Goal: Information Seeking & Learning: Learn about a topic

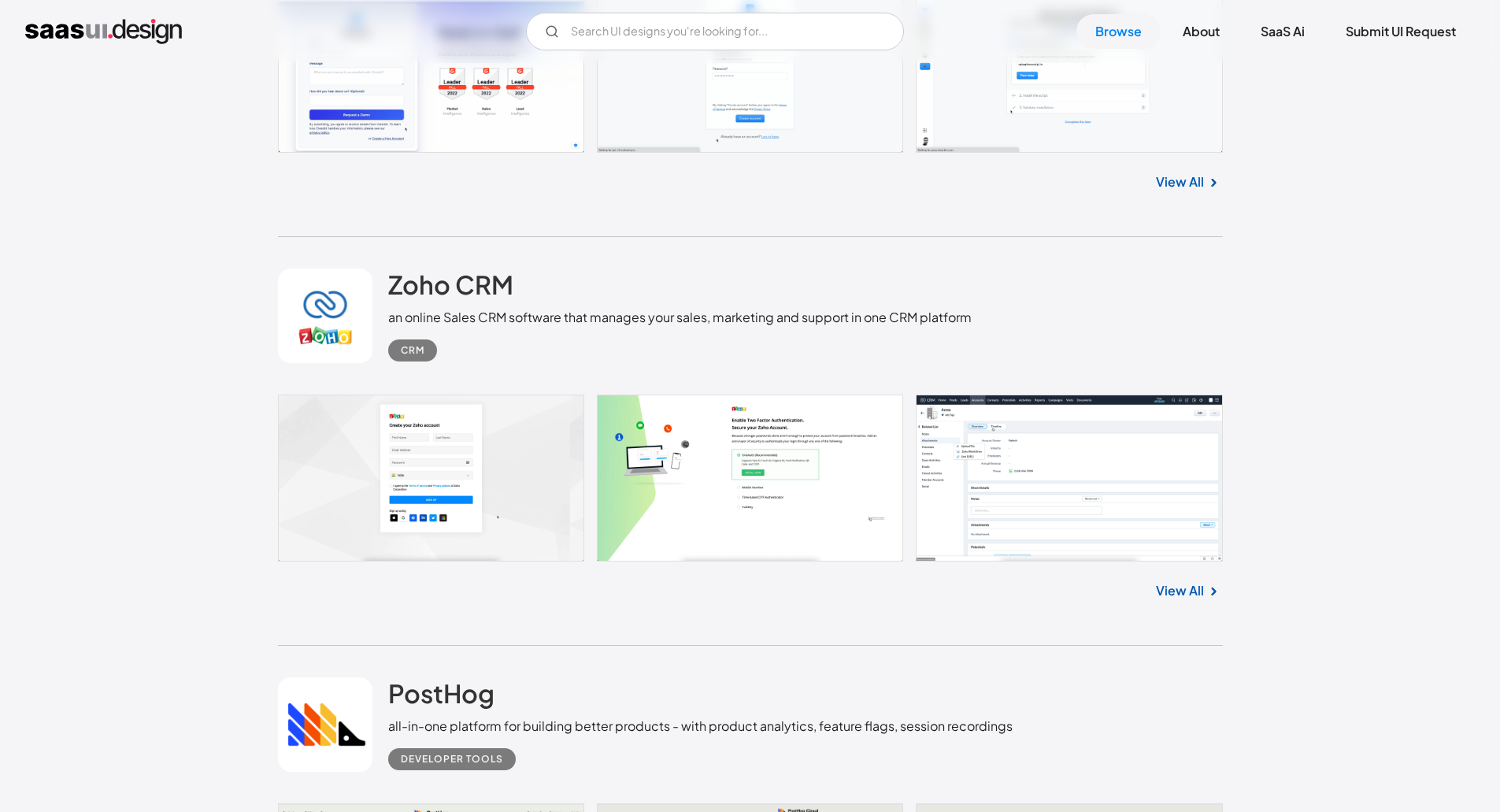
scroll to position [5511, 0]
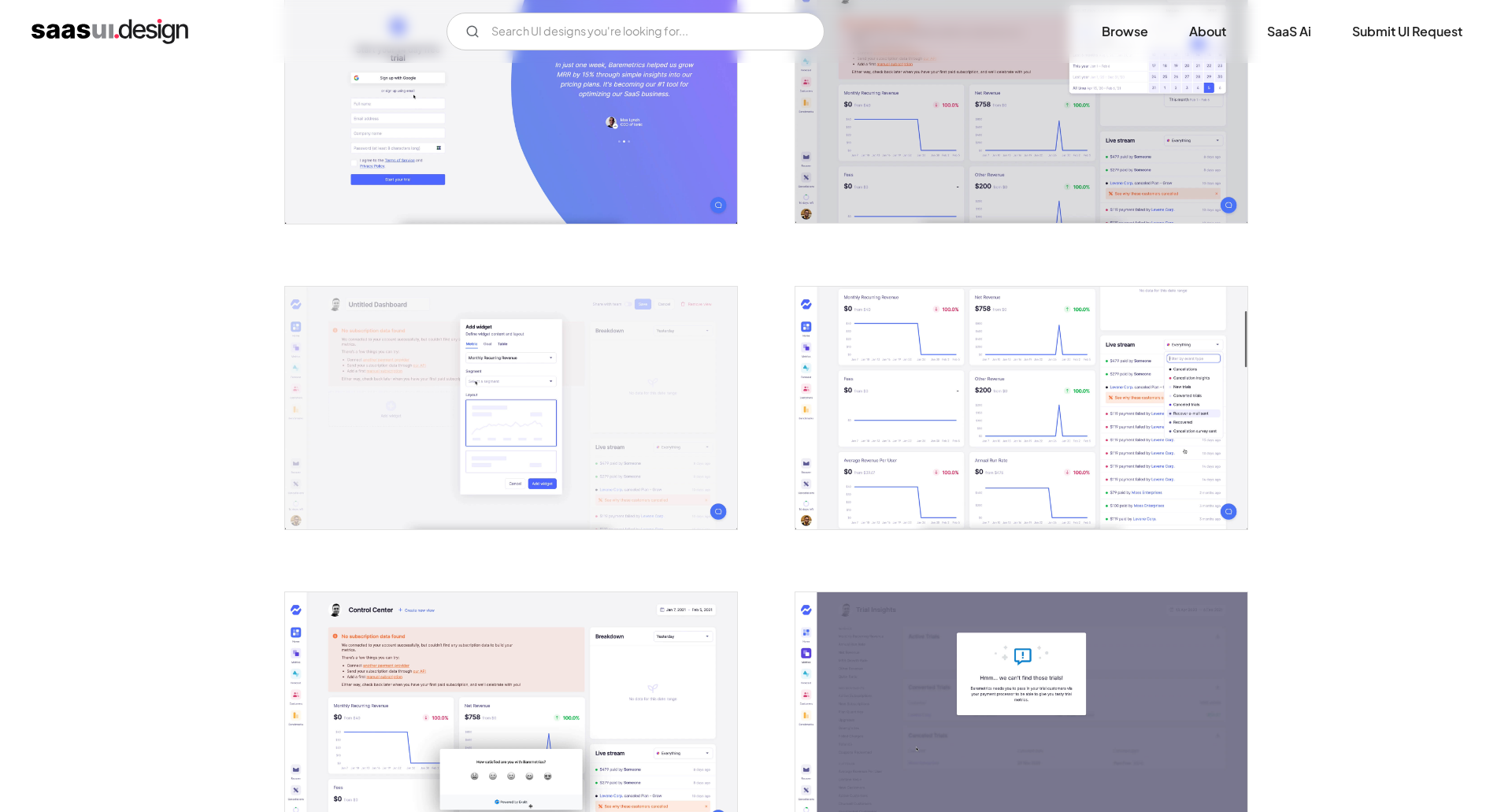
scroll to position [394, 0]
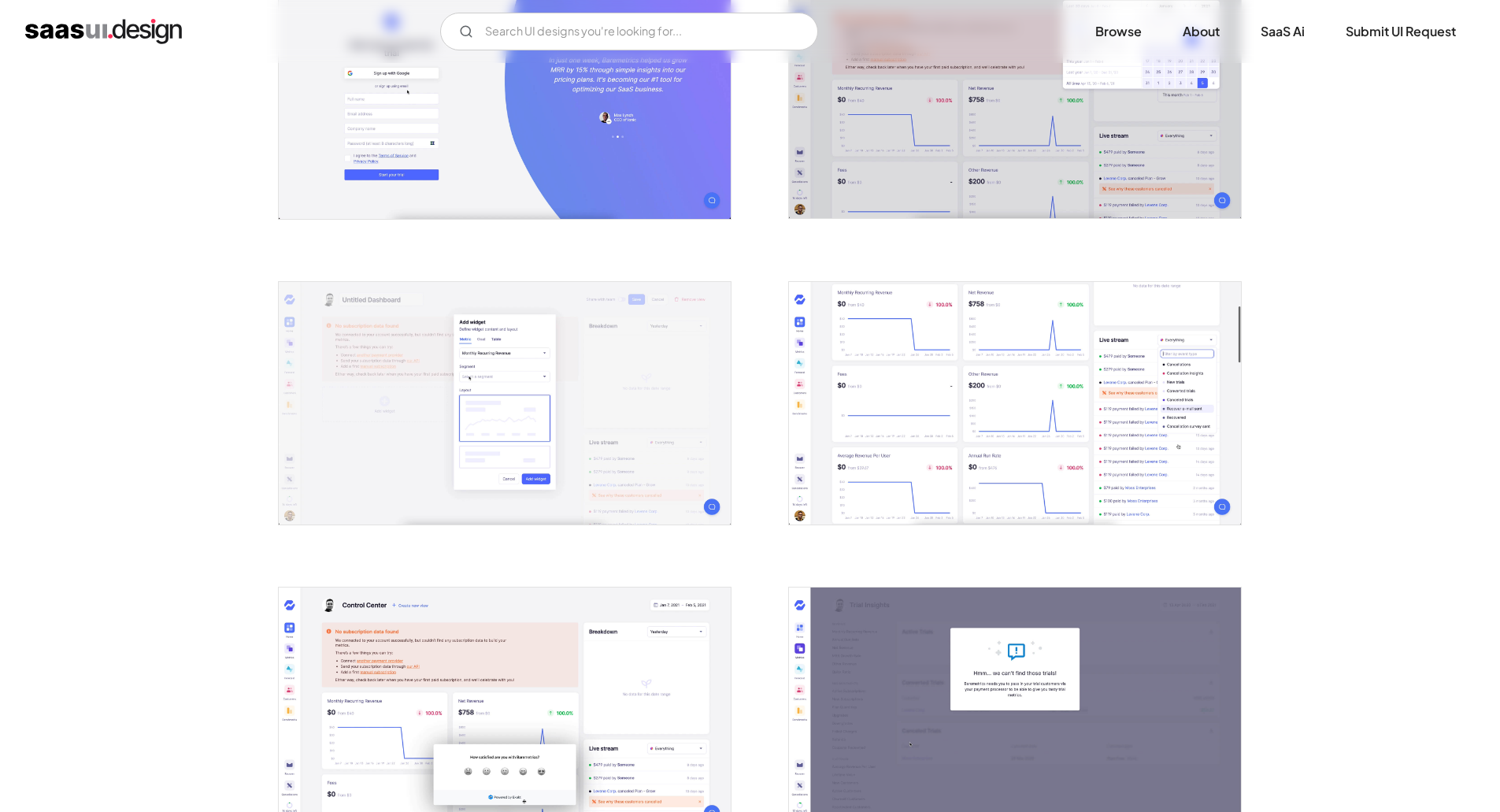
click at [564, 398] on img "open lightbox" at bounding box center [505, 403] width 452 height 243
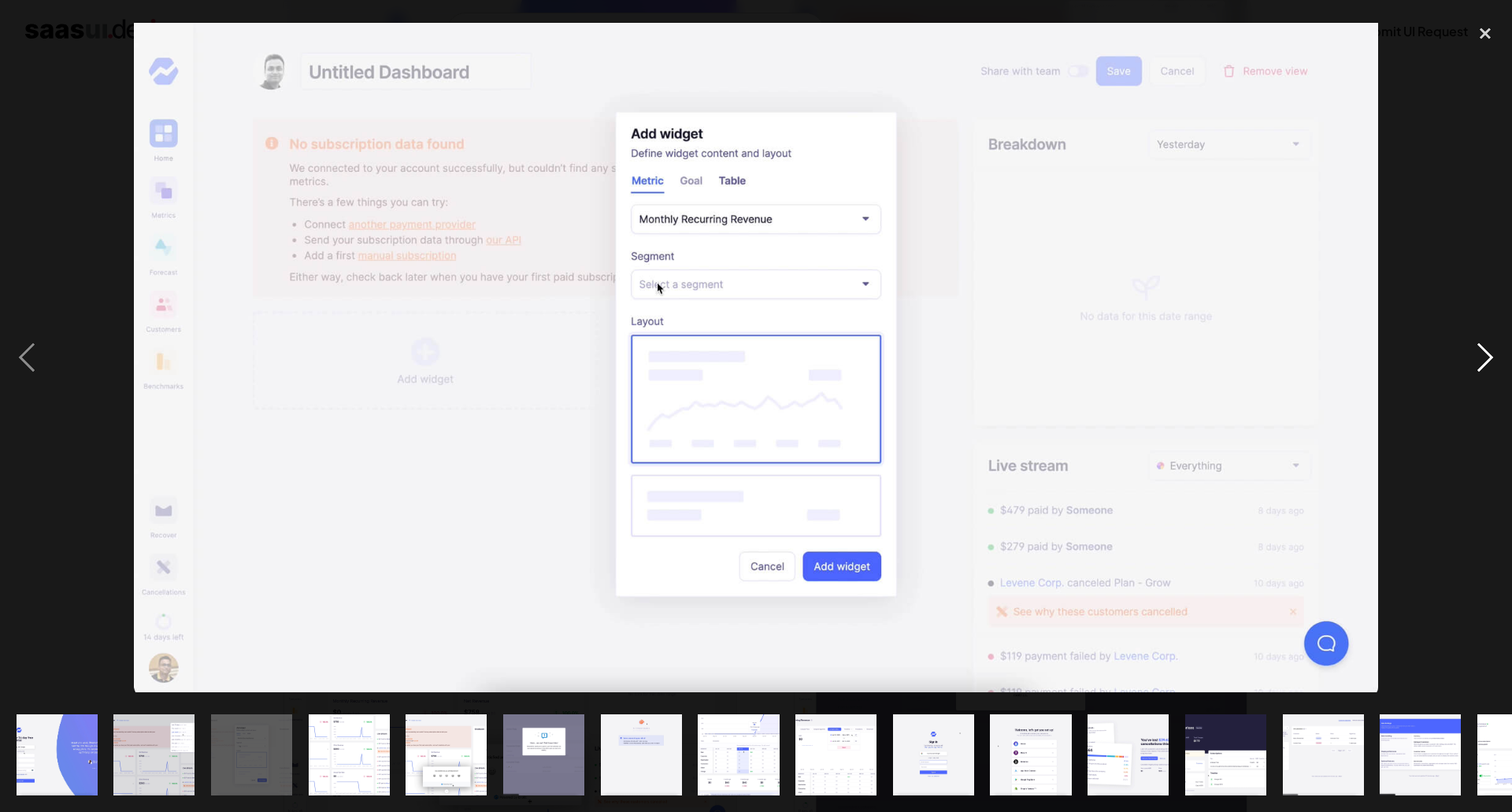
click at [1486, 351] on div "next image" at bounding box center [1485, 357] width 53 height 682
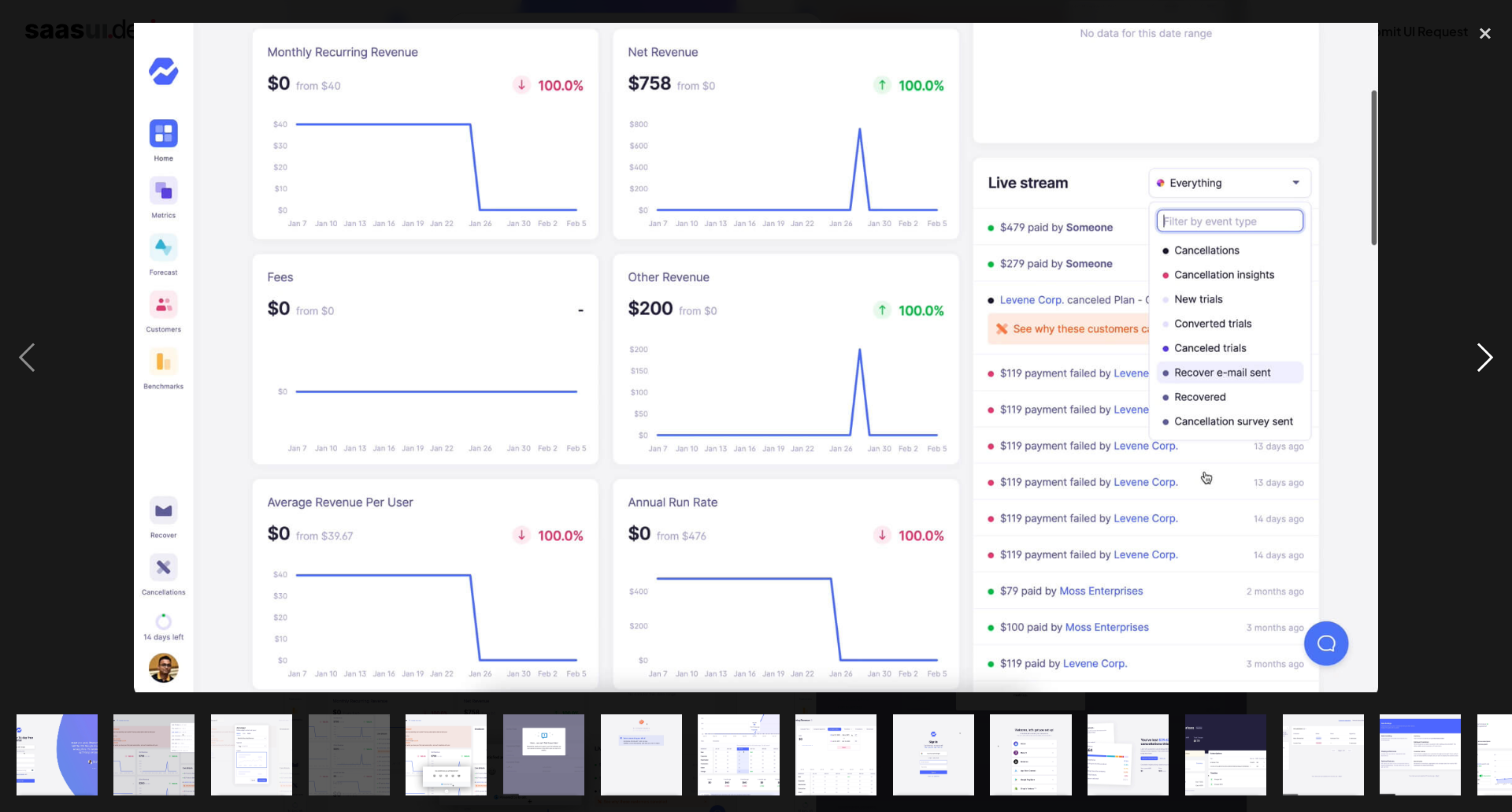
click at [1486, 351] on div "next image" at bounding box center [1485, 357] width 53 height 682
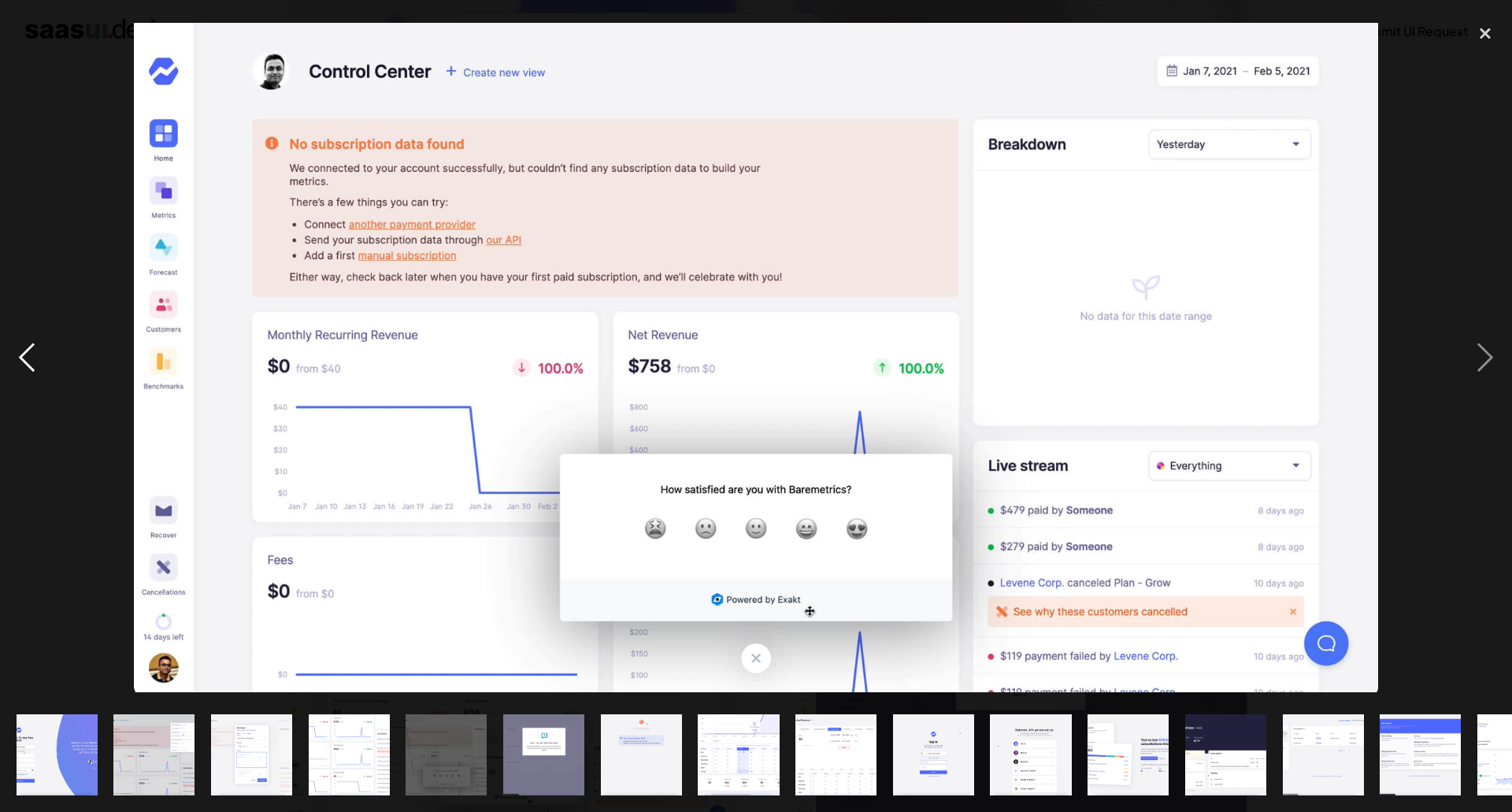
click at [37, 362] on div "previous image" at bounding box center [26, 357] width 53 height 682
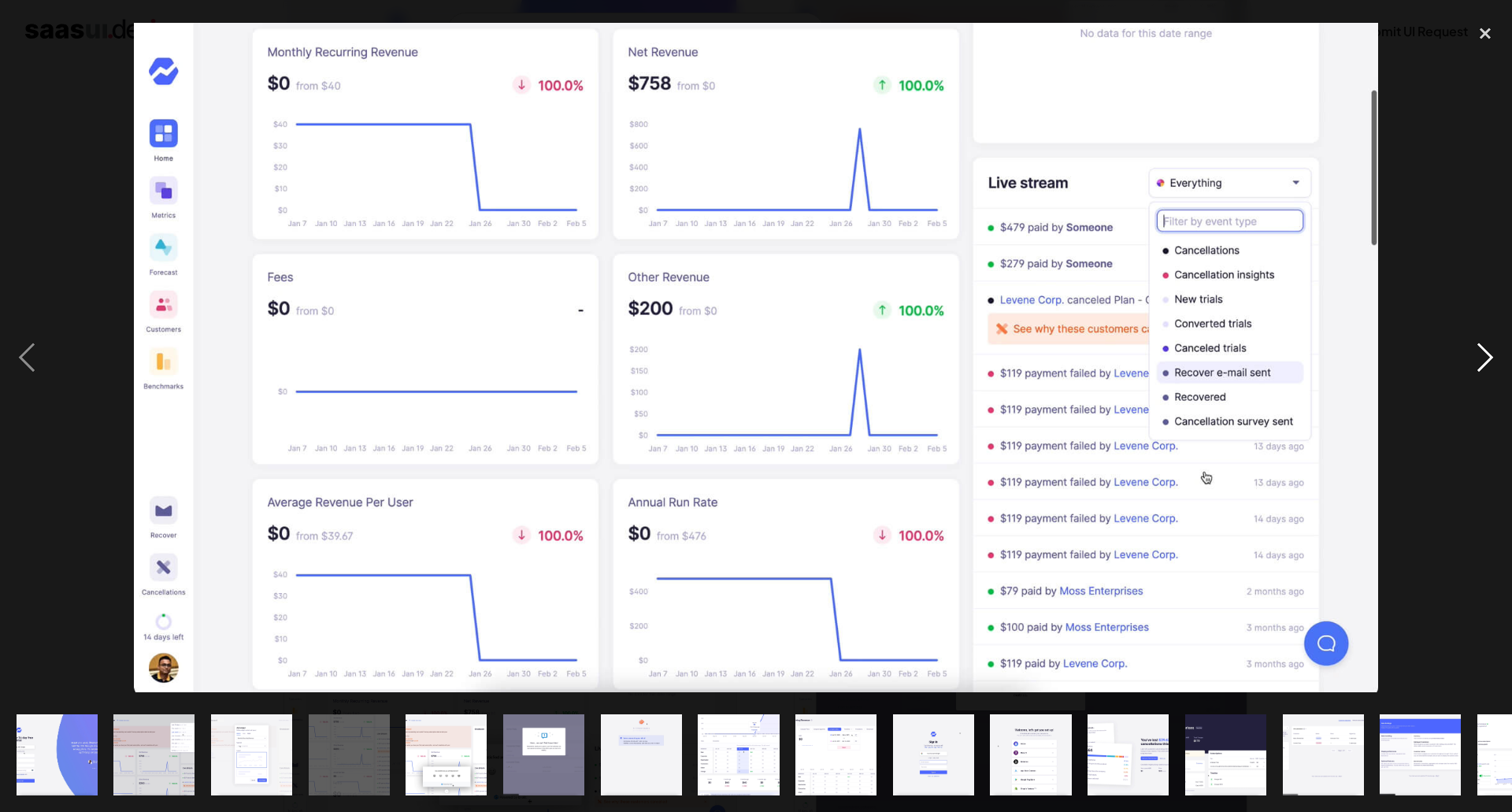
click at [1480, 342] on div "next image" at bounding box center [1485, 357] width 53 height 682
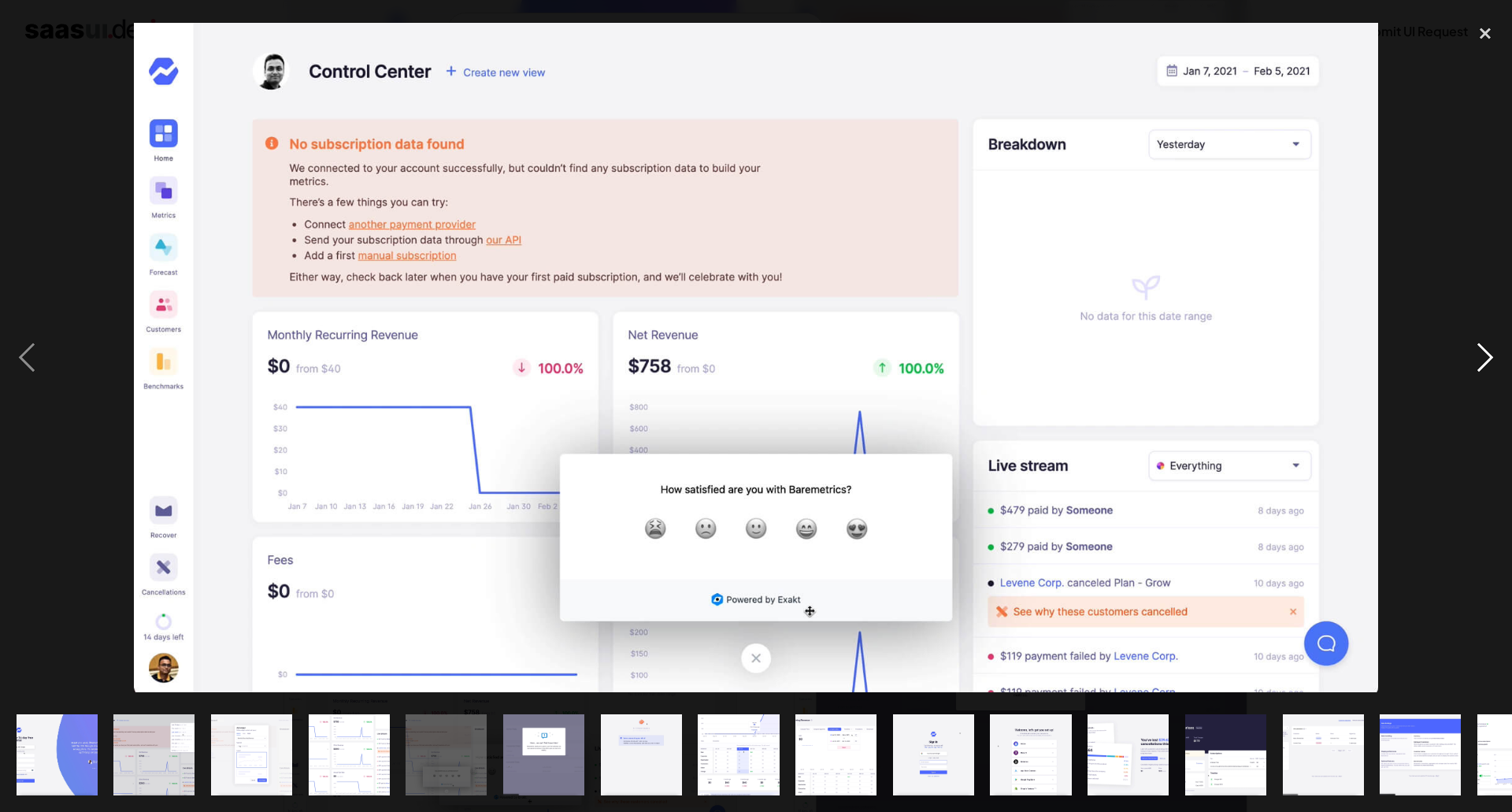
click at [1480, 343] on div "next image" at bounding box center [1485, 357] width 53 height 682
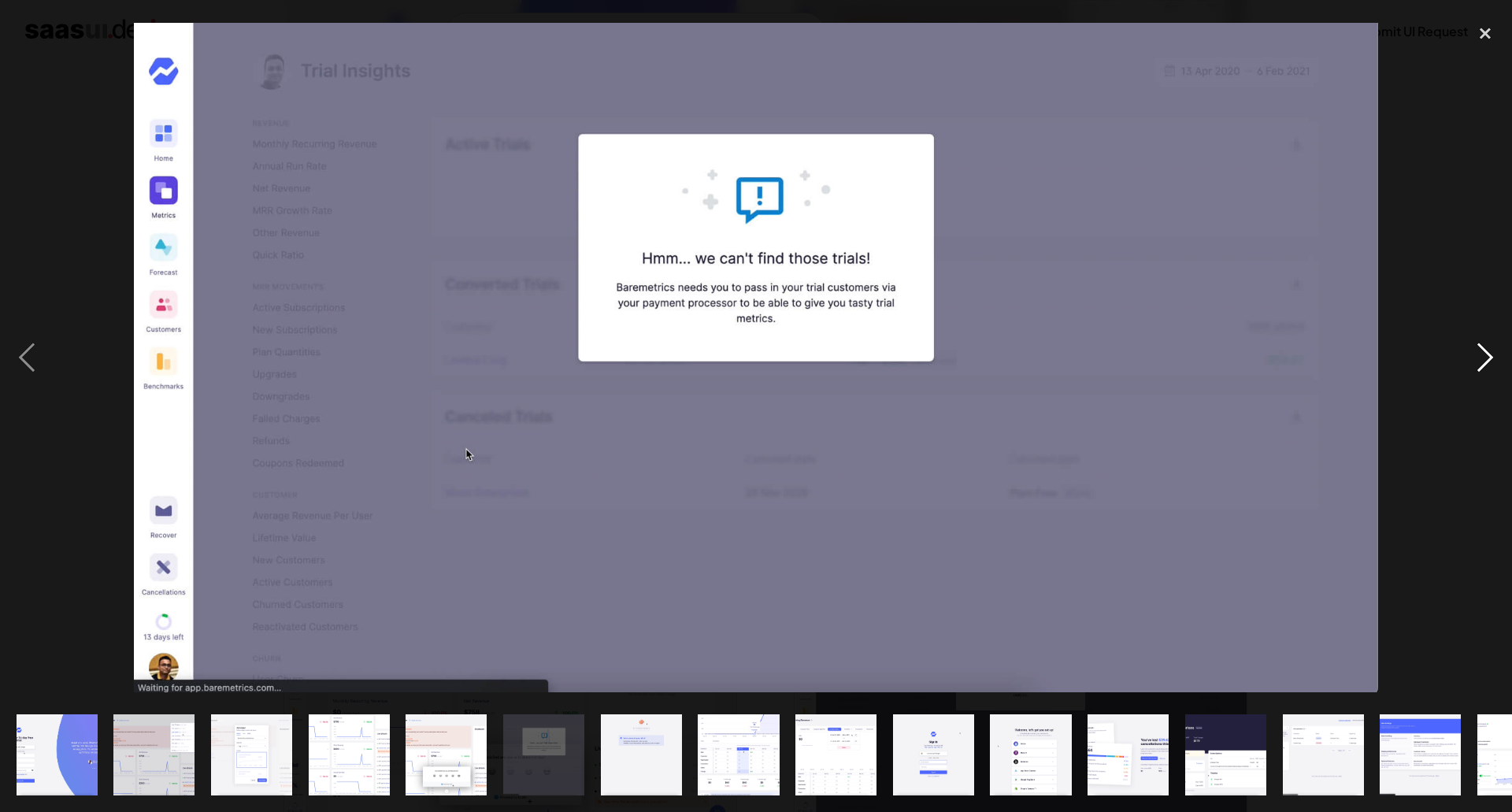
click at [1480, 343] on div "next image" at bounding box center [1485, 357] width 53 height 682
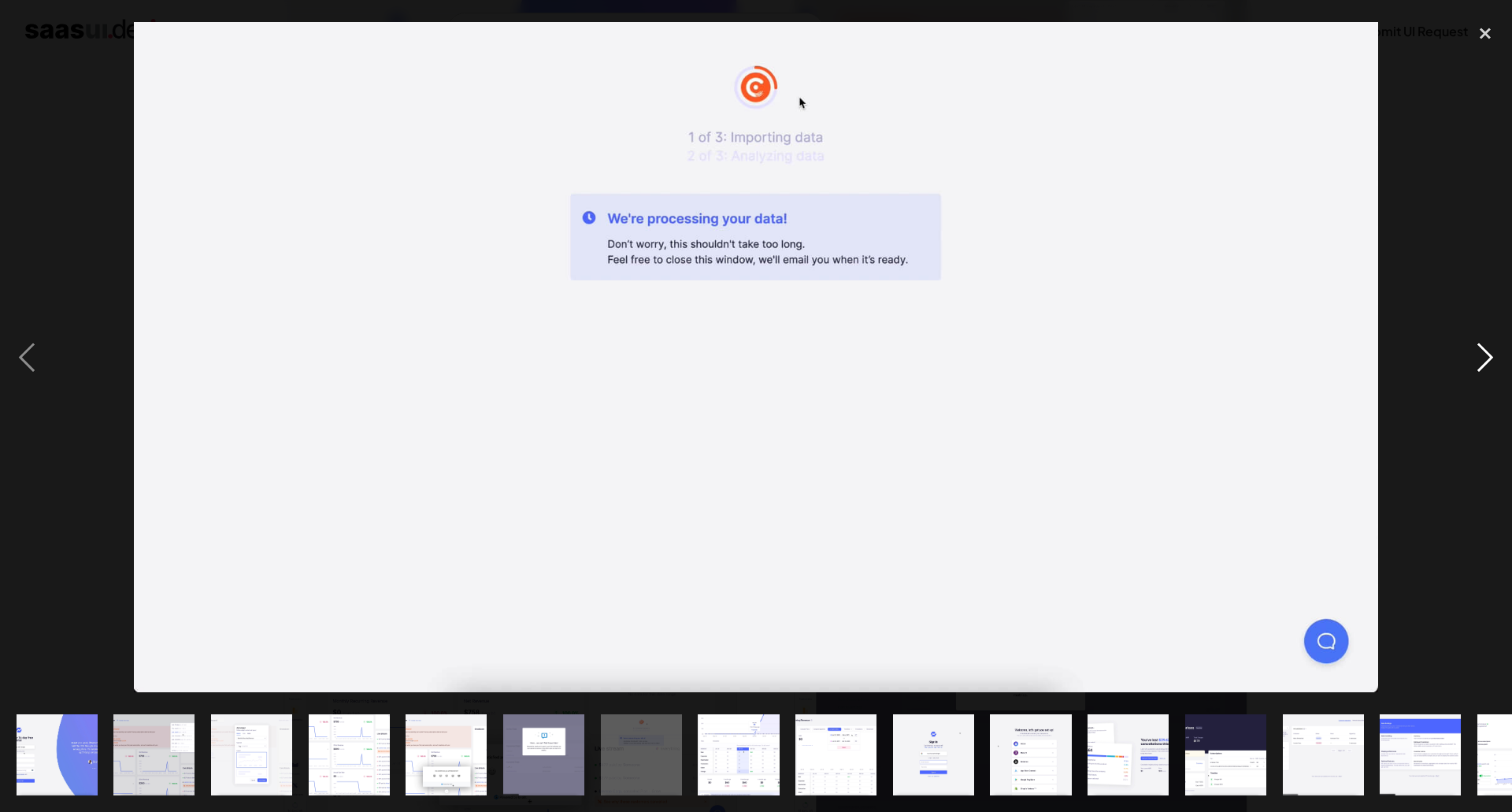
click at [1480, 343] on div "next image" at bounding box center [1485, 357] width 53 height 682
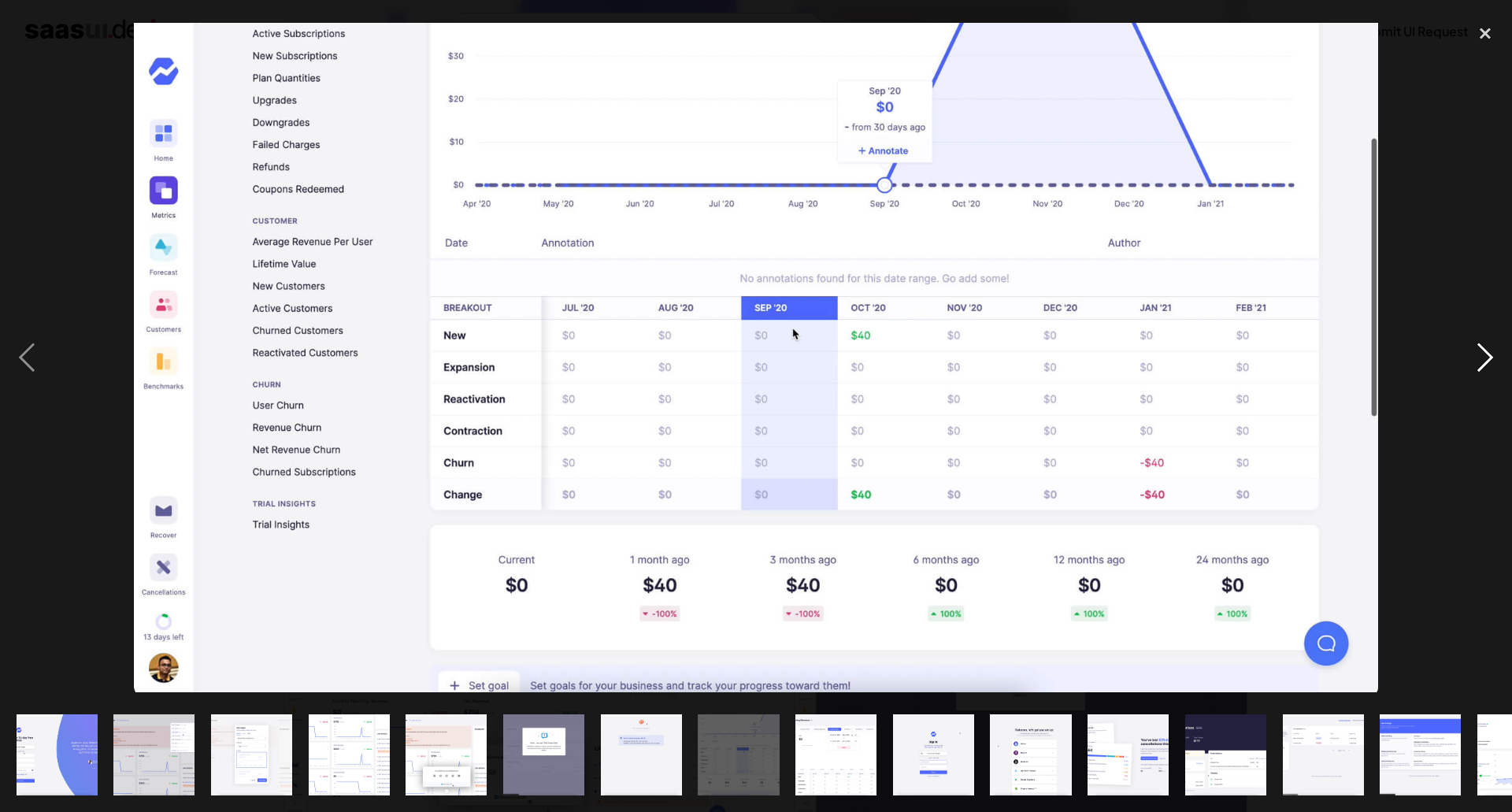
click at [1480, 343] on div "next image" at bounding box center [1485, 357] width 53 height 682
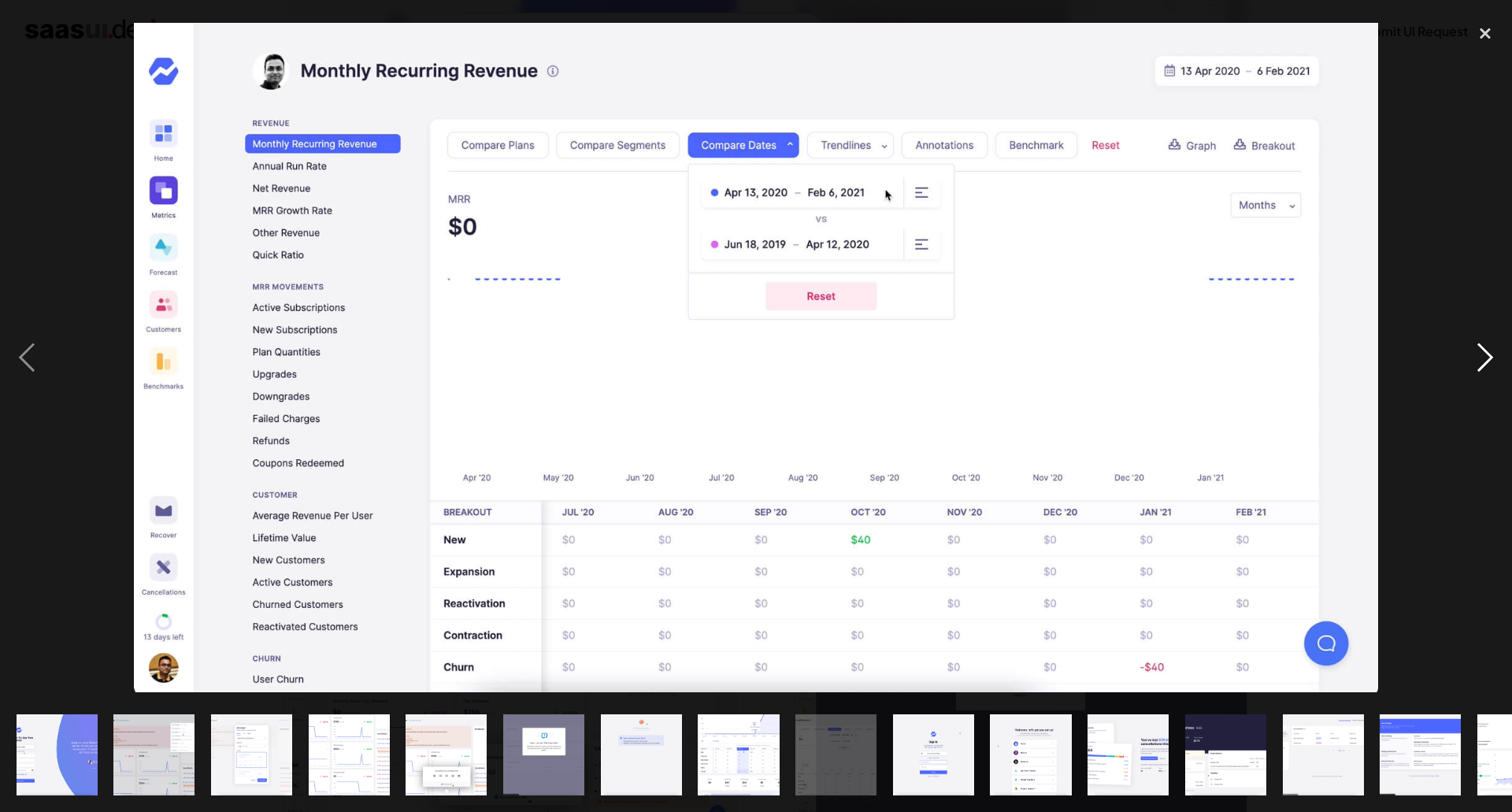
click at [1480, 343] on div "next image" at bounding box center [1485, 357] width 53 height 682
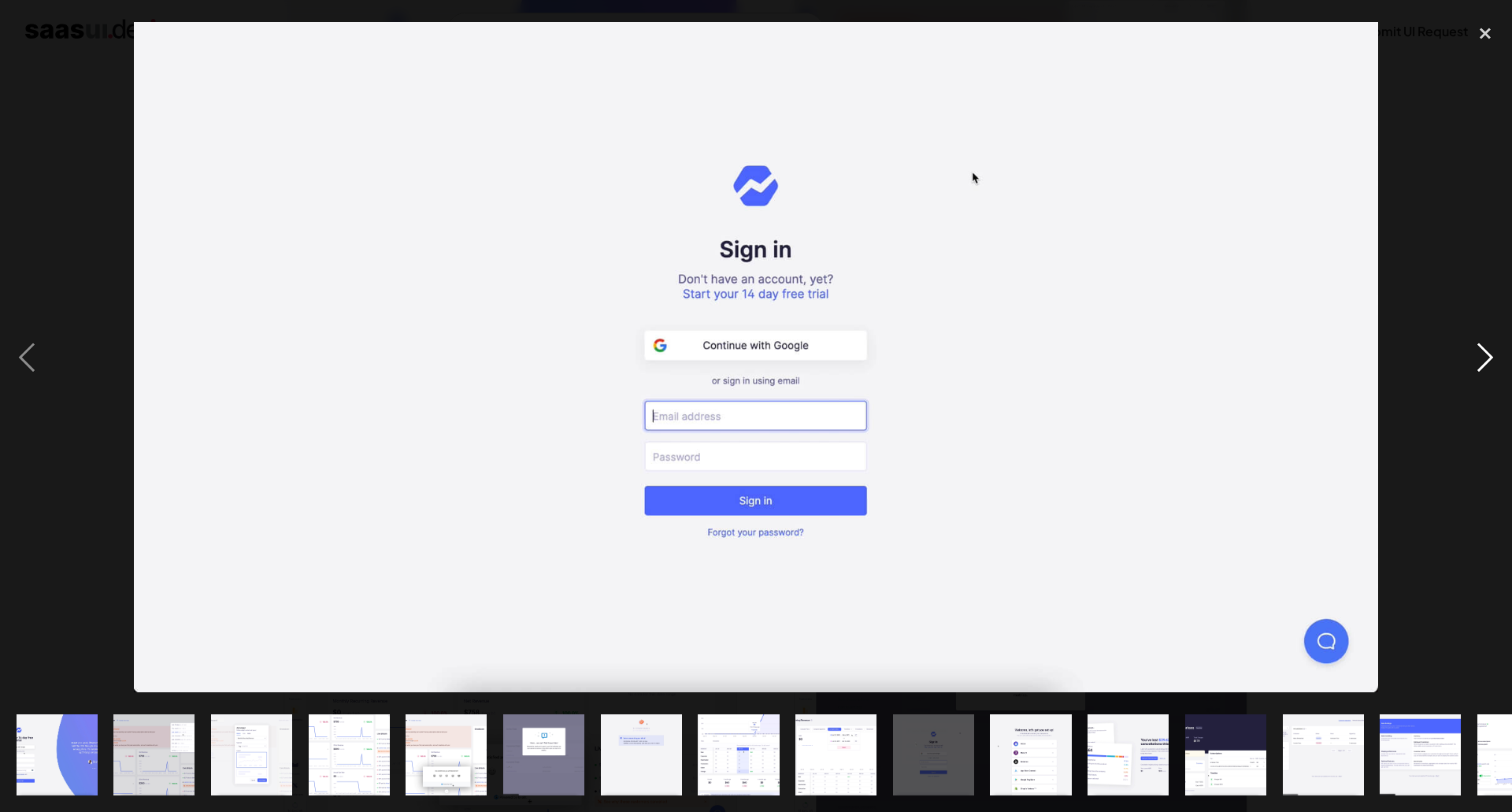
click at [1480, 343] on div "next image" at bounding box center [1485, 357] width 53 height 682
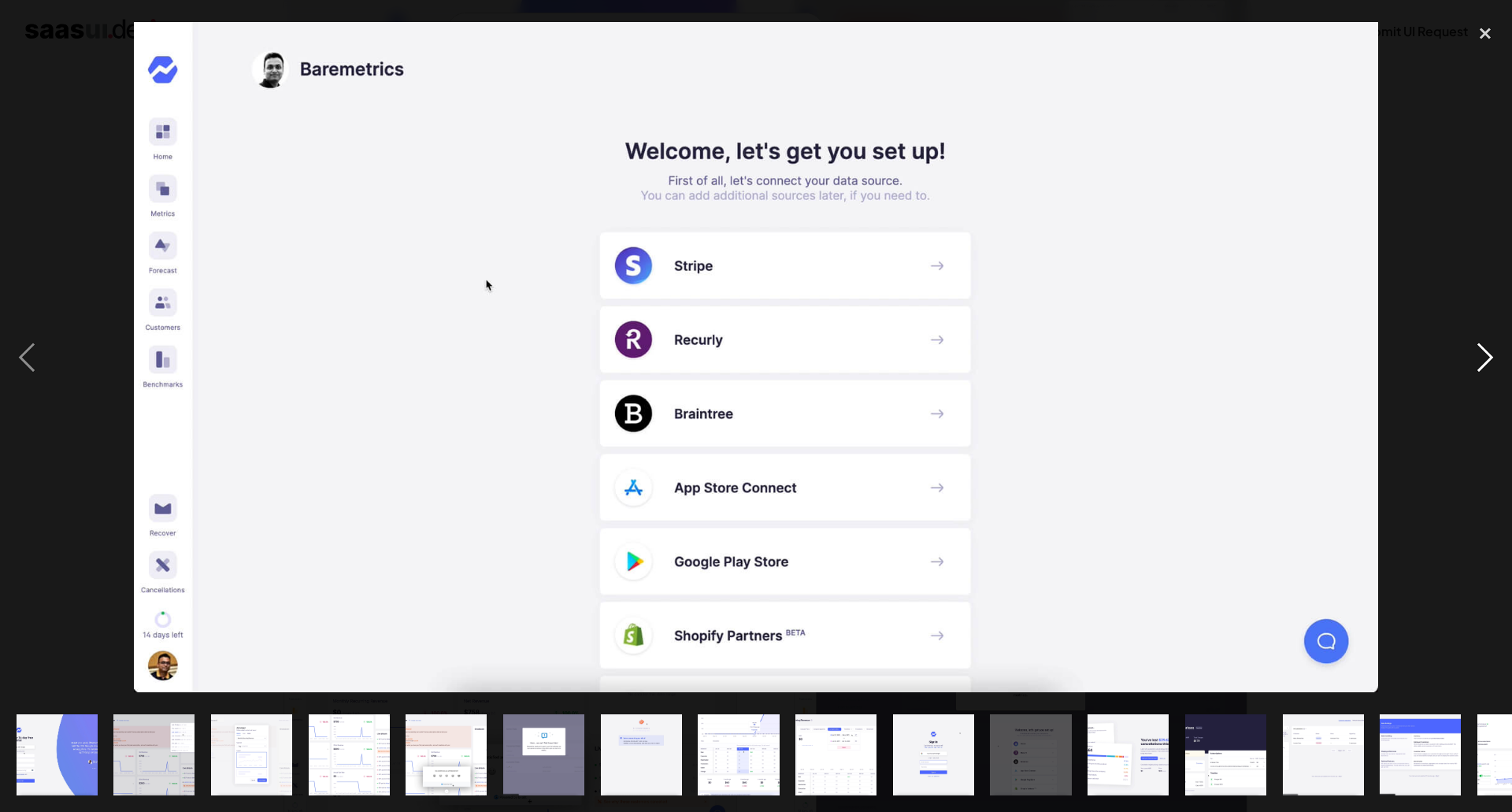
click at [1480, 344] on div "next image" at bounding box center [1485, 357] width 53 height 682
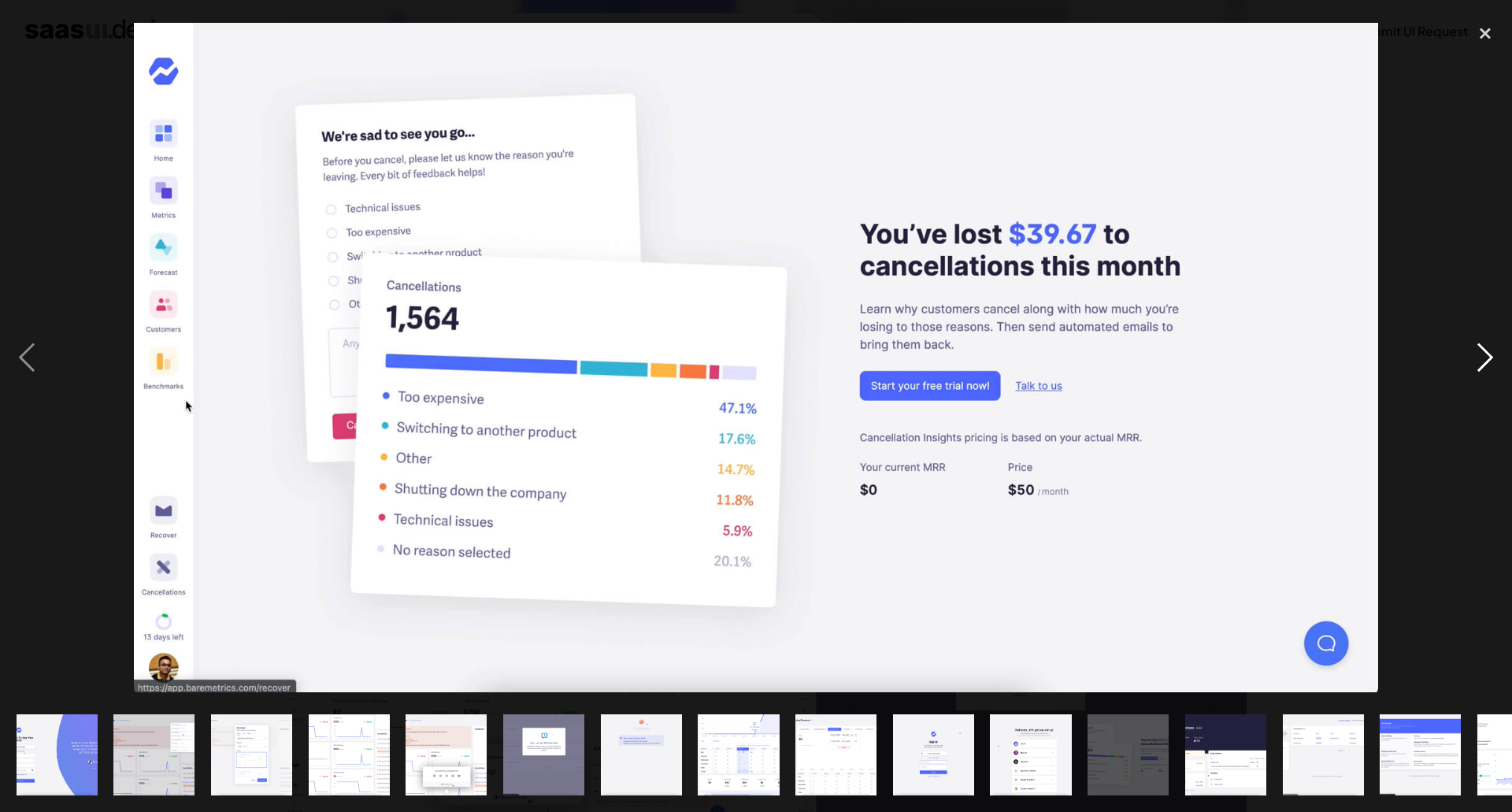
click at [1480, 344] on div "next image" at bounding box center [1485, 357] width 53 height 682
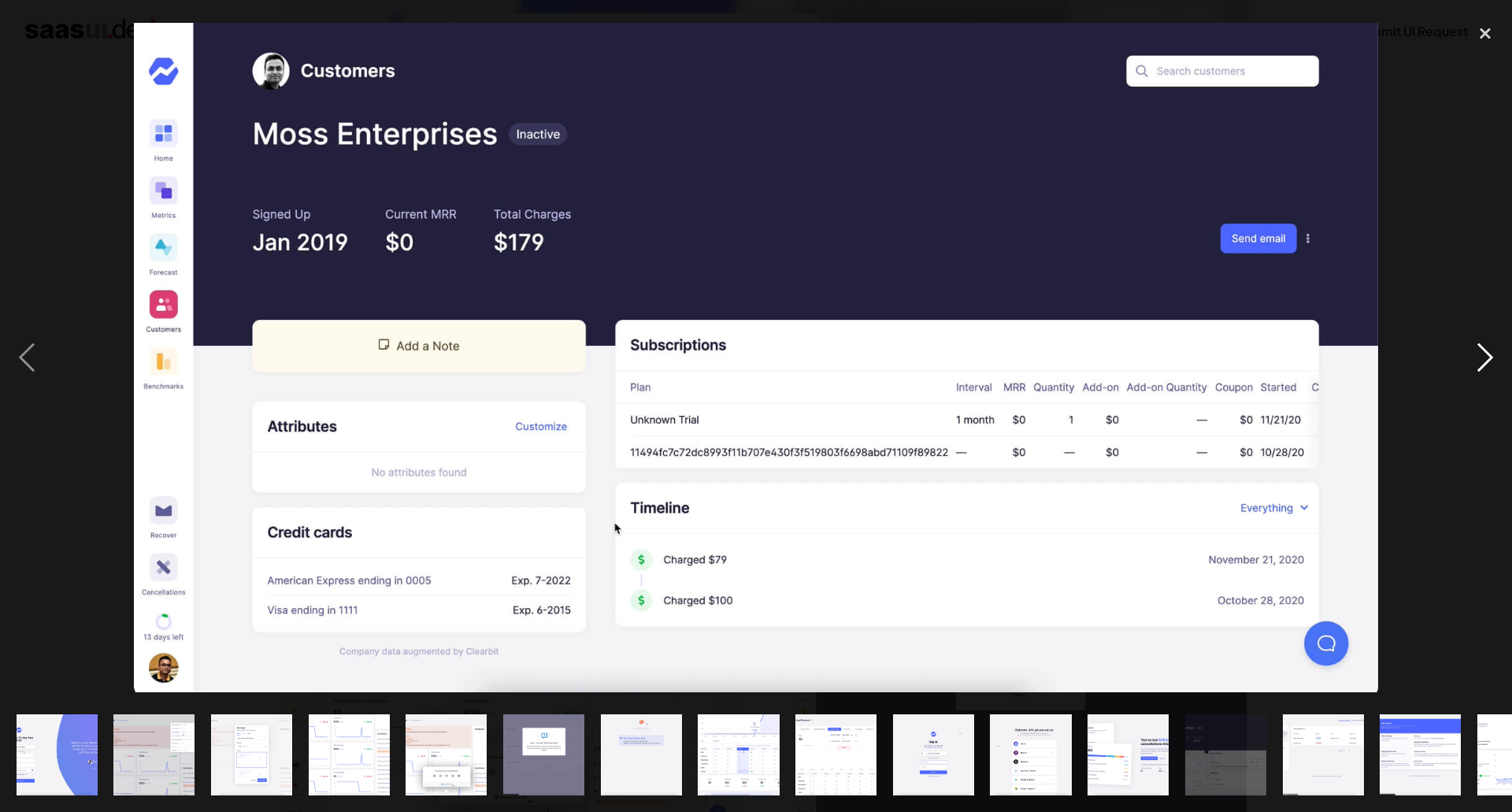
click at [1481, 346] on div "next image" at bounding box center [1485, 357] width 53 height 682
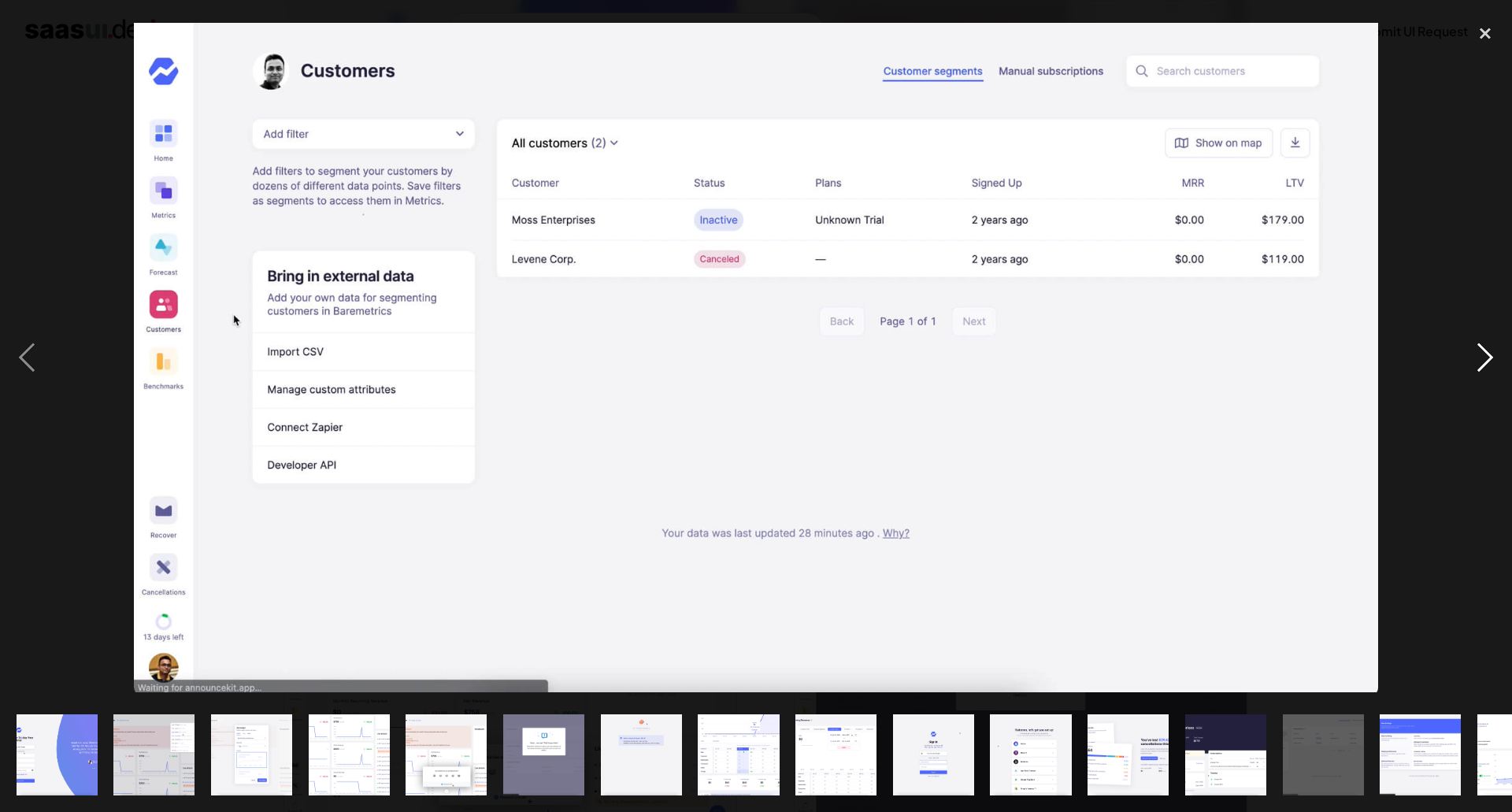
click at [1481, 346] on div "next image" at bounding box center [1485, 357] width 53 height 682
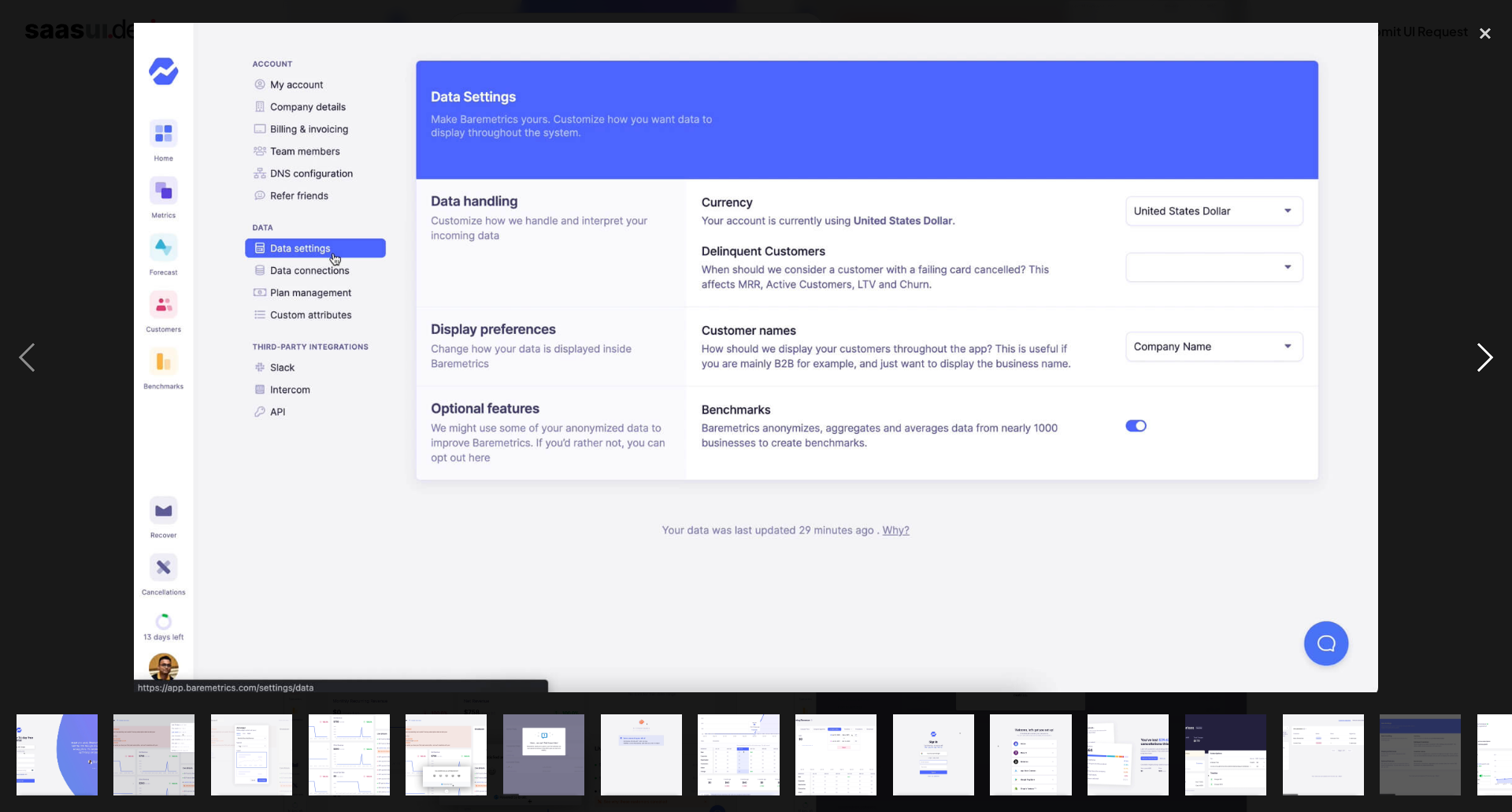
click at [1477, 352] on div "next image" at bounding box center [1485, 357] width 53 height 682
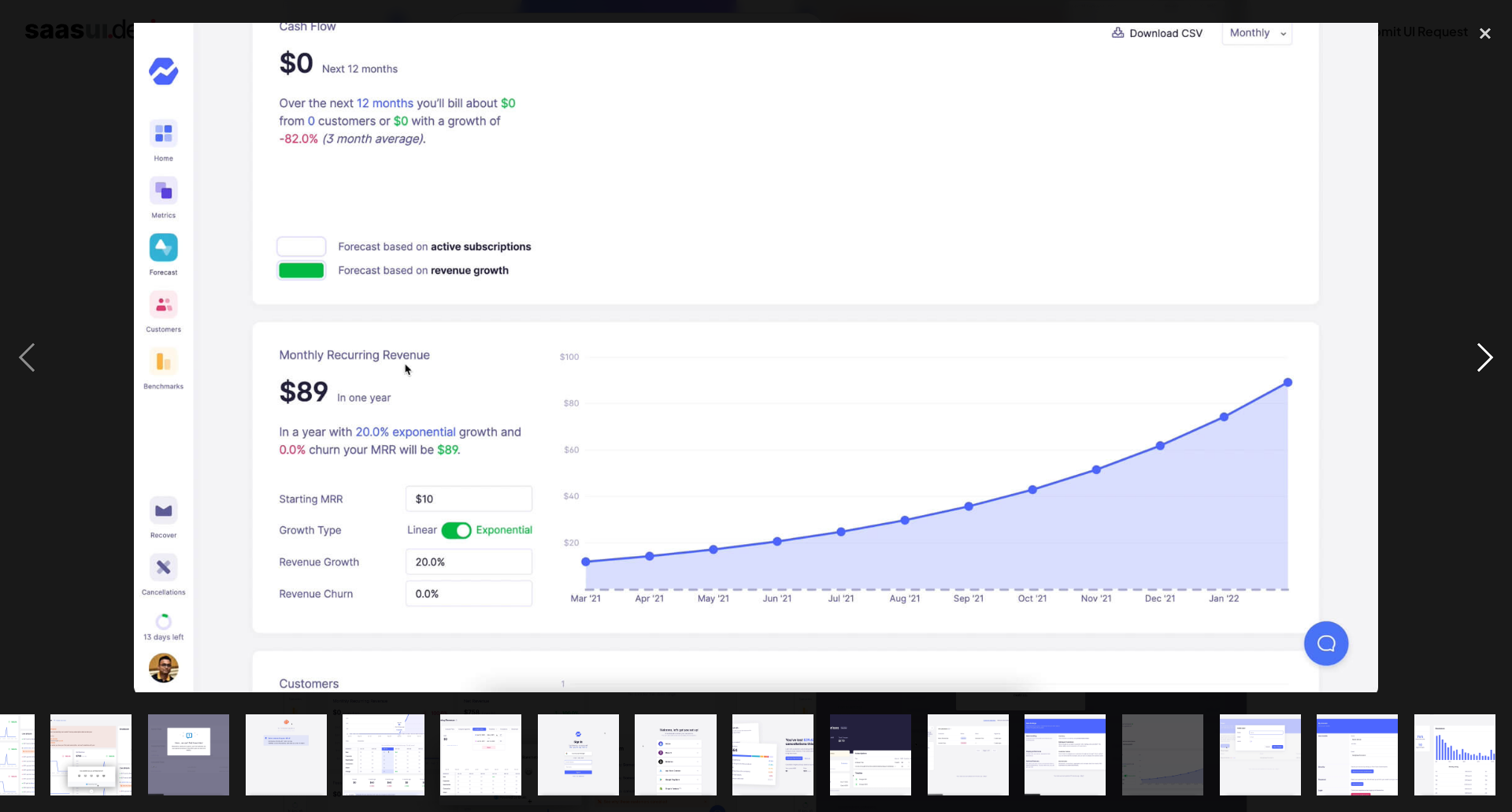
scroll to position [0, 355]
click at [1477, 352] on div "next image" at bounding box center [1485, 357] width 53 height 682
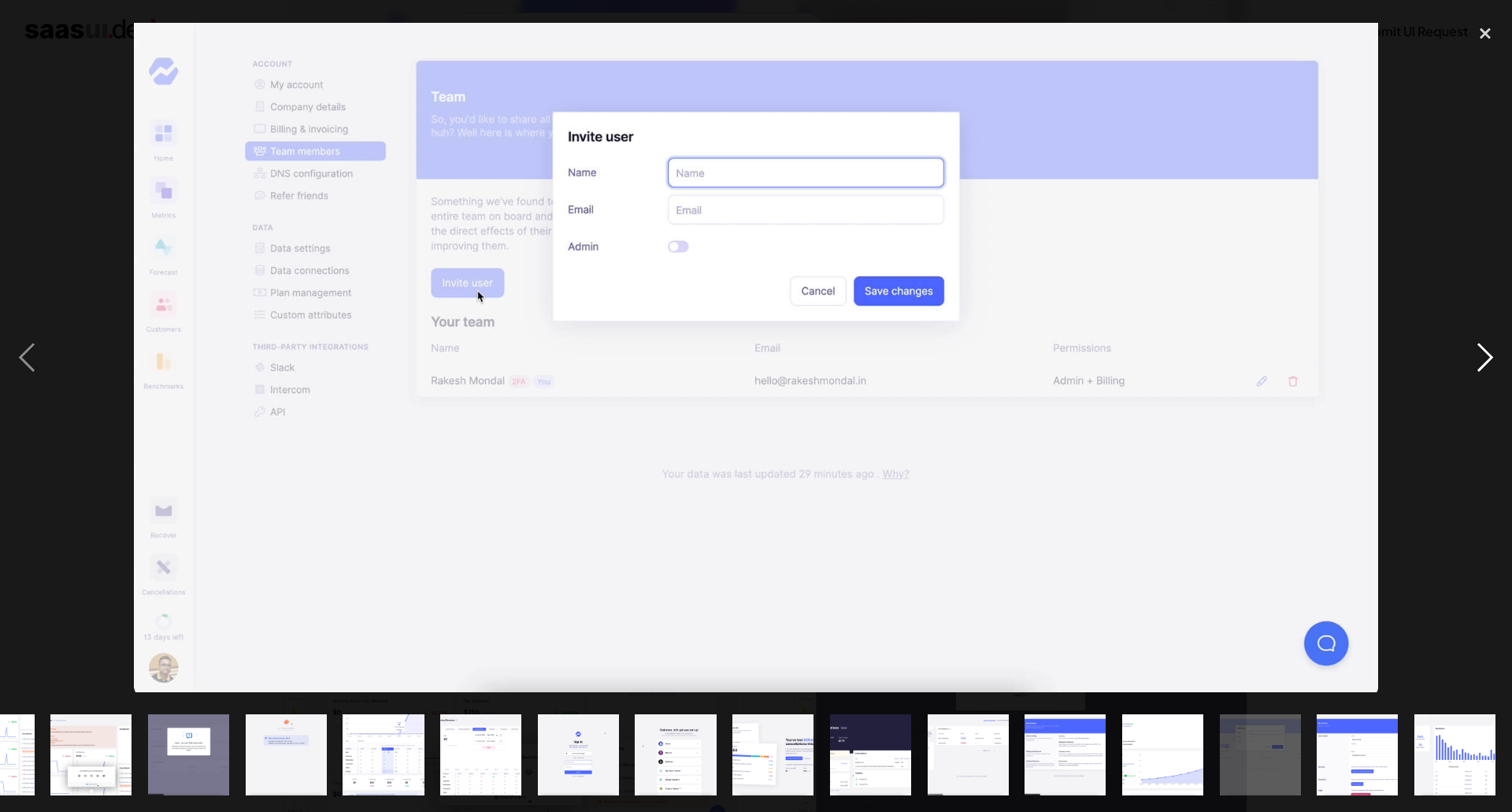
click at [1477, 352] on div "next image" at bounding box center [1485, 357] width 53 height 682
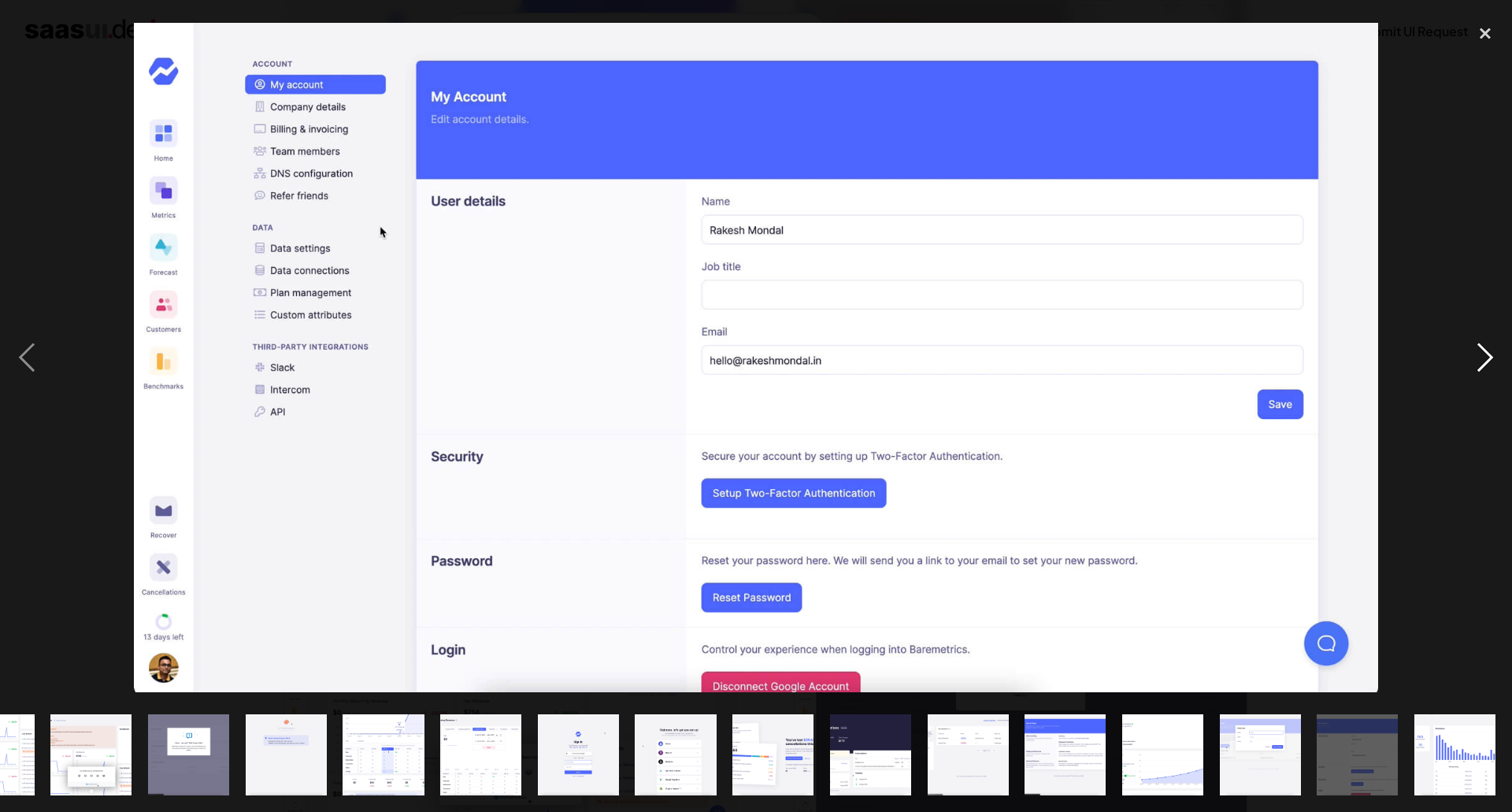
click at [1495, 363] on div "next image" at bounding box center [1485, 357] width 53 height 682
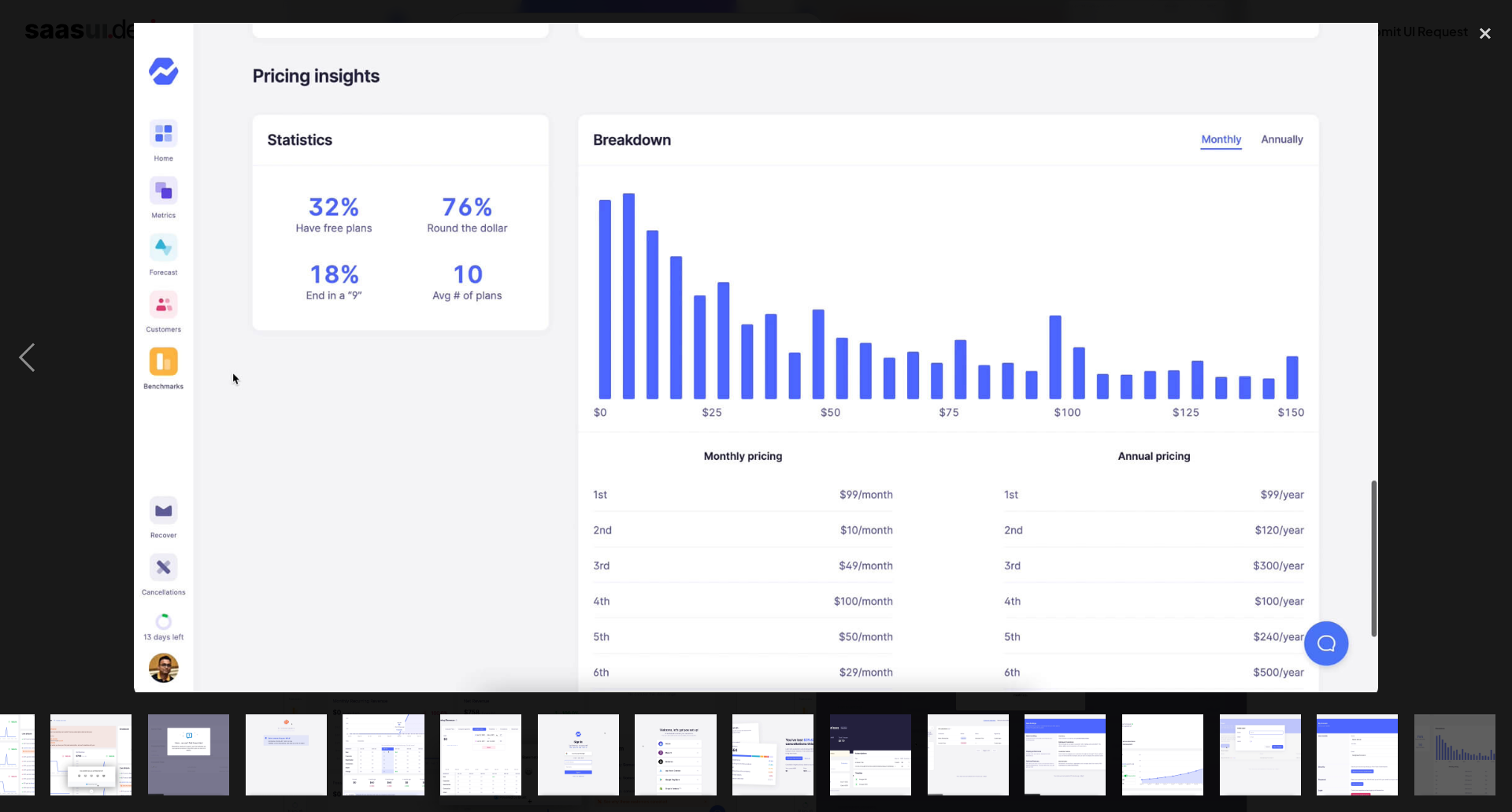
click at [1495, 363] on div "next image" at bounding box center [1485, 357] width 53 height 682
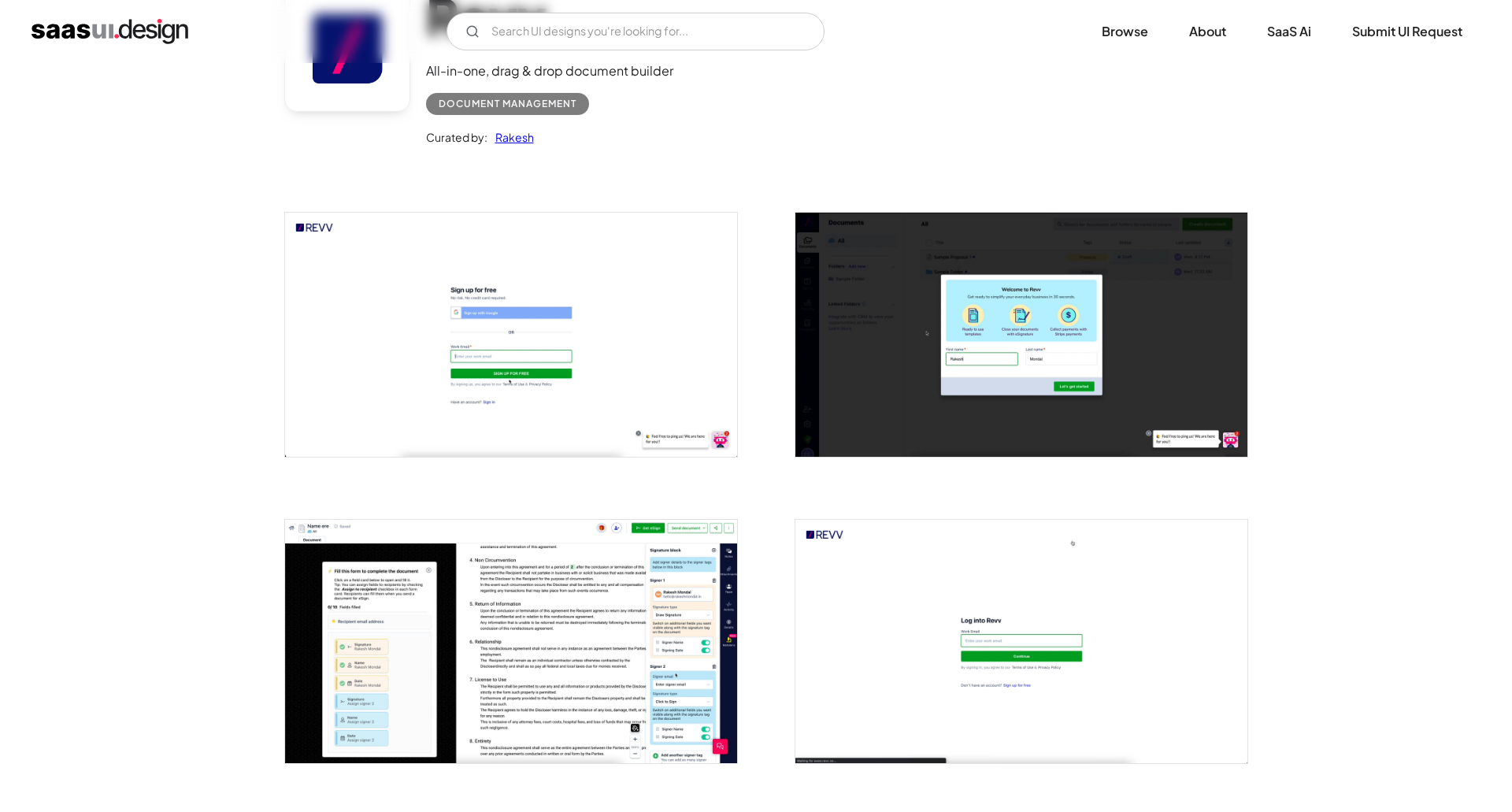
scroll to position [315, 0]
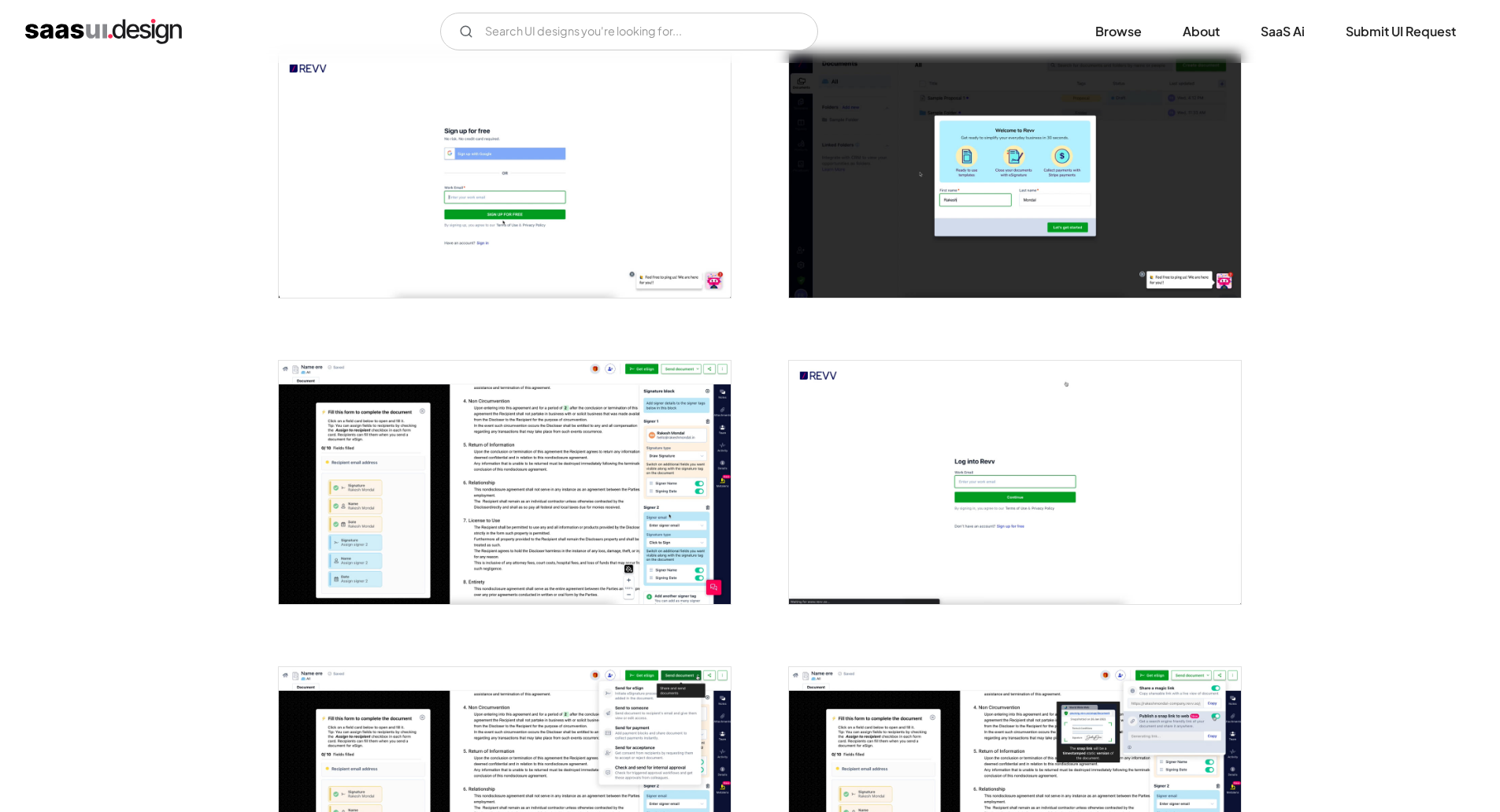
click at [911, 160] on img "open lightbox" at bounding box center [1016, 174] width 452 height 243
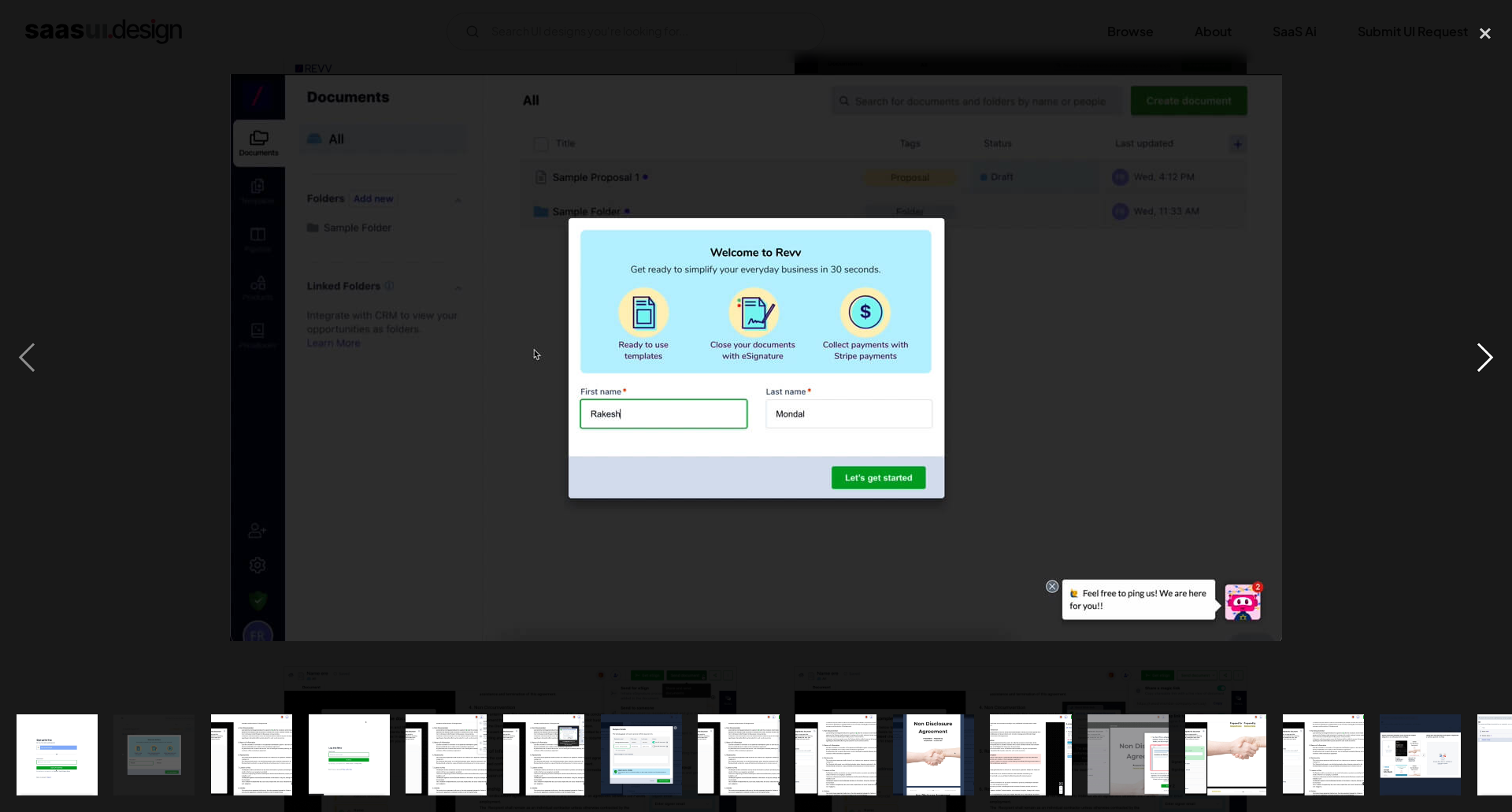
click at [1496, 362] on div "next image" at bounding box center [1485, 357] width 53 height 682
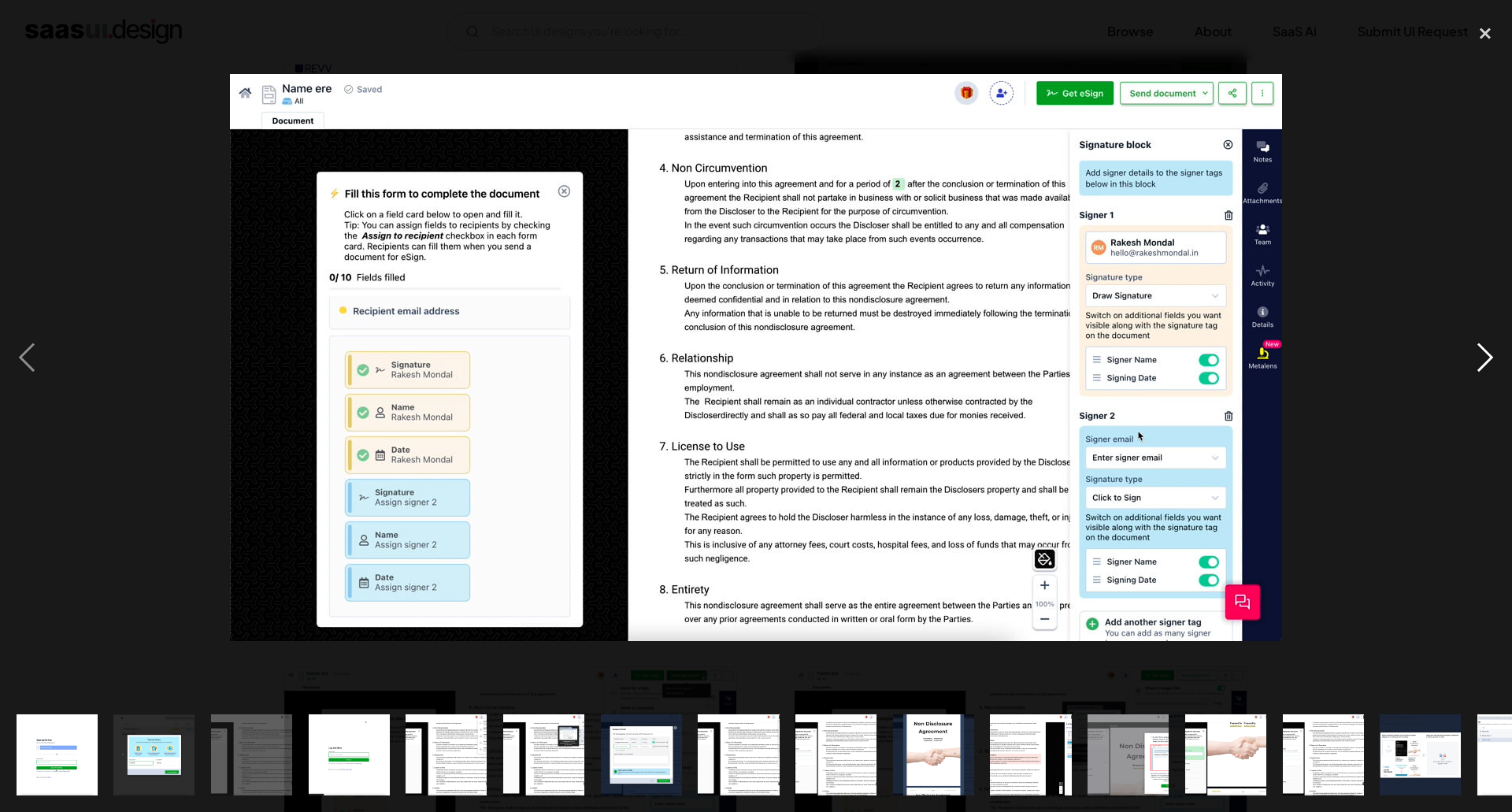
click at [1495, 362] on div "next image" at bounding box center [1485, 357] width 53 height 682
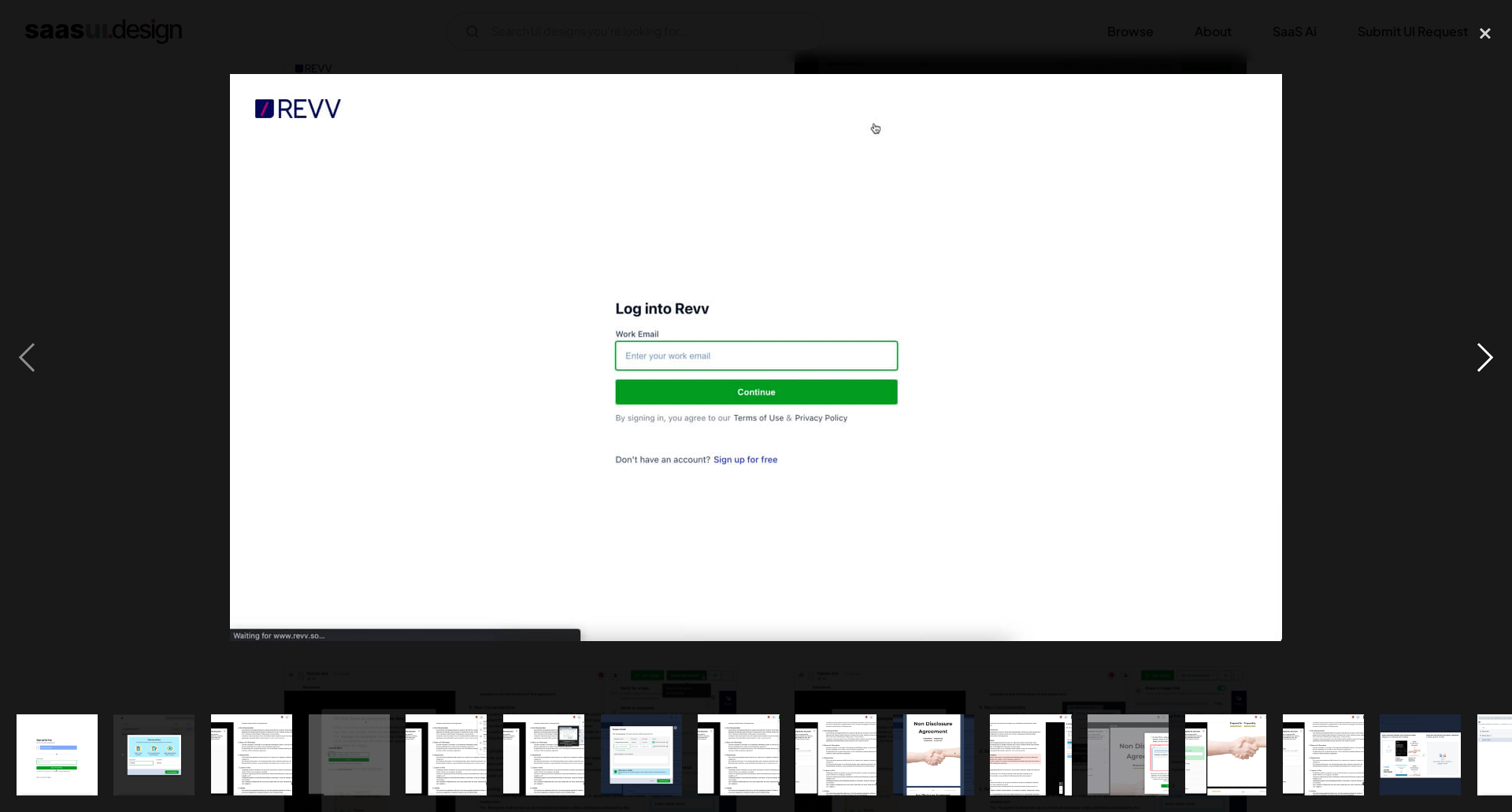
click at [1495, 362] on div "next image" at bounding box center [1485, 357] width 53 height 682
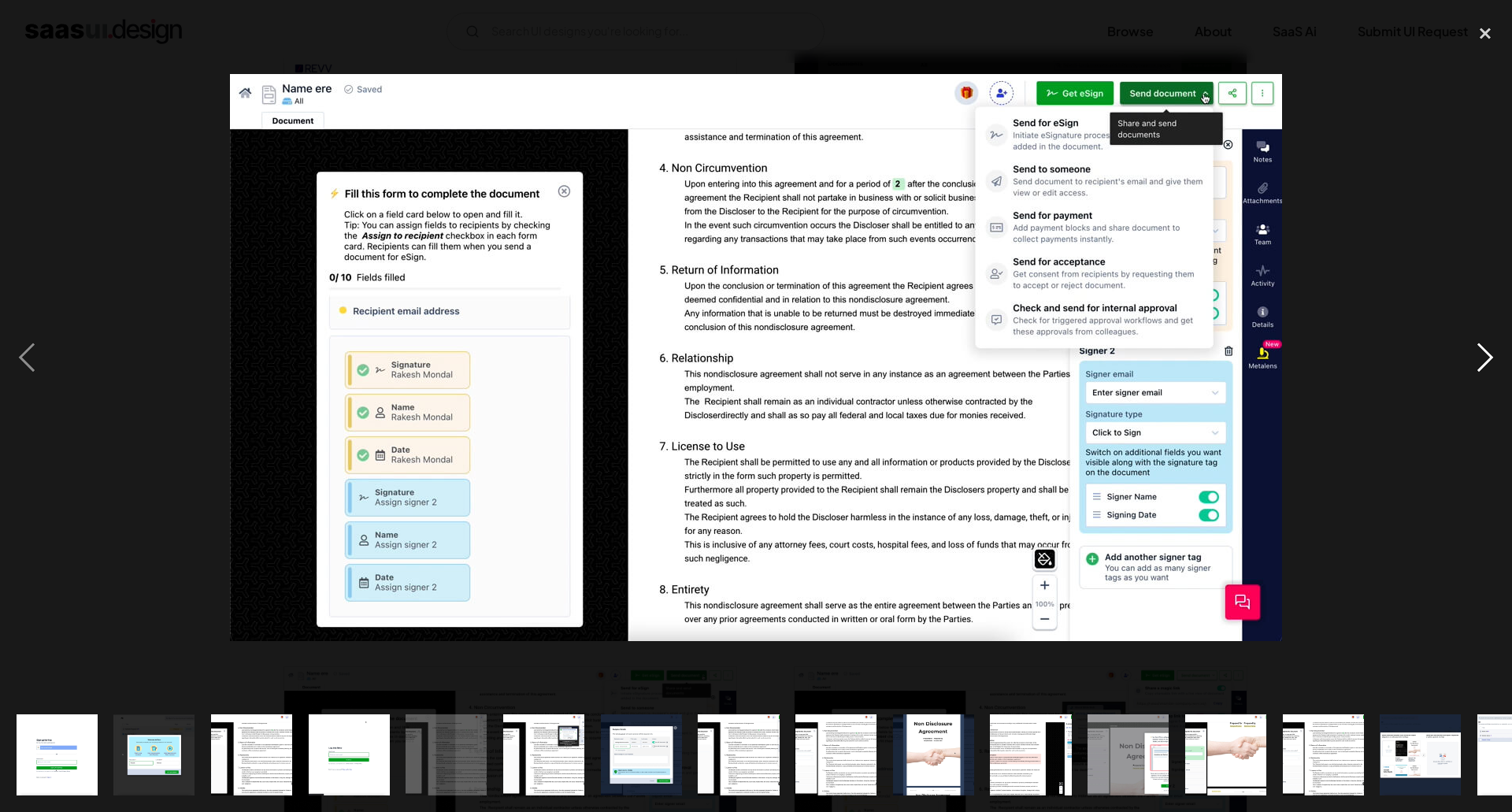
click at [1495, 362] on div "next image" at bounding box center [1485, 357] width 53 height 682
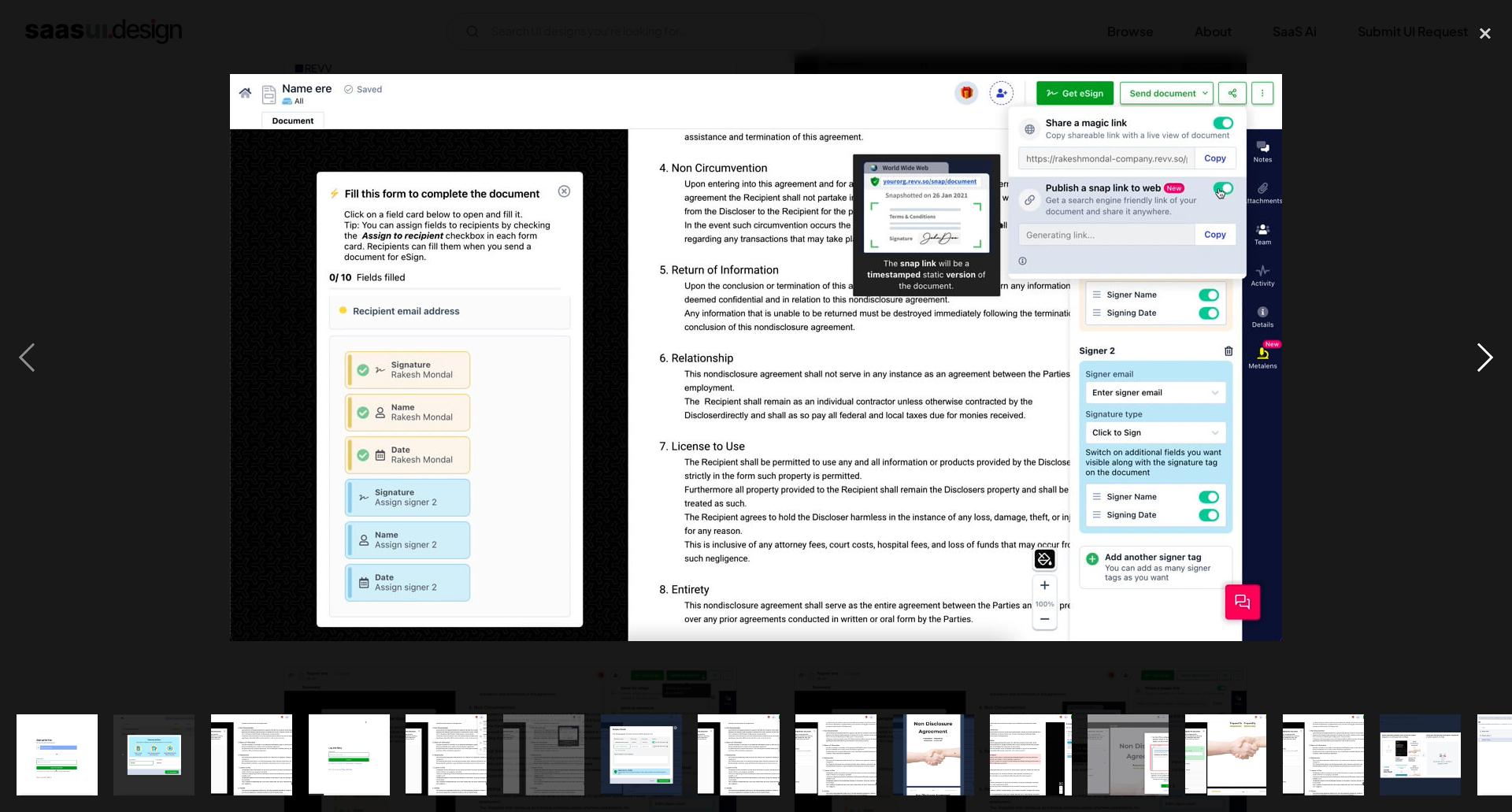
click at [1495, 362] on div "next image" at bounding box center [1485, 357] width 53 height 682
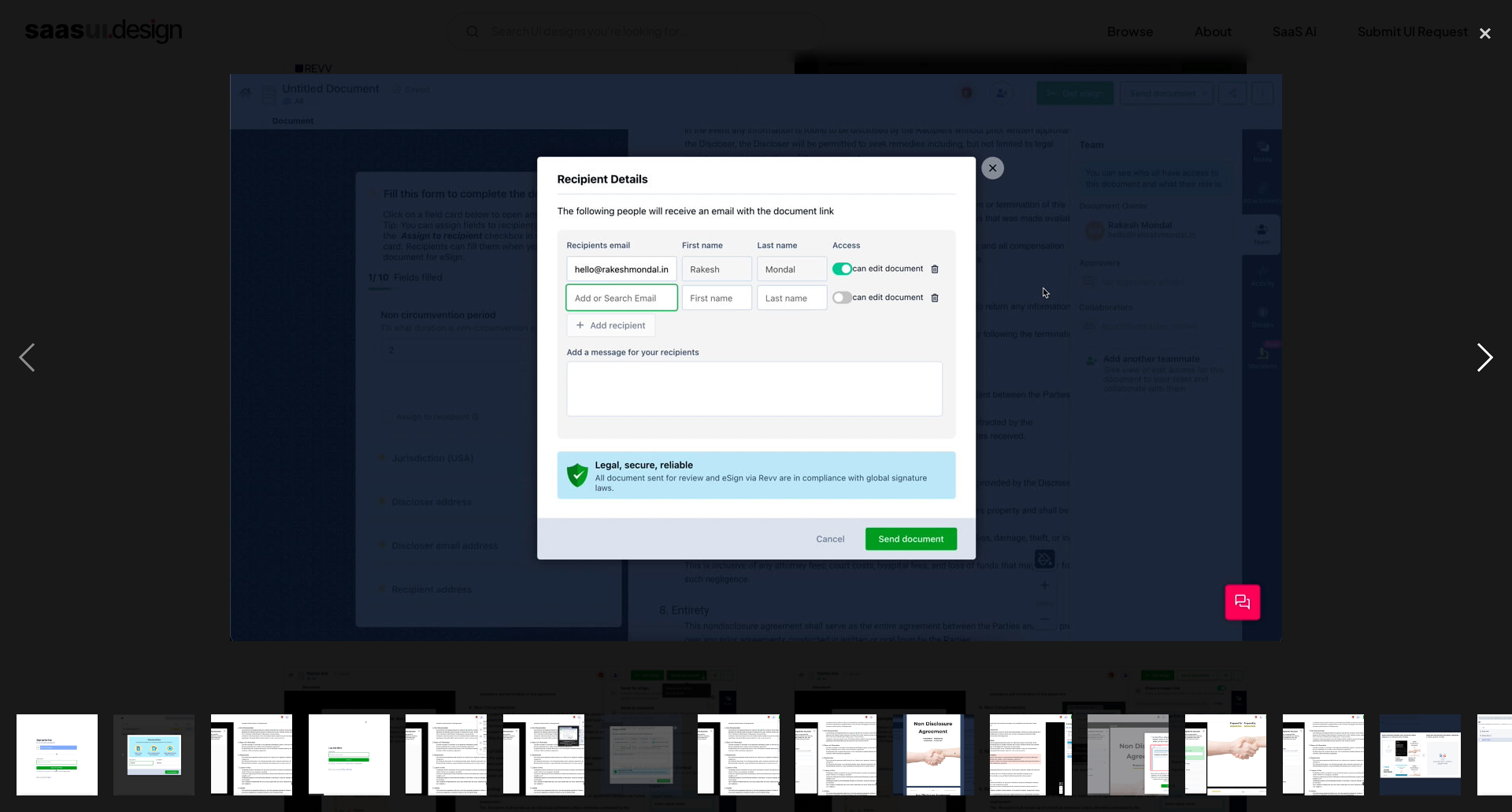
click at [1495, 362] on div "next image" at bounding box center [1485, 357] width 53 height 682
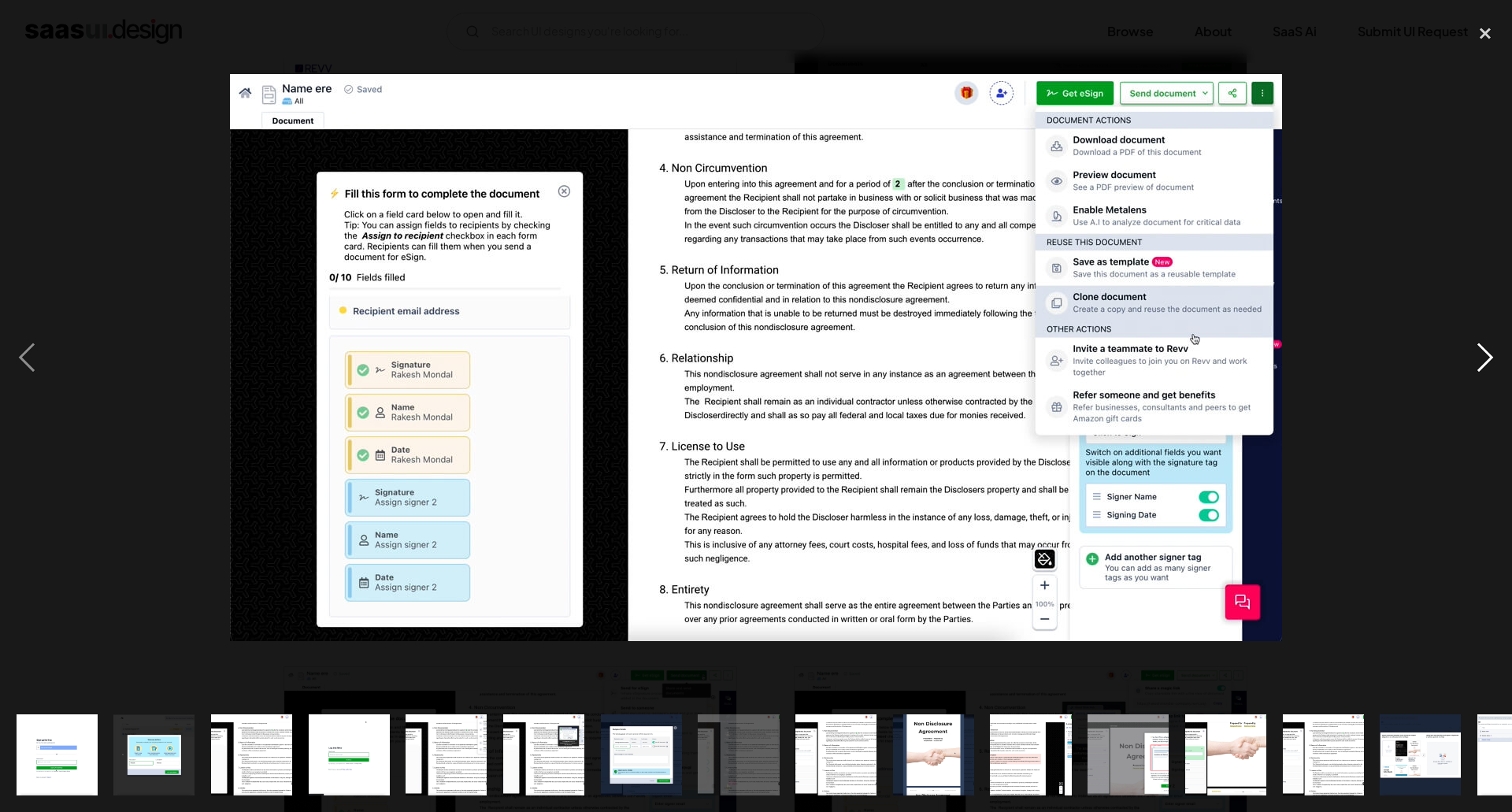
click at [1495, 362] on div "next image" at bounding box center [1485, 357] width 53 height 682
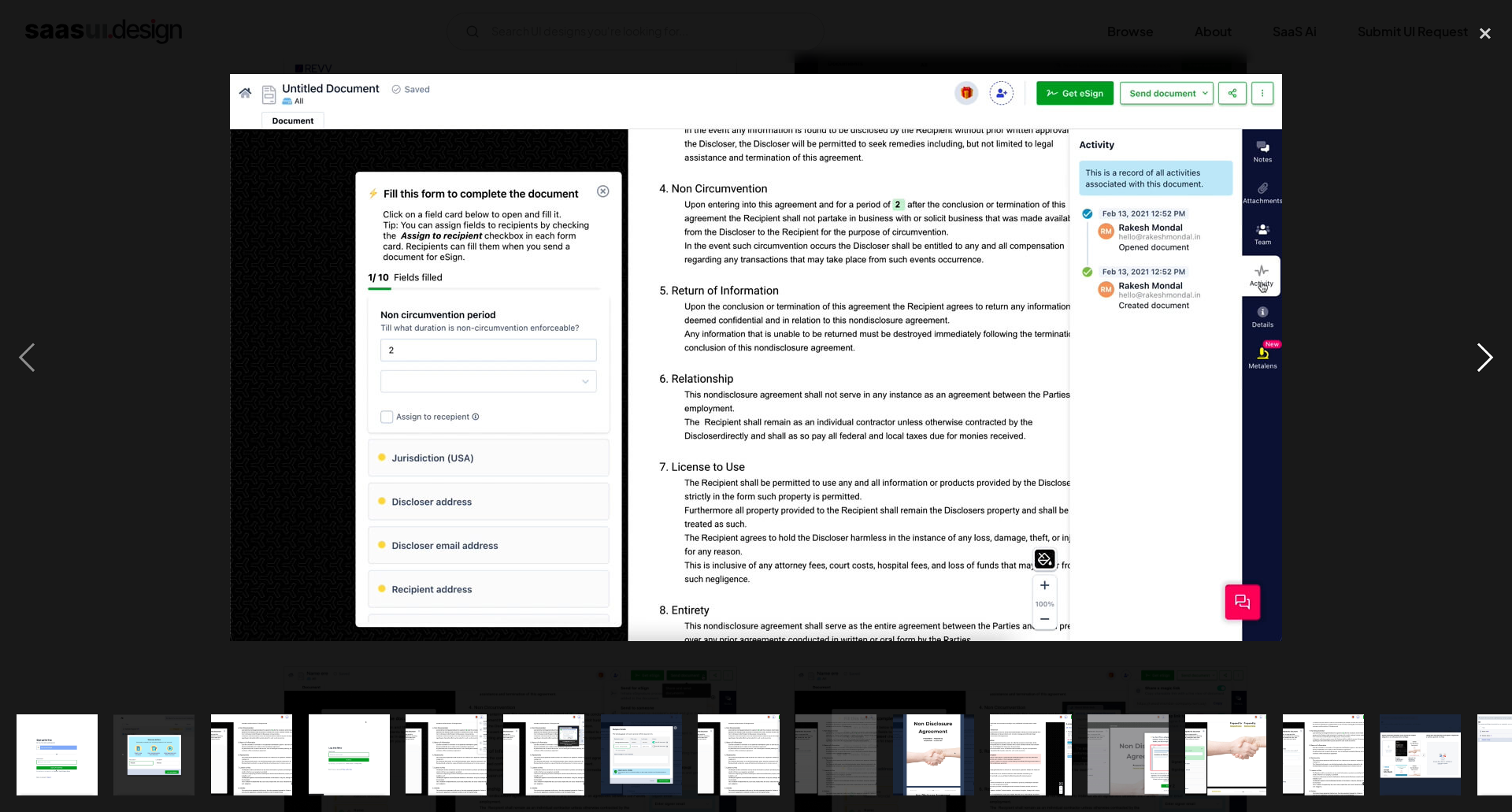
click at [1495, 362] on div "next image" at bounding box center [1485, 357] width 53 height 682
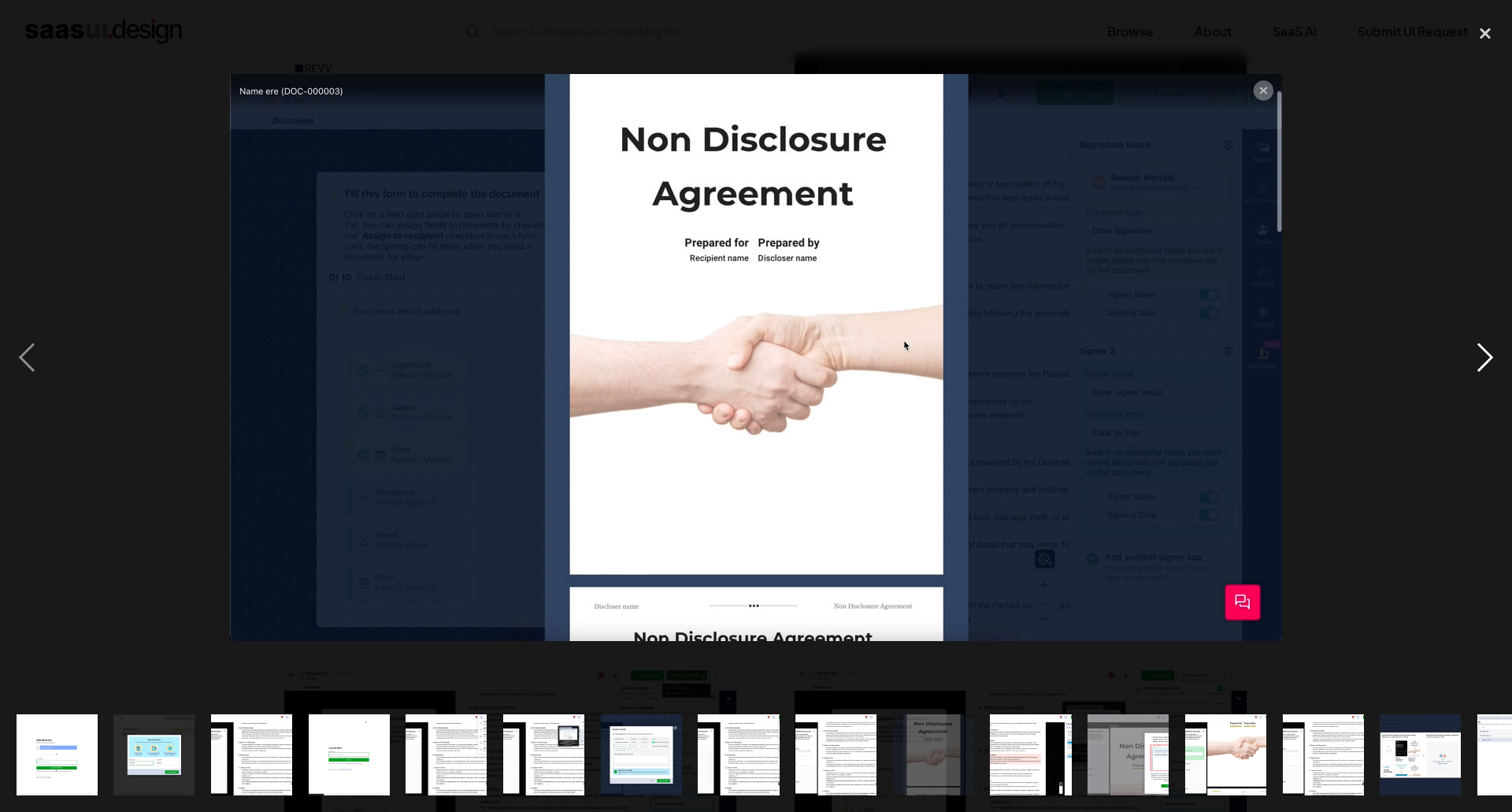
click at [1495, 362] on div "next image" at bounding box center [1485, 357] width 53 height 682
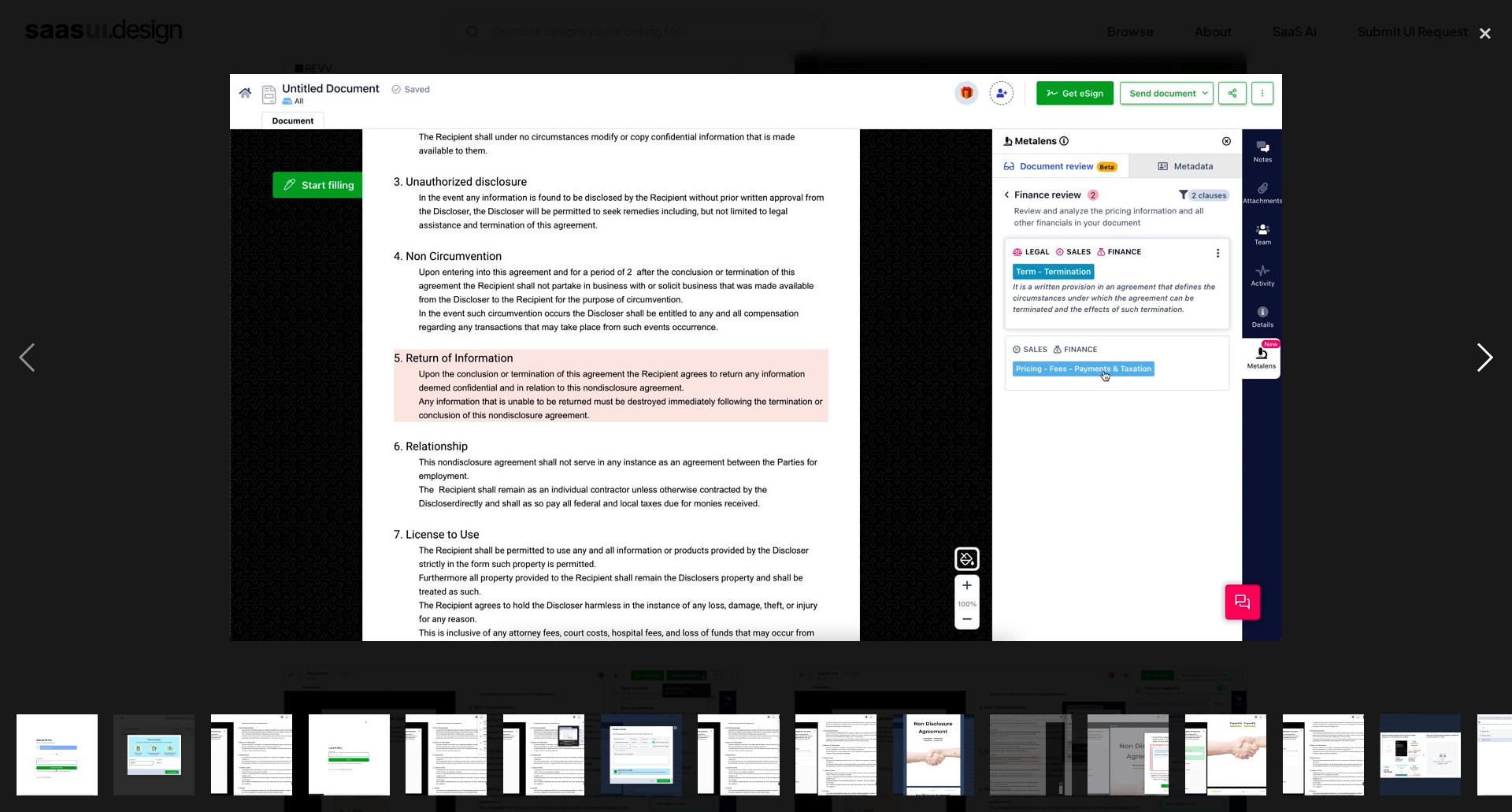
click at [1495, 362] on div "next image" at bounding box center [1485, 357] width 53 height 682
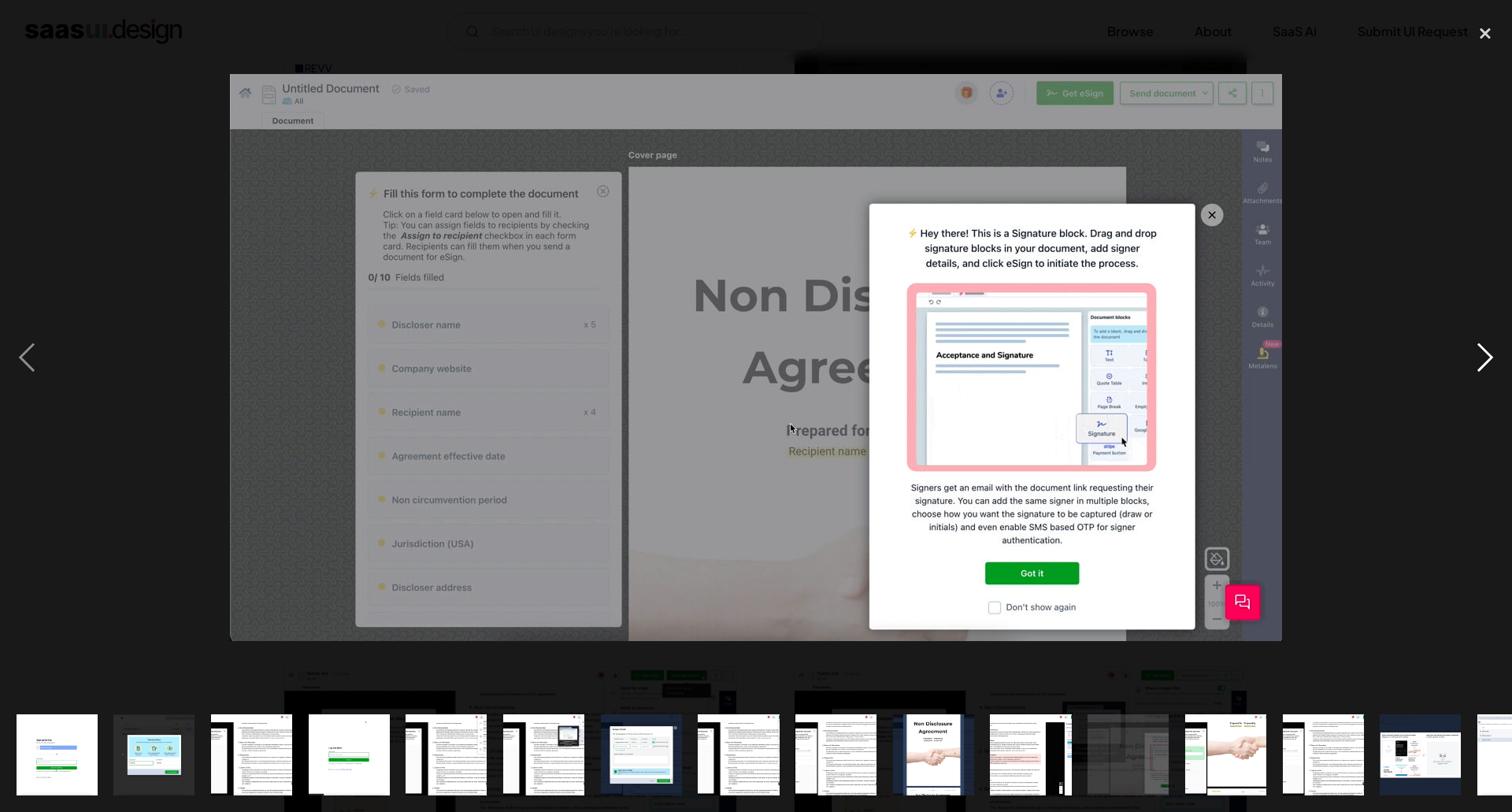
click at [1495, 362] on div "next image" at bounding box center [1485, 357] width 53 height 682
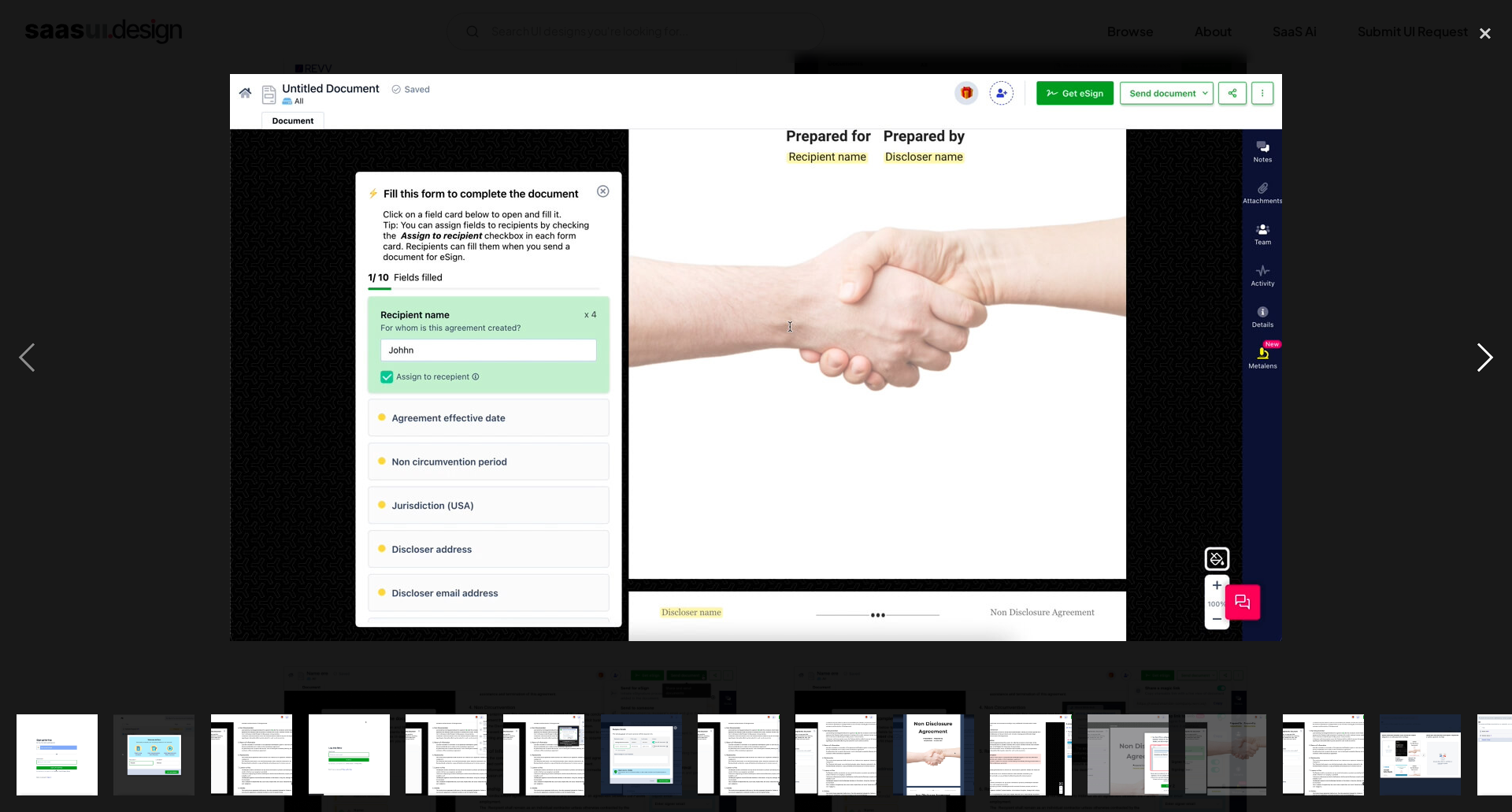
click at [1495, 362] on div "next image" at bounding box center [1485, 357] width 53 height 682
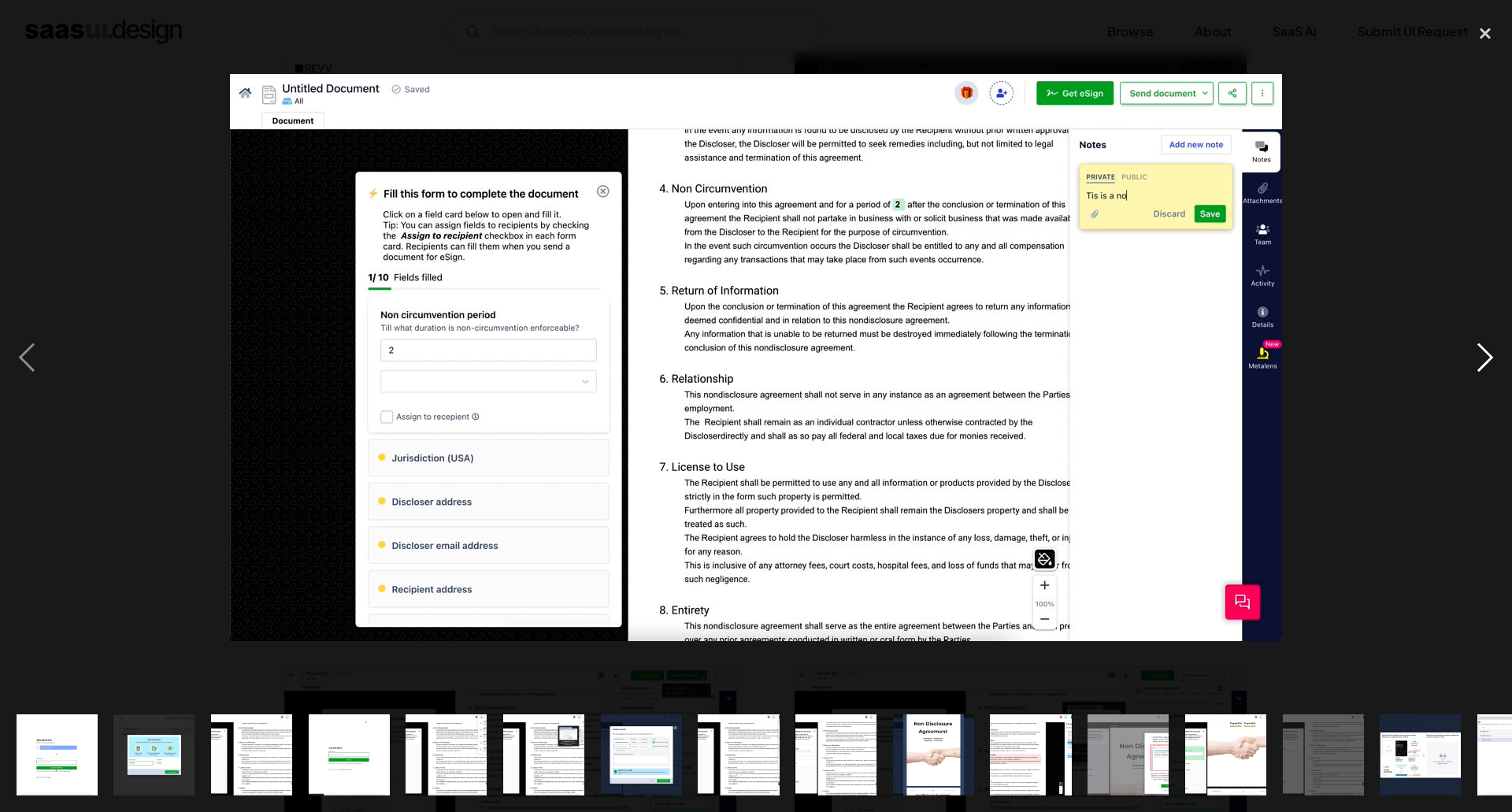
click at [1495, 363] on div "next image" at bounding box center [1485, 357] width 53 height 682
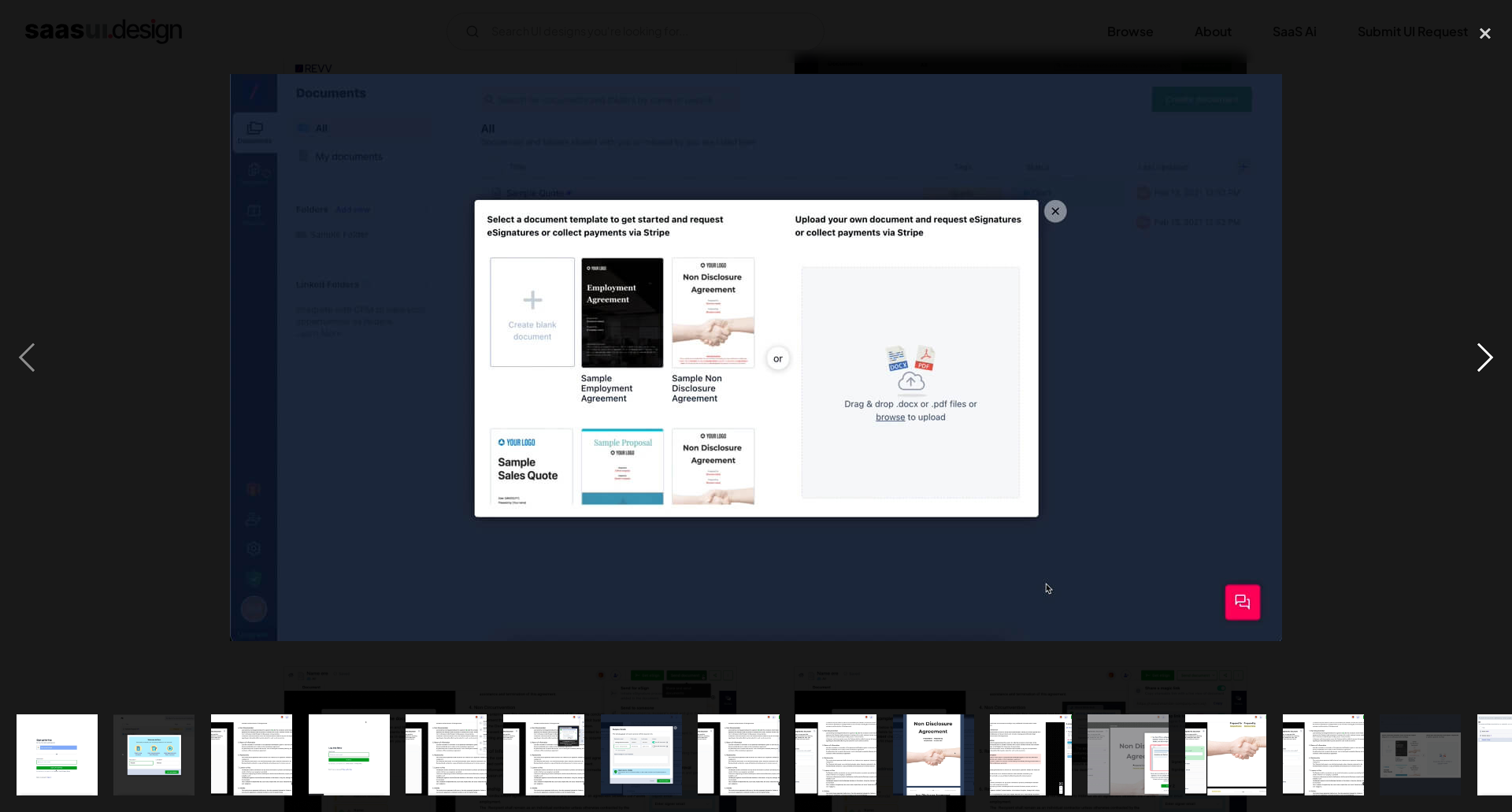
click at [1494, 363] on div "next image" at bounding box center [1485, 357] width 53 height 682
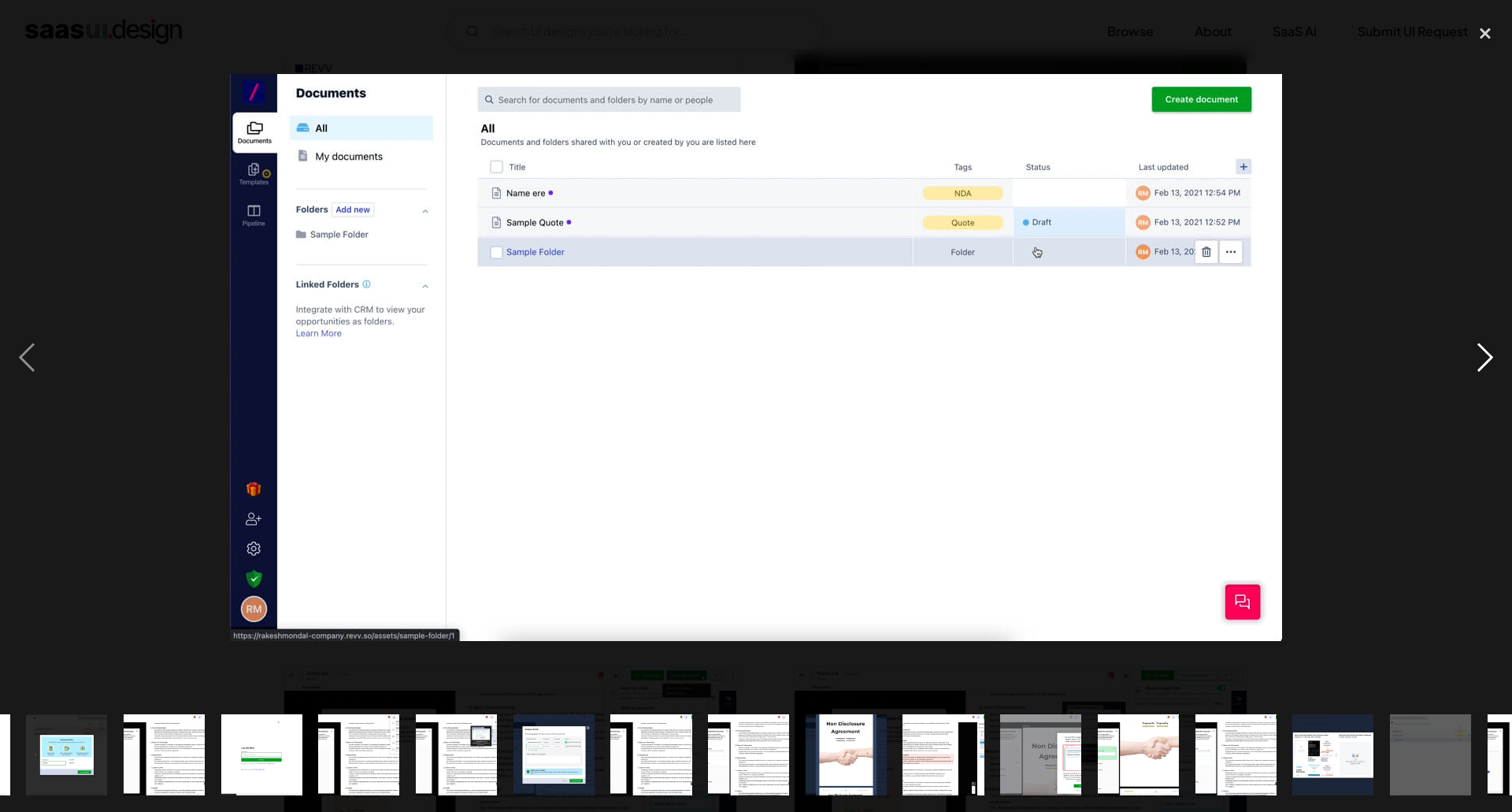
click at [1494, 364] on div "next image" at bounding box center [1485, 357] width 53 height 682
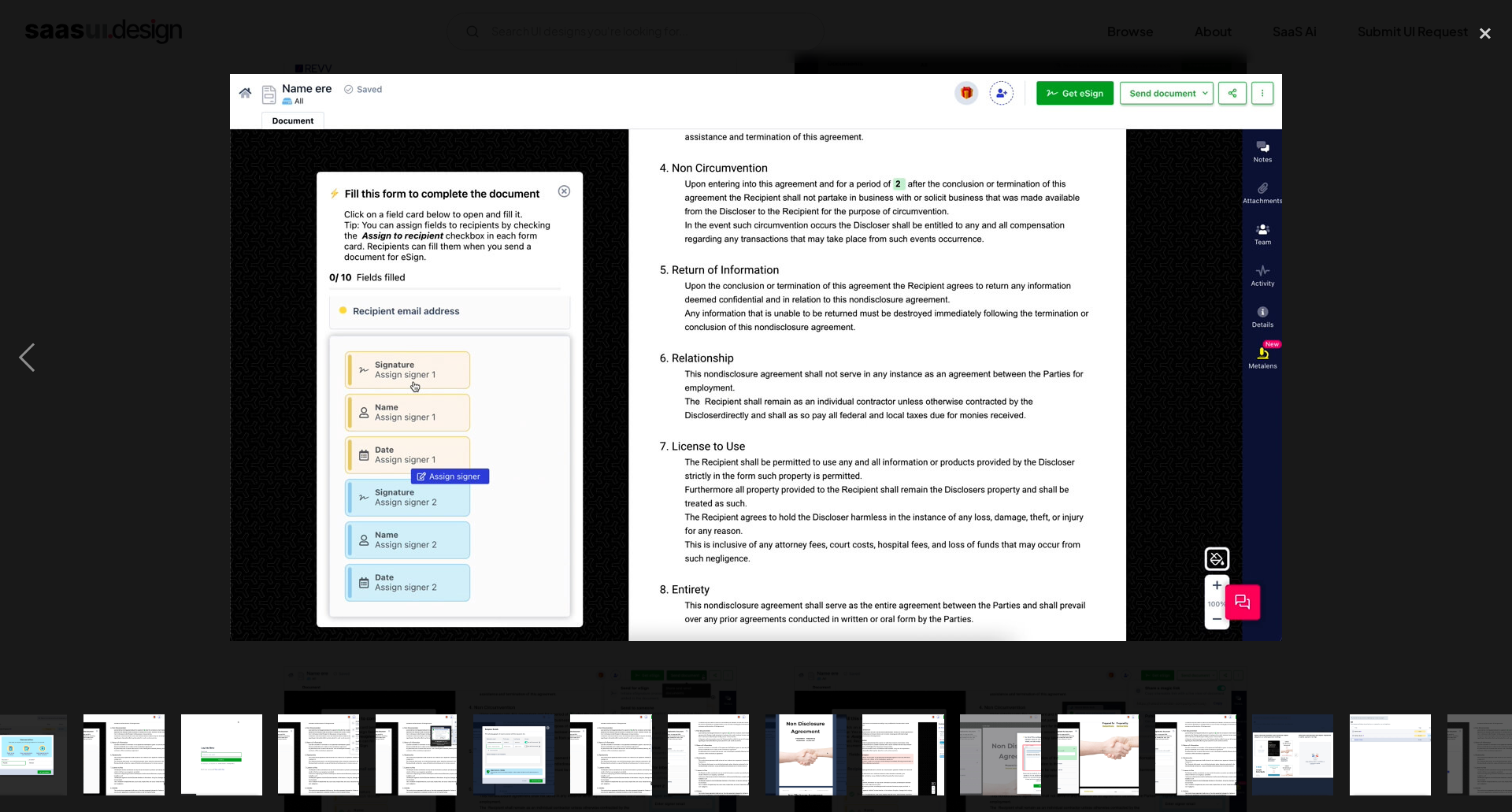
click at [1493, 365] on div "next image" at bounding box center [1485, 357] width 53 height 682
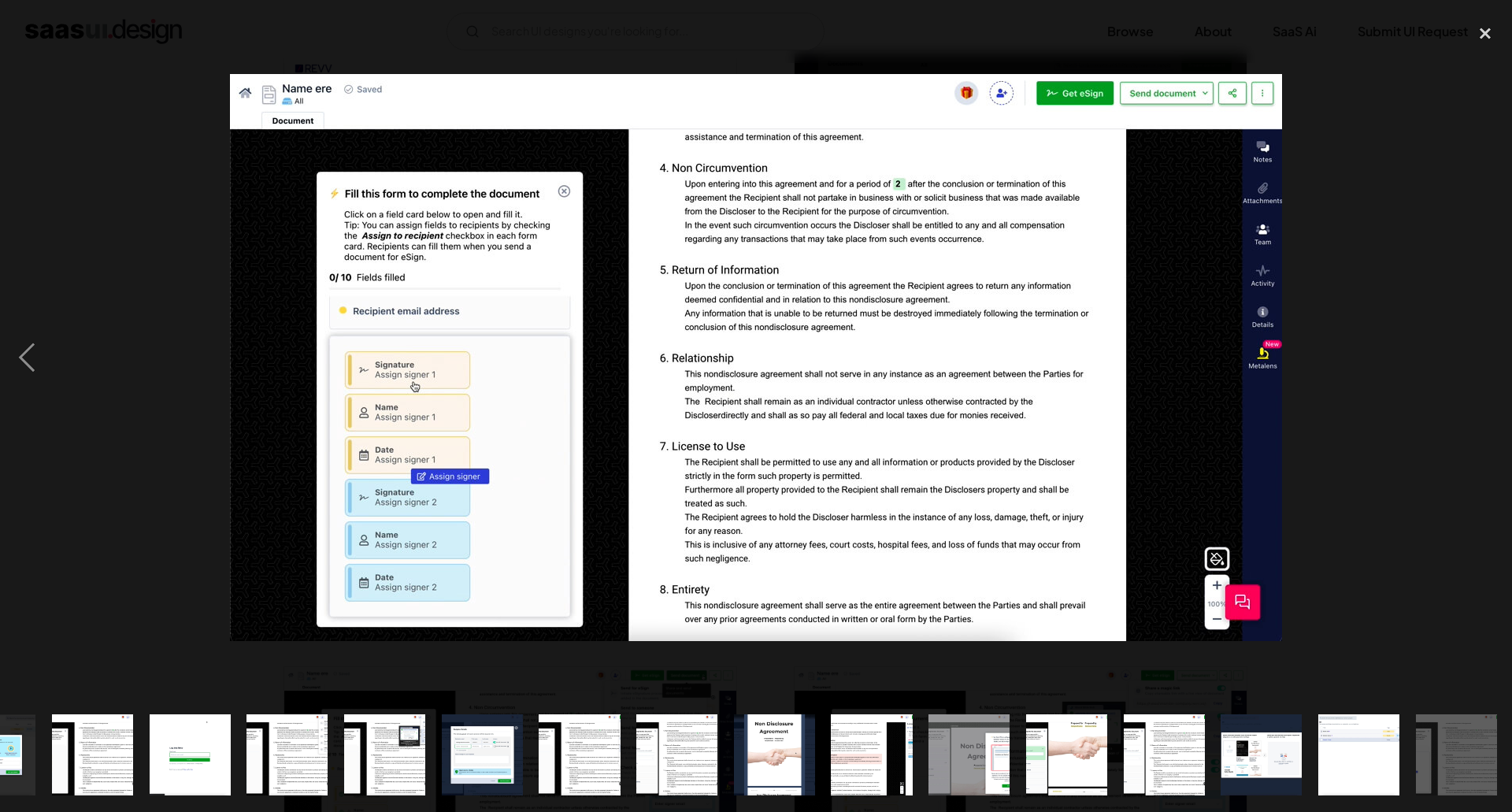
scroll to position [0, 160]
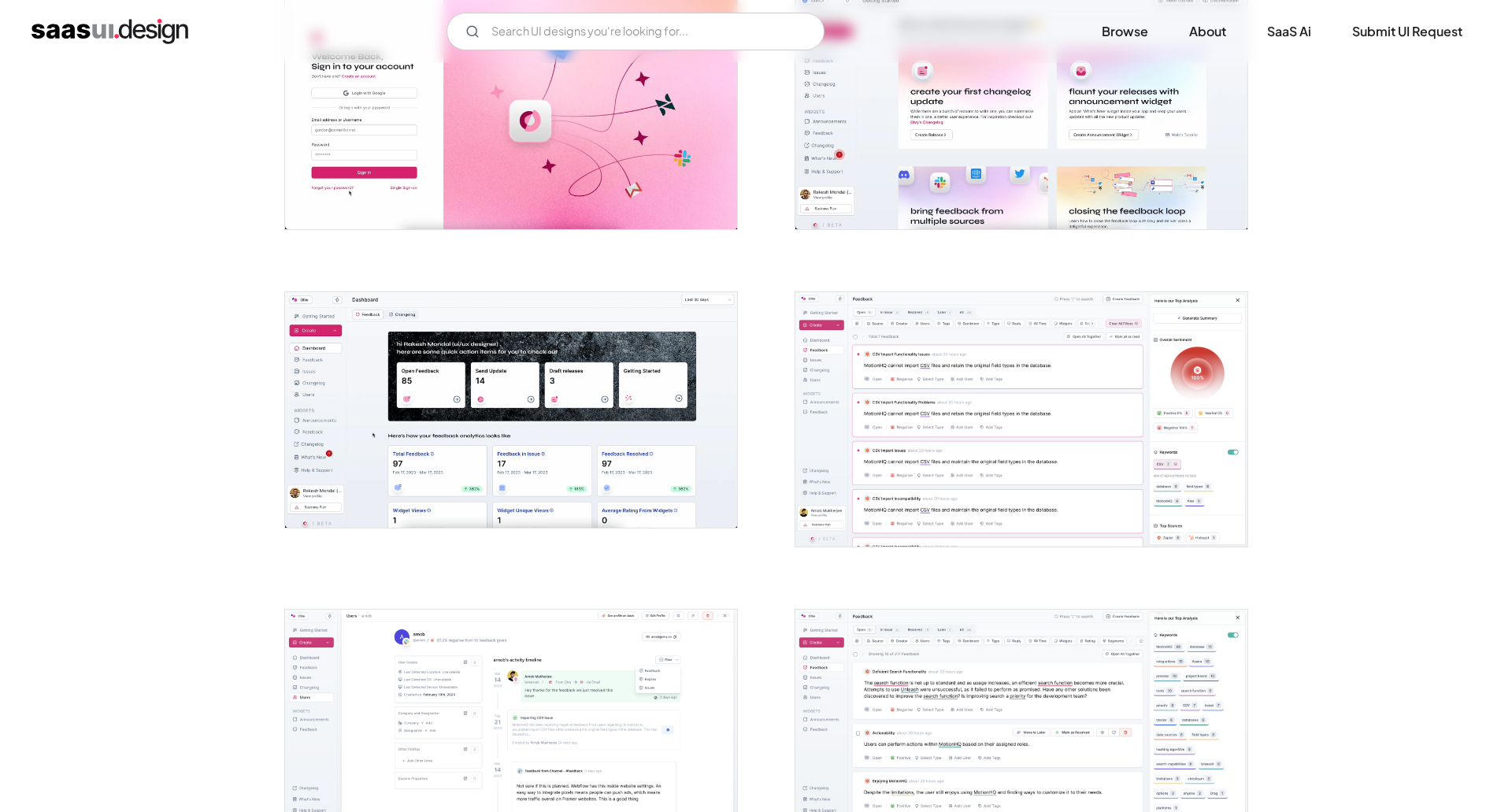
scroll to position [394, 0]
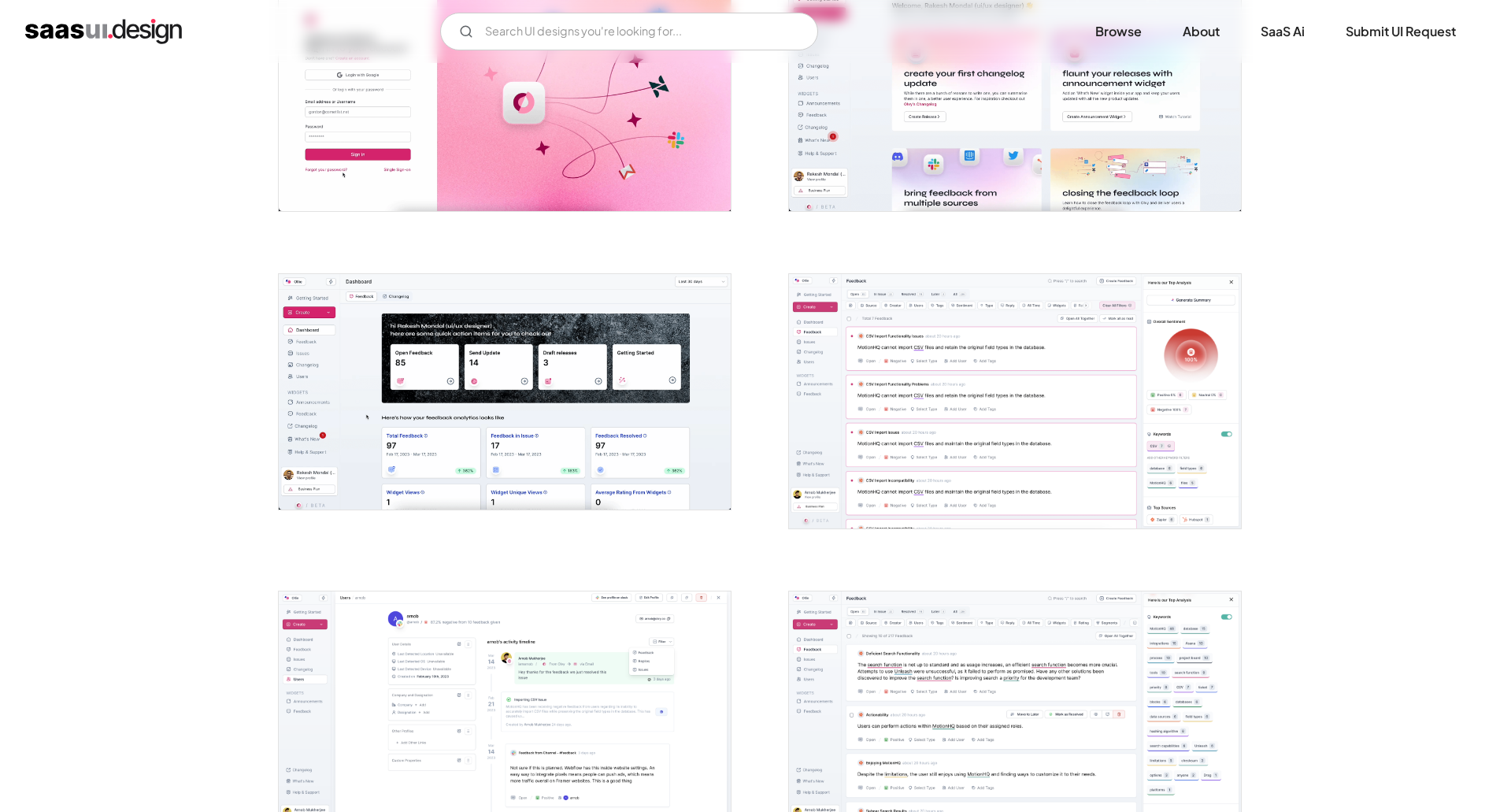
click at [1090, 471] on img "open lightbox" at bounding box center [1016, 401] width 452 height 254
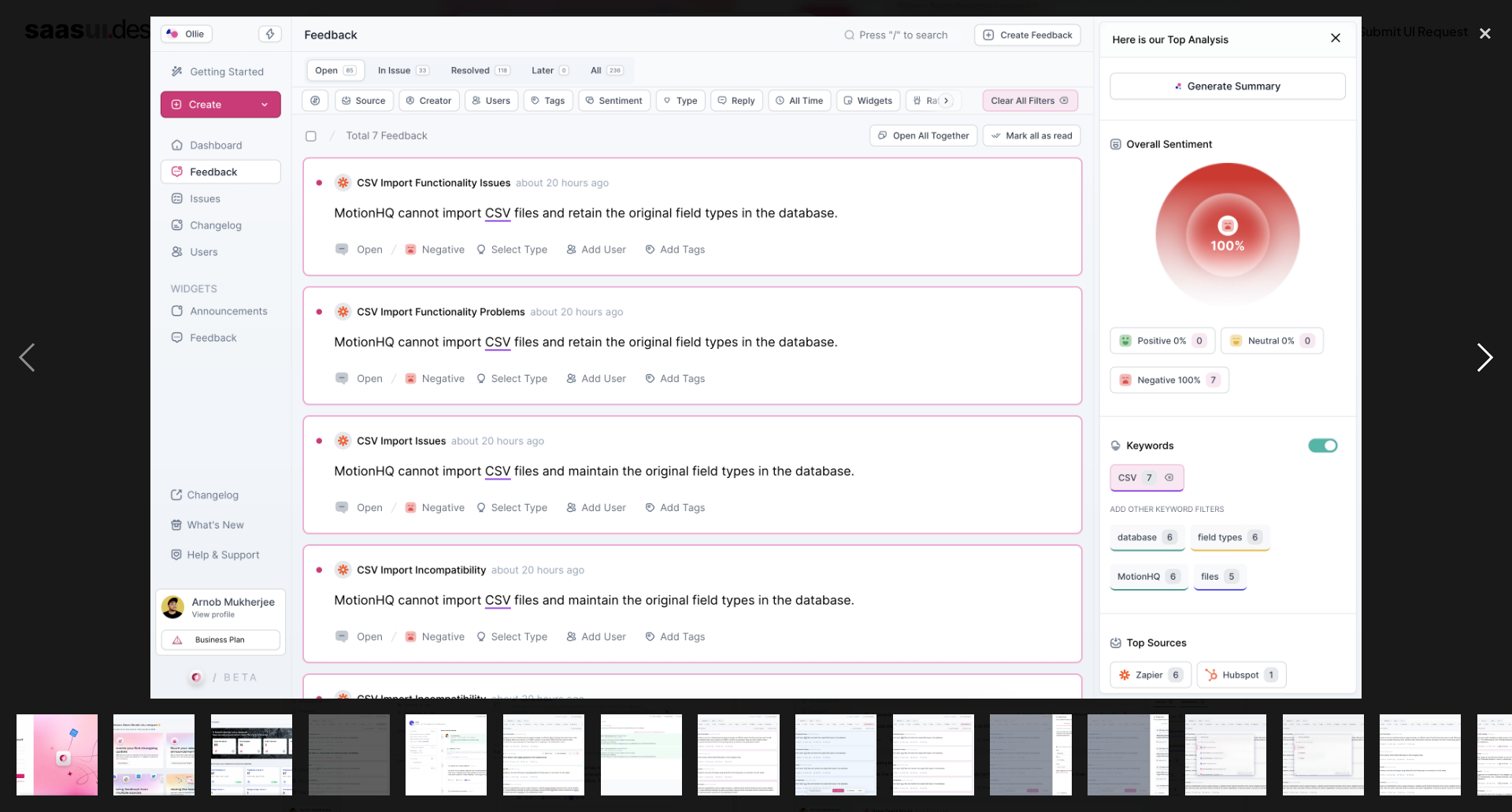
click at [1491, 353] on div "next image" at bounding box center [1485, 357] width 53 height 682
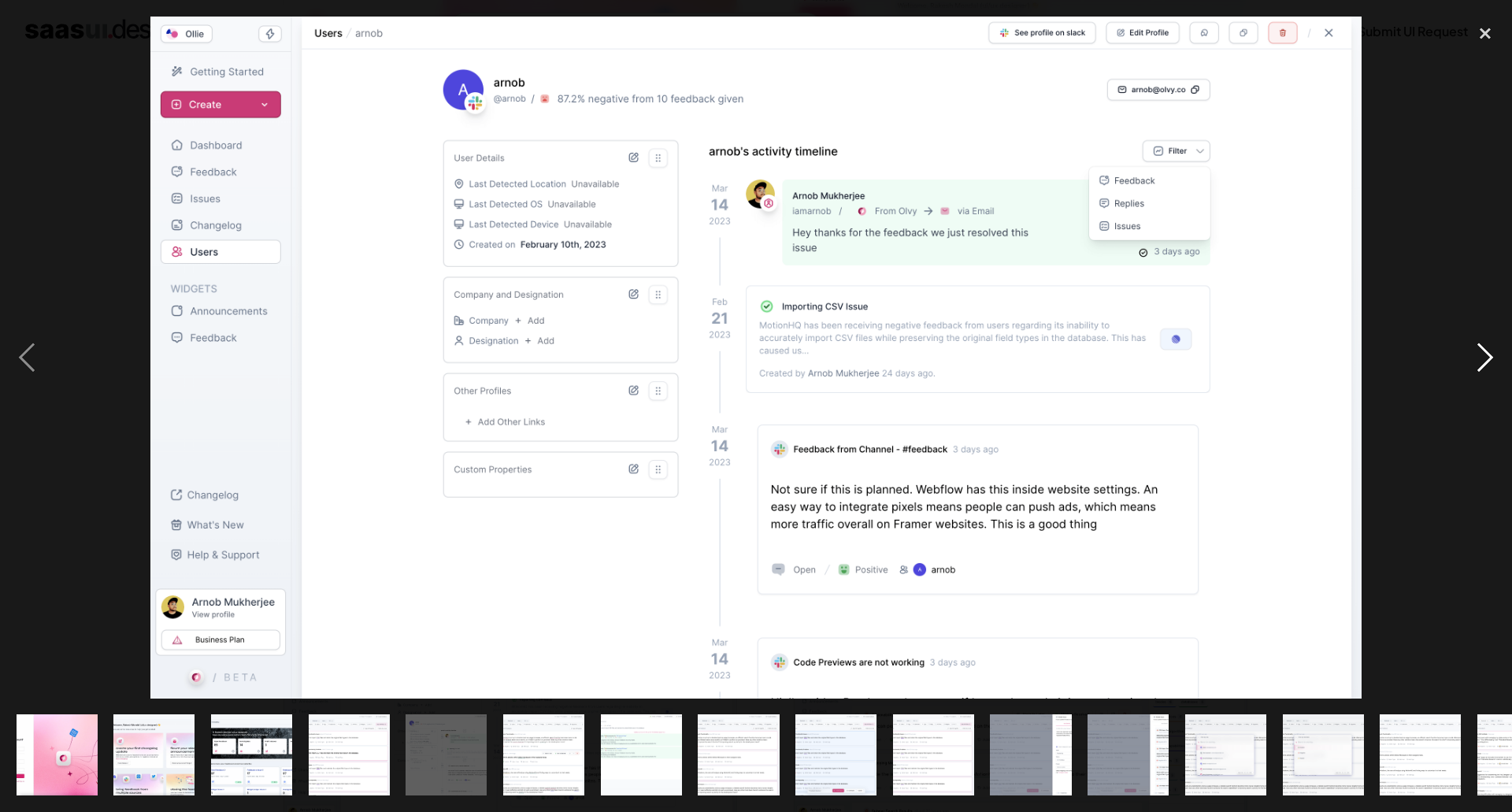
click at [1491, 353] on div "next image" at bounding box center [1485, 357] width 53 height 682
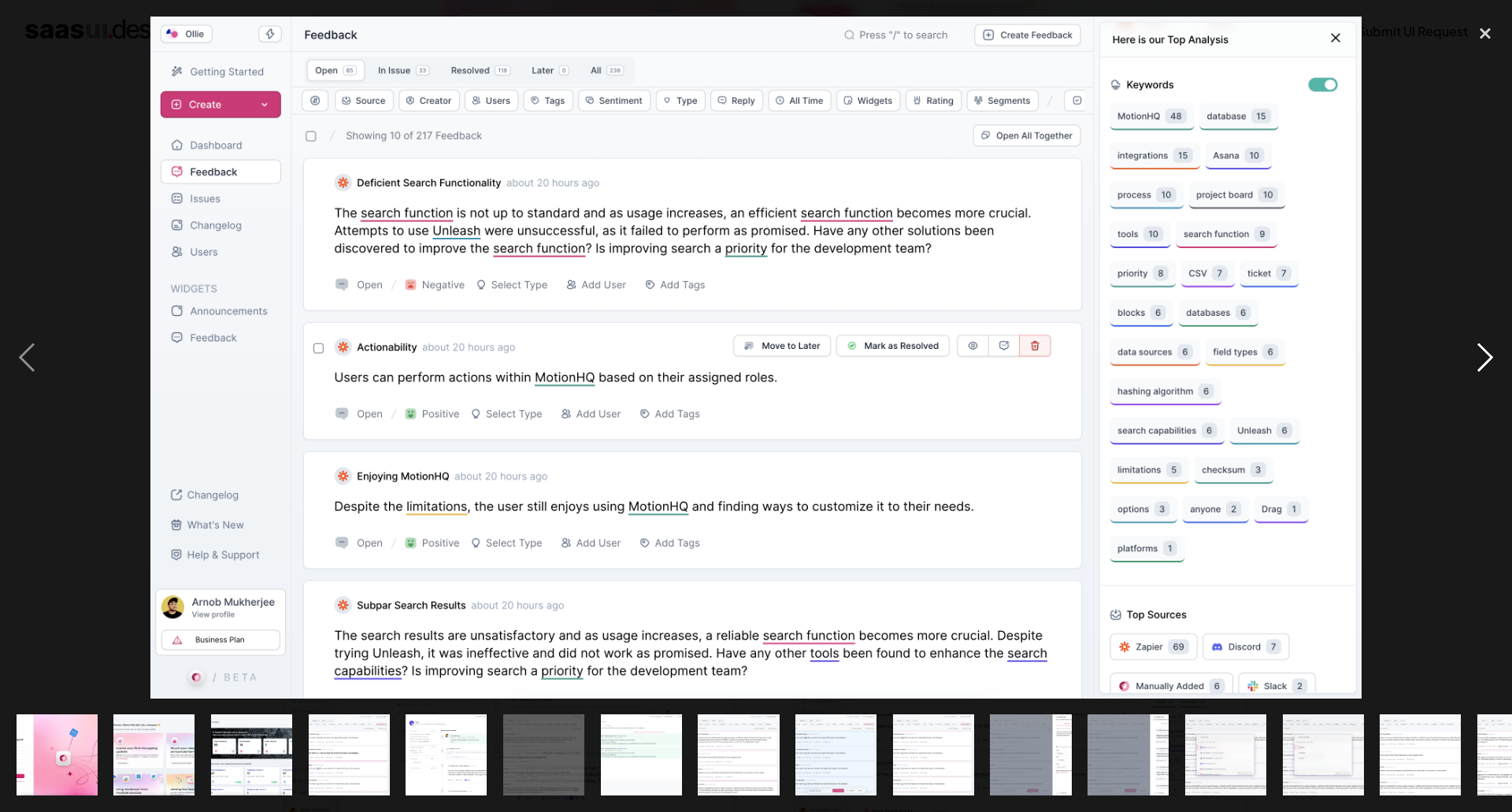
click at [1491, 353] on div "next image" at bounding box center [1485, 357] width 53 height 682
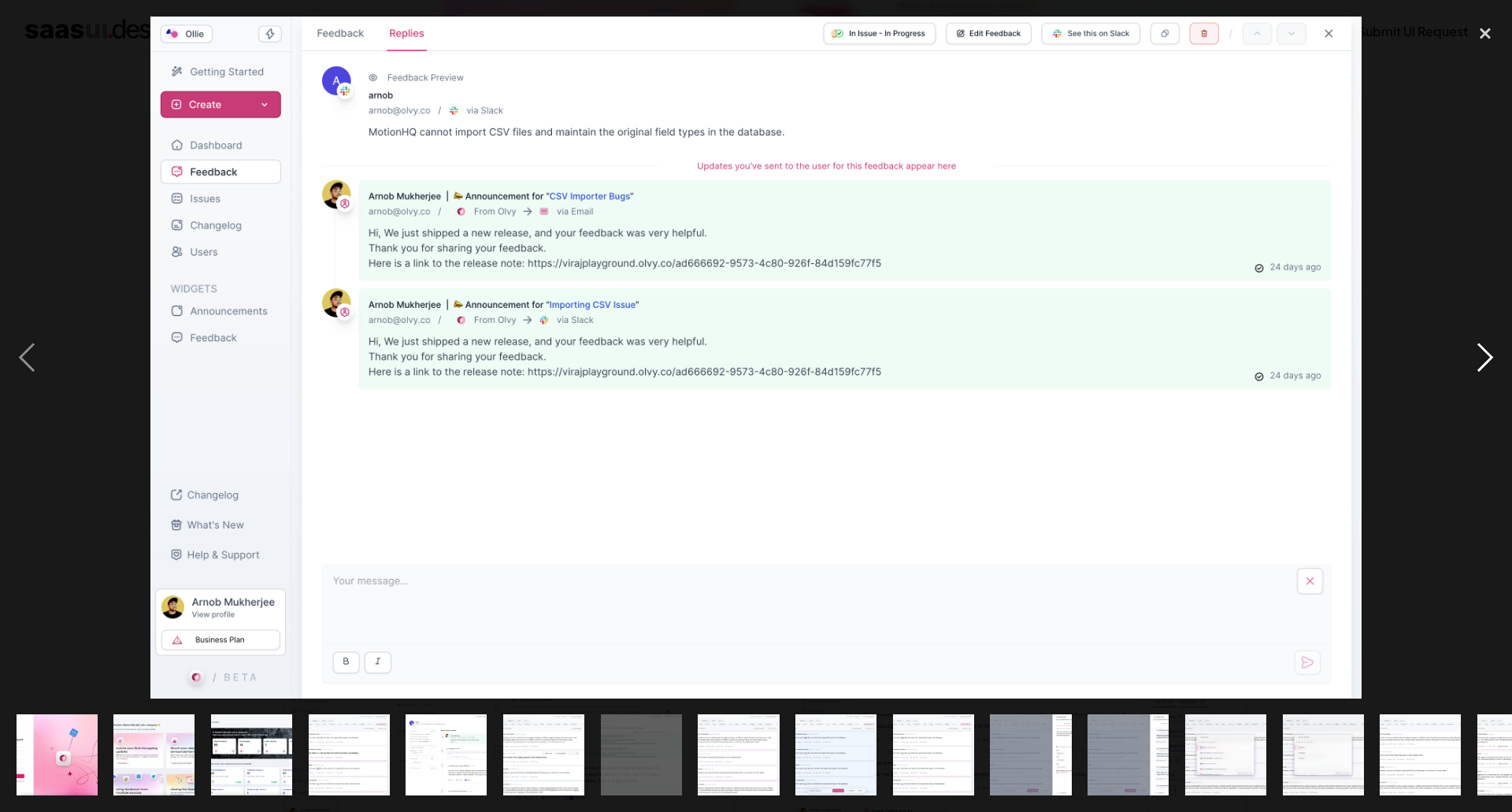
click at [1491, 353] on div "next image" at bounding box center [1485, 357] width 53 height 682
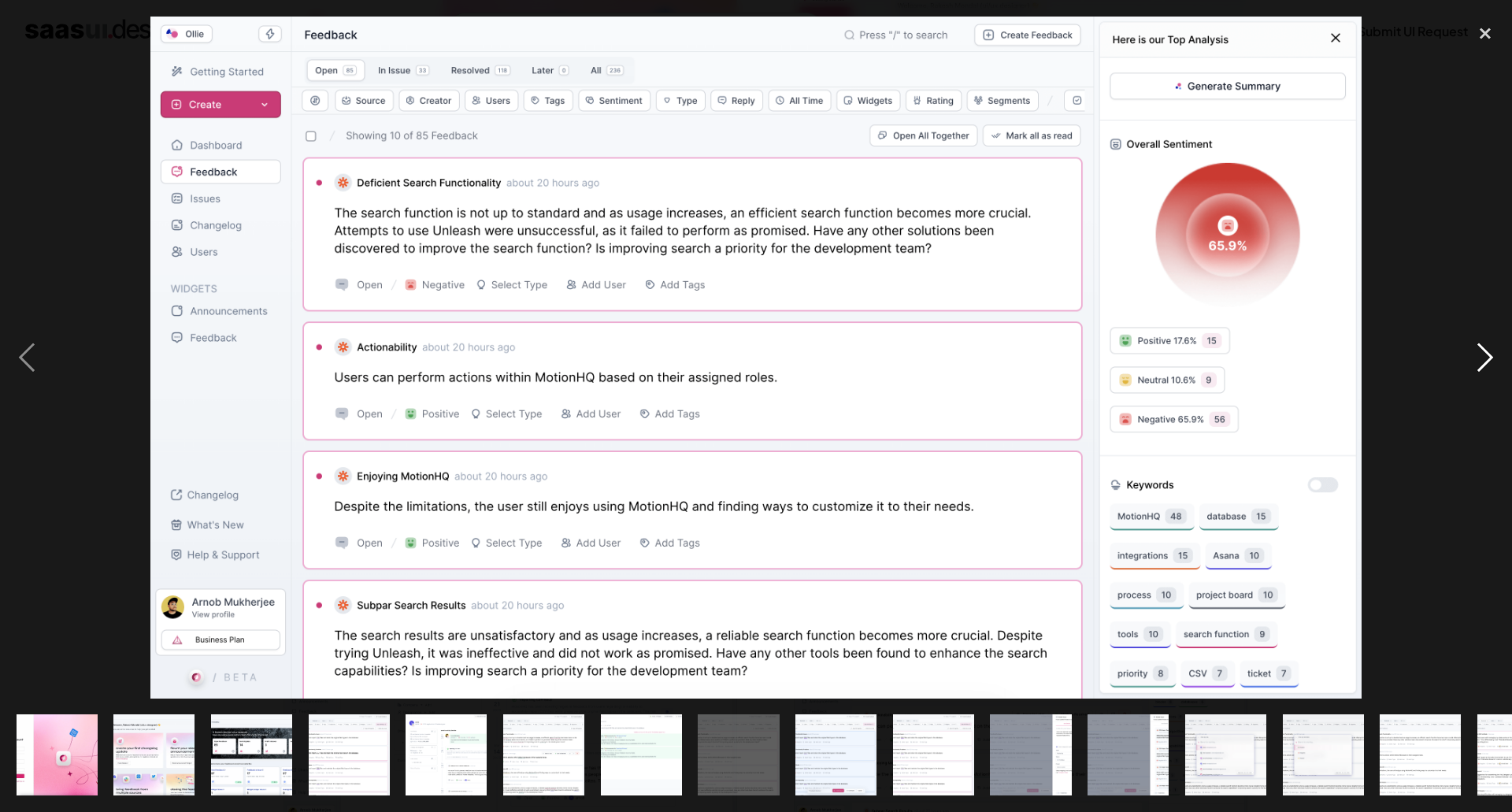
click at [1491, 353] on div "next image" at bounding box center [1485, 357] width 53 height 682
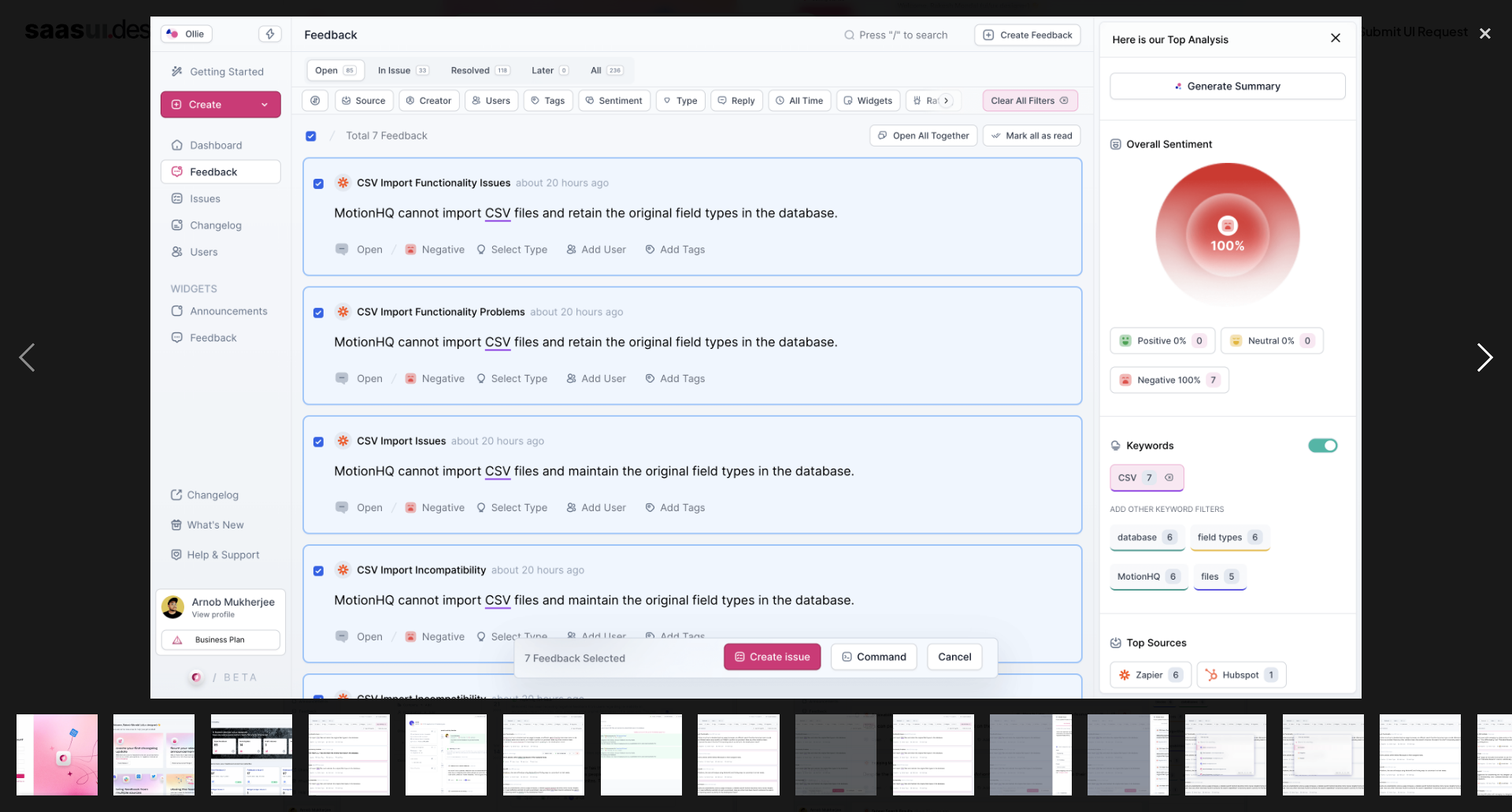
click at [1491, 353] on div "next image" at bounding box center [1485, 357] width 53 height 682
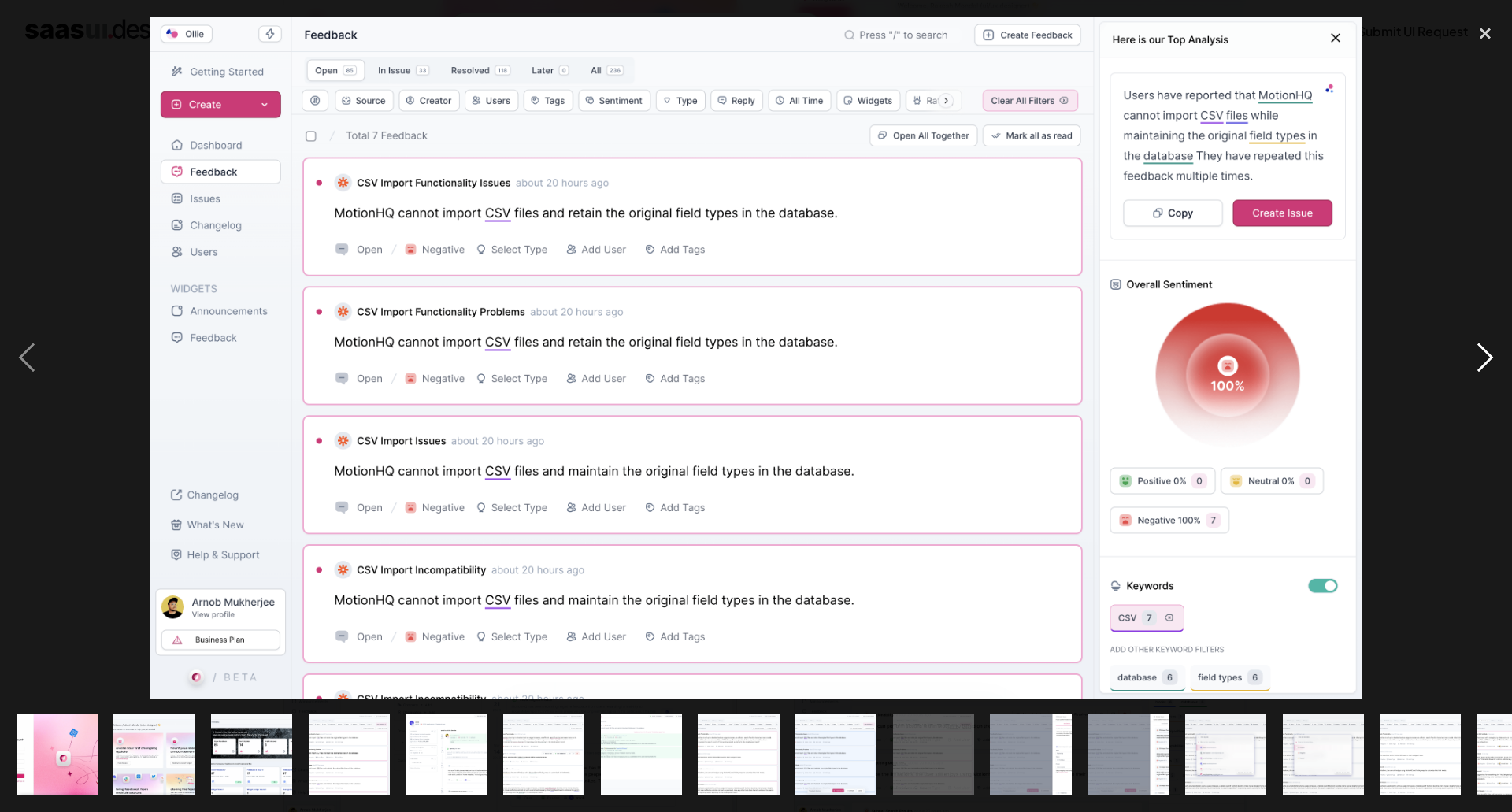
click at [1491, 353] on div "next image" at bounding box center [1485, 357] width 53 height 682
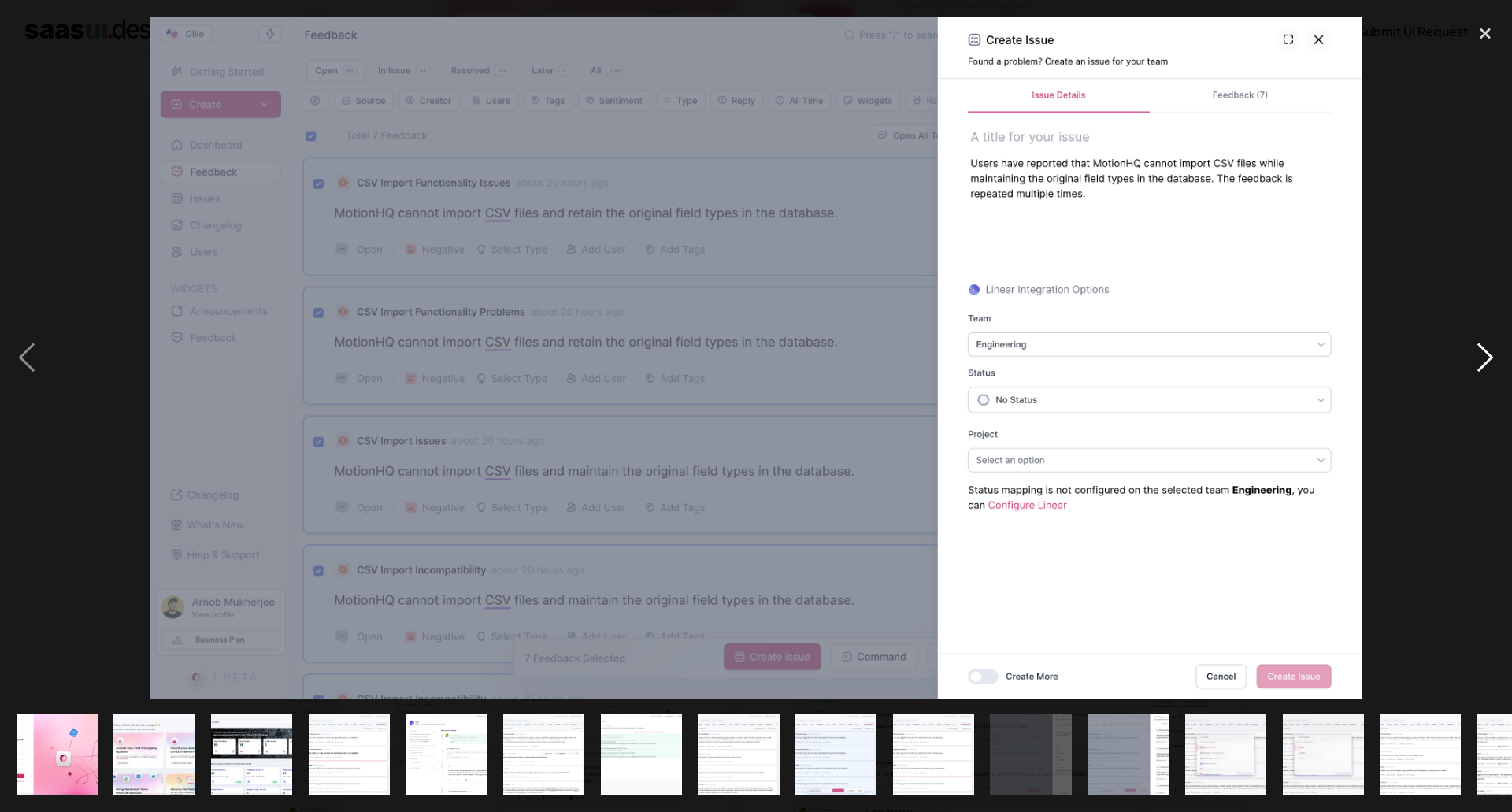
click at [1491, 353] on div "next image" at bounding box center [1485, 357] width 53 height 682
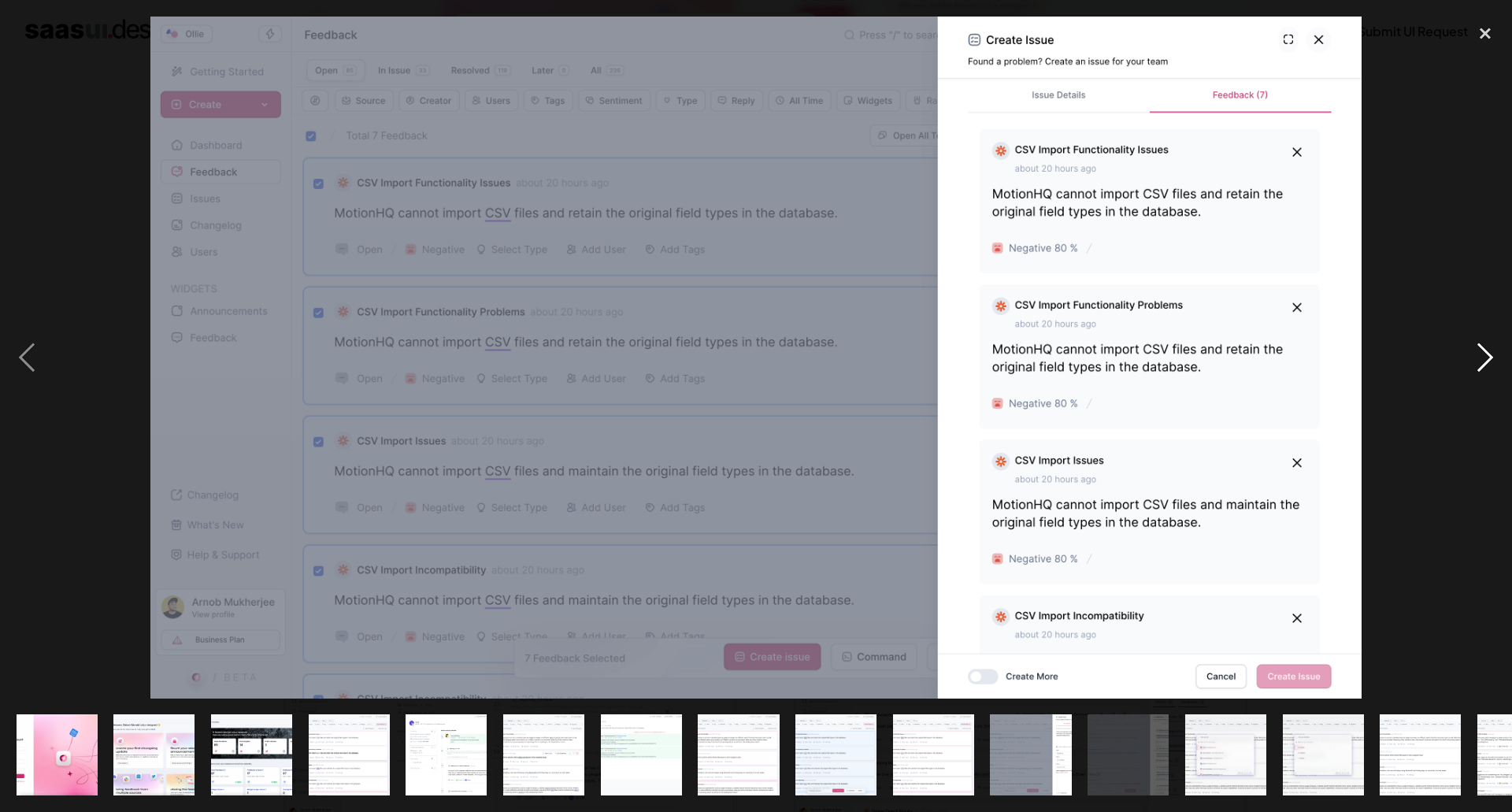
click at [1491, 353] on div "next image" at bounding box center [1485, 357] width 53 height 682
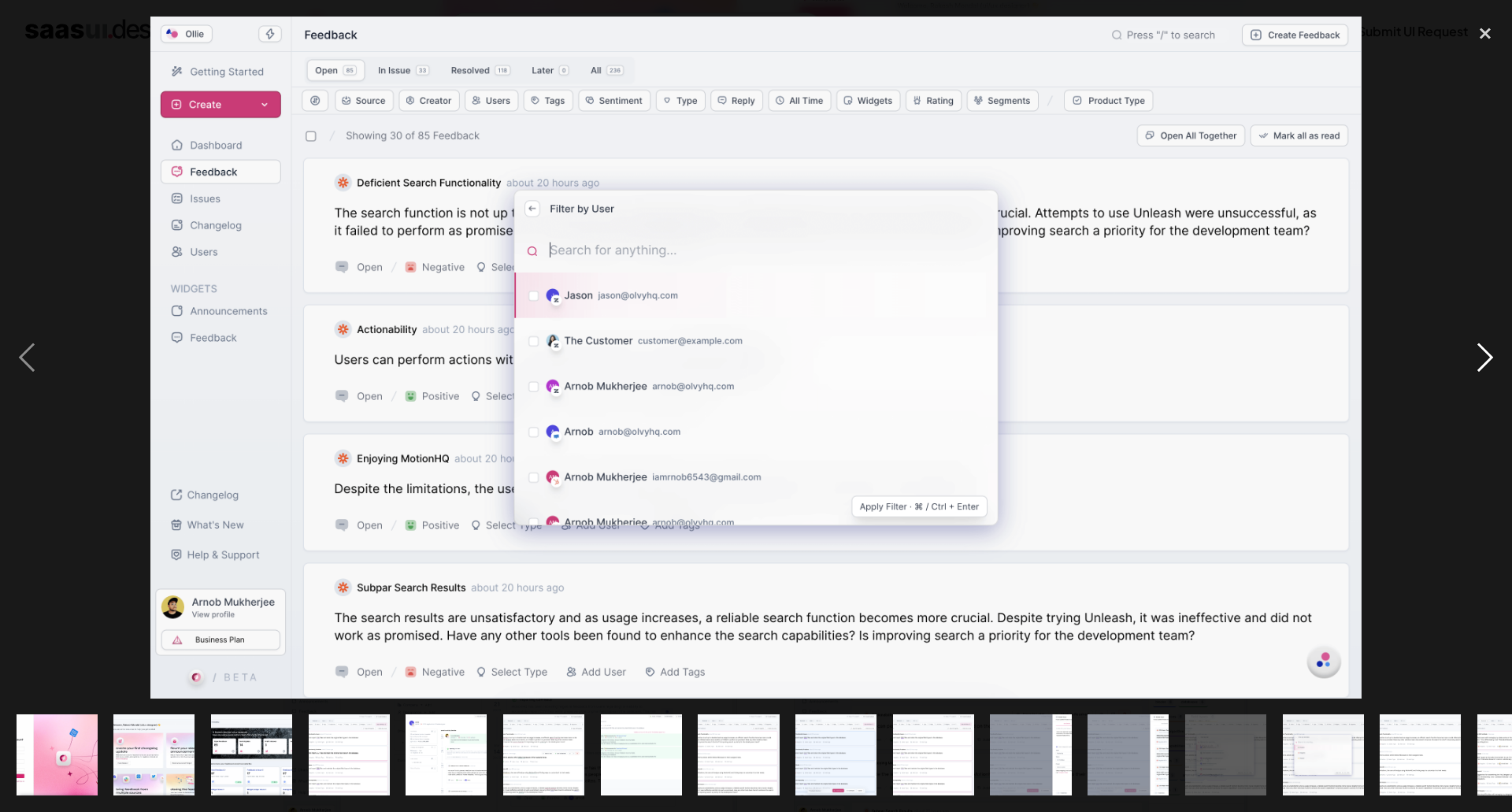
click at [1491, 353] on div "next image" at bounding box center [1485, 357] width 53 height 682
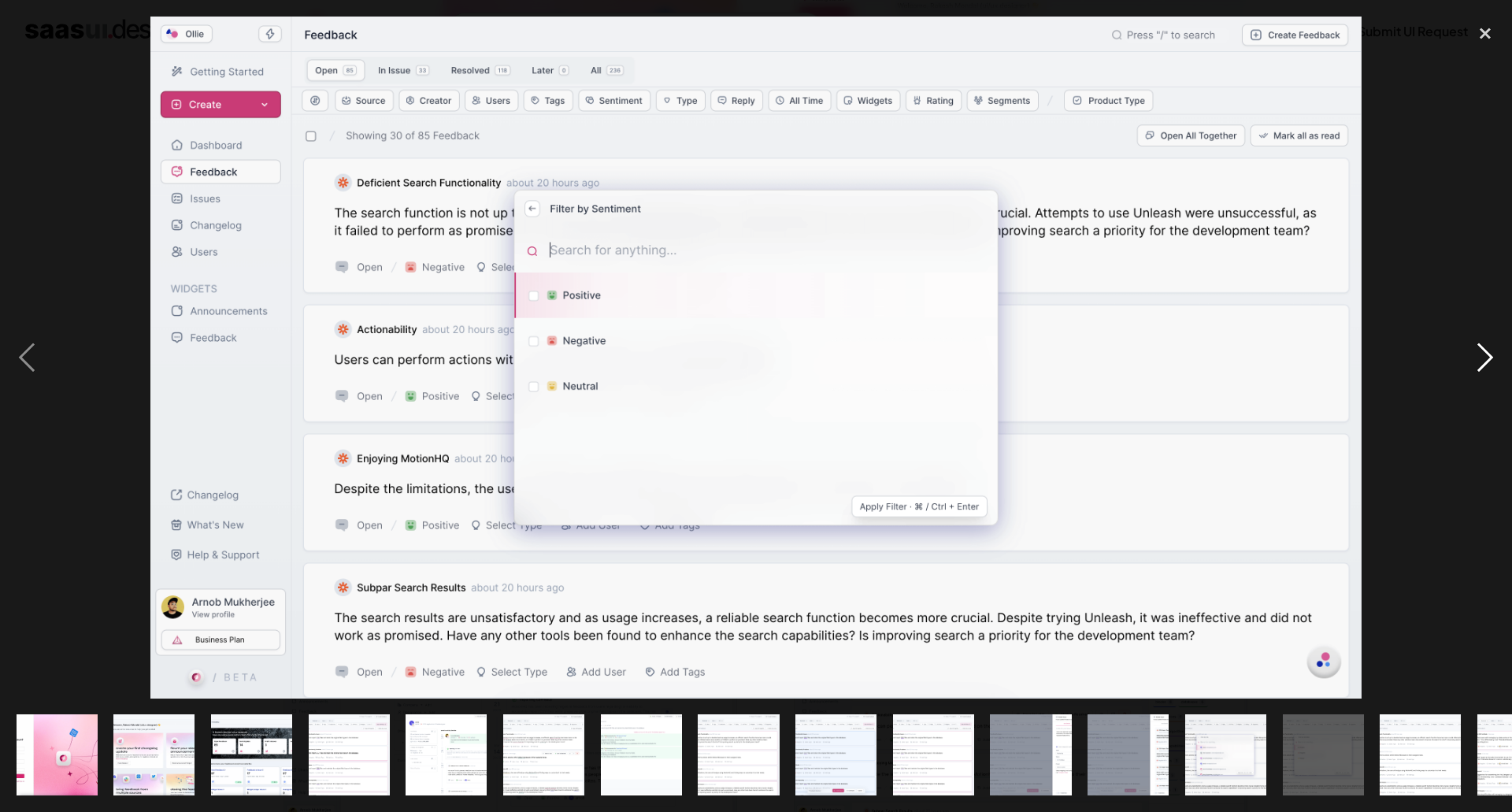
click at [1491, 353] on div "next image" at bounding box center [1485, 357] width 53 height 682
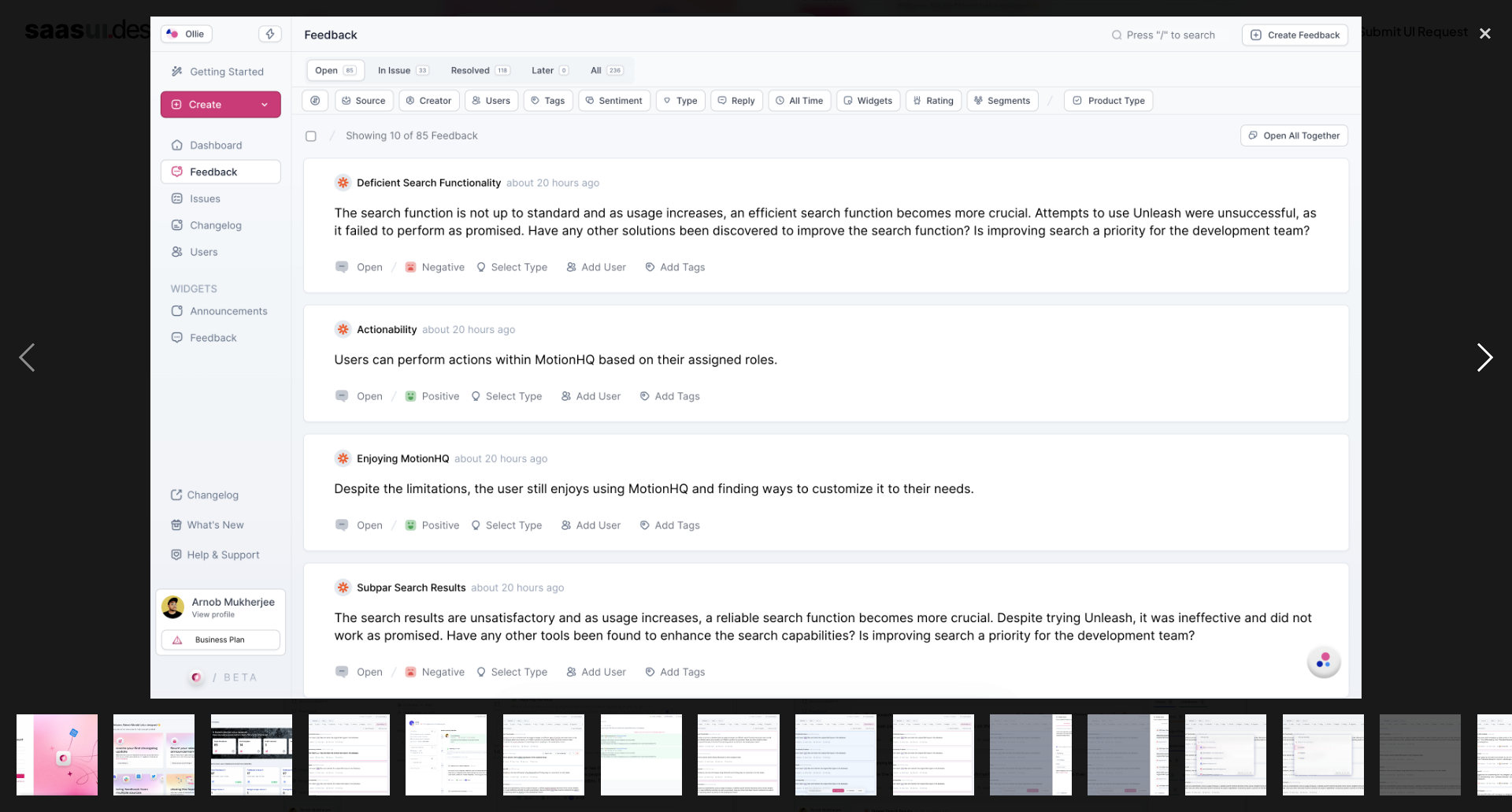
click at [1491, 353] on div "next image" at bounding box center [1485, 357] width 53 height 682
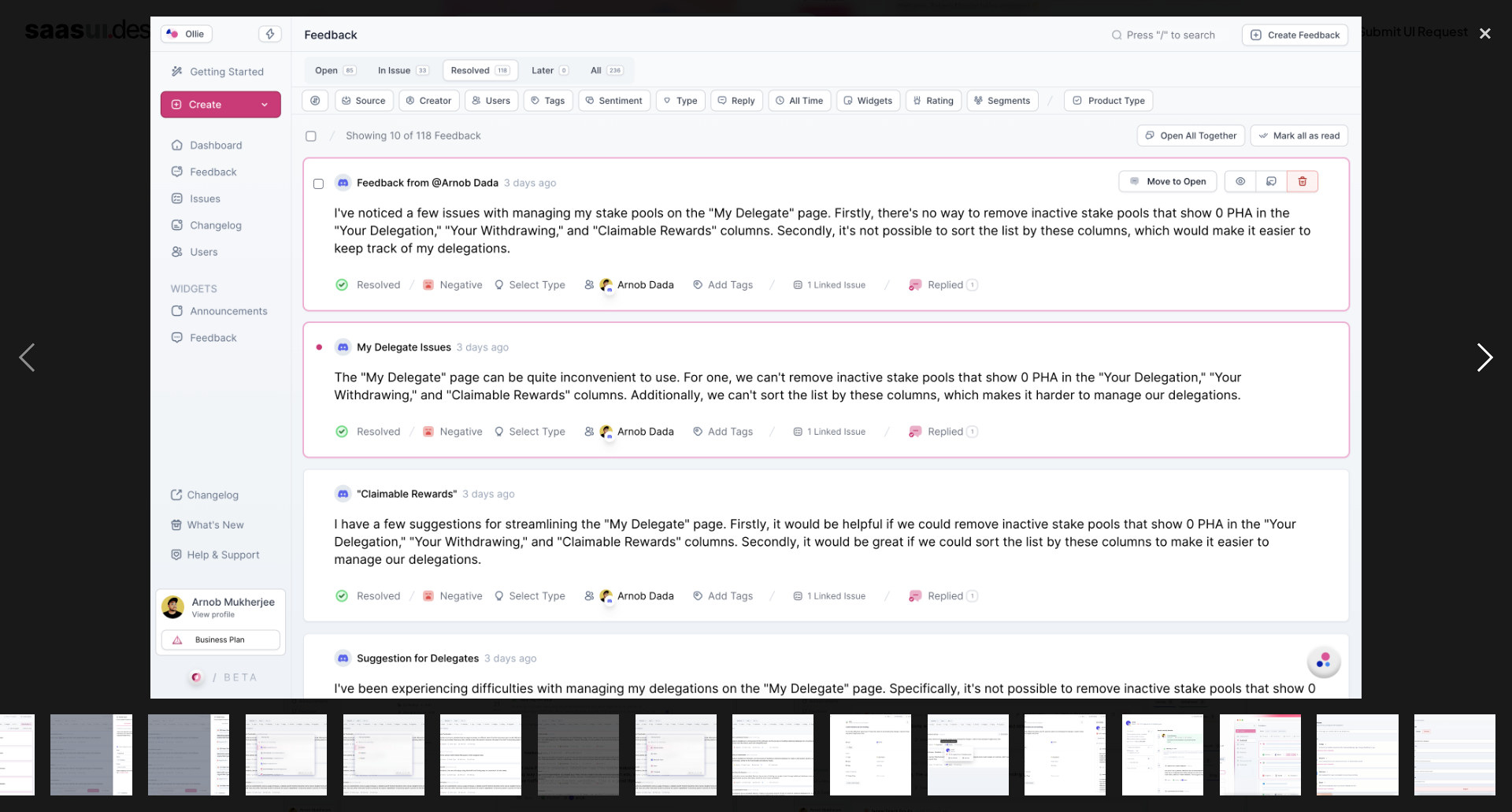
click at [1491, 353] on div "next image" at bounding box center [1485, 357] width 53 height 682
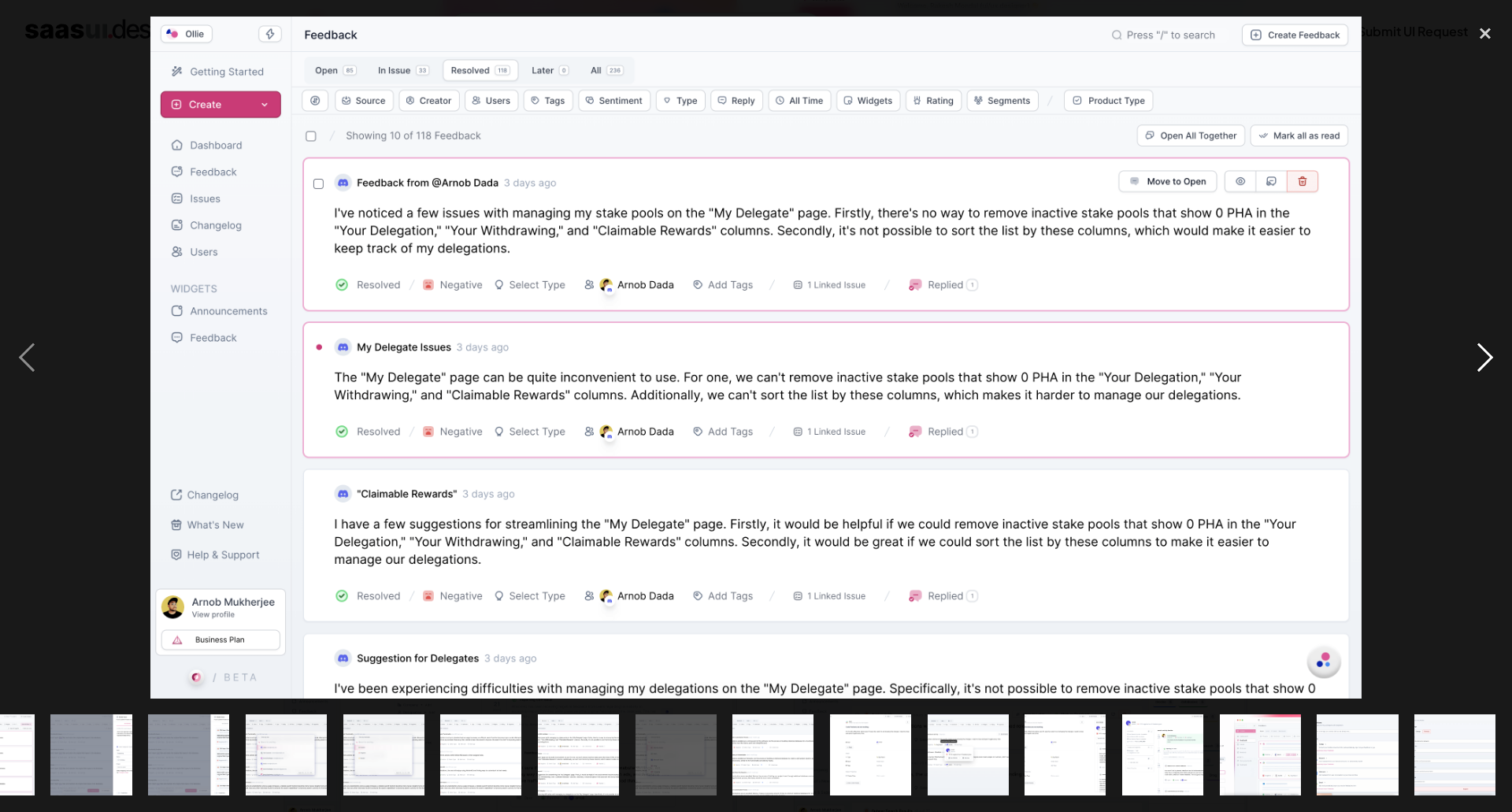
scroll to position [0, 939]
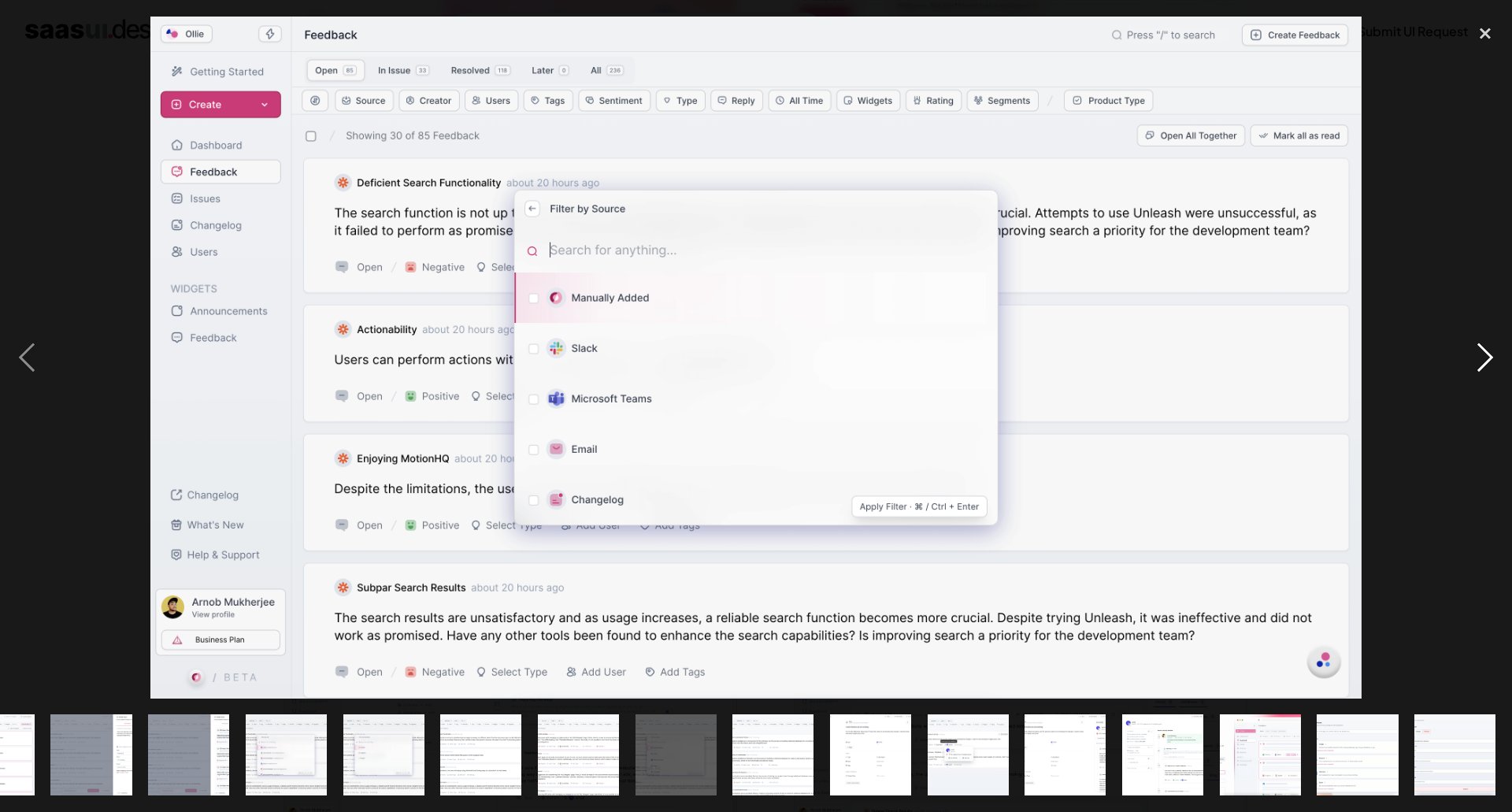
click at [1491, 353] on div "next image" at bounding box center [1485, 357] width 53 height 682
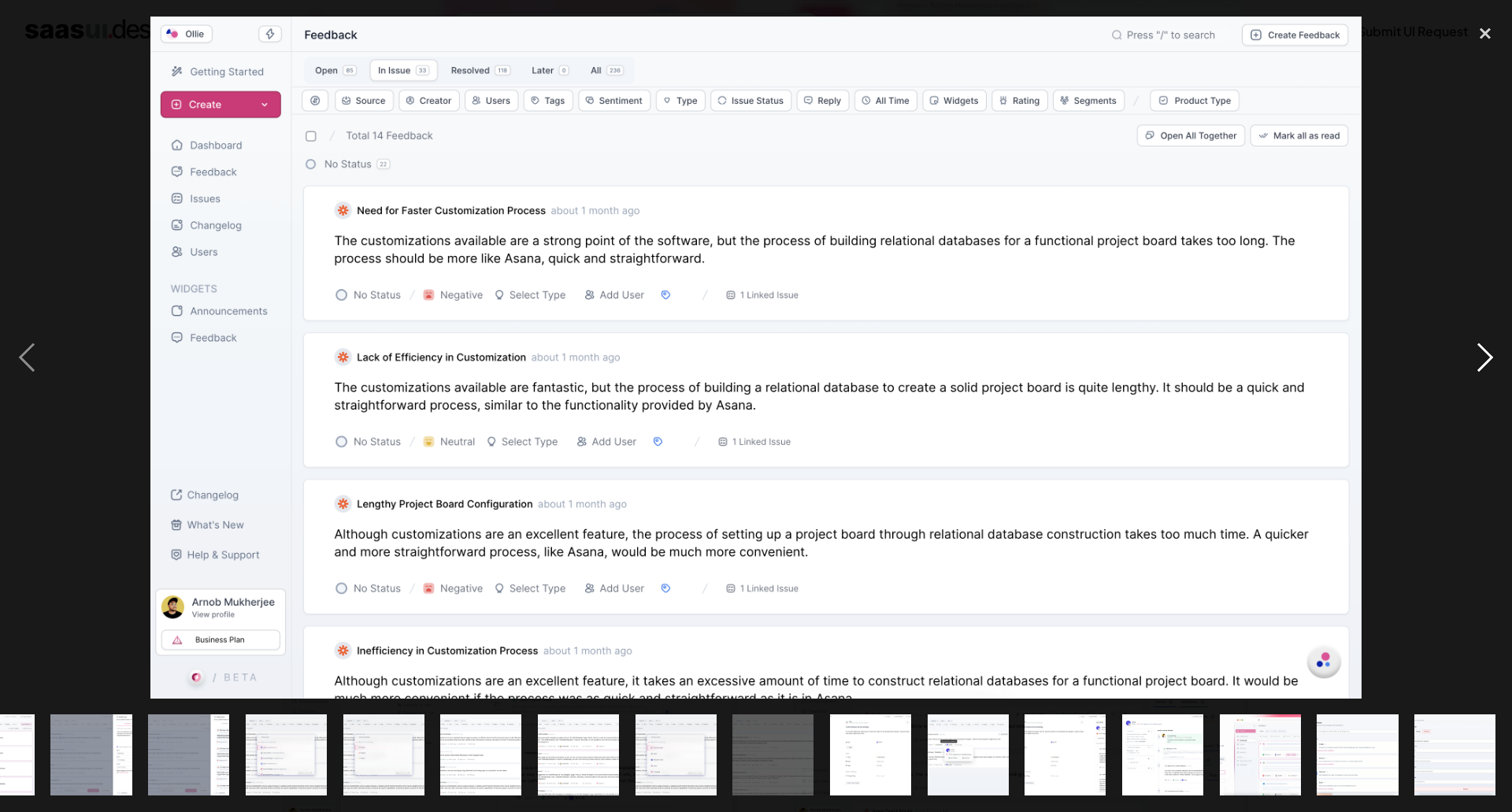
click at [1491, 353] on div "next image" at bounding box center [1485, 357] width 53 height 682
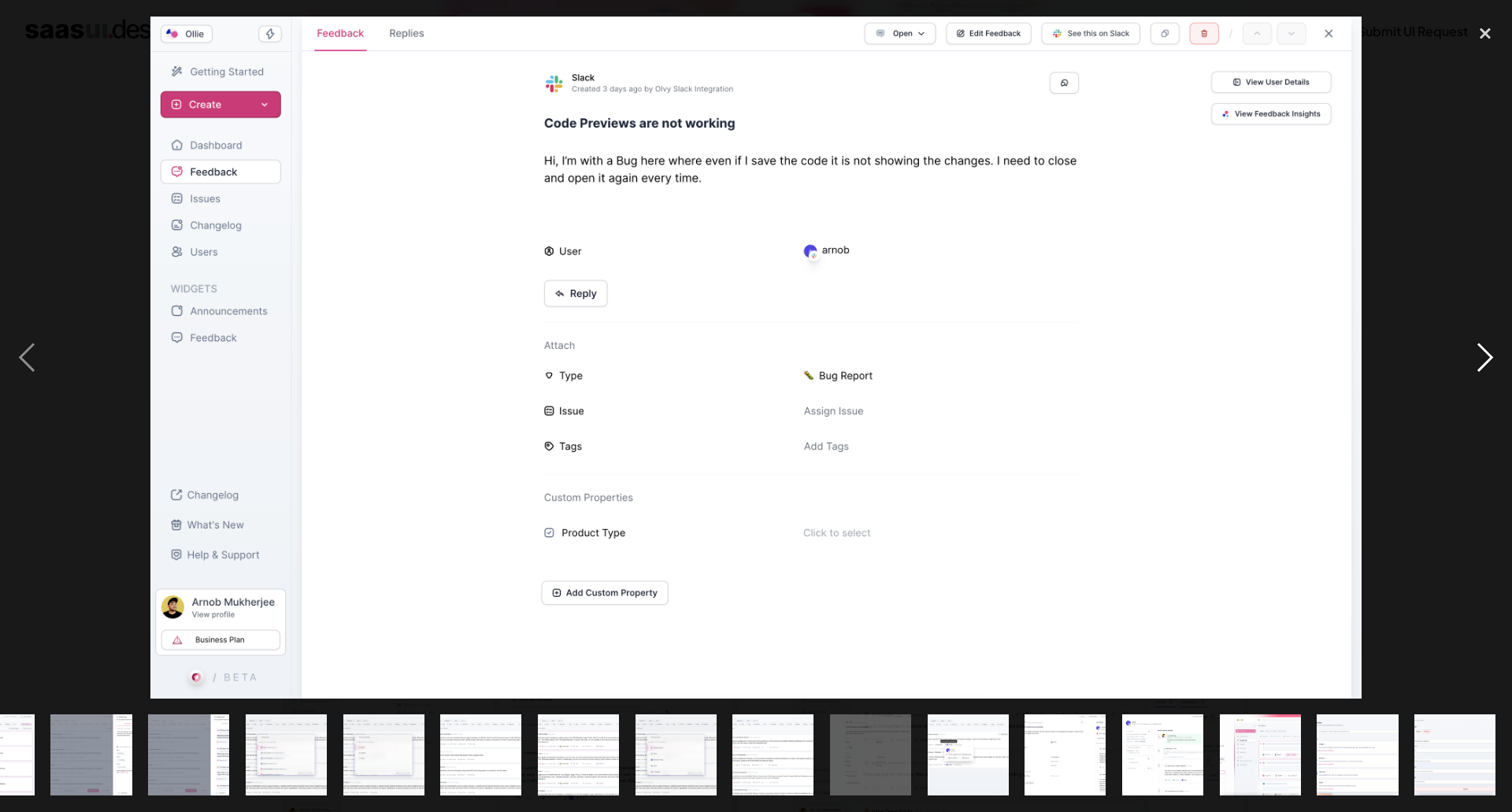
click at [1491, 353] on div "next image" at bounding box center [1485, 357] width 53 height 682
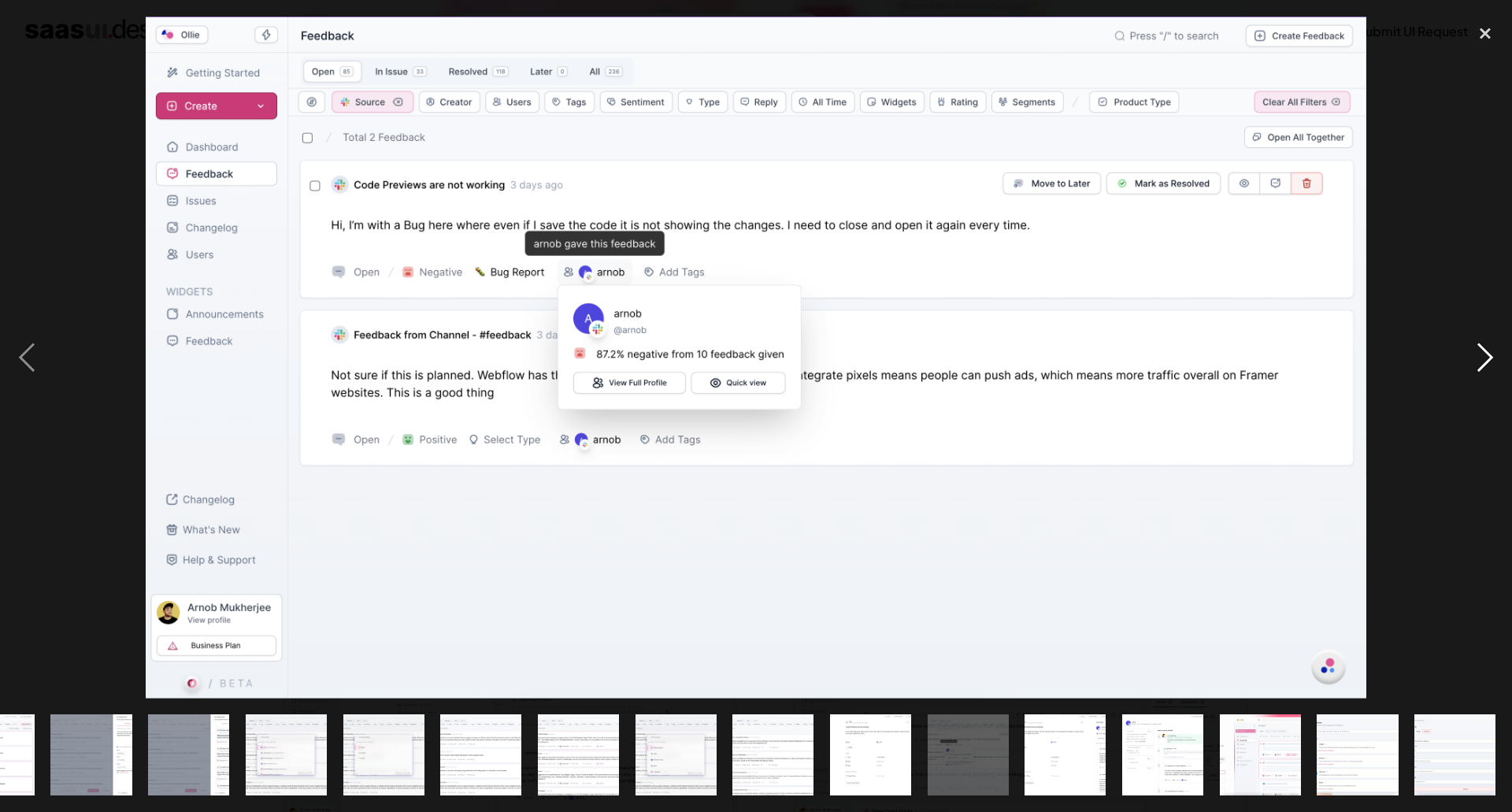
click at [1491, 353] on div "next image" at bounding box center [1485, 357] width 53 height 682
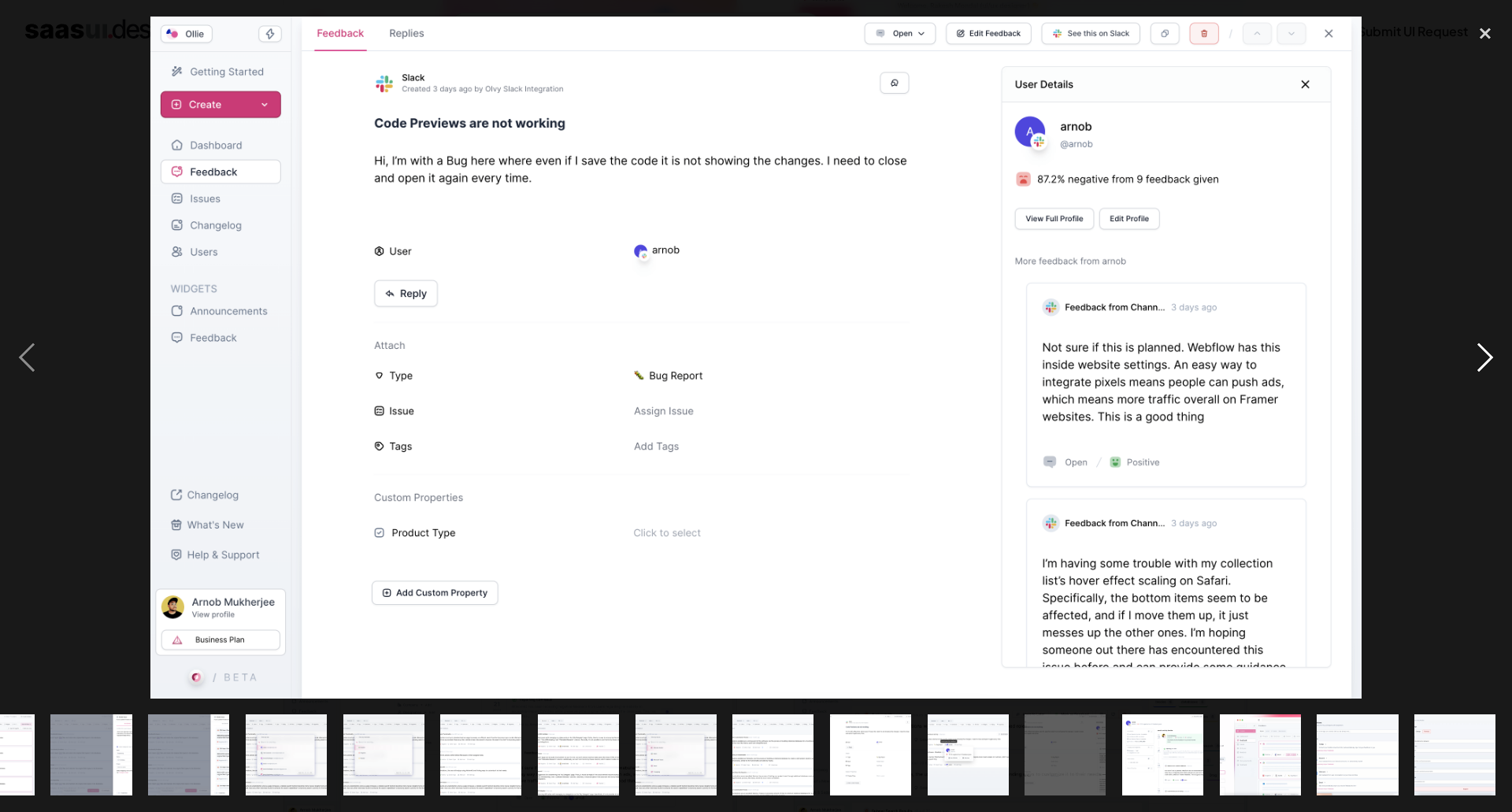
click at [1491, 353] on div "next image" at bounding box center [1485, 357] width 53 height 682
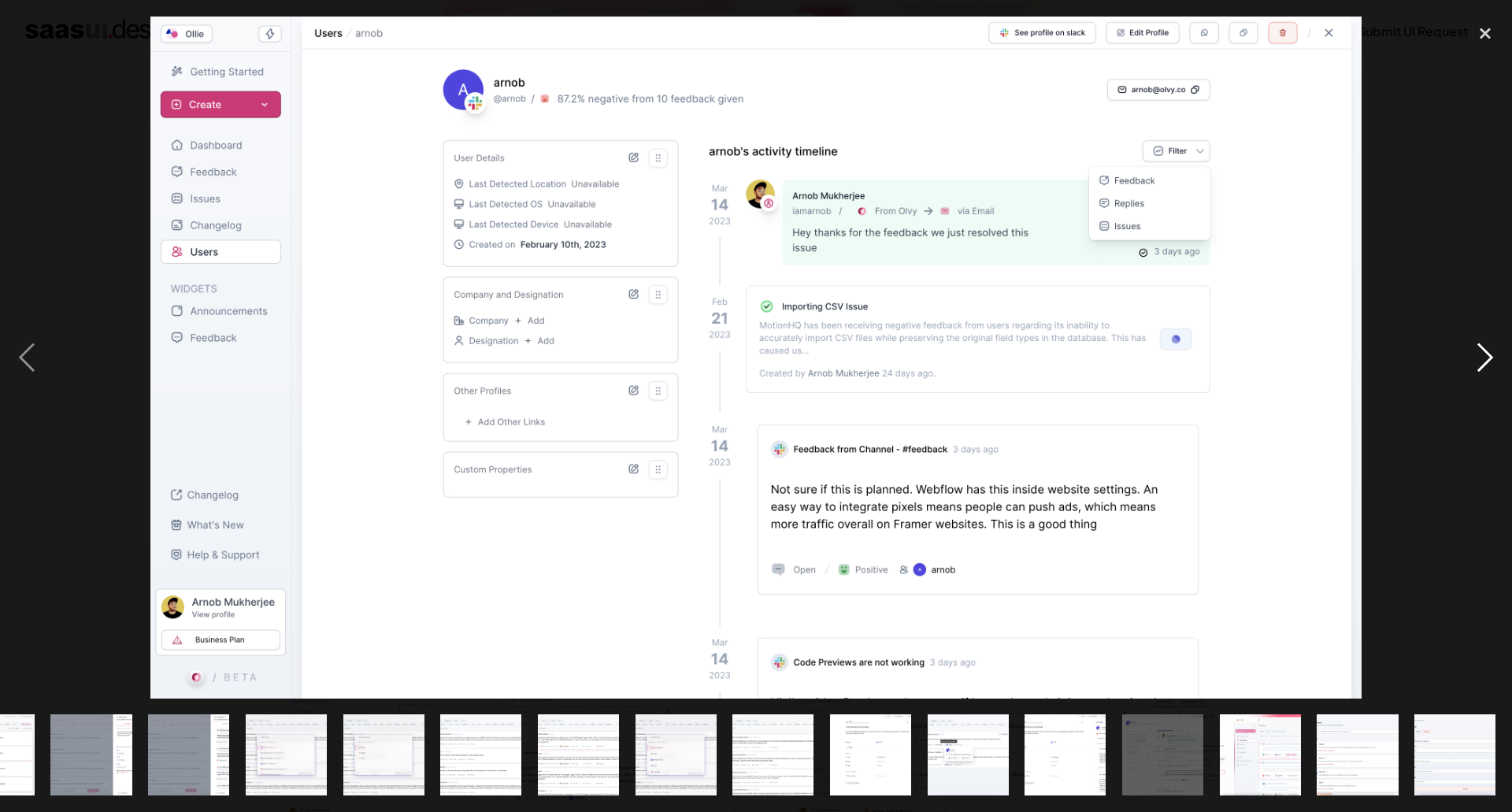
click at [1491, 353] on div "next image" at bounding box center [1485, 357] width 53 height 682
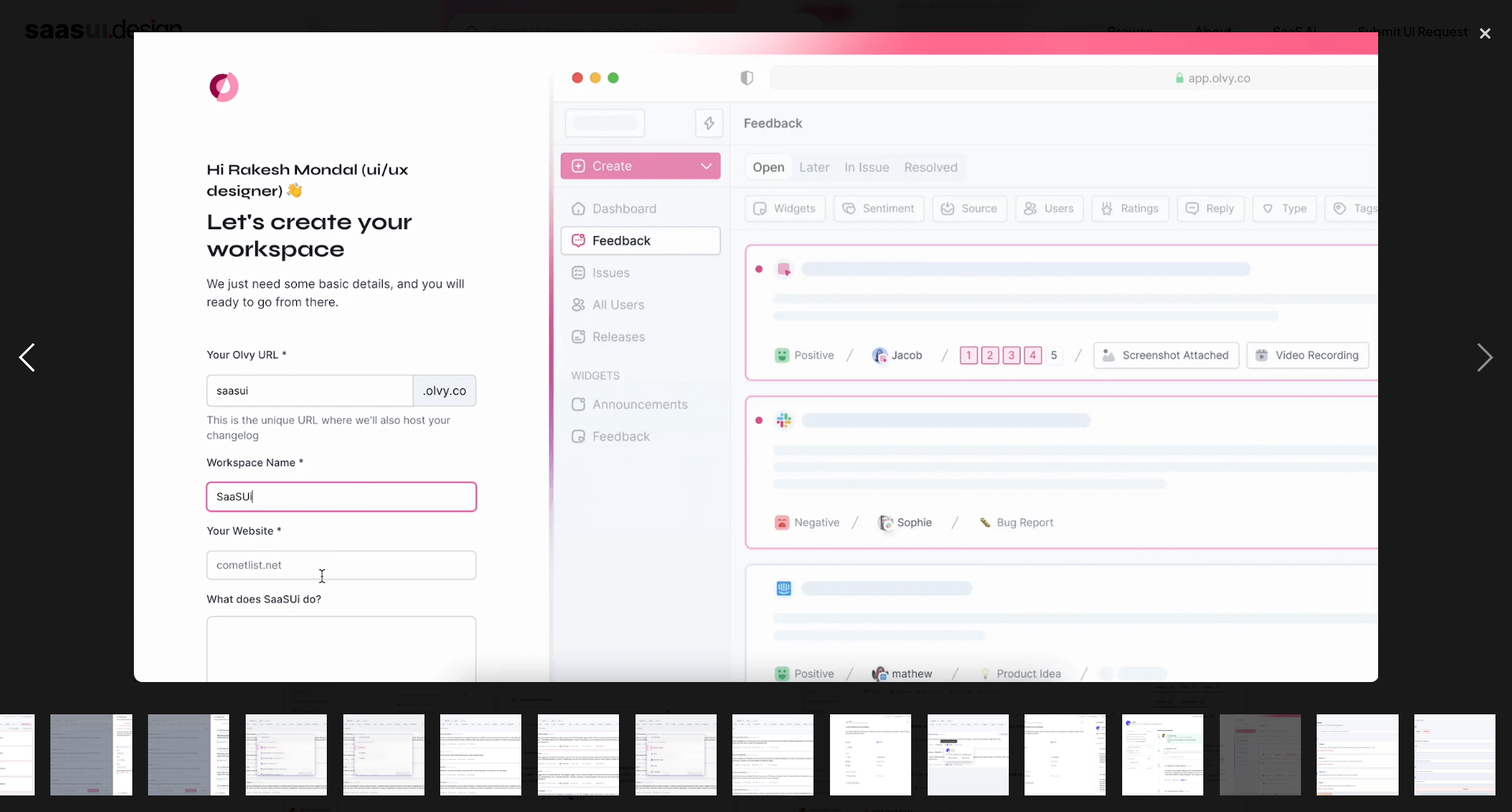
click at [33, 360] on div "previous image" at bounding box center [26, 357] width 53 height 682
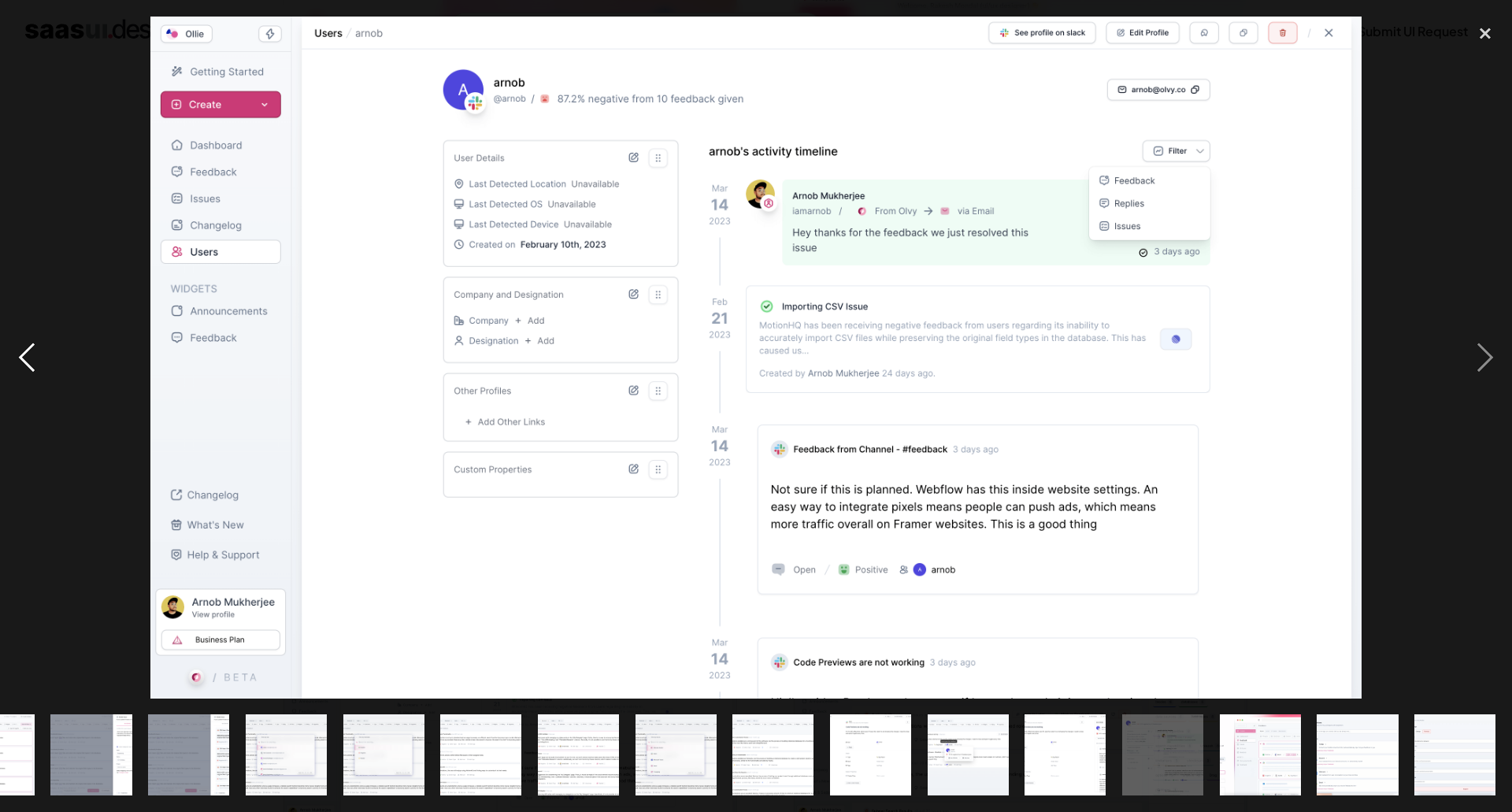
click at [33, 360] on div "previous image" at bounding box center [26, 357] width 53 height 682
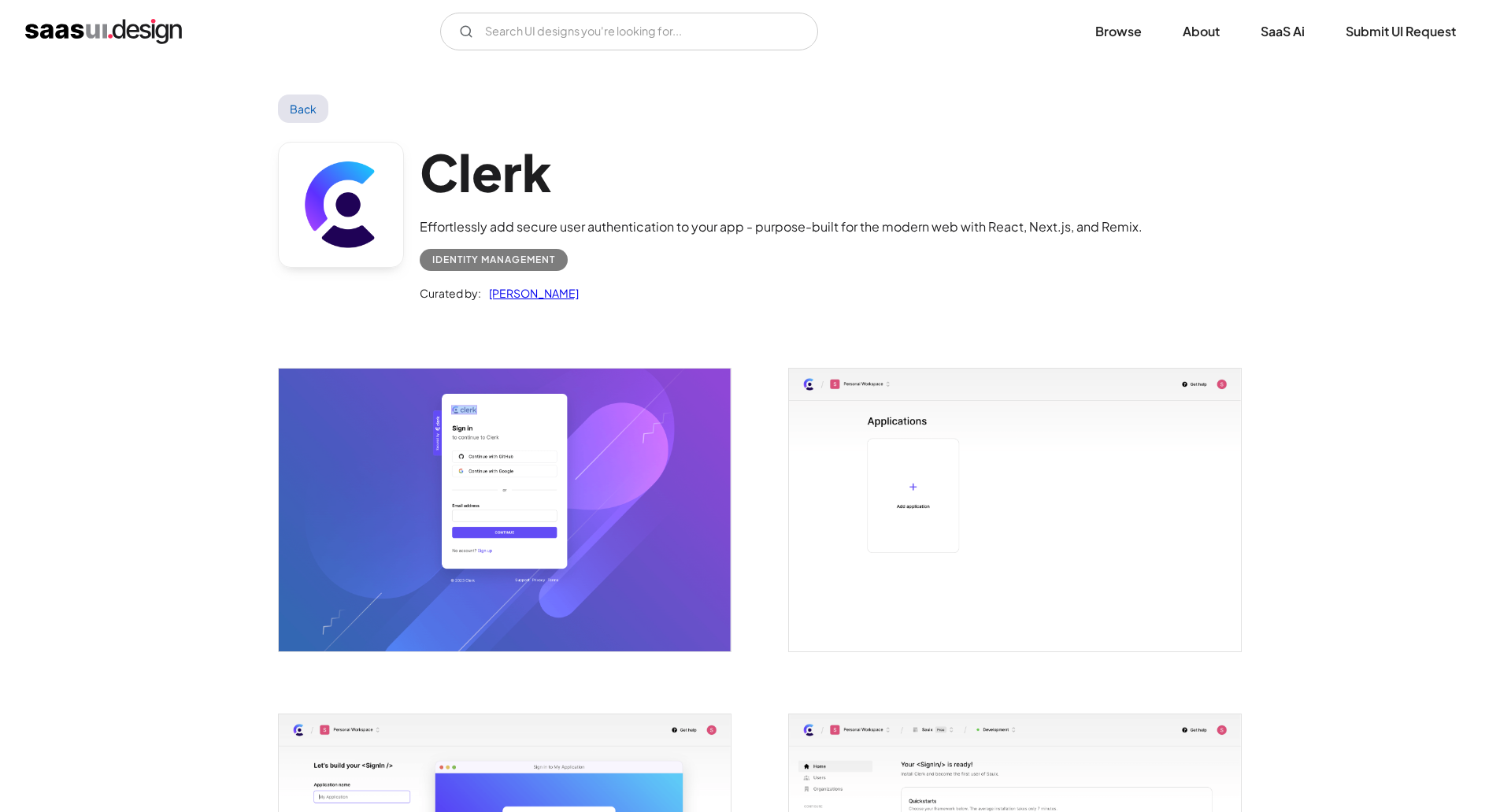
click at [582, 500] on img "open lightbox" at bounding box center [505, 510] width 452 height 283
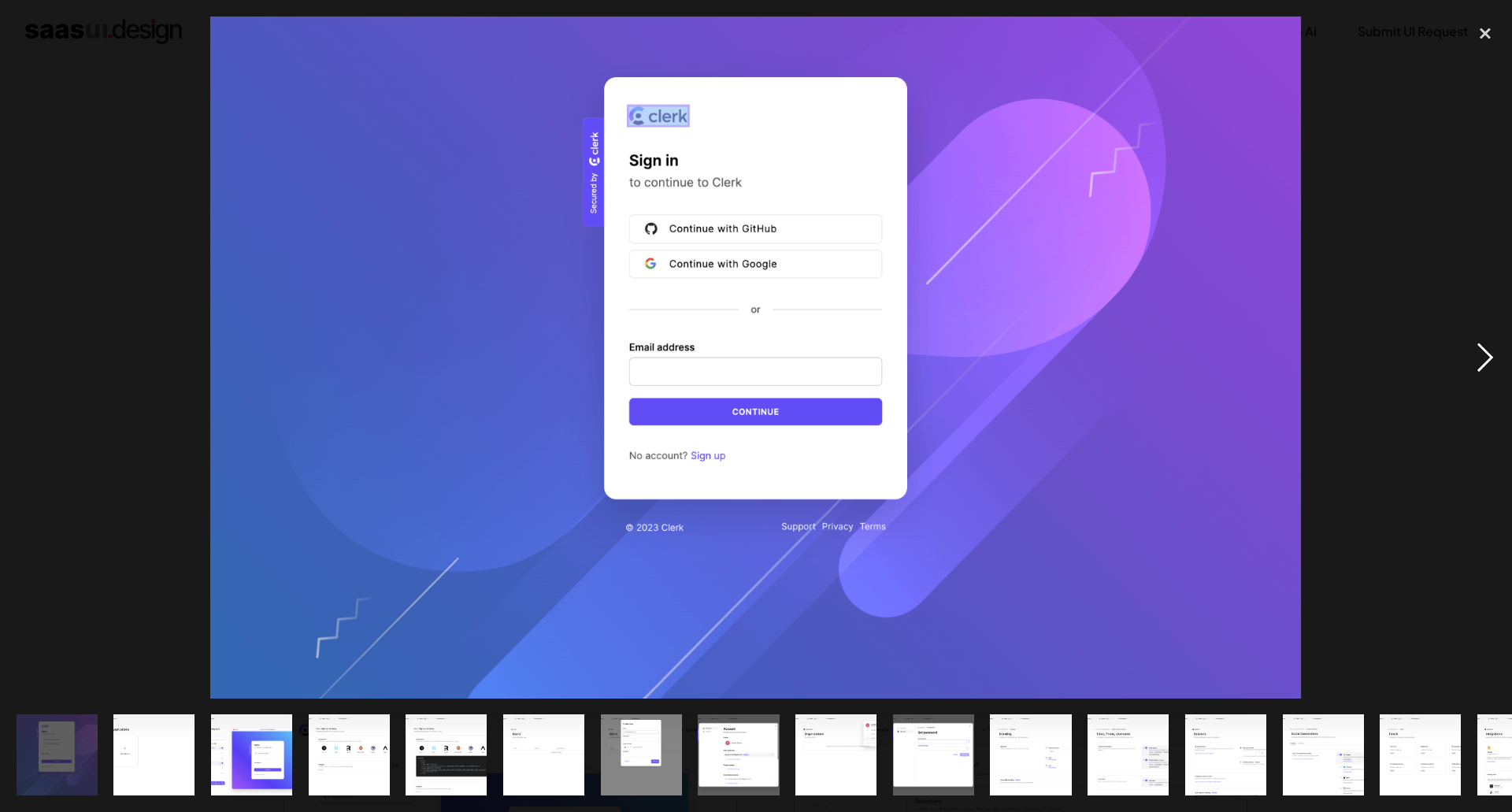
click at [1486, 354] on div "next image" at bounding box center [1485, 357] width 53 height 682
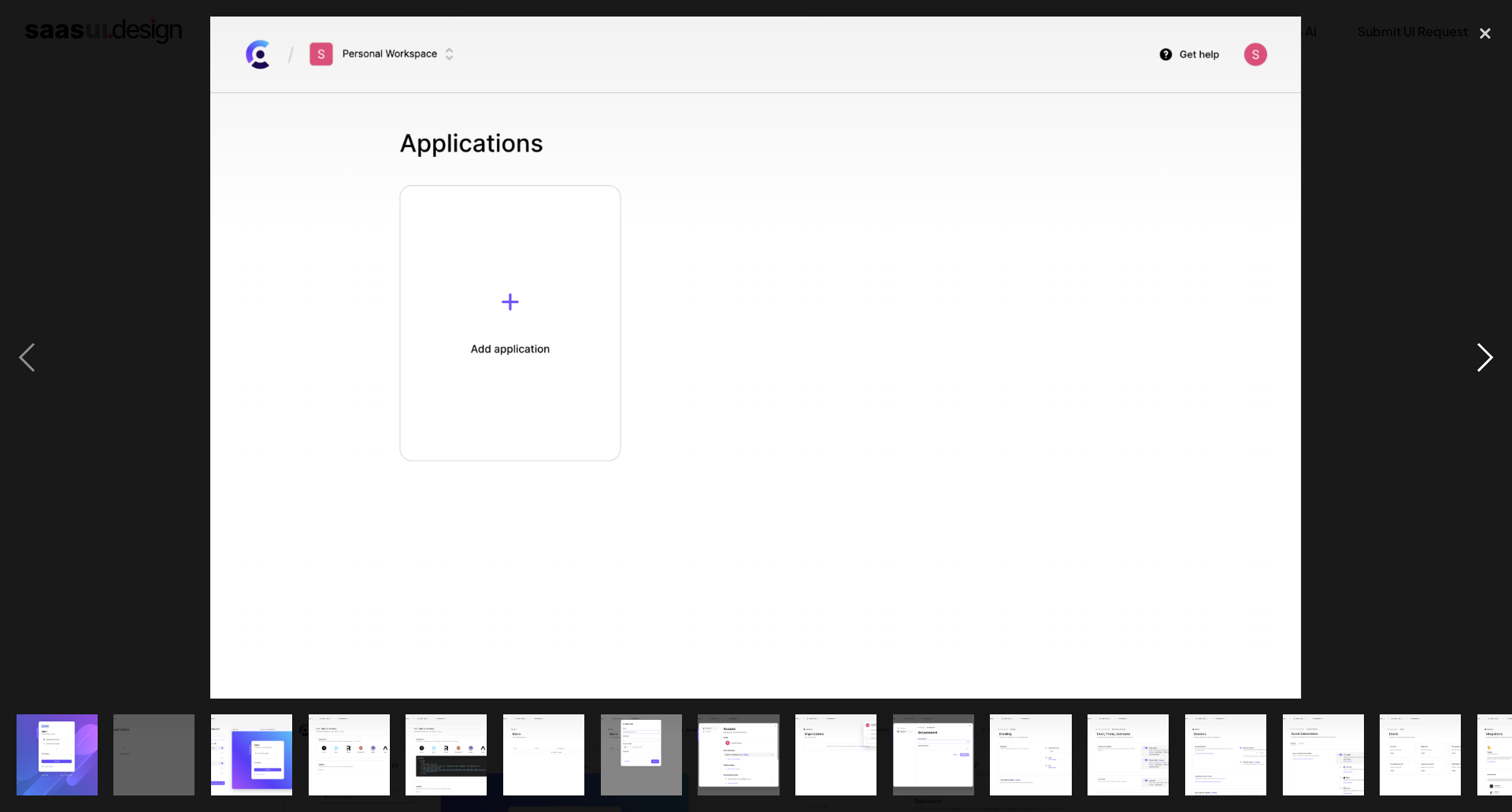
click at [1486, 354] on div "next image" at bounding box center [1485, 357] width 53 height 682
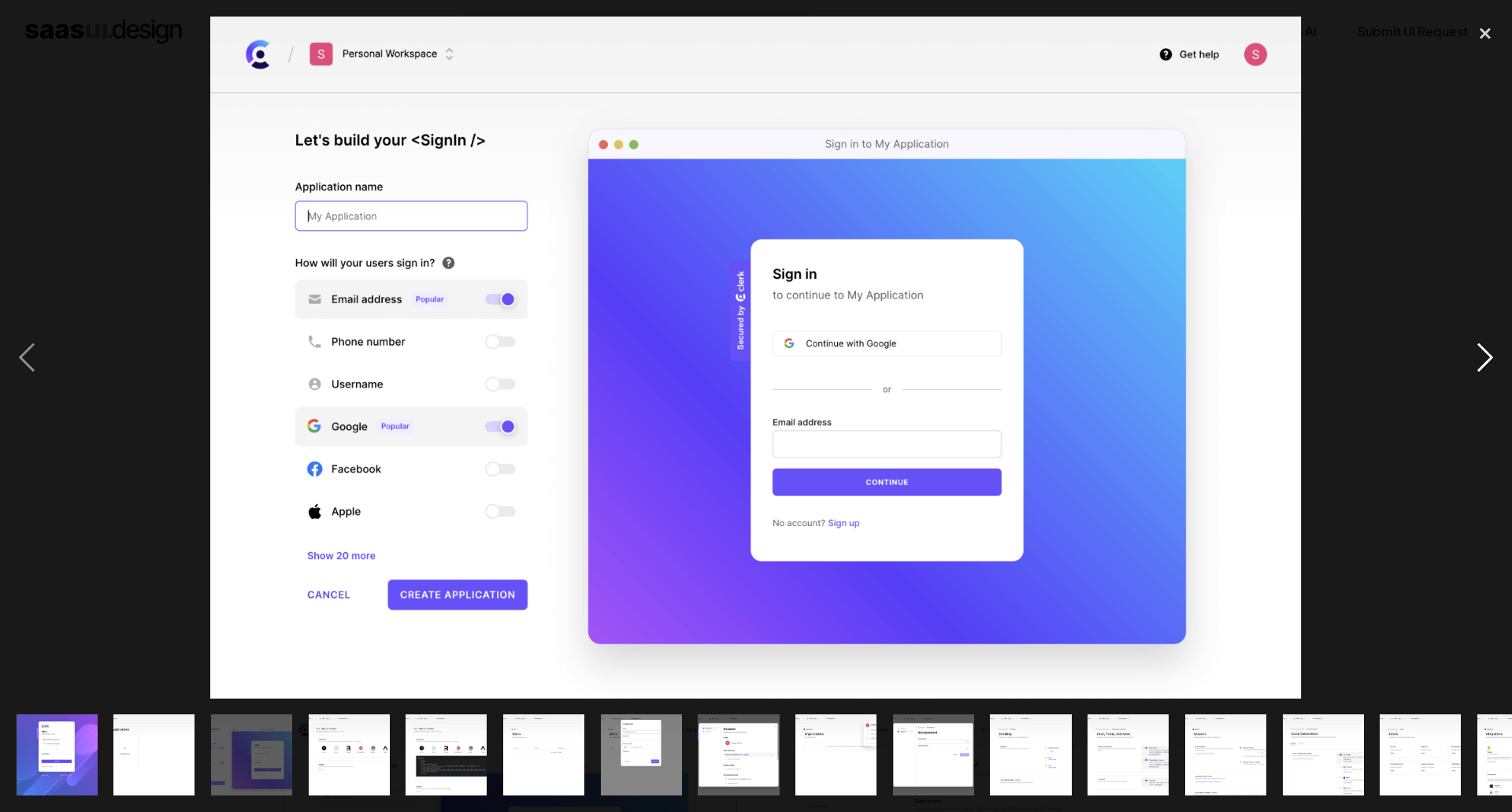
click at [1487, 354] on div "next image" at bounding box center [1485, 357] width 53 height 682
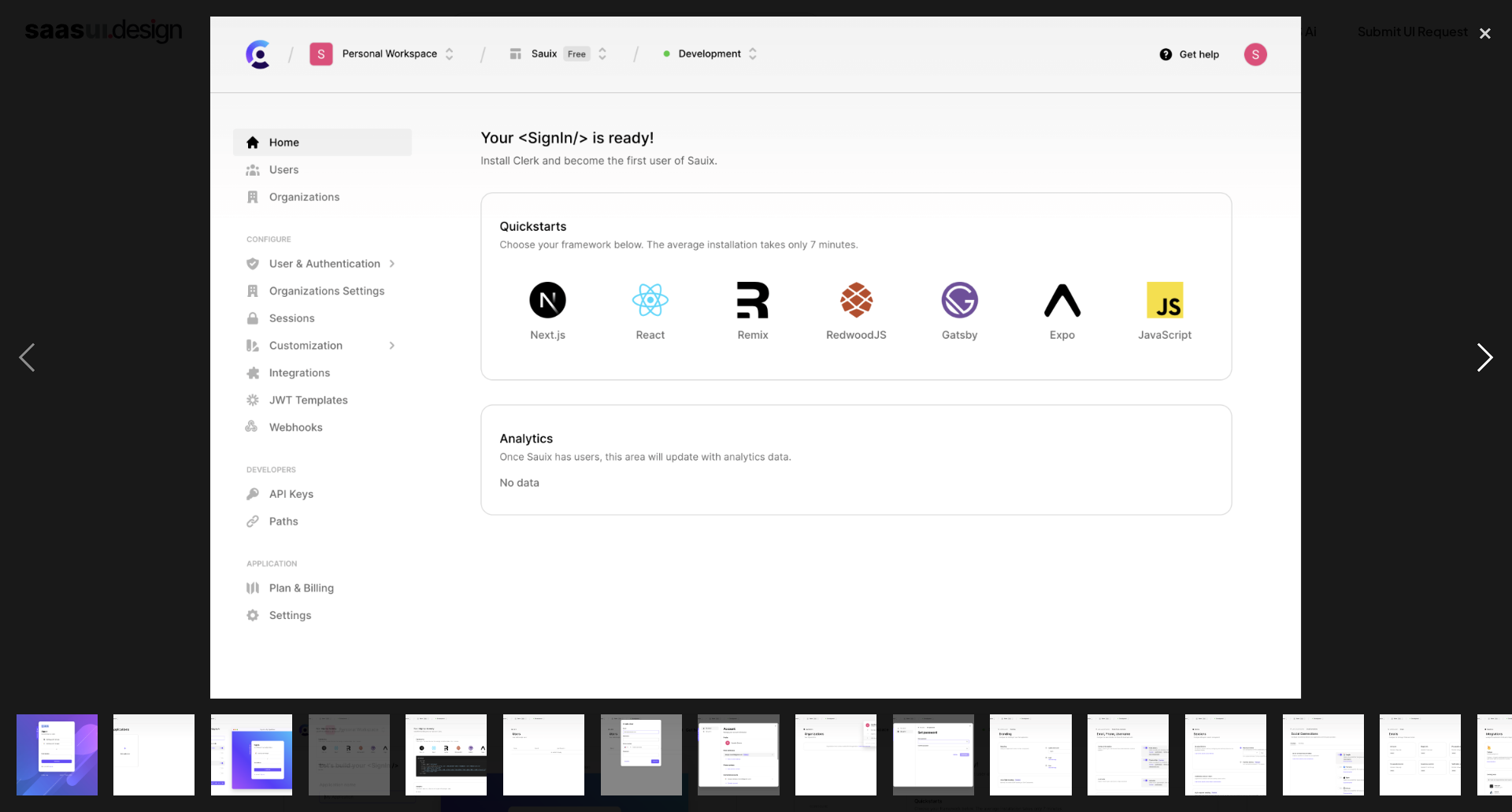
click at [1487, 354] on div "next image" at bounding box center [1485, 357] width 53 height 682
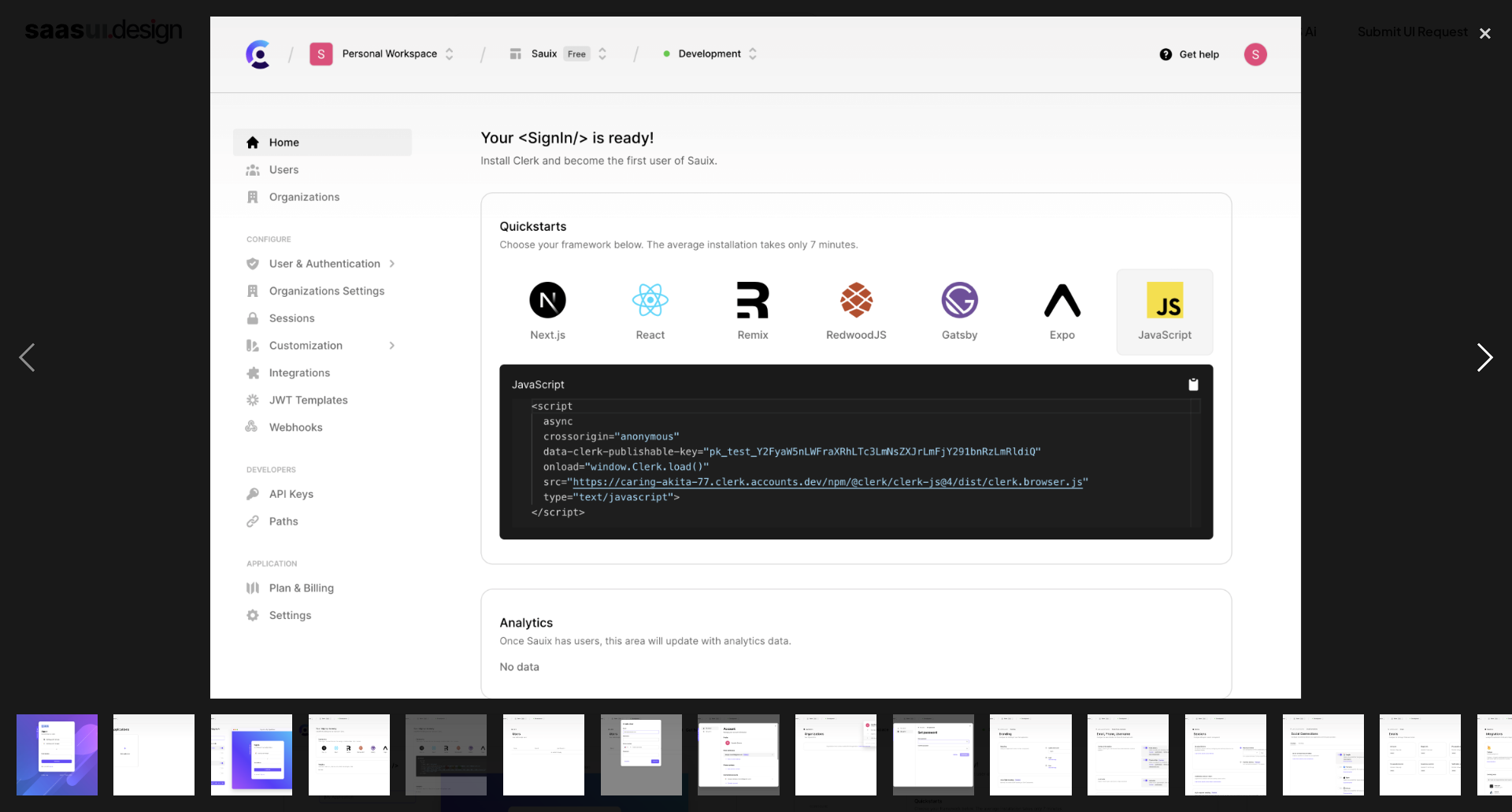
click at [1487, 354] on div "next image" at bounding box center [1485, 357] width 53 height 682
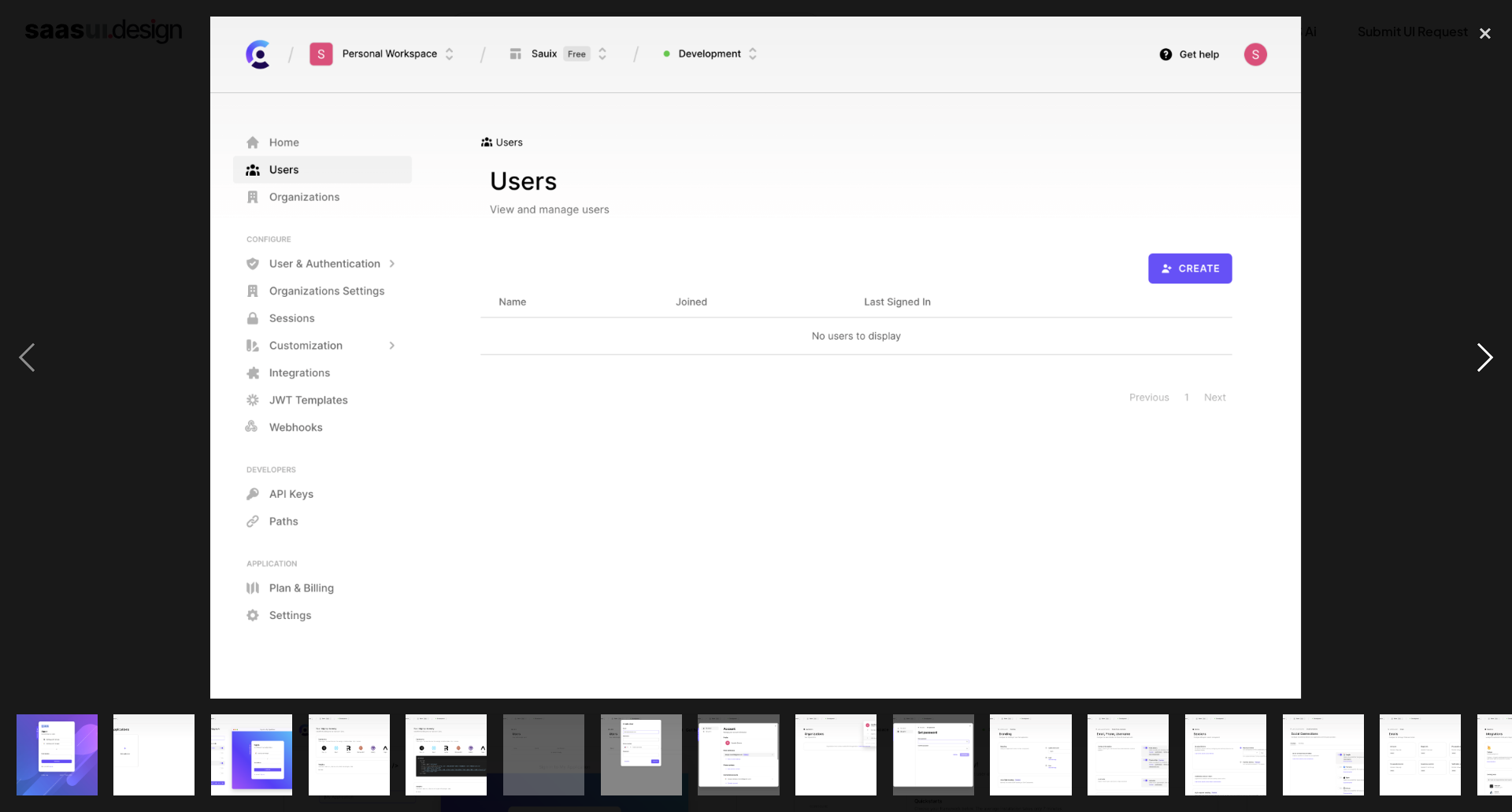
click at [1487, 354] on div "next image" at bounding box center [1485, 357] width 53 height 682
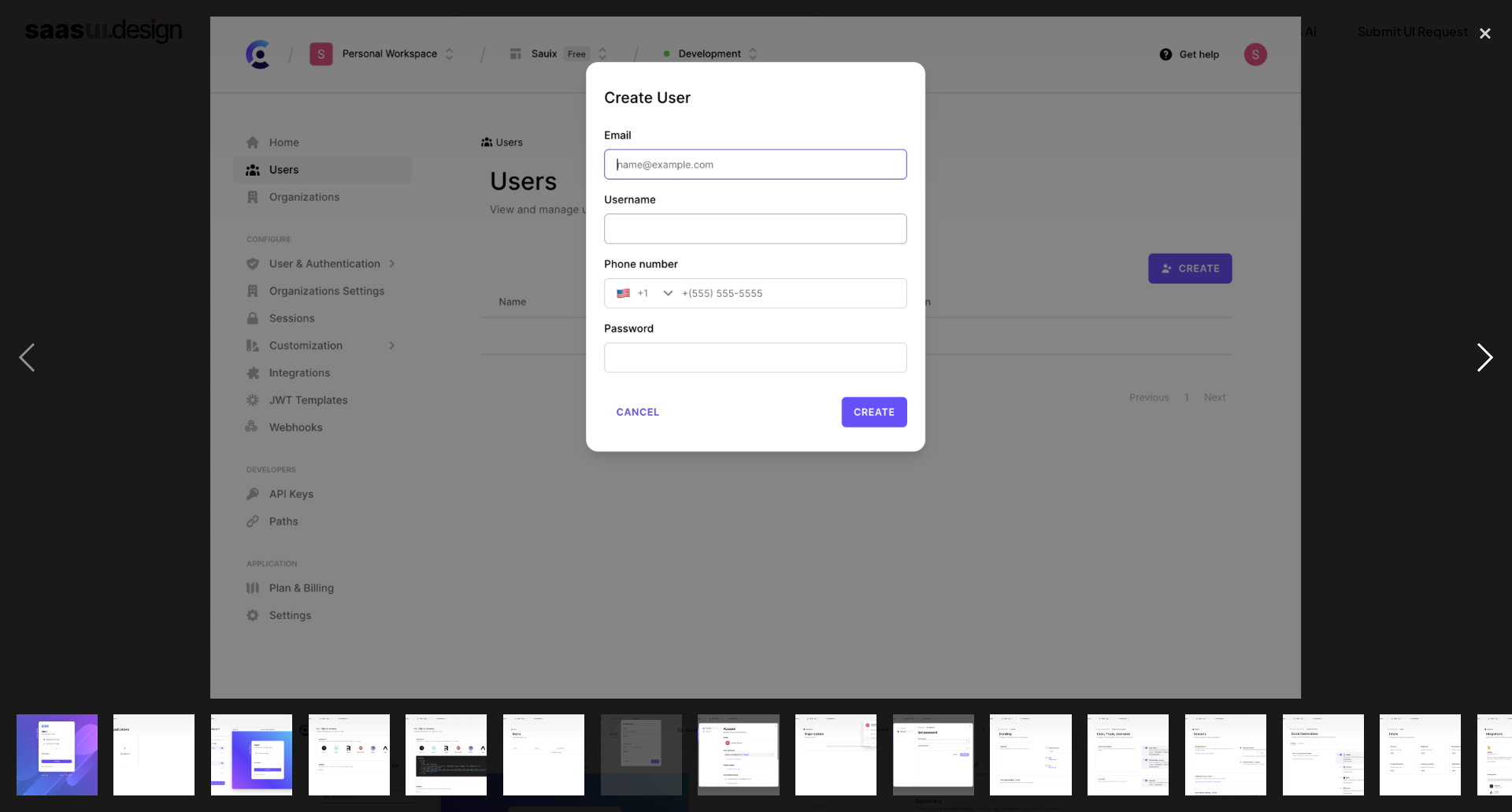
click at [1487, 354] on div "next image" at bounding box center [1485, 357] width 53 height 682
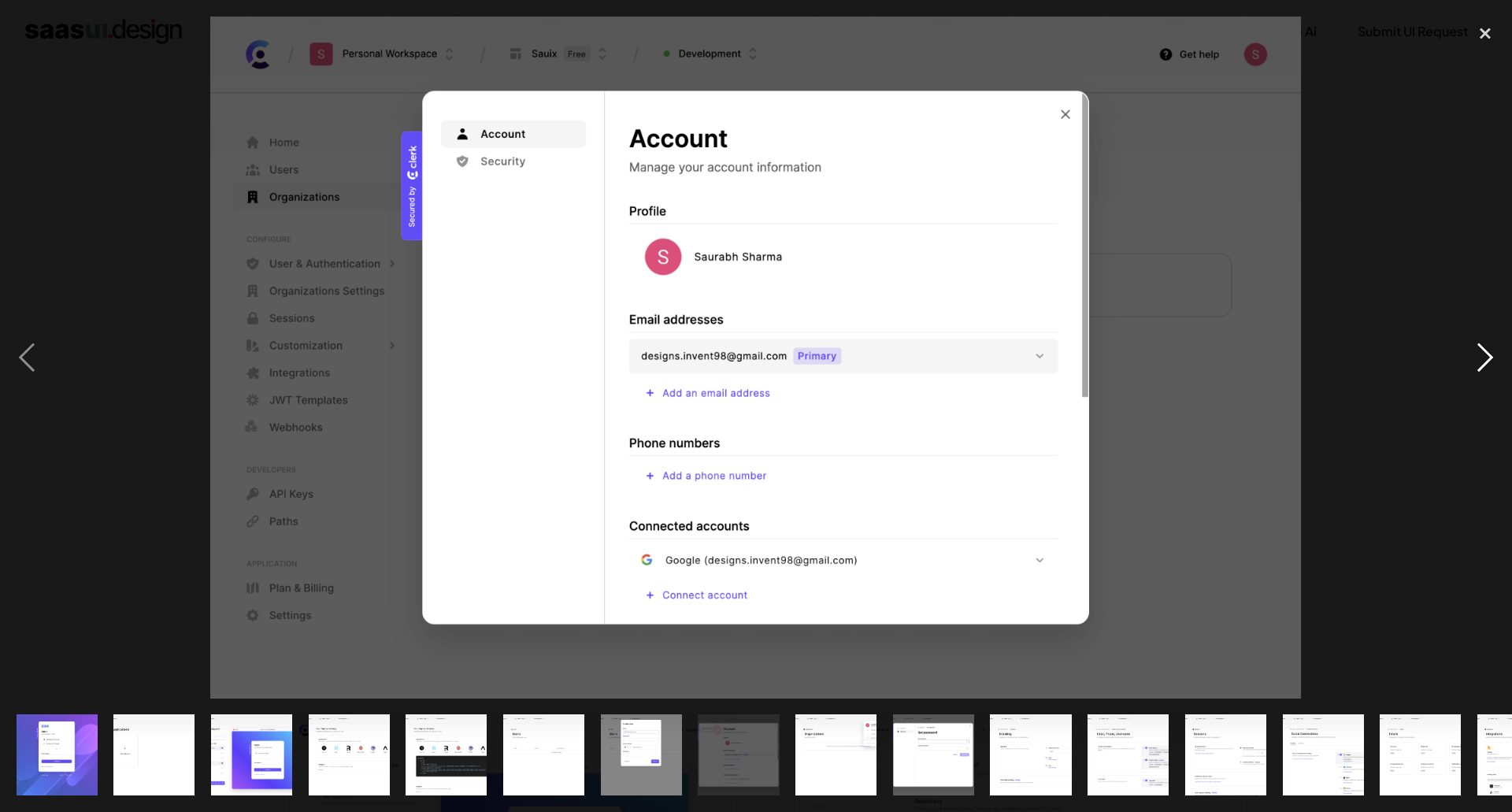
click at [1493, 356] on div "next image" at bounding box center [1485, 357] width 53 height 682
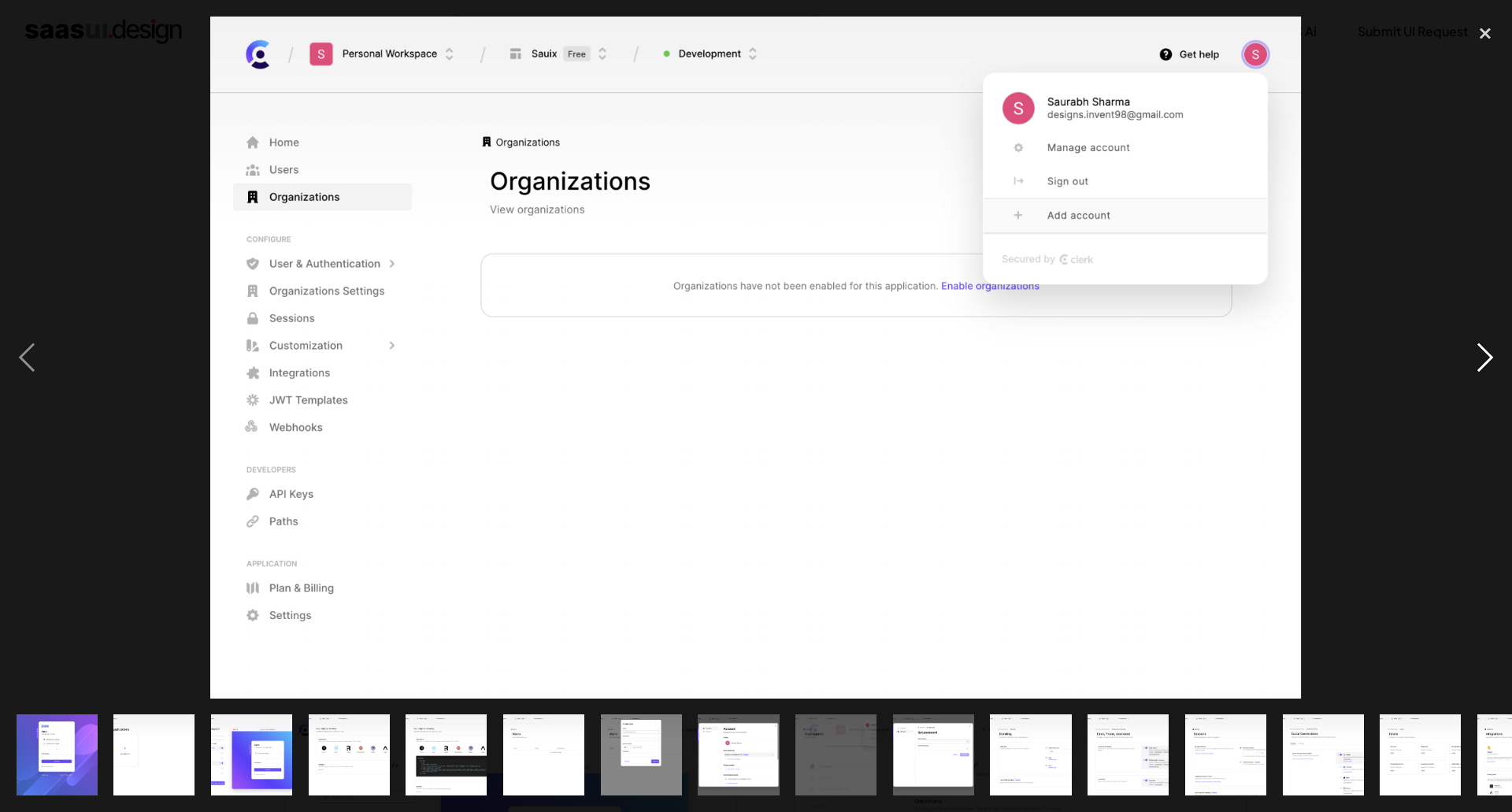
click at [1493, 356] on div "next image" at bounding box center [1485, 357] width 53 height 682
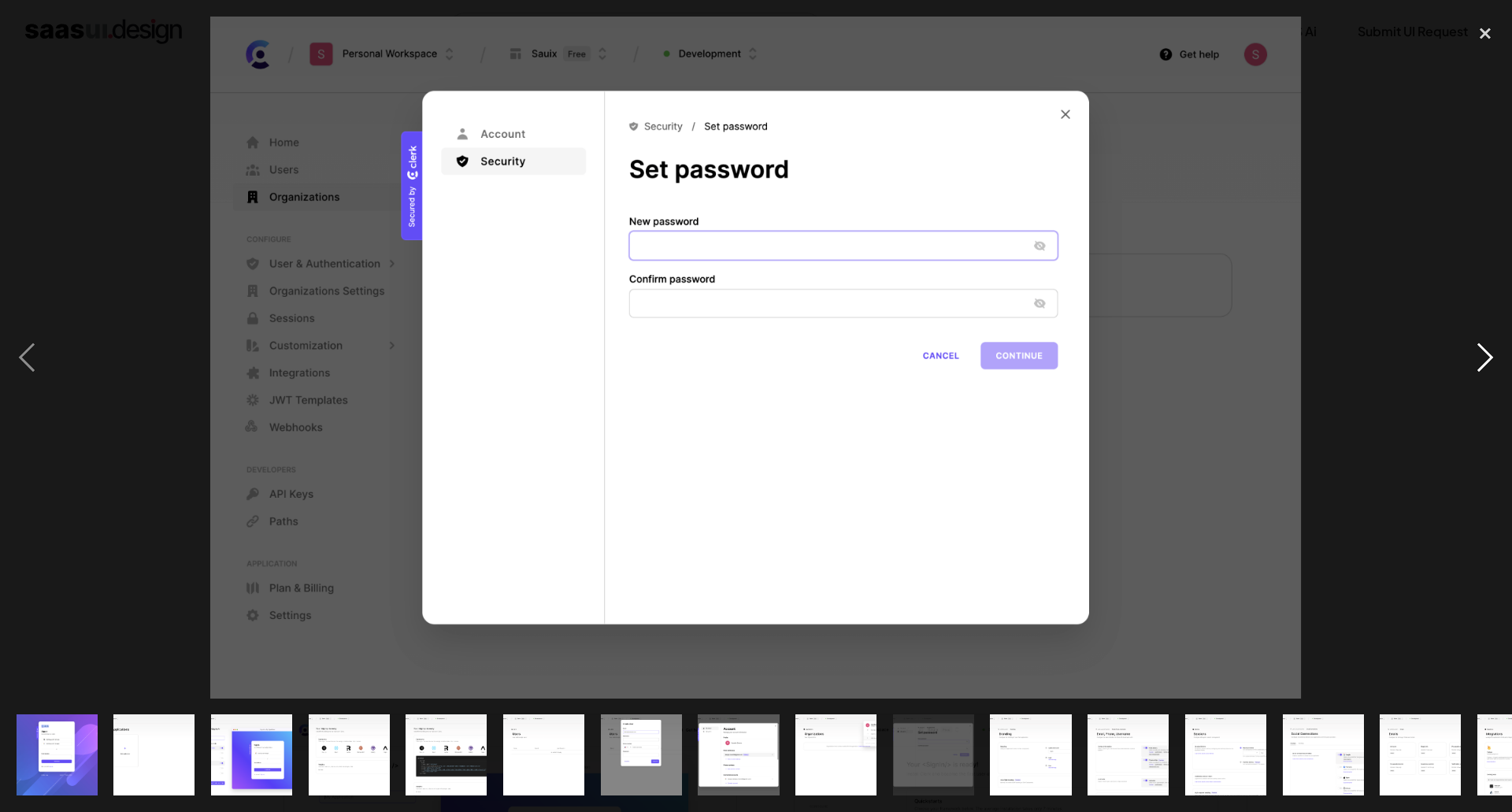
click at [1493, 356] on div "next image" at bounding box center [1485, 357] width 53 height 682
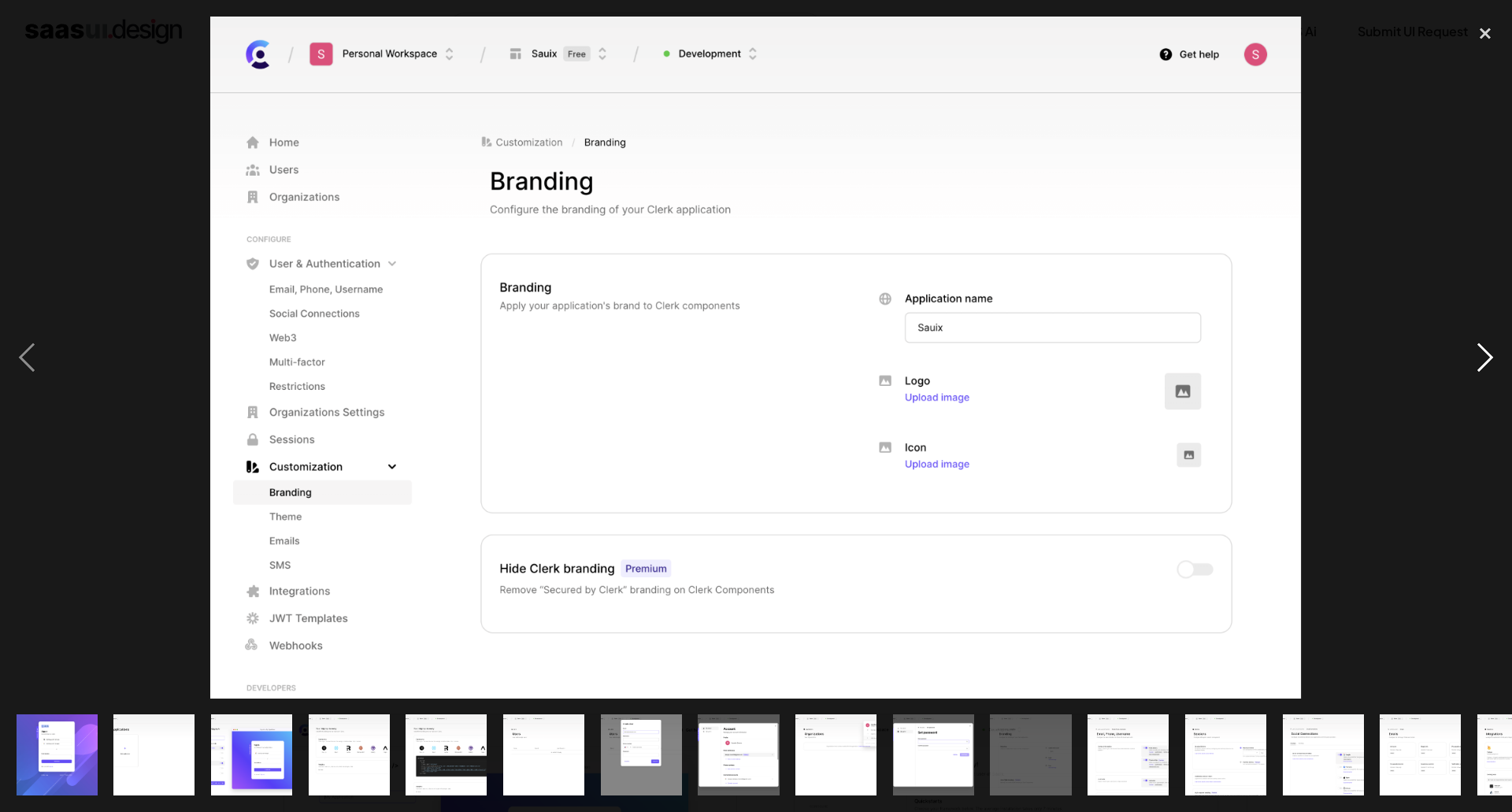
click at [1493, 356] on div "next image" at bounding box center [1485, 357] width 53 height 682
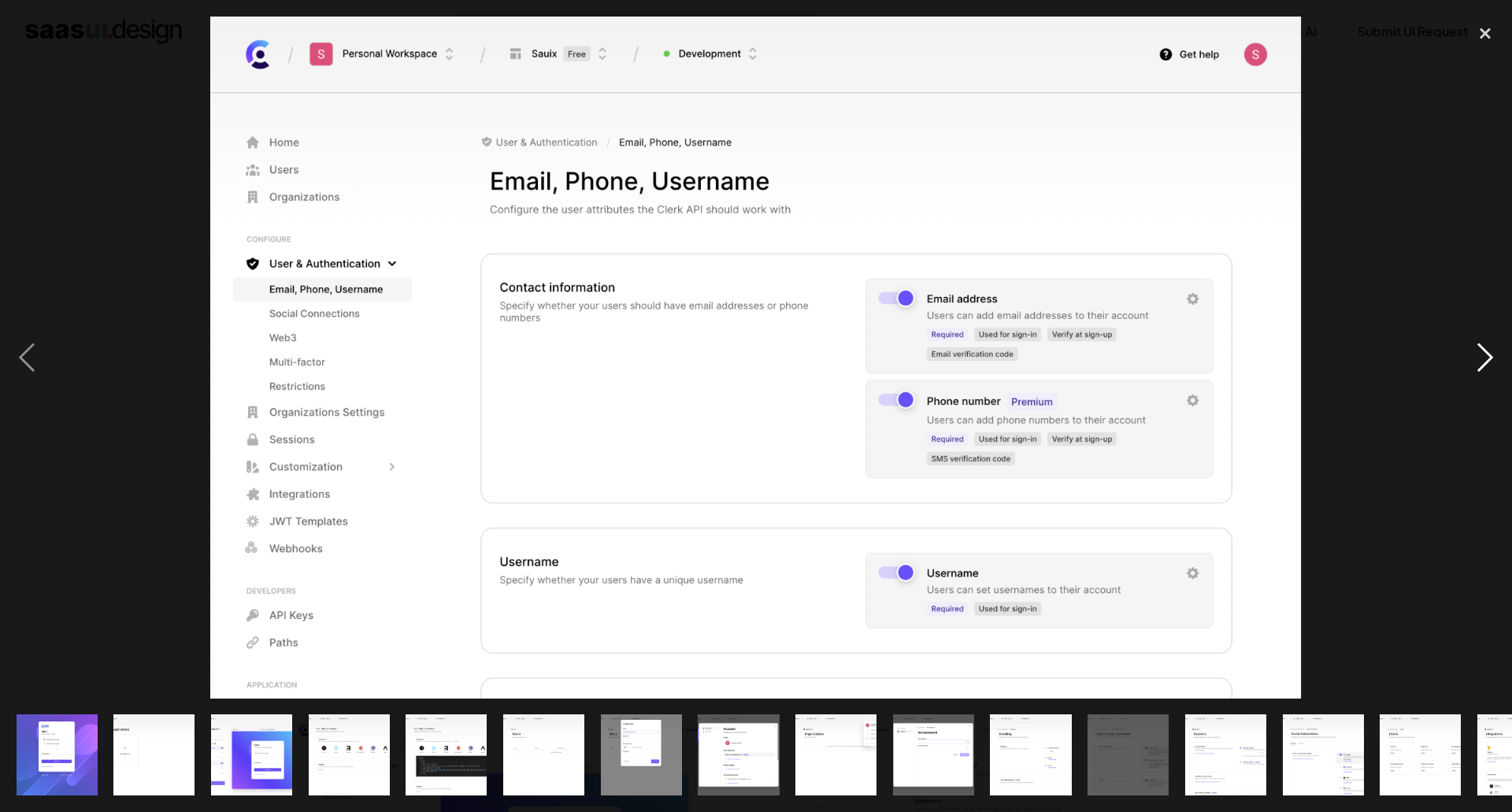
click at [1493, 356] on div "next image" at bounding box center [1485, 357] width 53 height 682
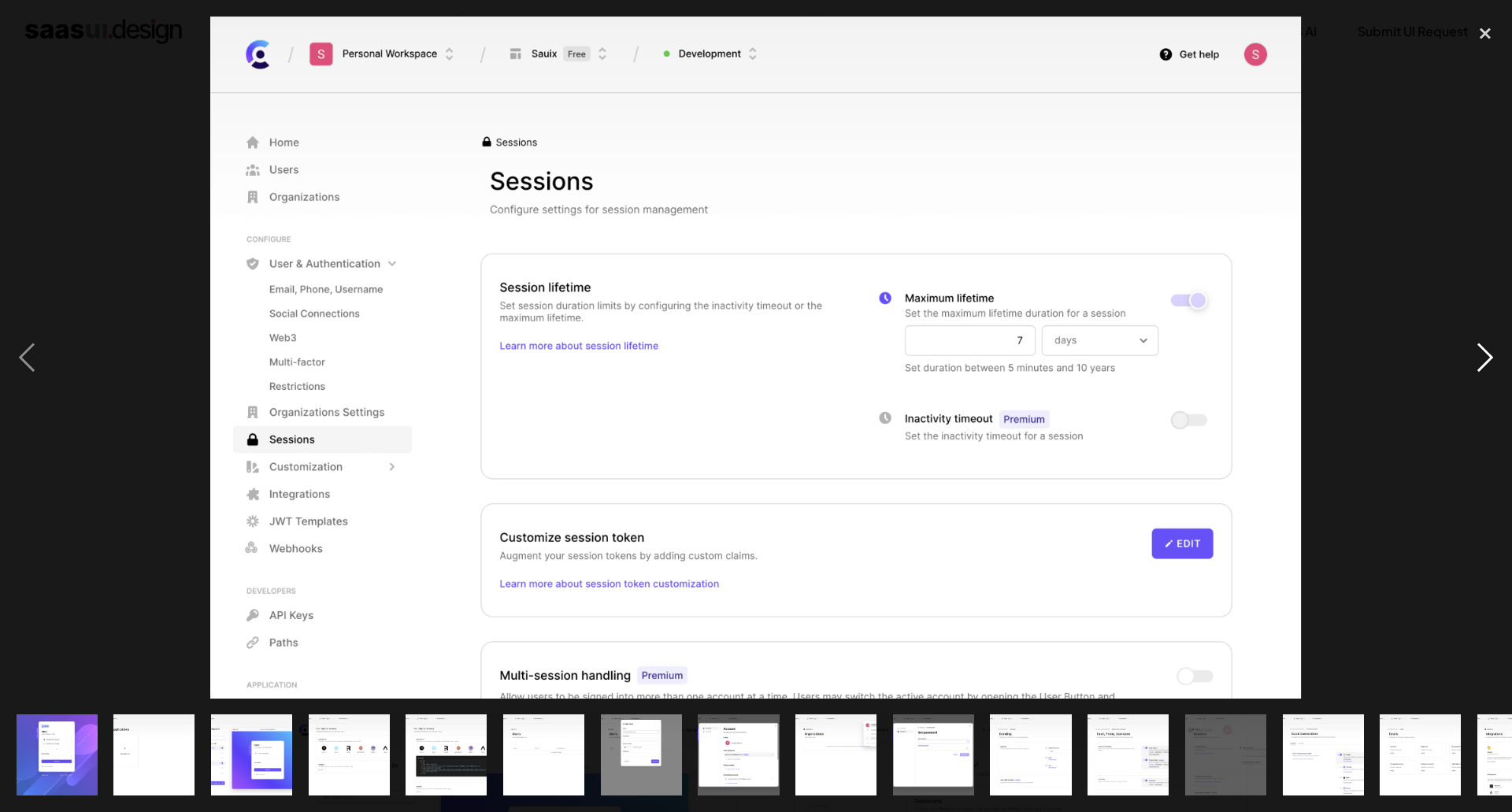
click at [1480, 362] on div "next image" at bounding box center [1485, 357] width 53 height 682
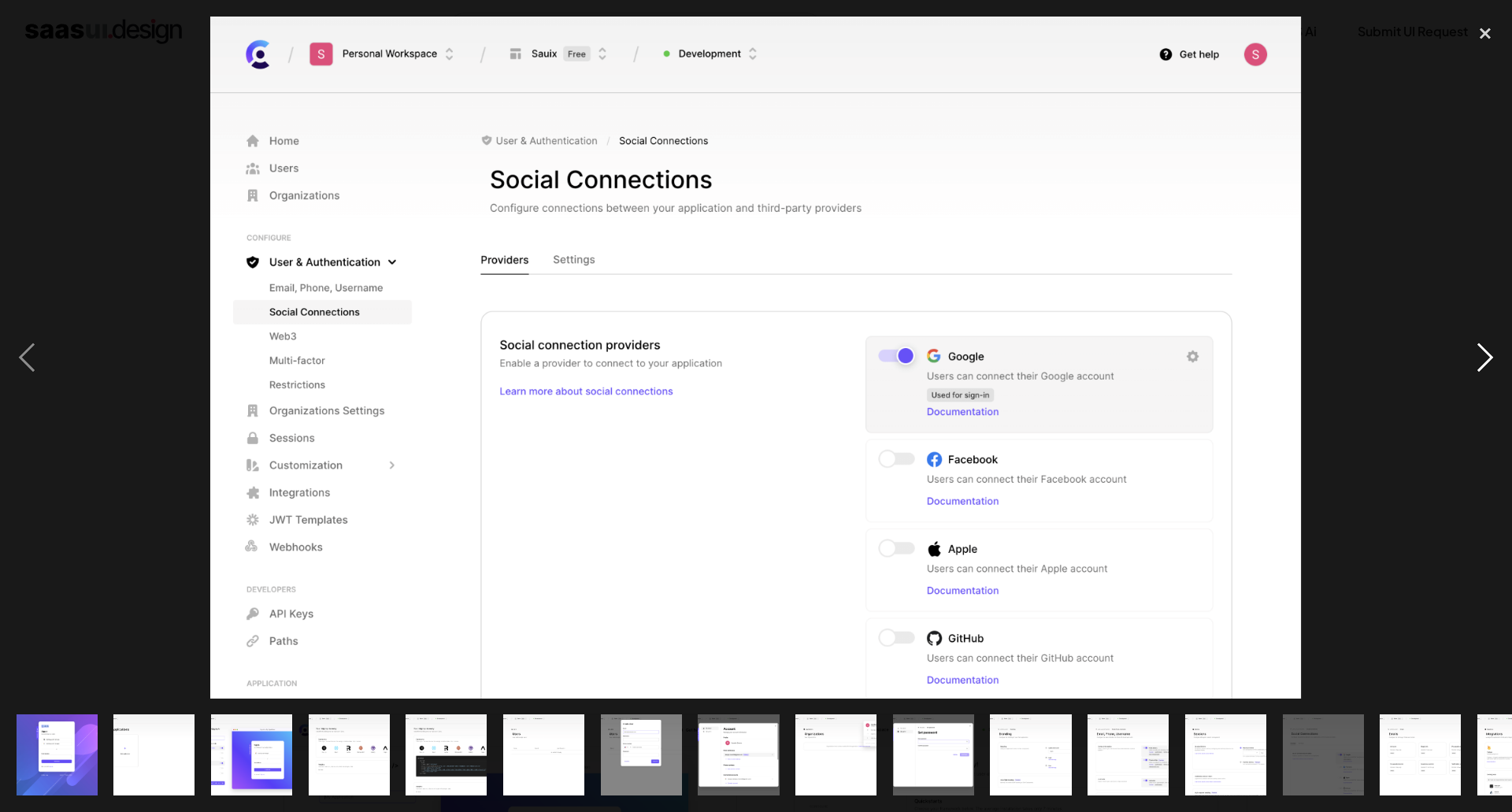
click at [1480, 362] on div "next image" at bounding box center [1485, 357] width 53 height 682
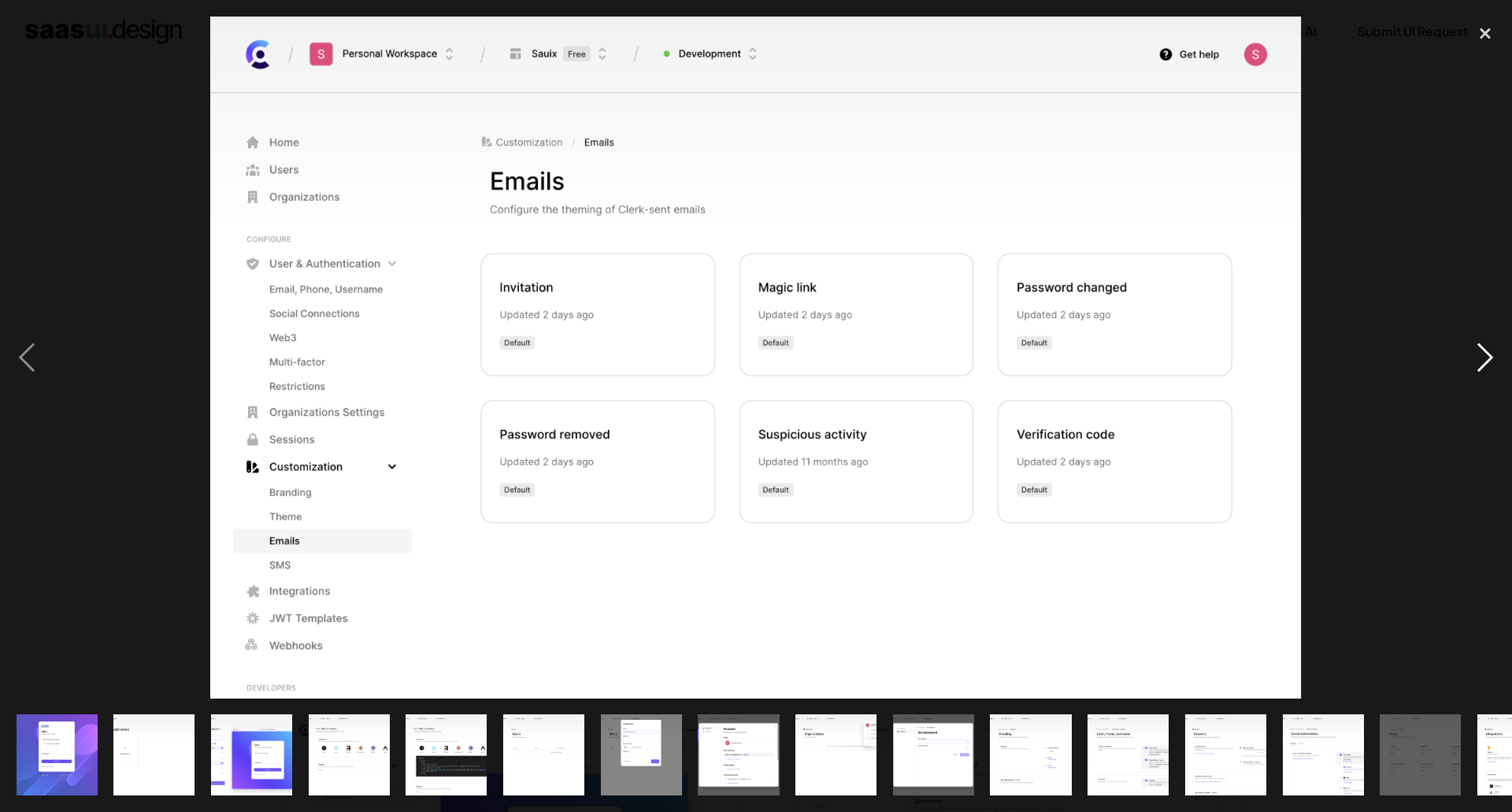
click at [1480, 362] on div "next image" at bounding box center [1485, 357] width 53 height 682
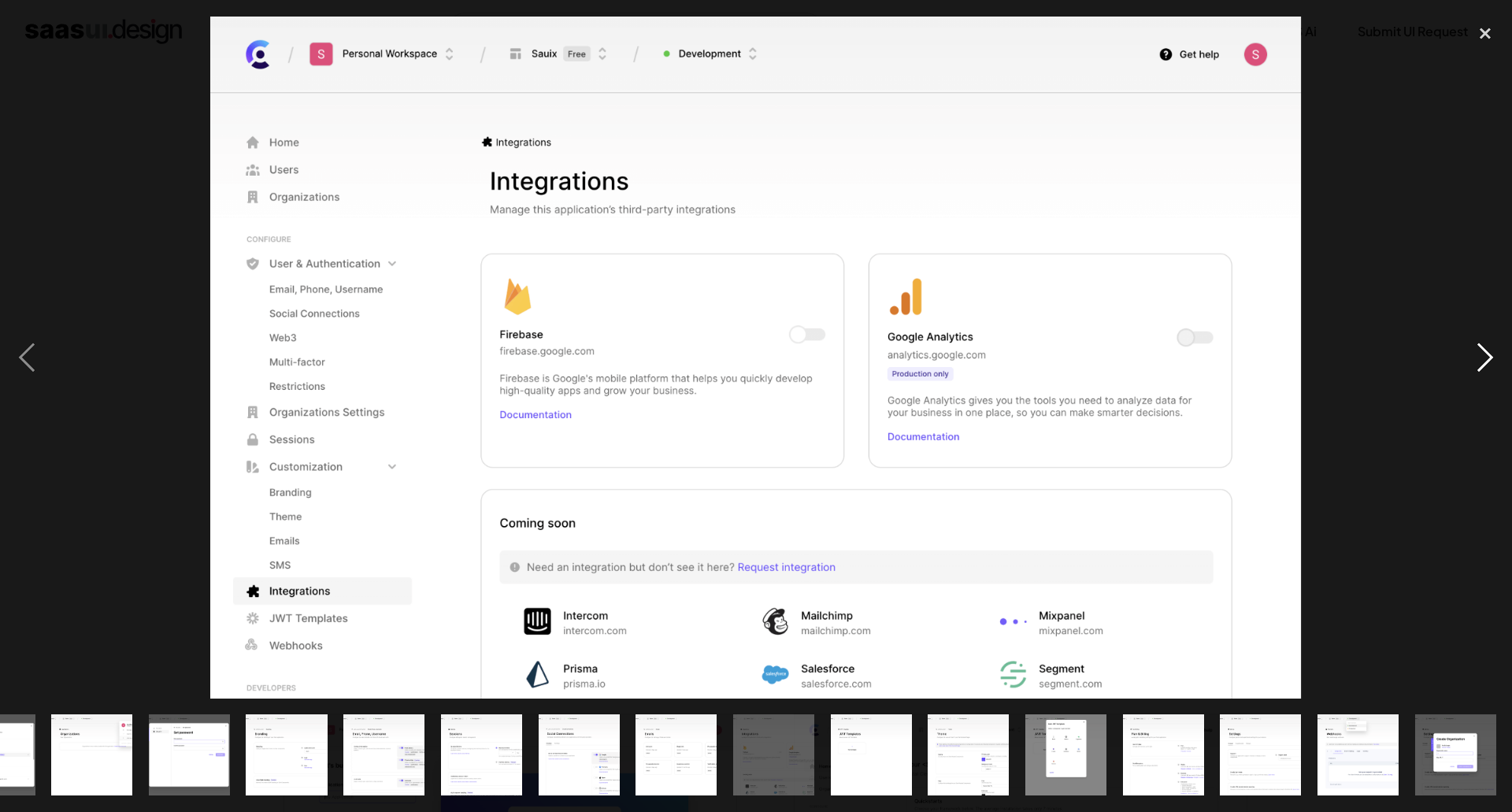
scroll to position [0, 745]
click at [1480, 362] on div "next image" at bounding box center [1485, 357] width 53 height 682
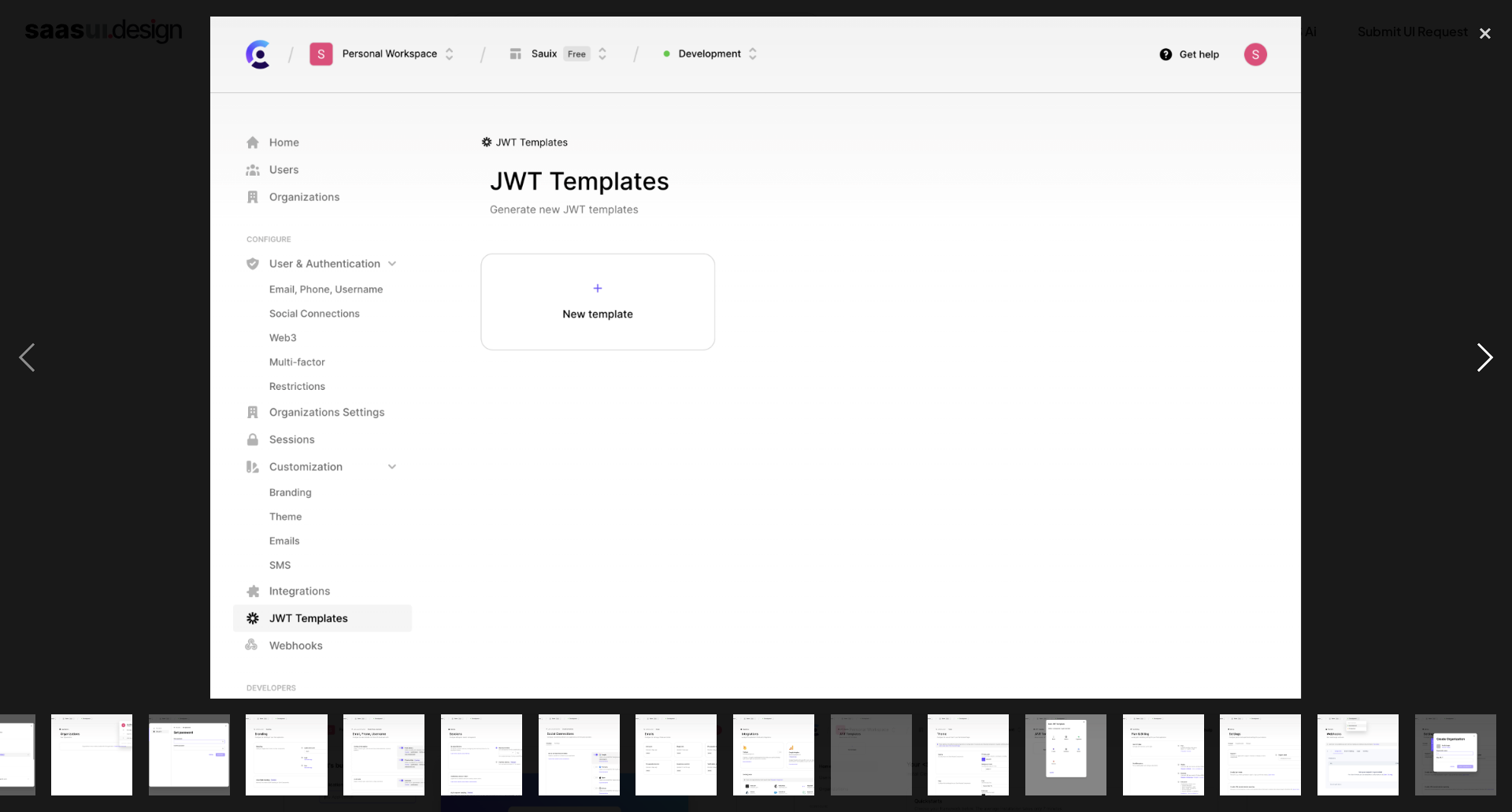
click at [1480, 362] on div "next image" at bounding box center [1485, 357] width 53 height 682
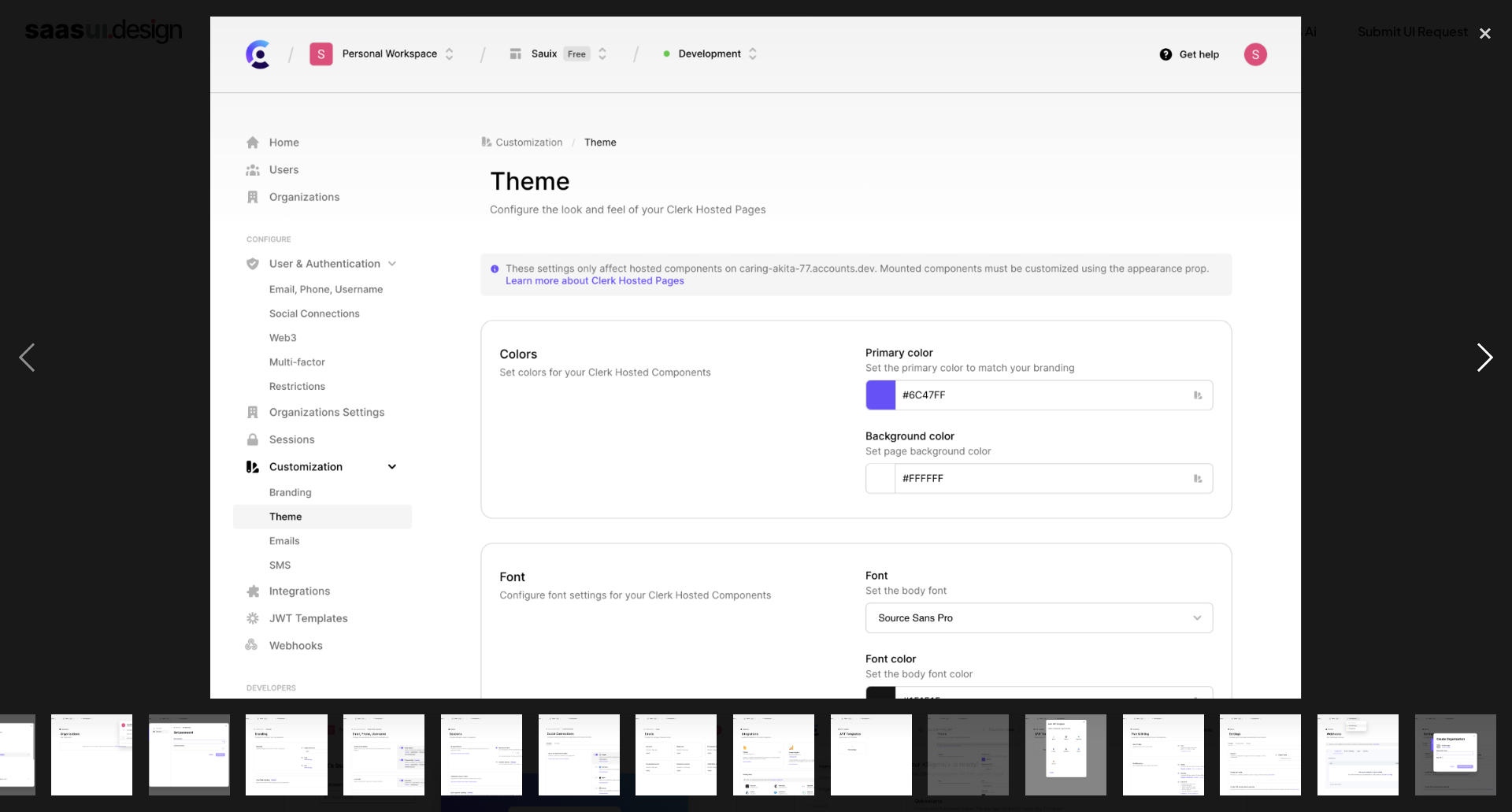
click at [1480, 362] on div "next image" at bounding box center [1485, 357] width 53 height 682
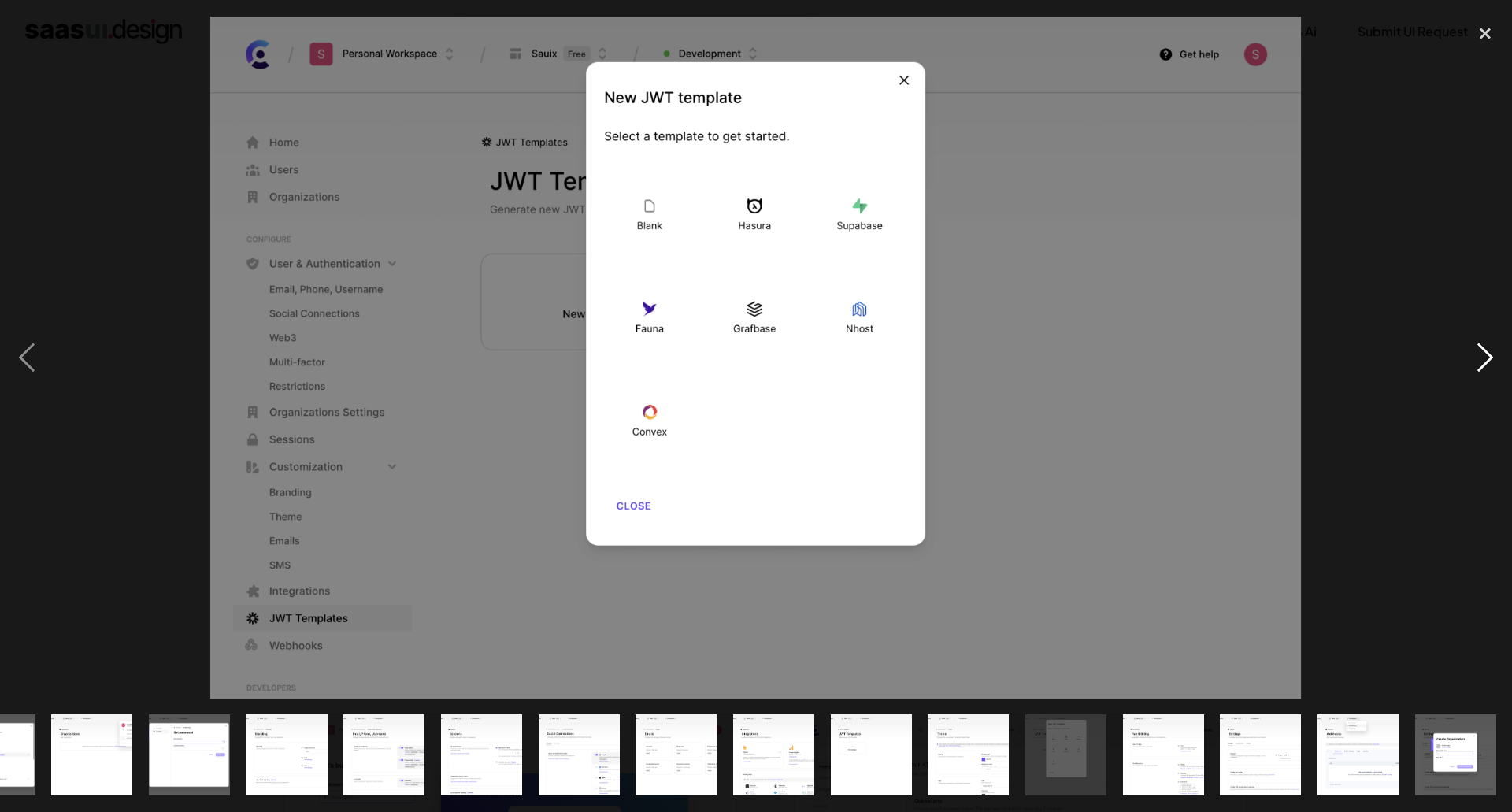
click at [1480, 362] on div "next image" at bounding box center [1485, 357] width 53 height 682
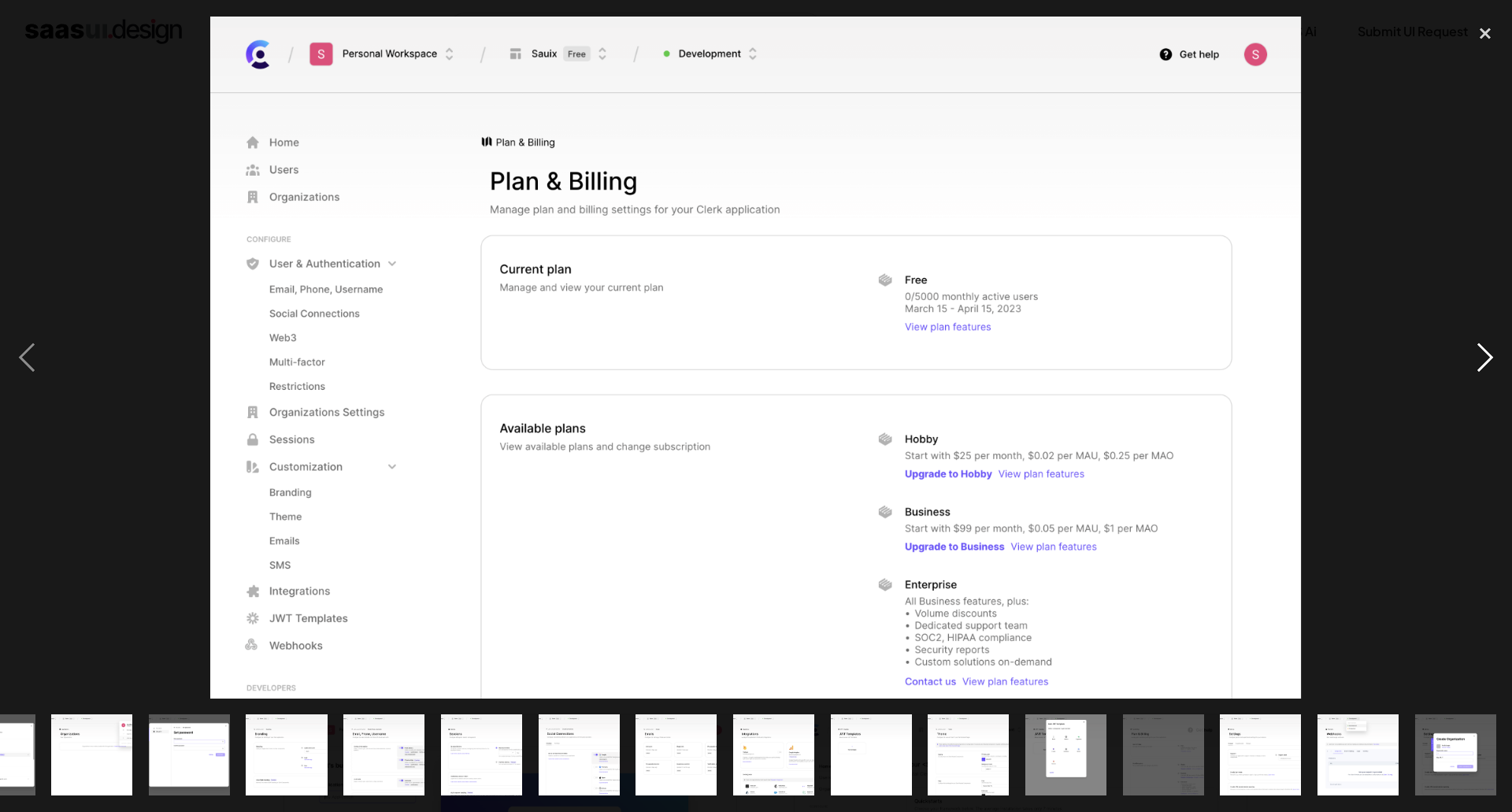
click at [1480, 362] on div "next image" at bounding box center [1485, 357] width 53 height 682
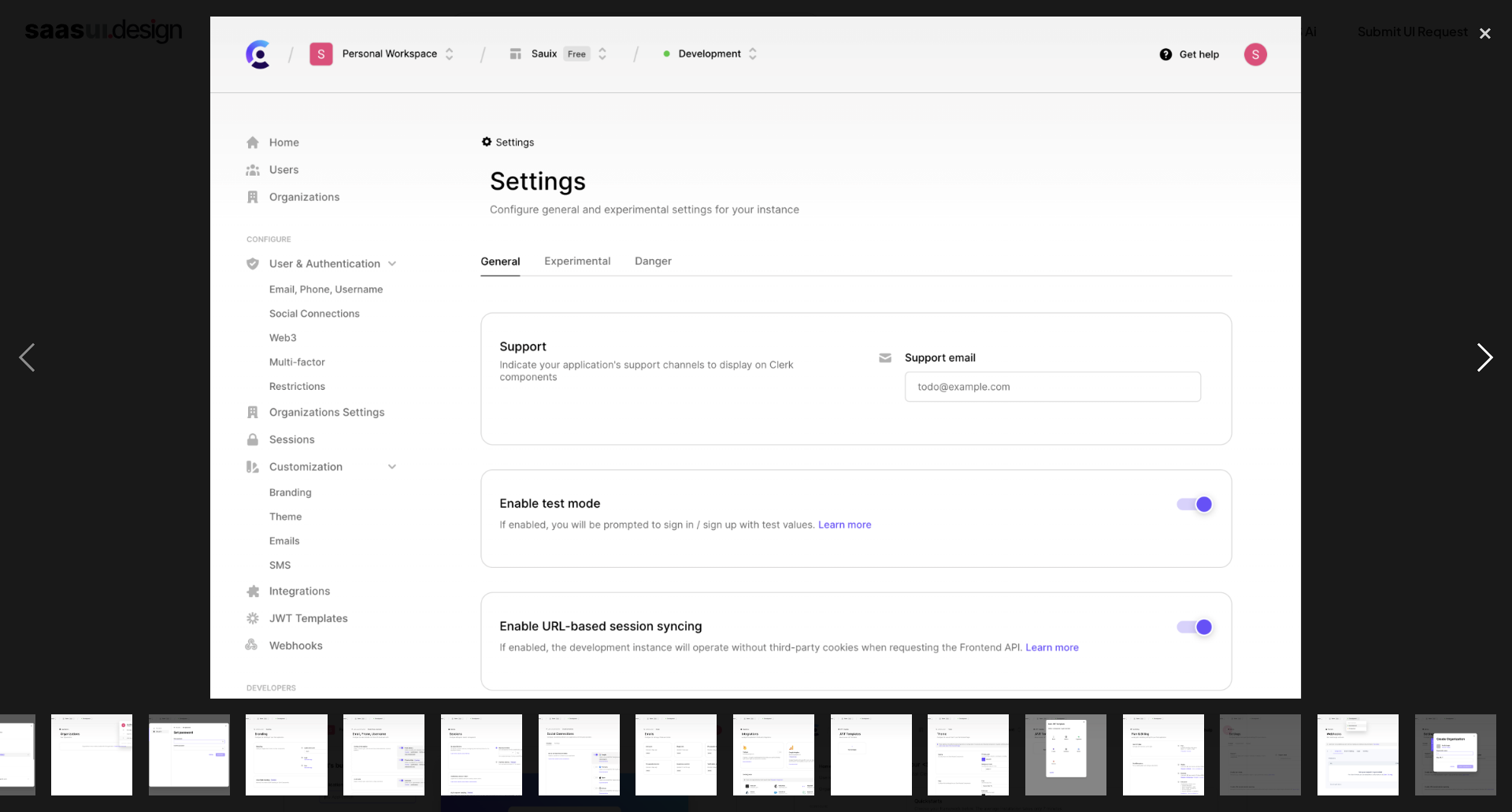
click at [1480, 362] on div "next image" at bounding box center [1485, 357] width 53 height 682
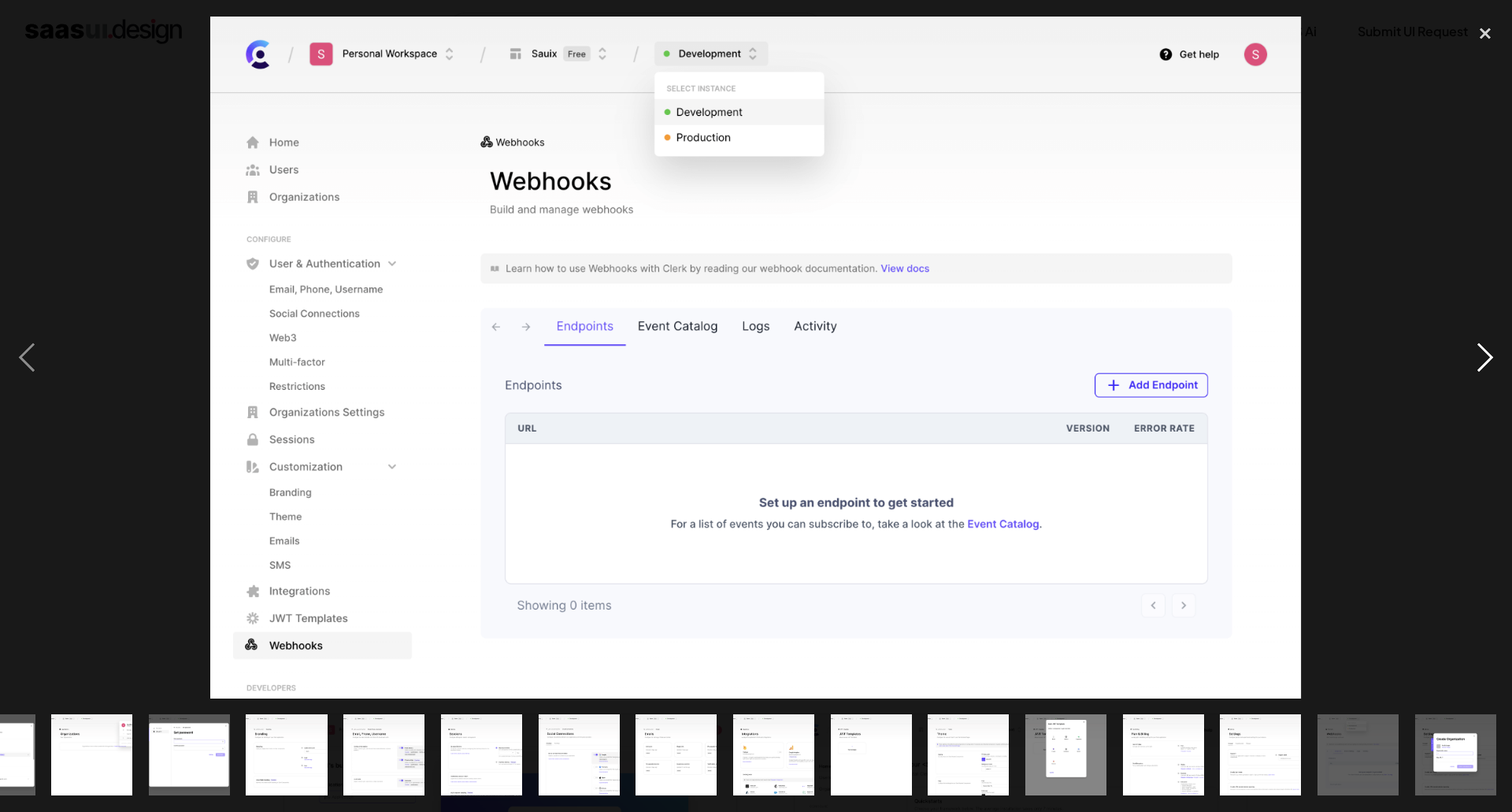
click at [1486, 366] on div "next image" at bounding box center [1485, 357] width 53 height 682
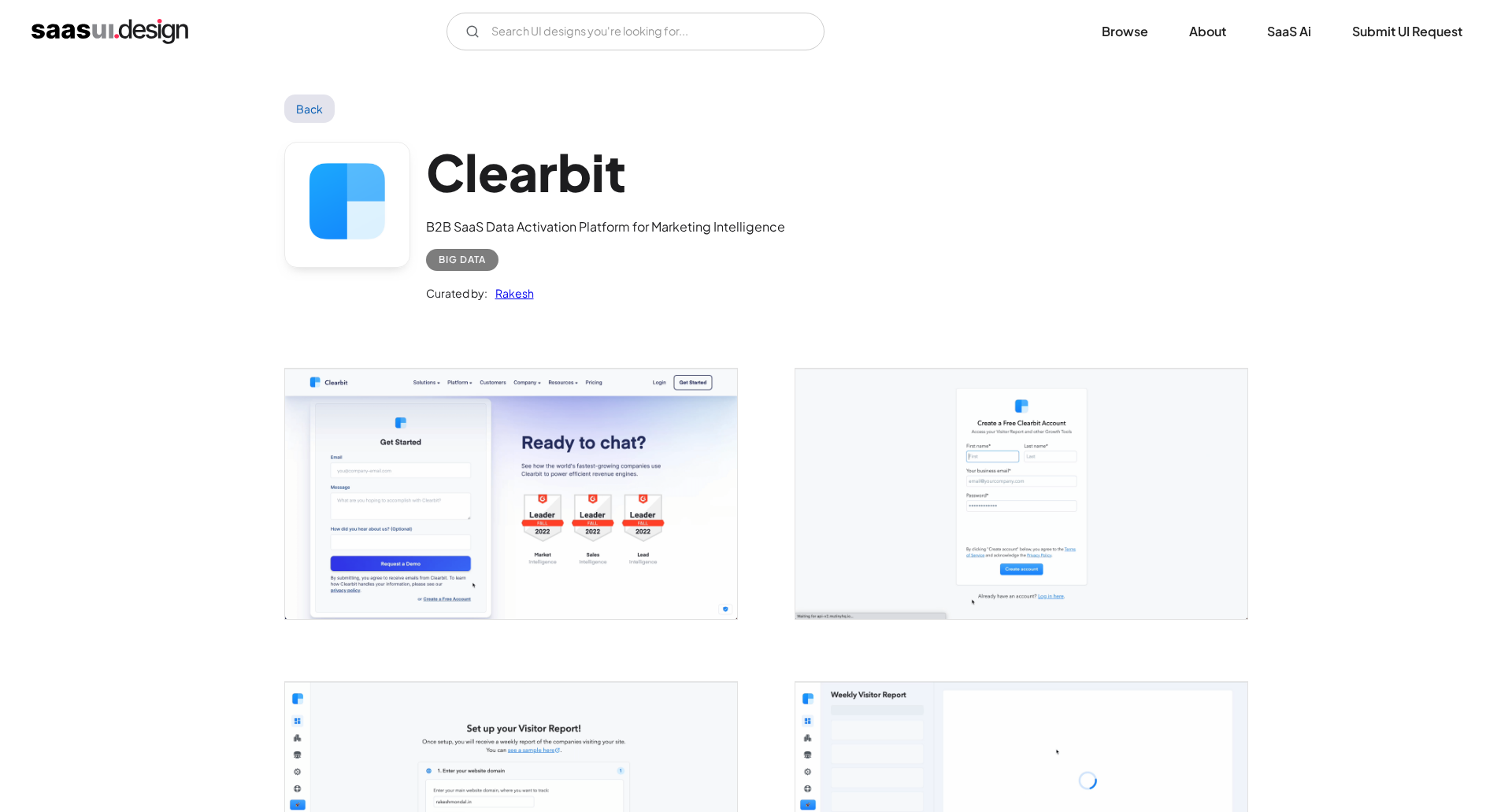
scroll to position [79, 0]
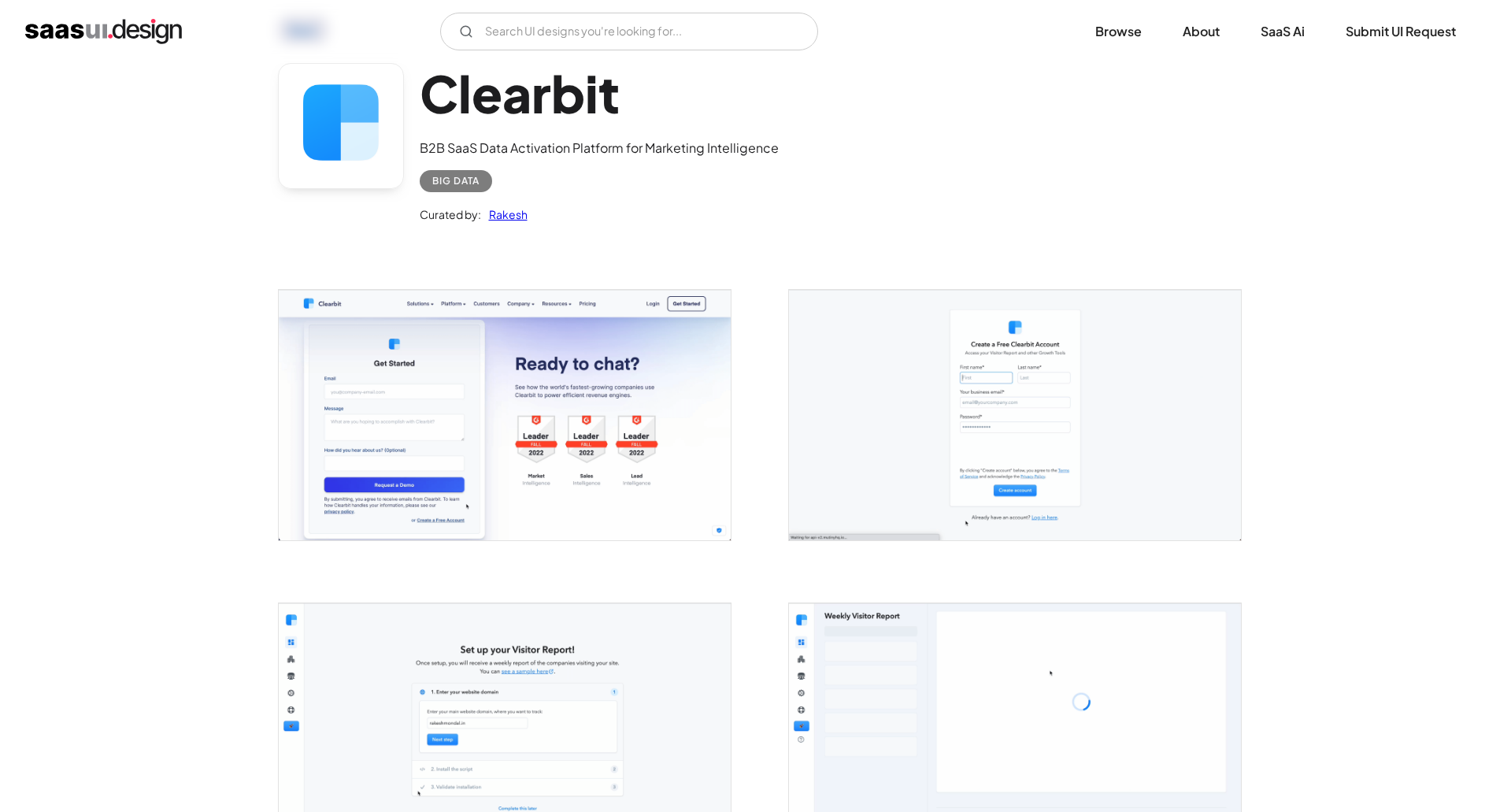
click at [1027, 451] on img "open lightbox" at bounding box center [1016, 414] width 452 height 250
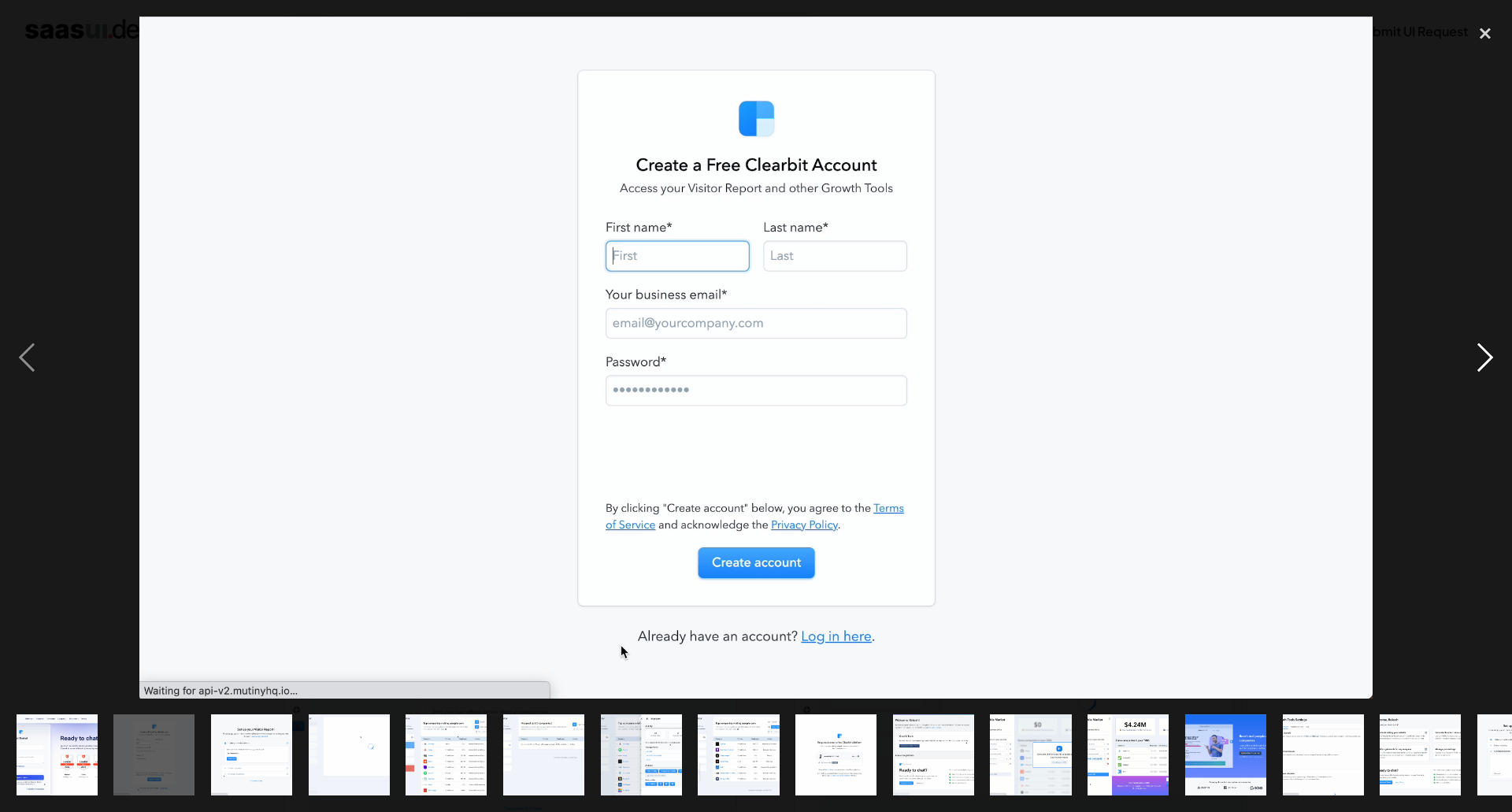
click at [1486, 357] on div "next image" at bounding box center [1485, 357] width 53 height 682
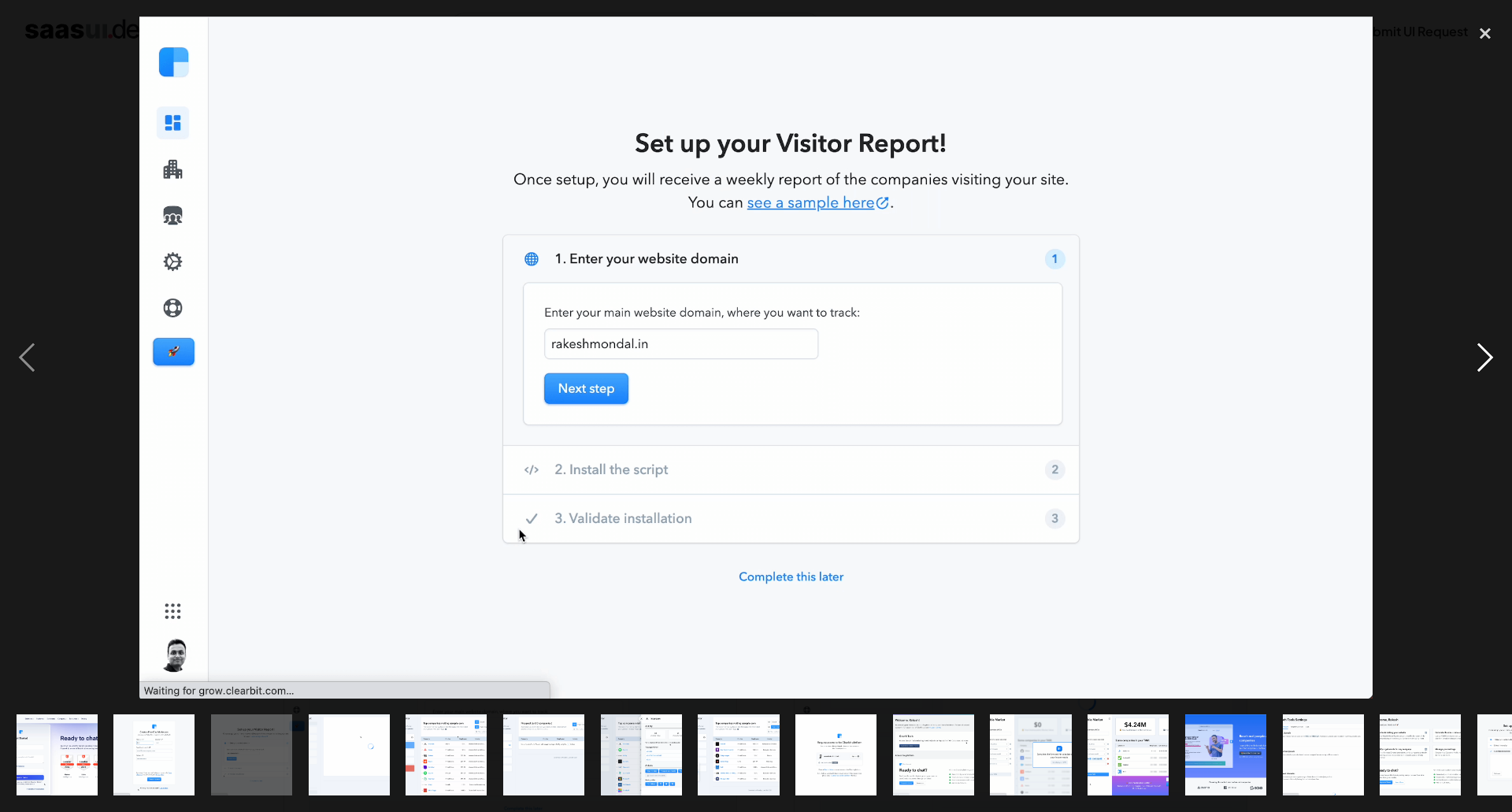
click at [1486, 357] on div "next image" at bounding box center [1485, 357] width 53 height 682
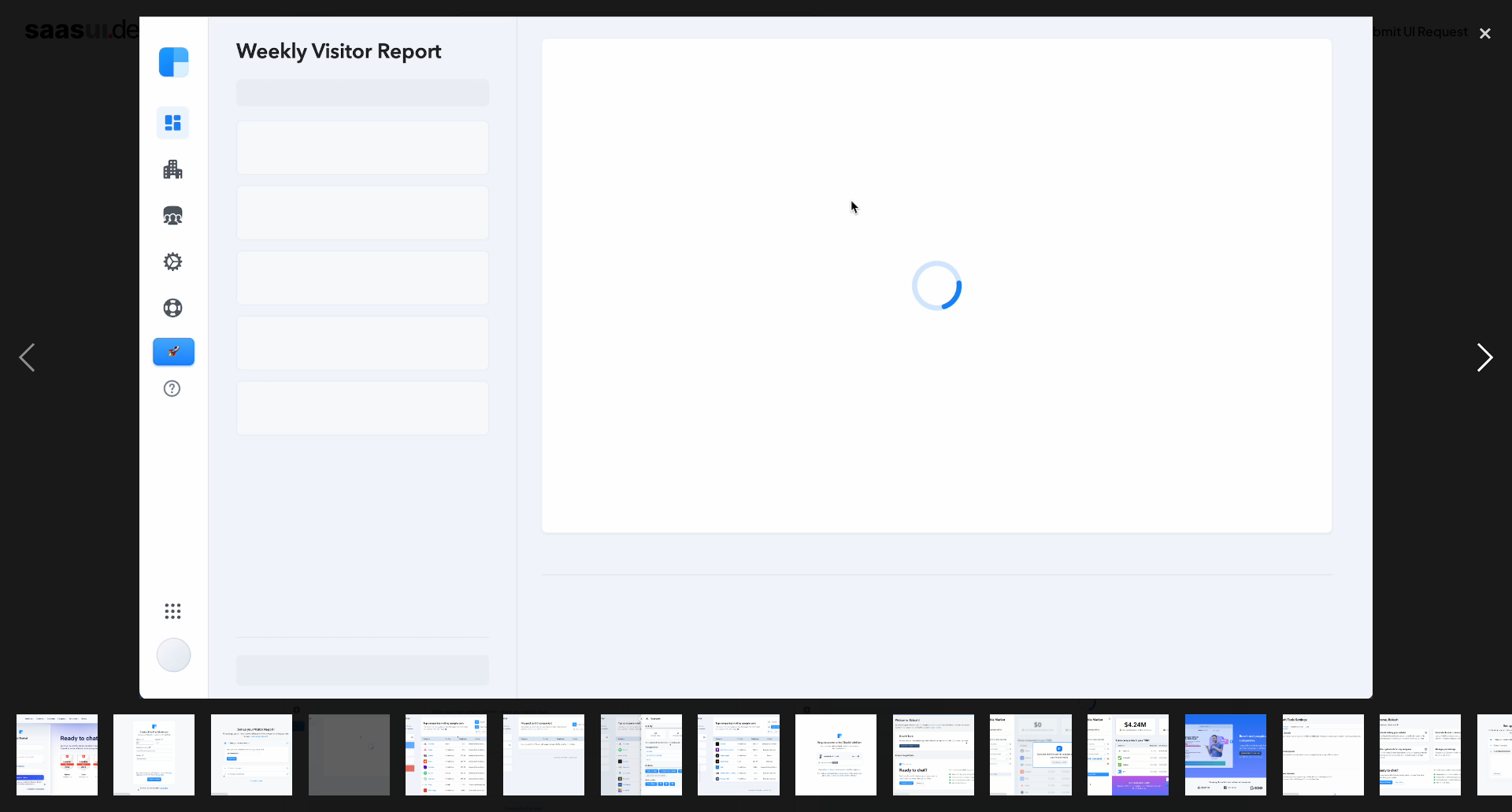
click at [1486, 357] on div "next image" at bounding box center [1485, 357] width 53 height 682
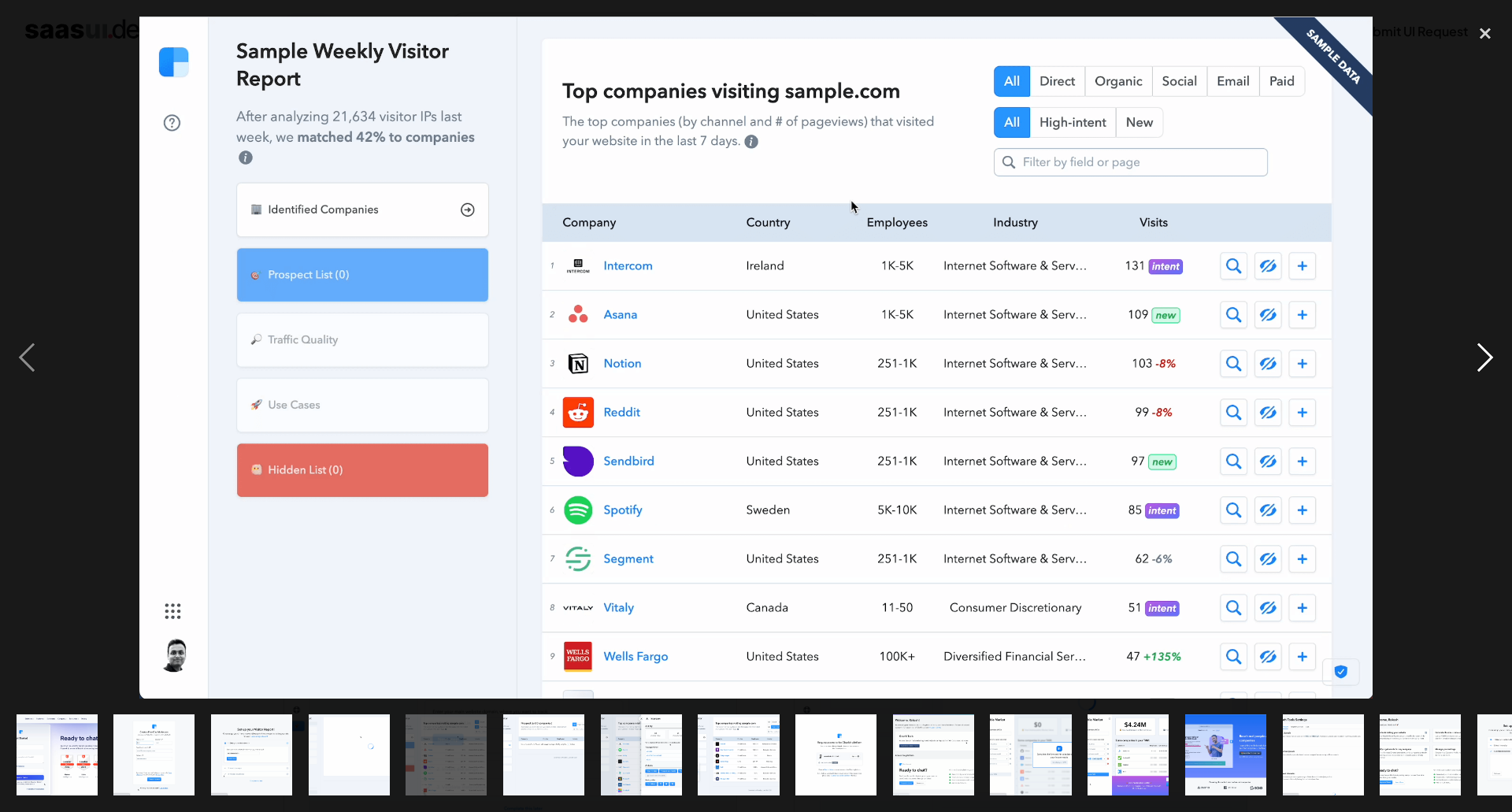
click at [1487, 365] on div "next image" at bounding box center [1485, 357] width 53 height 682
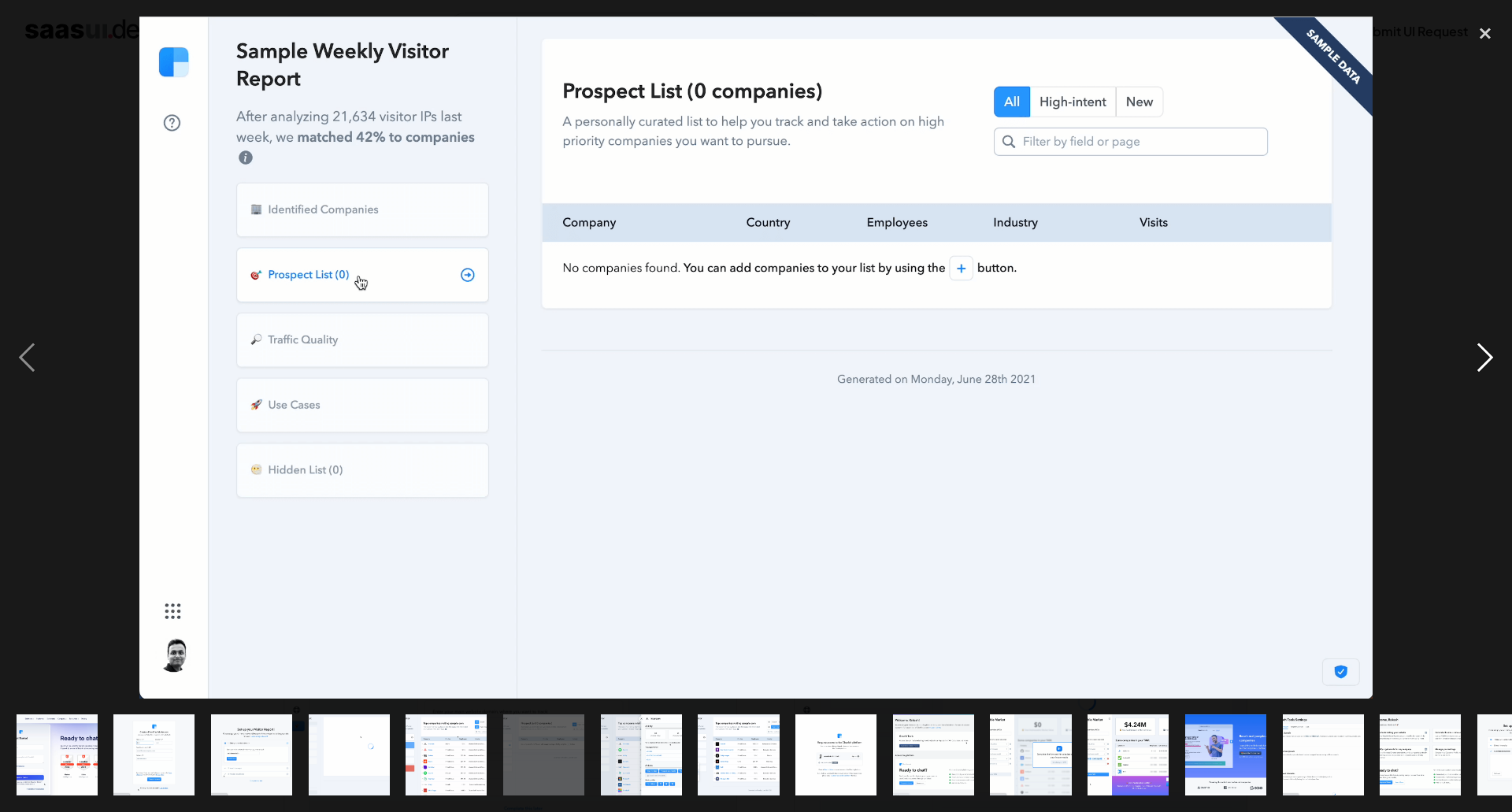
click at [1487, 365] on div "next image" at bounding box center [1485, 357] width 53 height 682
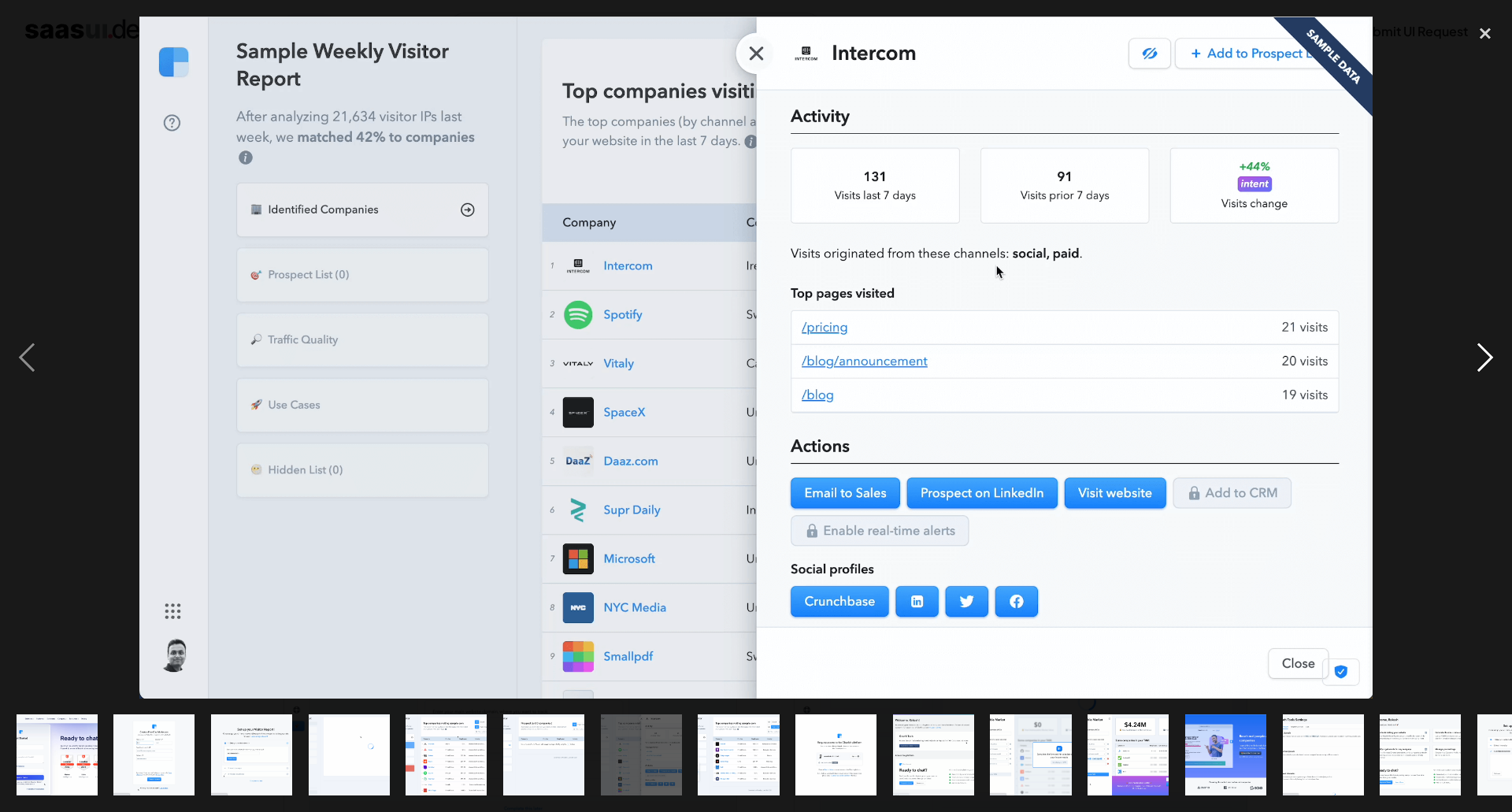
click at [1482, 360] on div "next image" at bounding box center [1485, 357] width 53 height 682
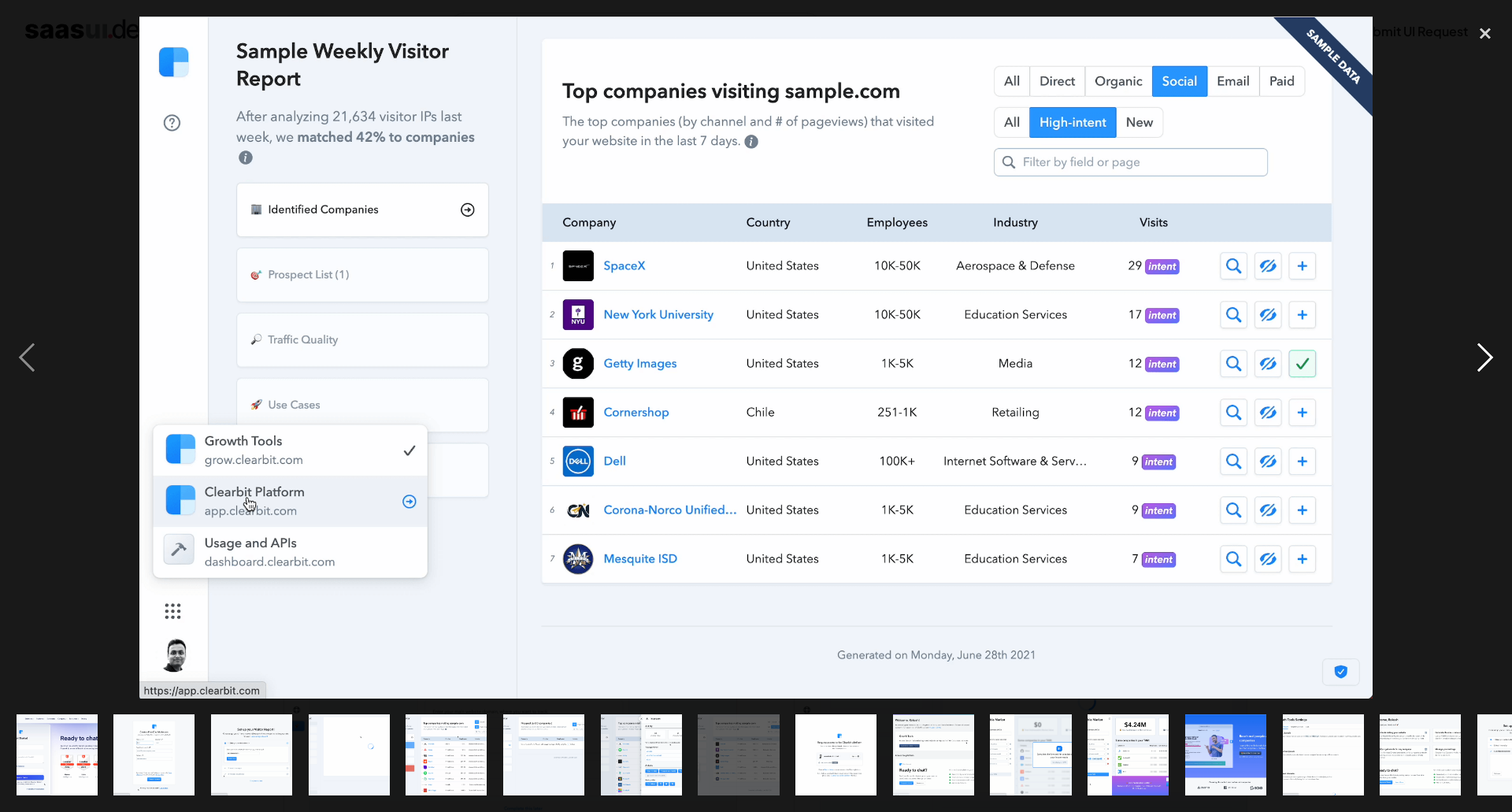
click at [1485, 357] on div "next image" at bounding box center [1485, 357] width 53 height 682
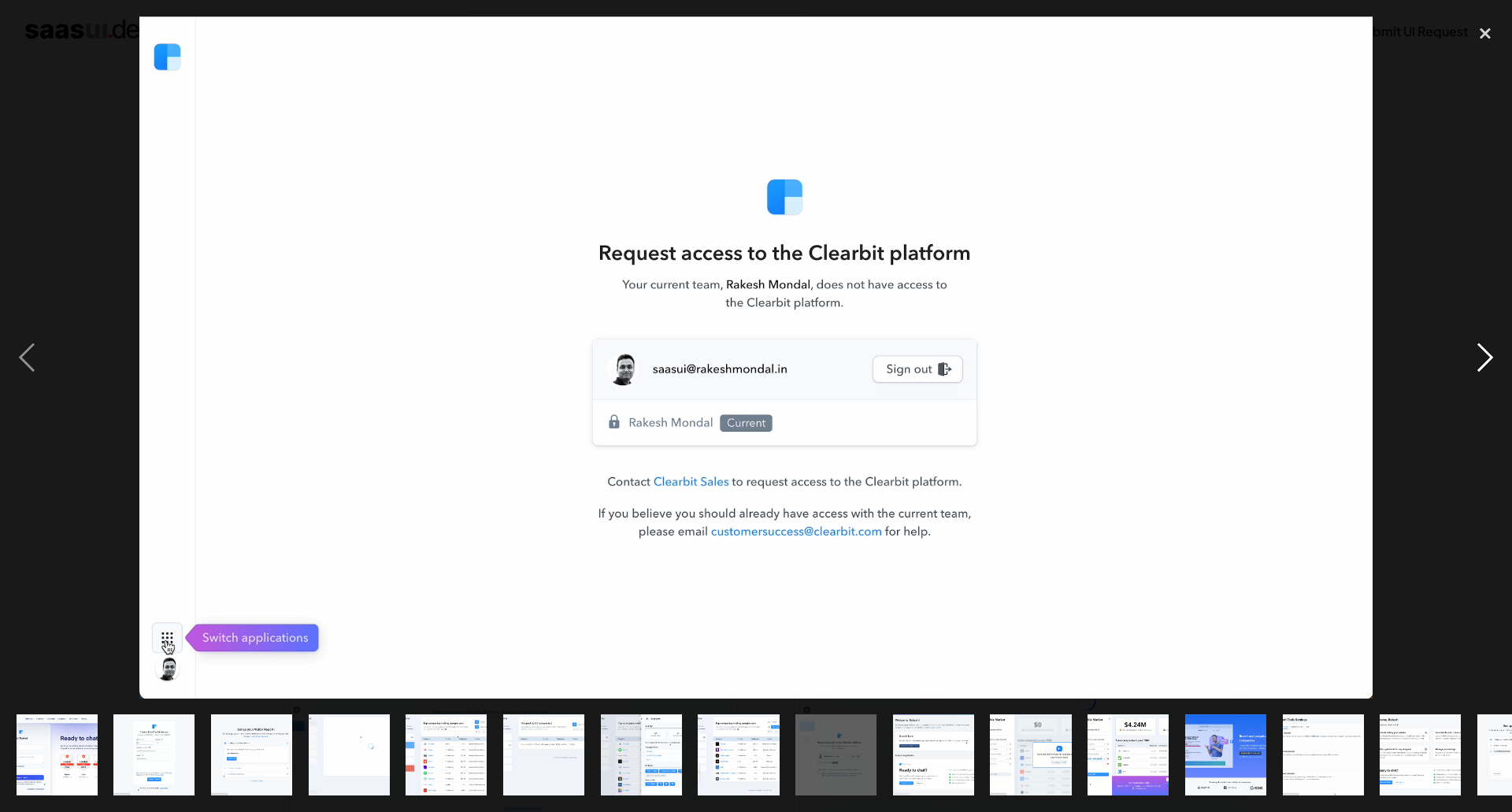
click at [1485, 357] on div "next image" at bounding box center [1485, 357] width 53 height 682
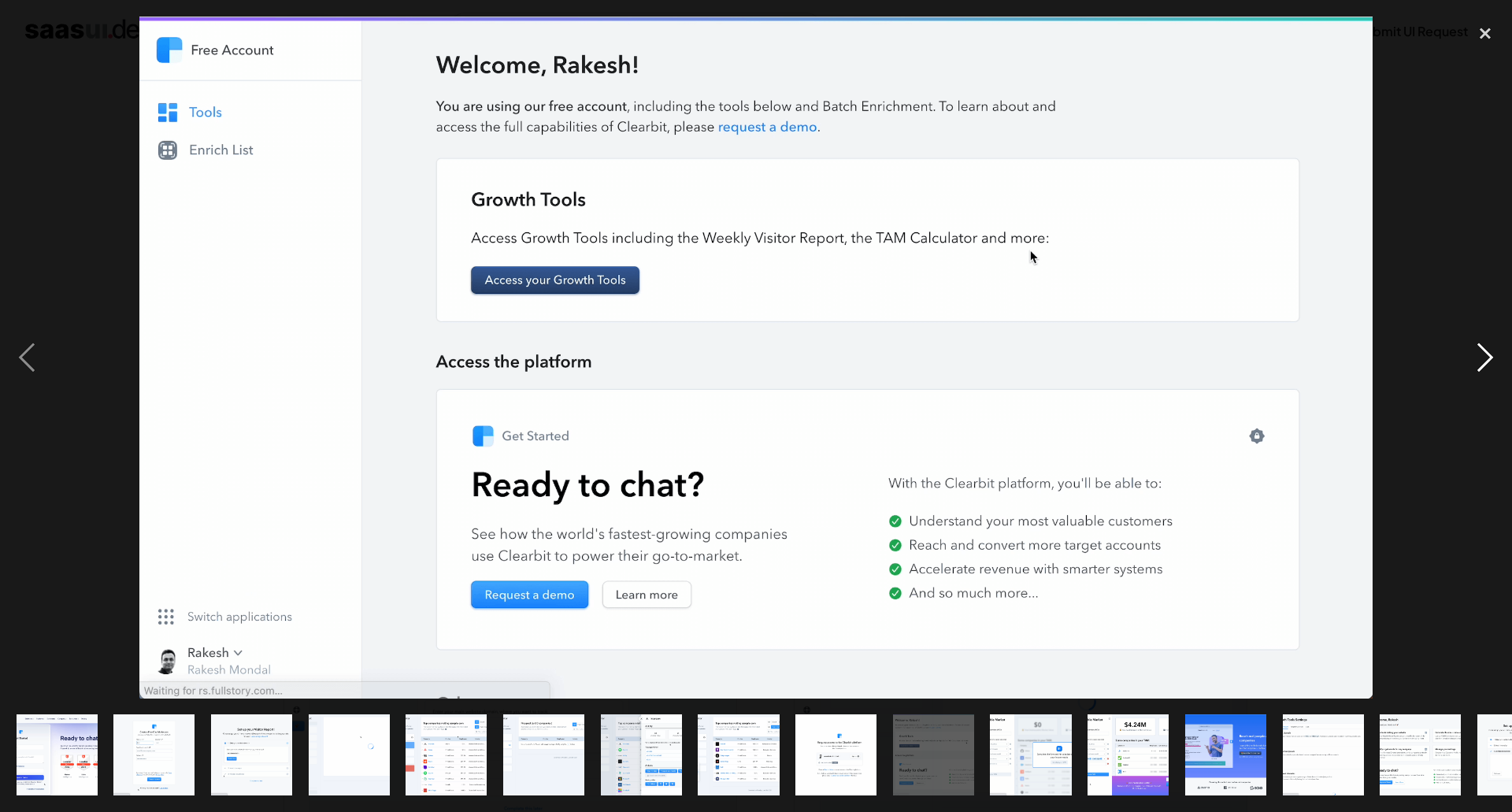
click at [1485, 357] on div "next image" at bounding box center [1485, 357] width 53 height 682
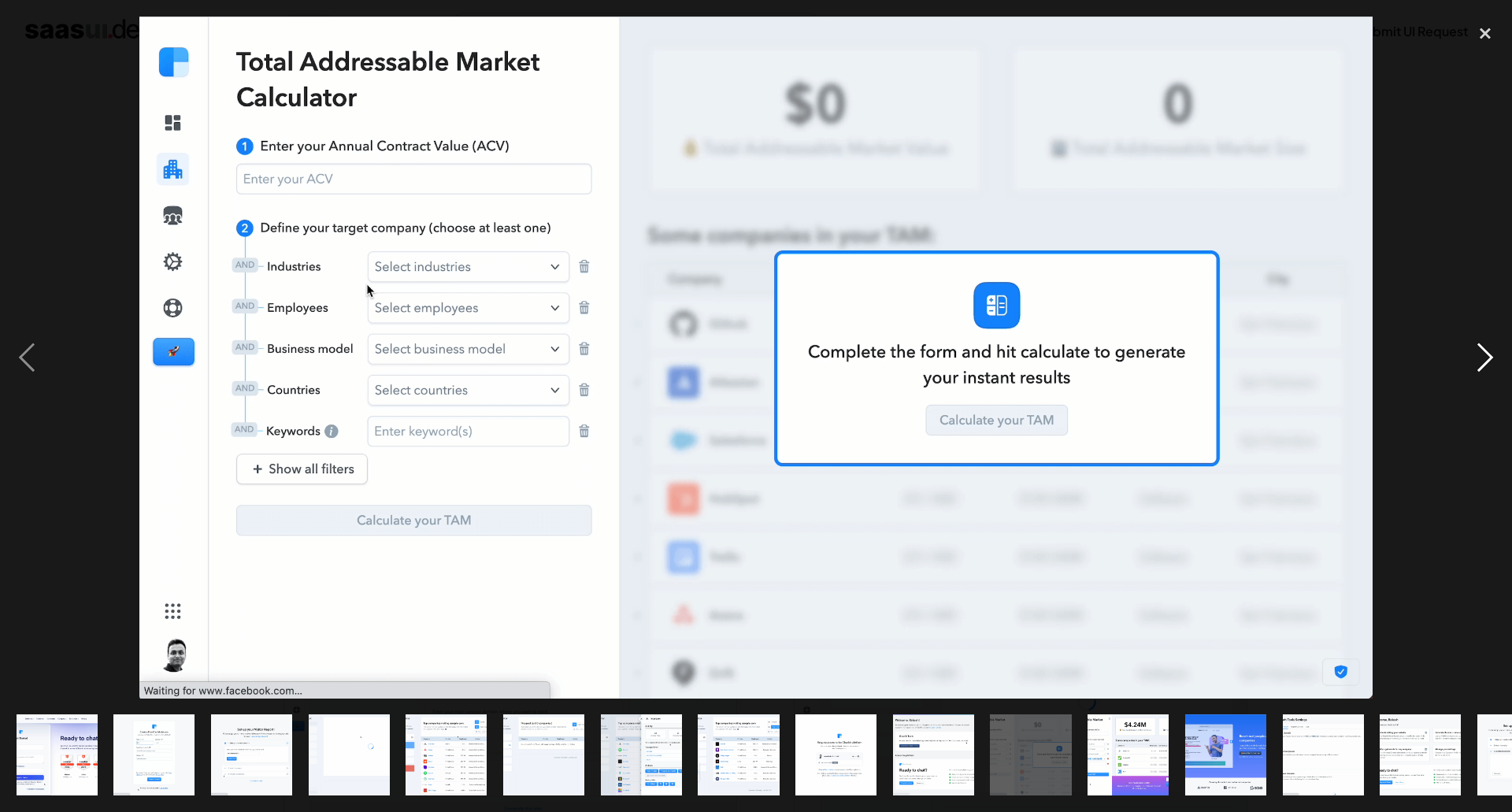
click at [1486, 356] on div "next image" at bounding box center [1485, 357] width 53 height 682
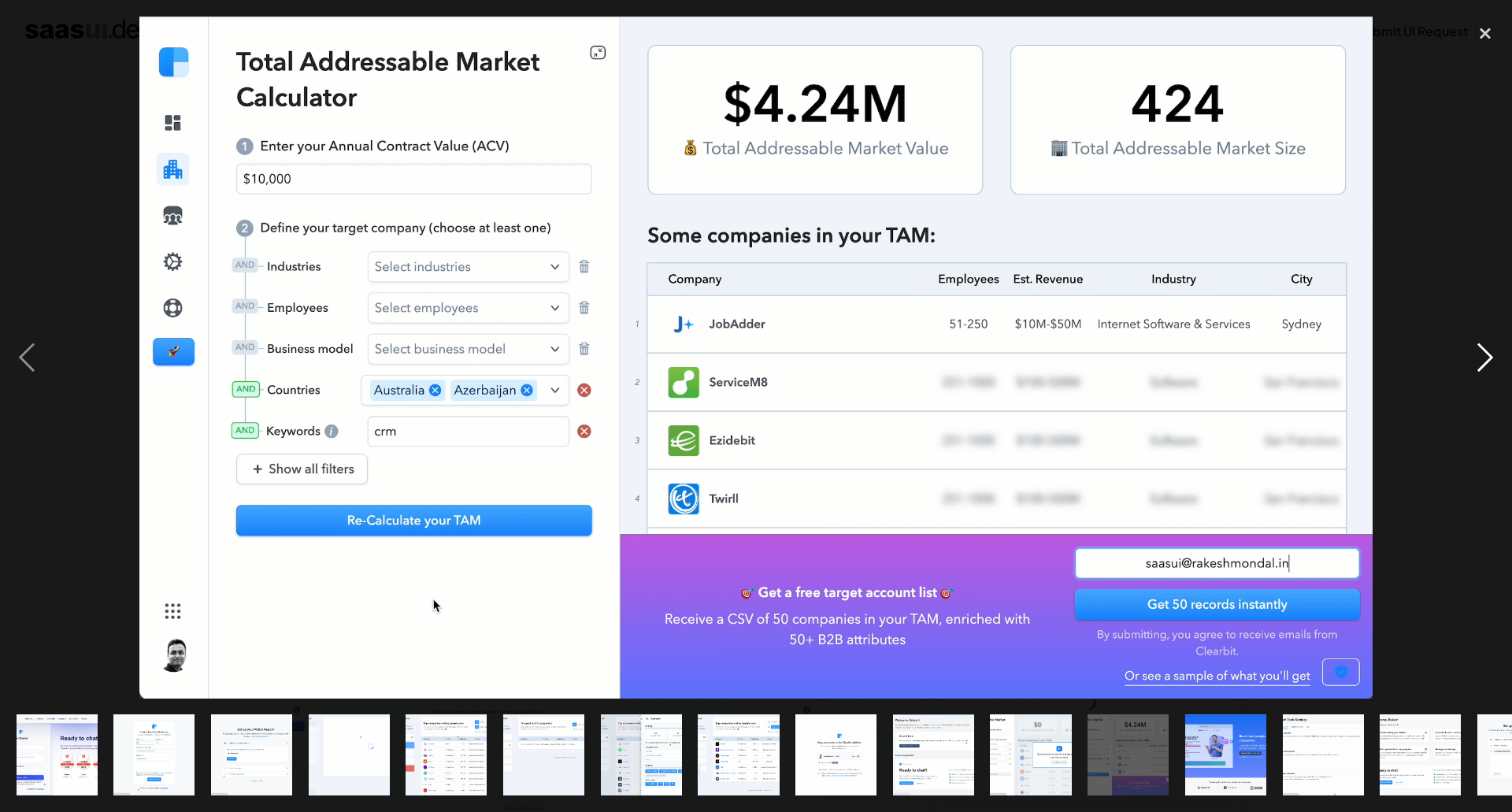
click at [1487, 367] on div "next image" at bounding box center [1485, 357] width 53 height 682
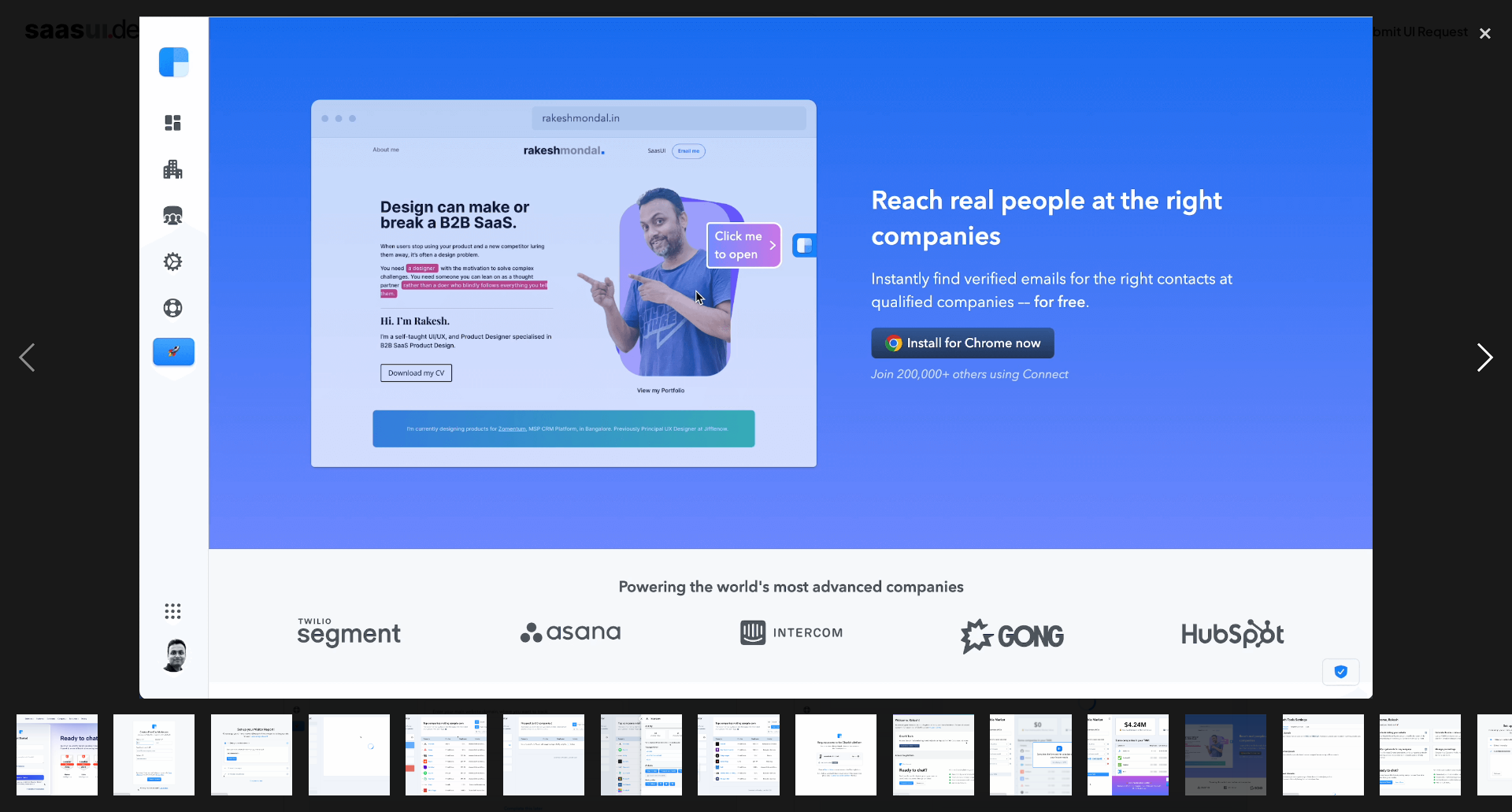
click at [1487, 367] on div "next image" at bounding box center [1485, 357] width 53 height 682
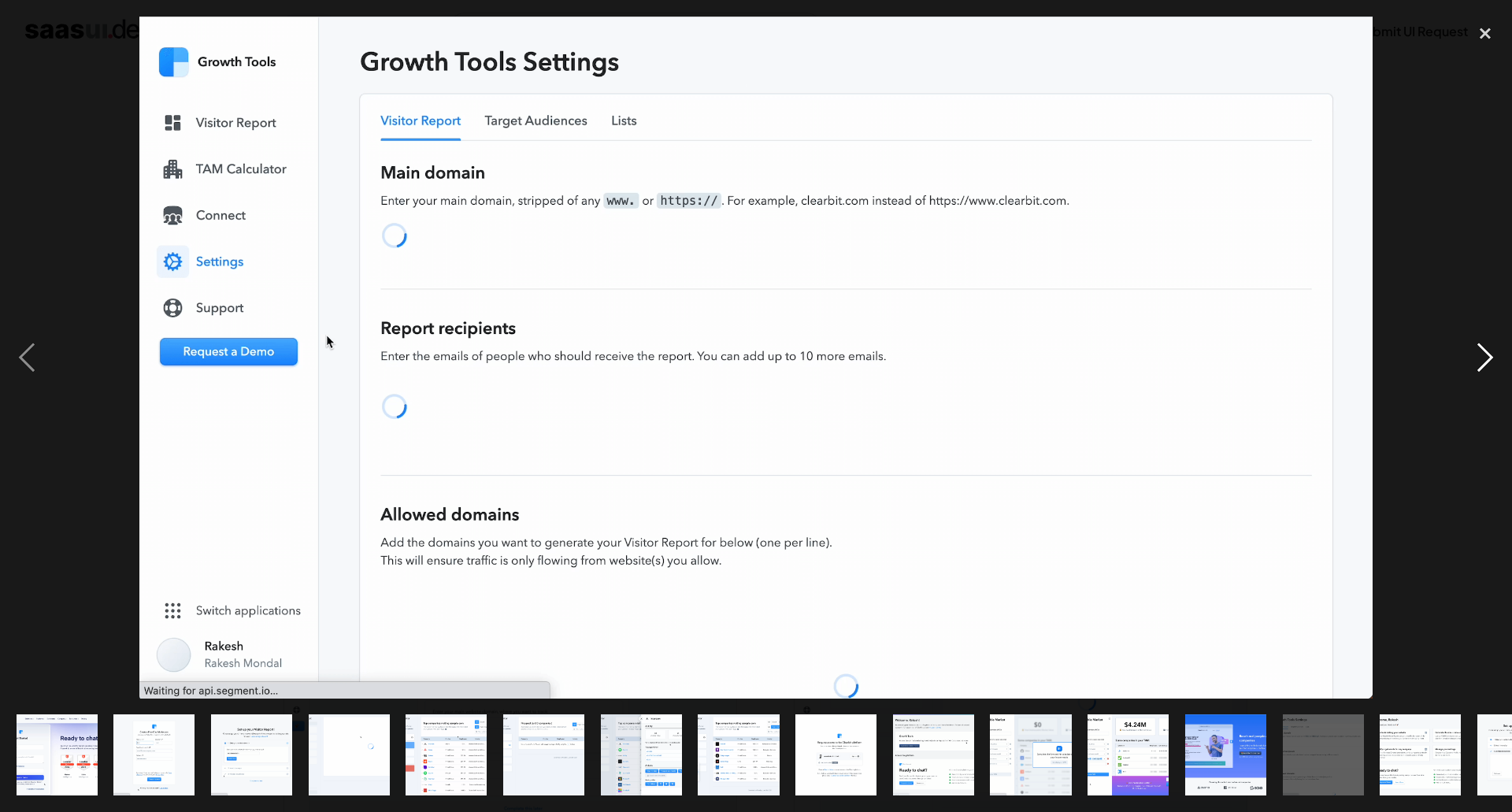
click at [1487, 367] on div "next image" at bounding box center [1485, 357] width 53 height 682
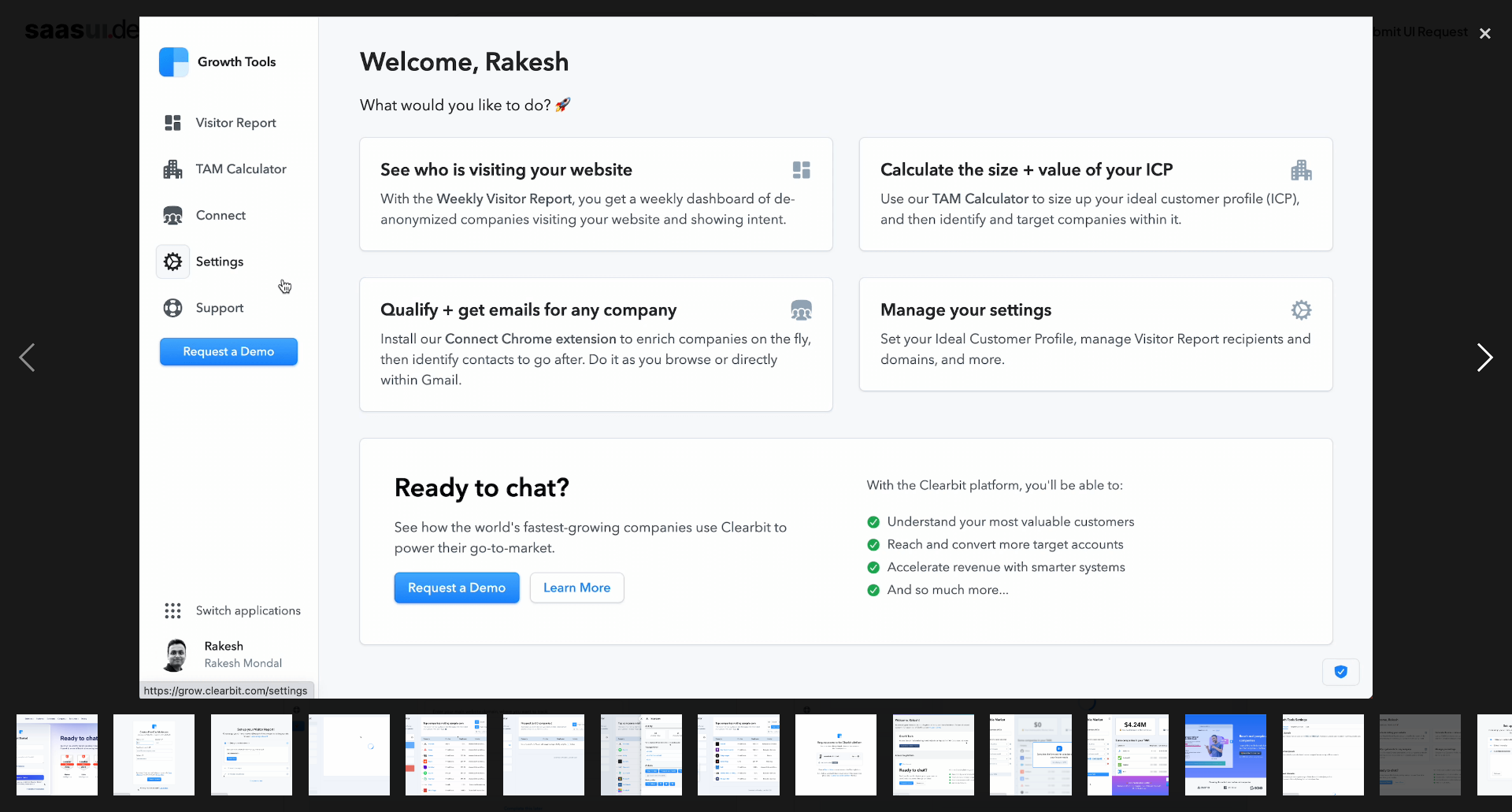
click at [1487, 367] on div "next image" at bounding box center [1485, 357] width 53 height 682
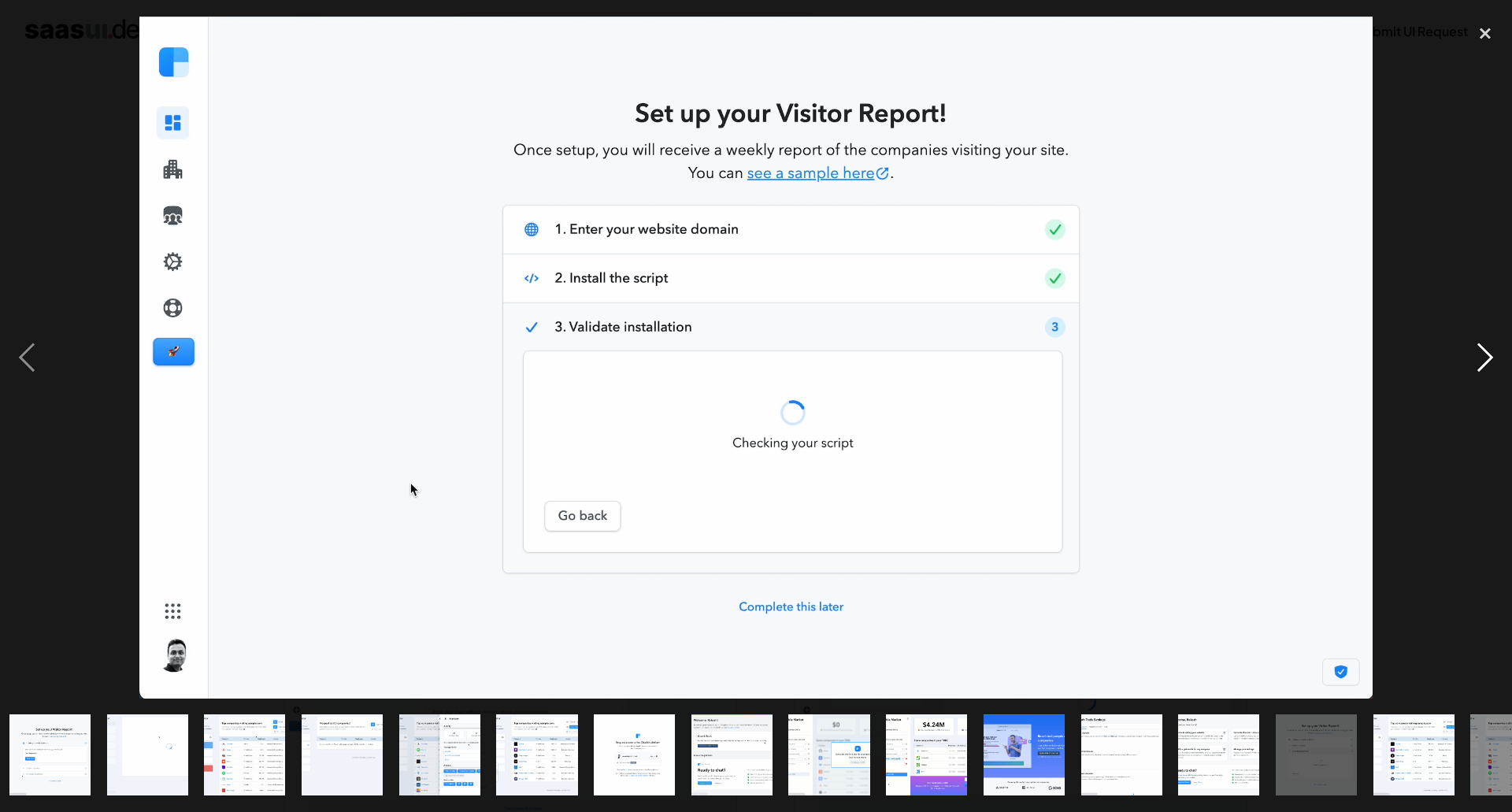
scroll to position [0, 258]
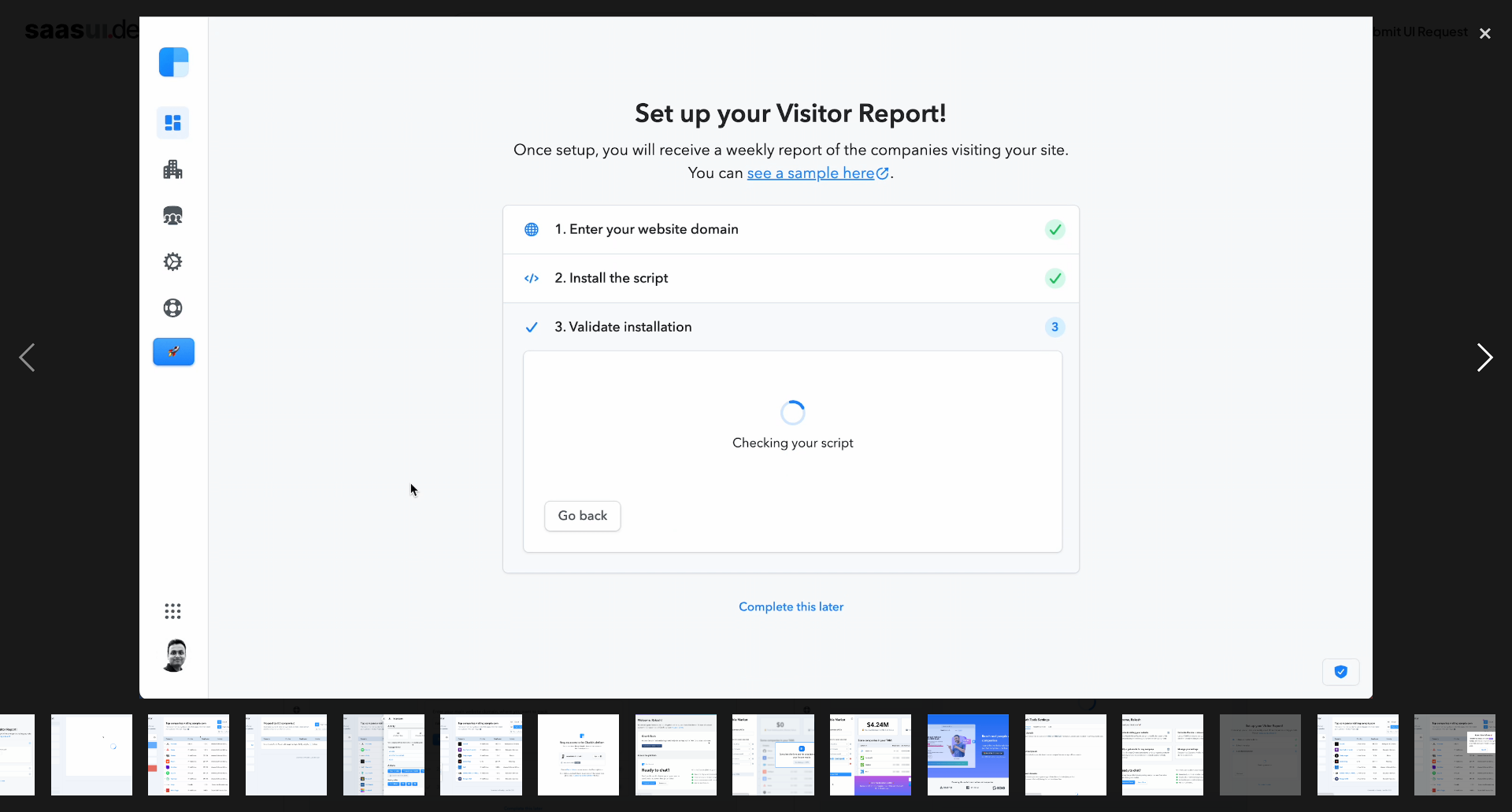
click at [1487, 367] on div "next image" at bounding box center [1485, 357] width 53 height 682
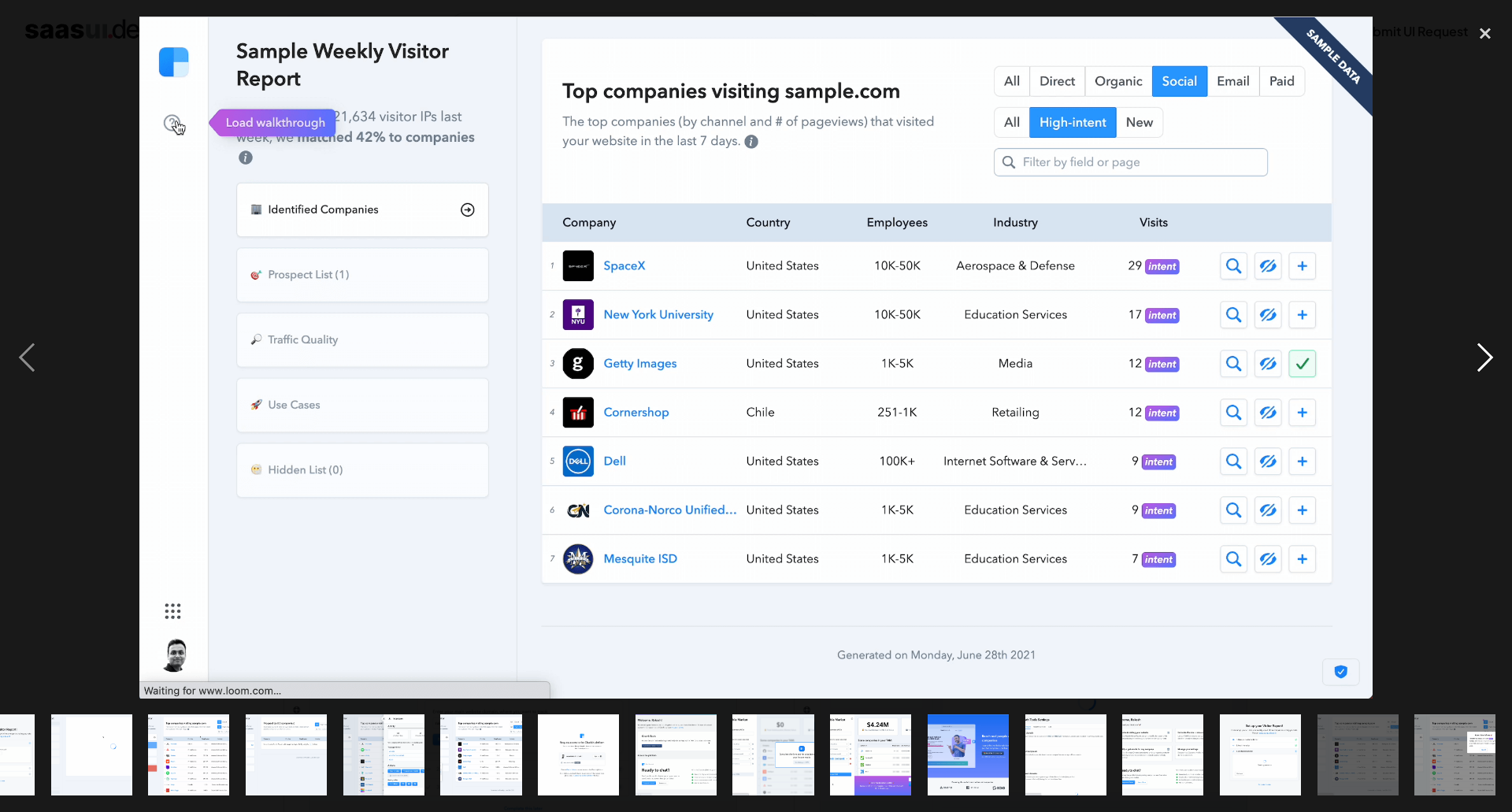
click at [1487, 367] on div "next image" at bounding box center [1485, 357] width 53 height 682
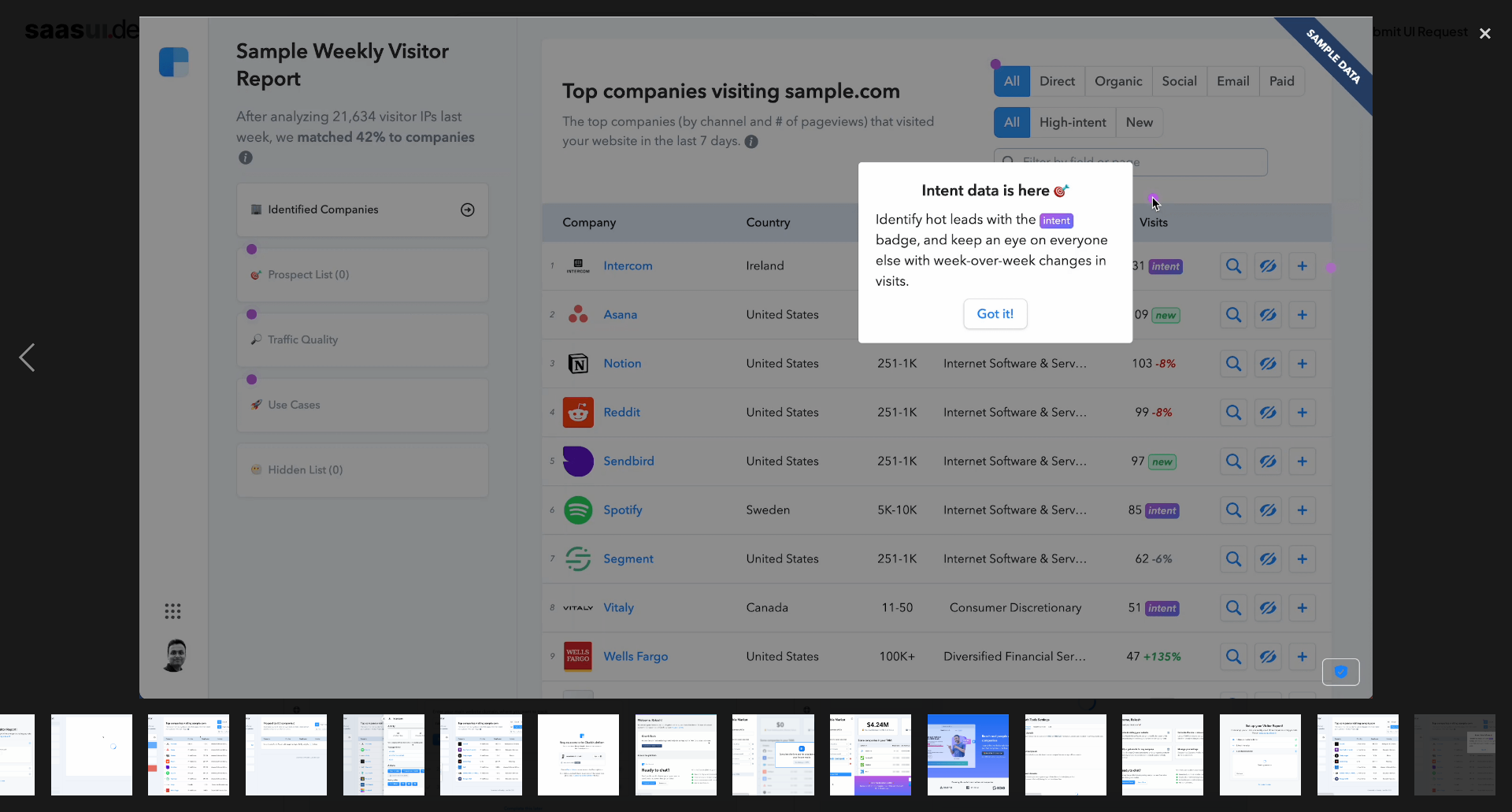
click at [1488, 368] on div "next image" at bounding box center [1485, 357] width 53 height 682
click at [1345, 760] on img "show item 17 of 18" at bounding box center [1358, 754] width 147 height 81
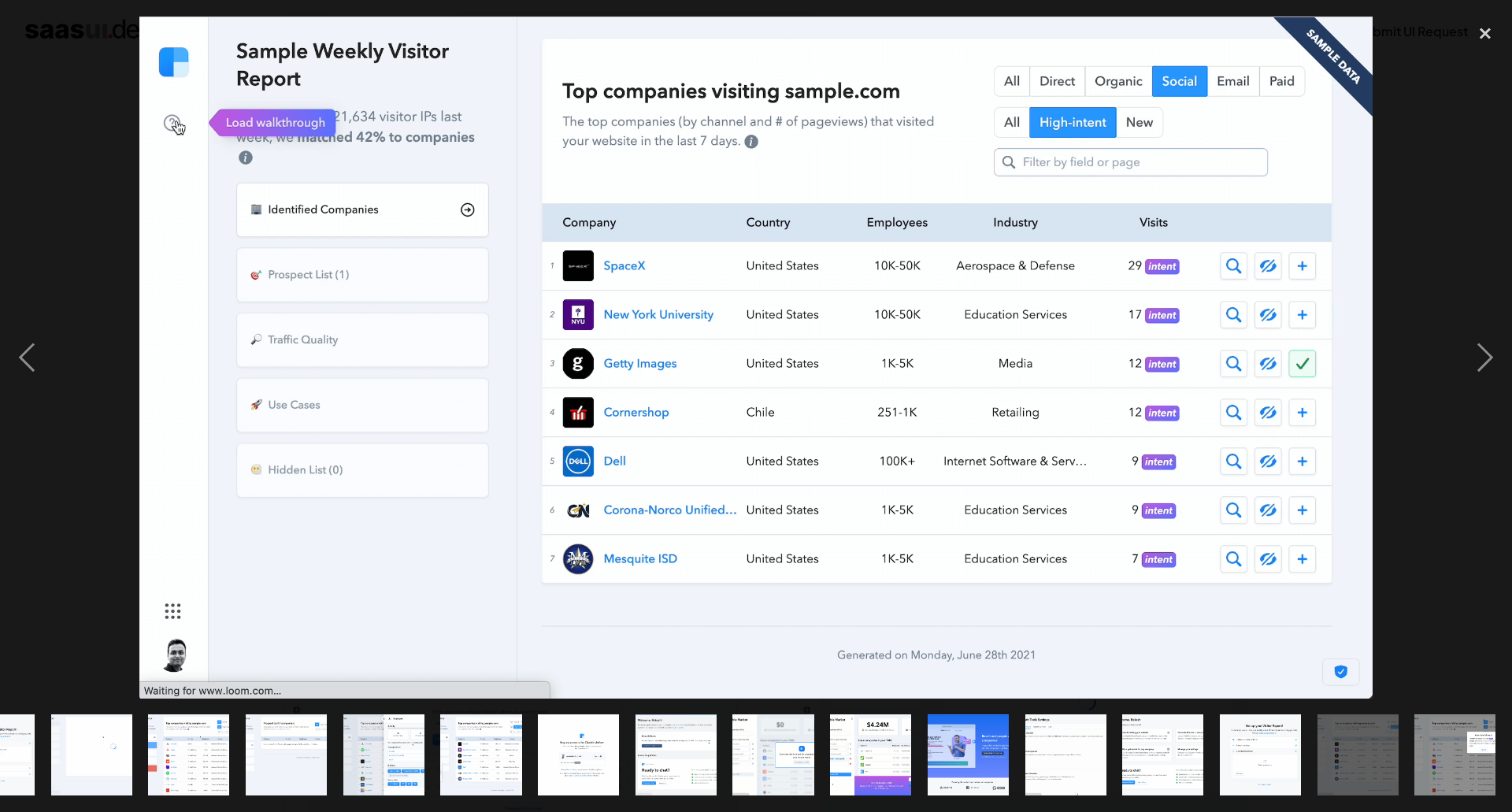
scroll to position [0, 42]
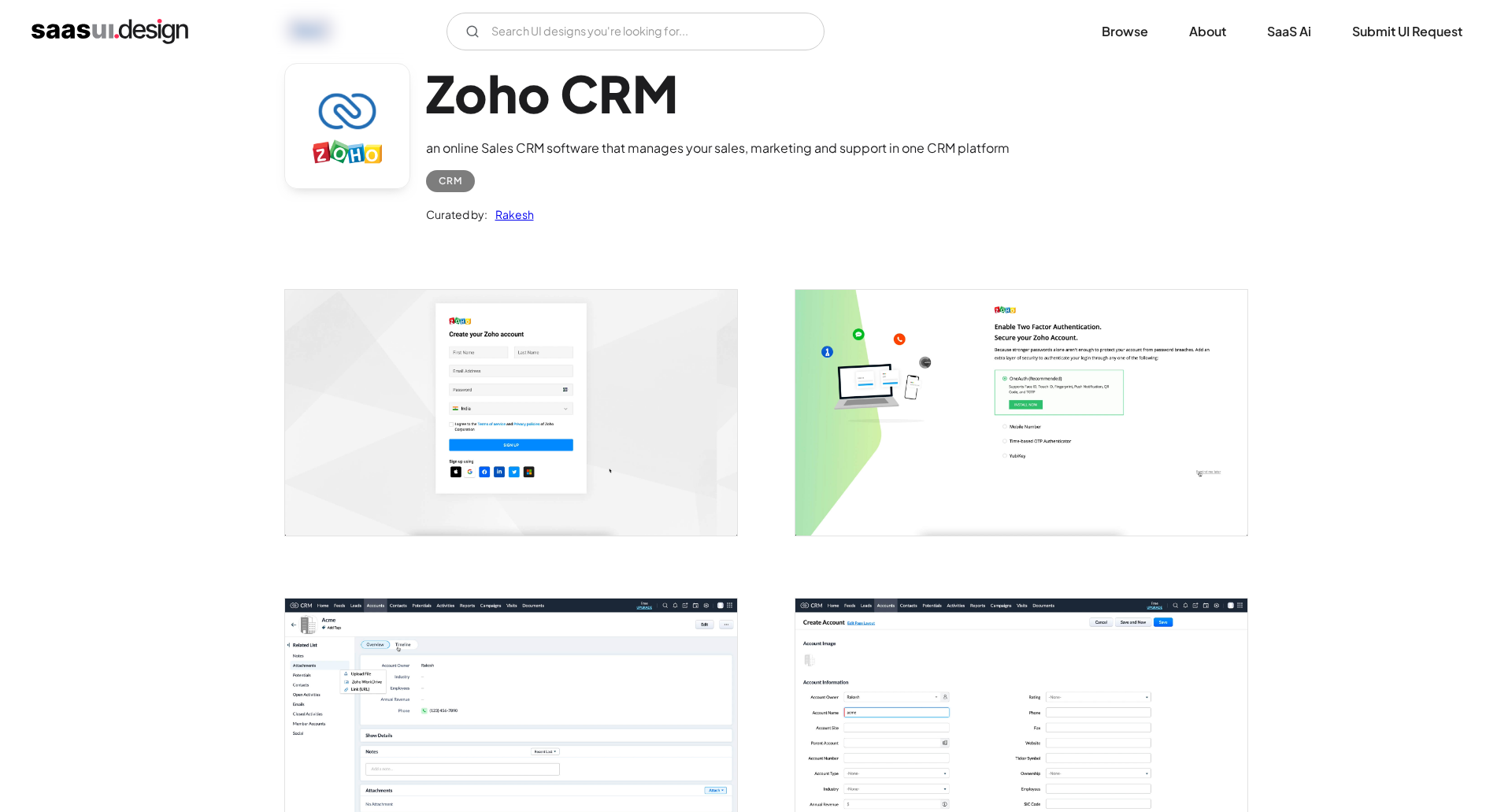
scroll to position [394, 0]
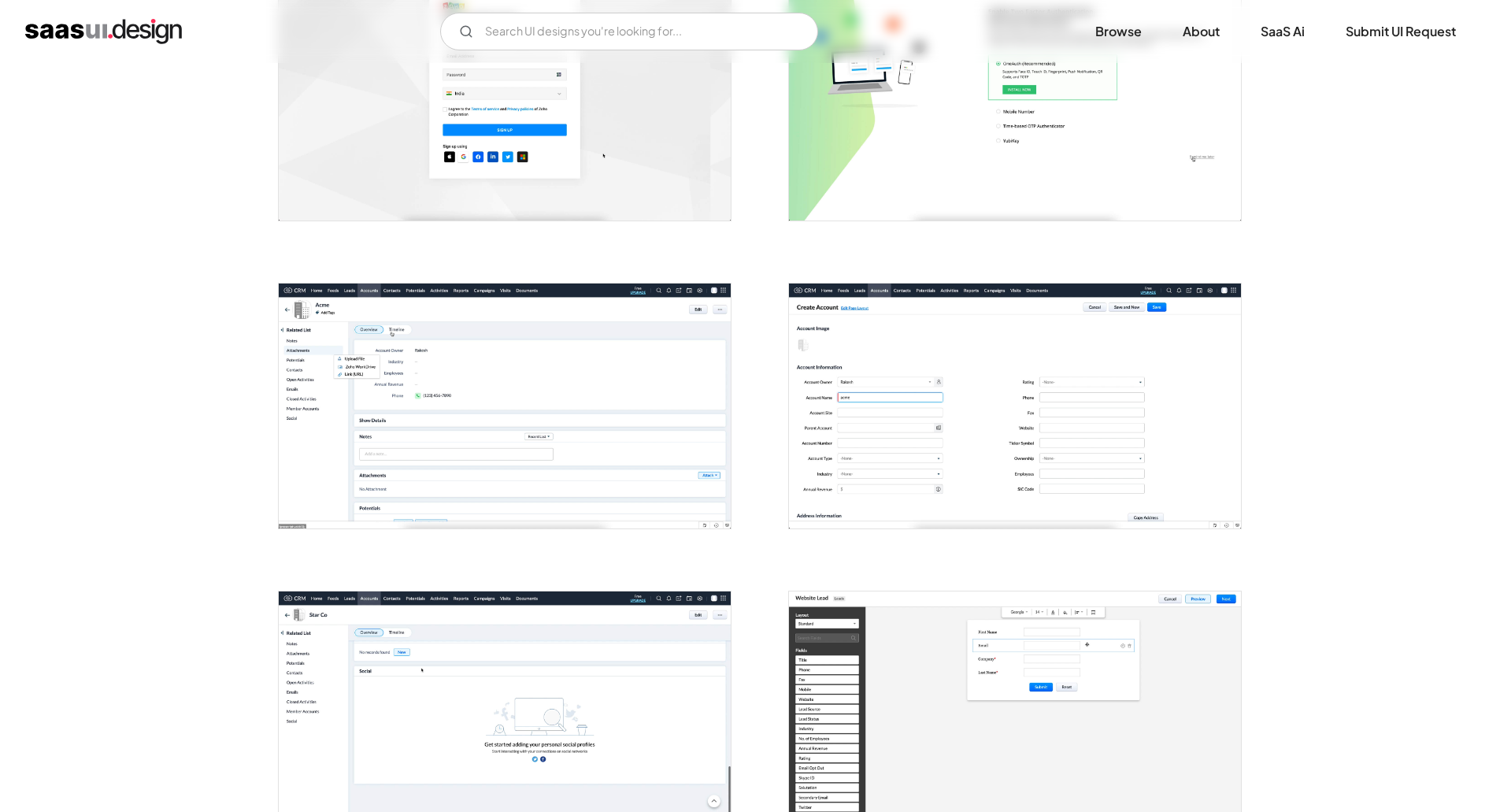
click at [667, 146] on img "open lightbox" at bounding box center [505, 97] width 452 height 245
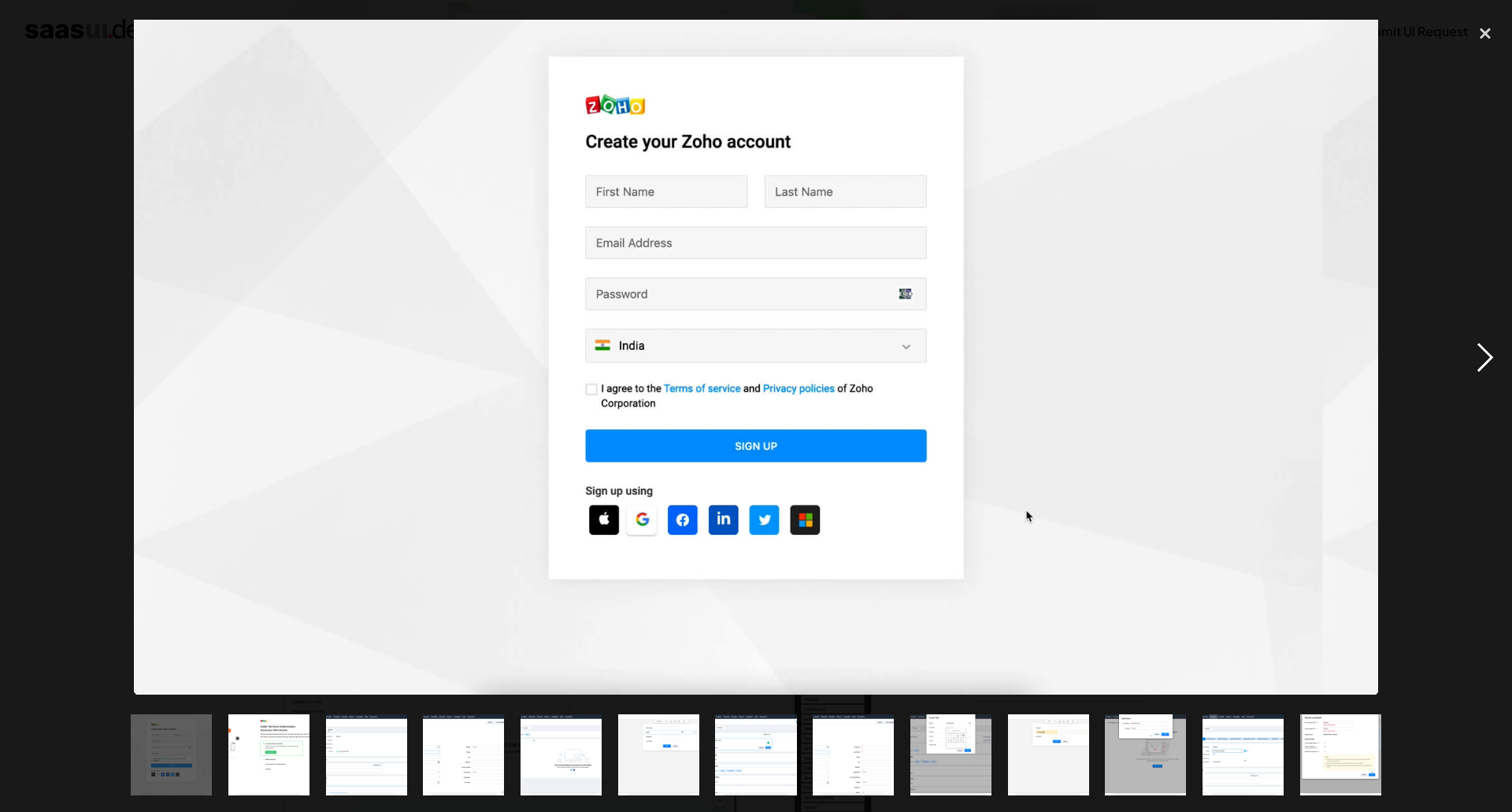
click at [1489, 365] on div "next image" at bounding box center [1485, 357] width 53 height 682
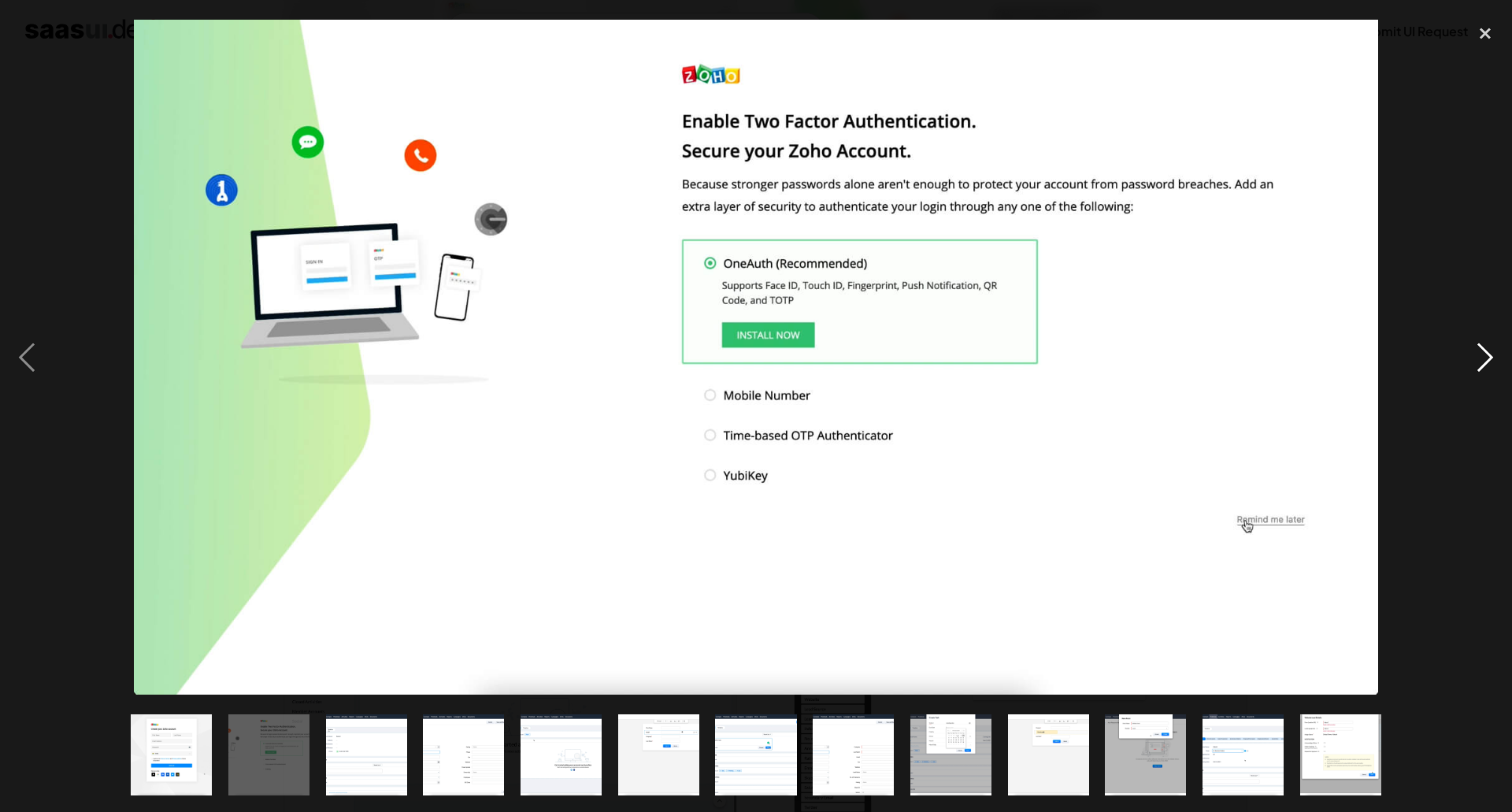
click at [1489, 365] on div "next image" at bounding box center [1485, 357] width 53 height 682
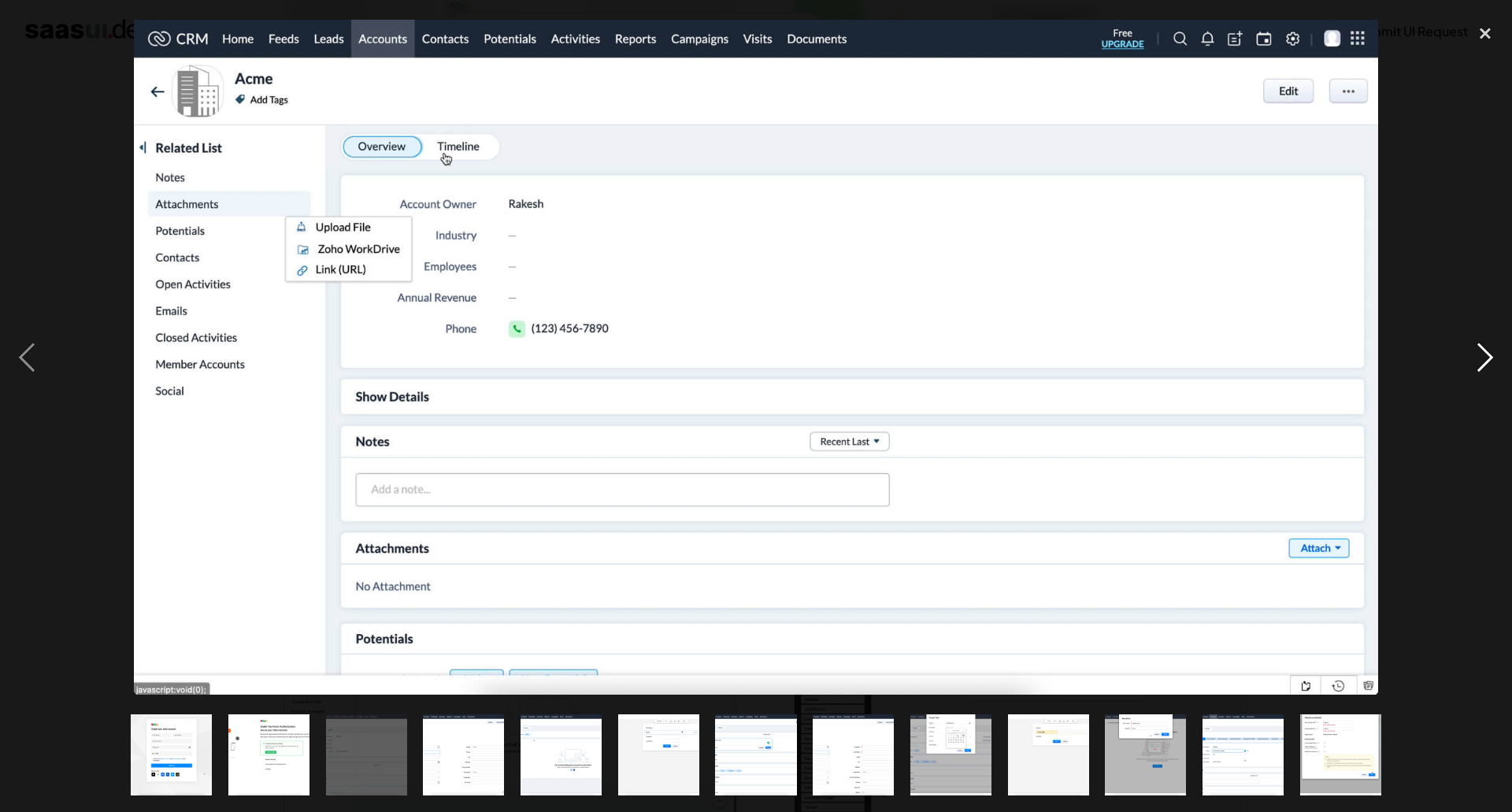
click at [1495, 352] on div "next image" at bounding box center [1485, 357] width 53 height 682
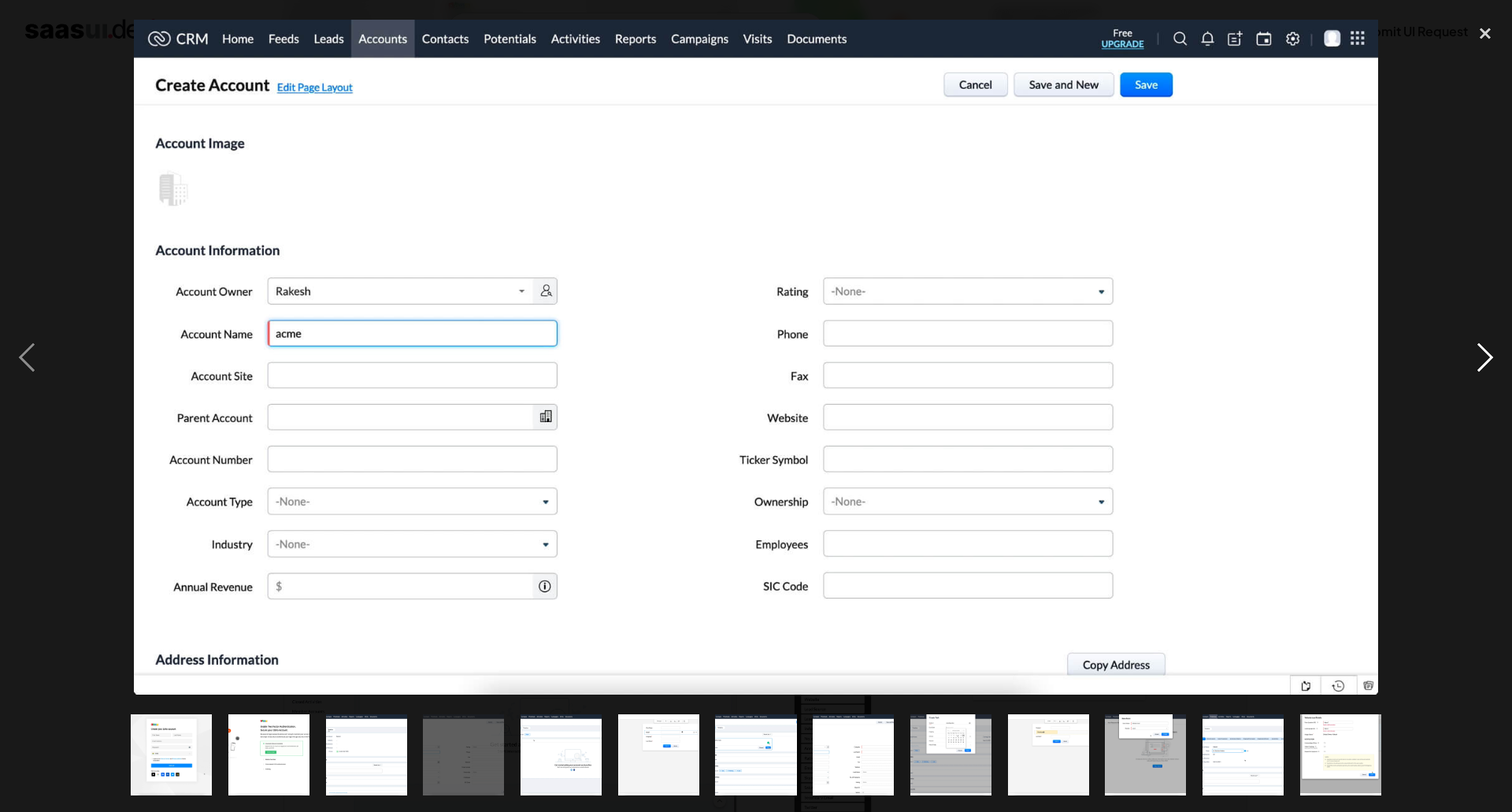
click at [1495, 352] on div "next image" at bounding box center [1485, 357] width 53 height 682
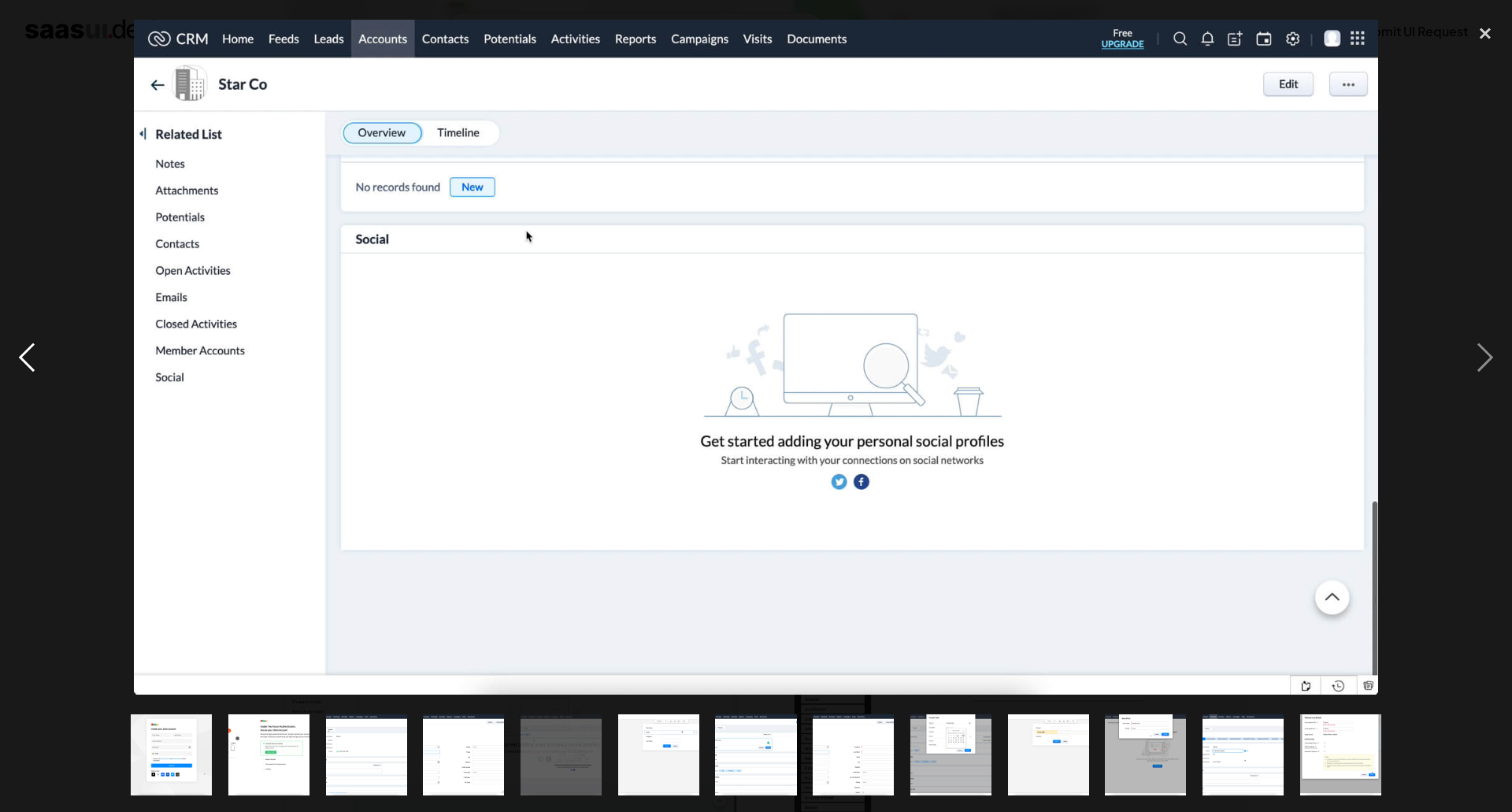
click at [35, 362] on div "previous image" at bounding box center [26, 357] width 53 height 682
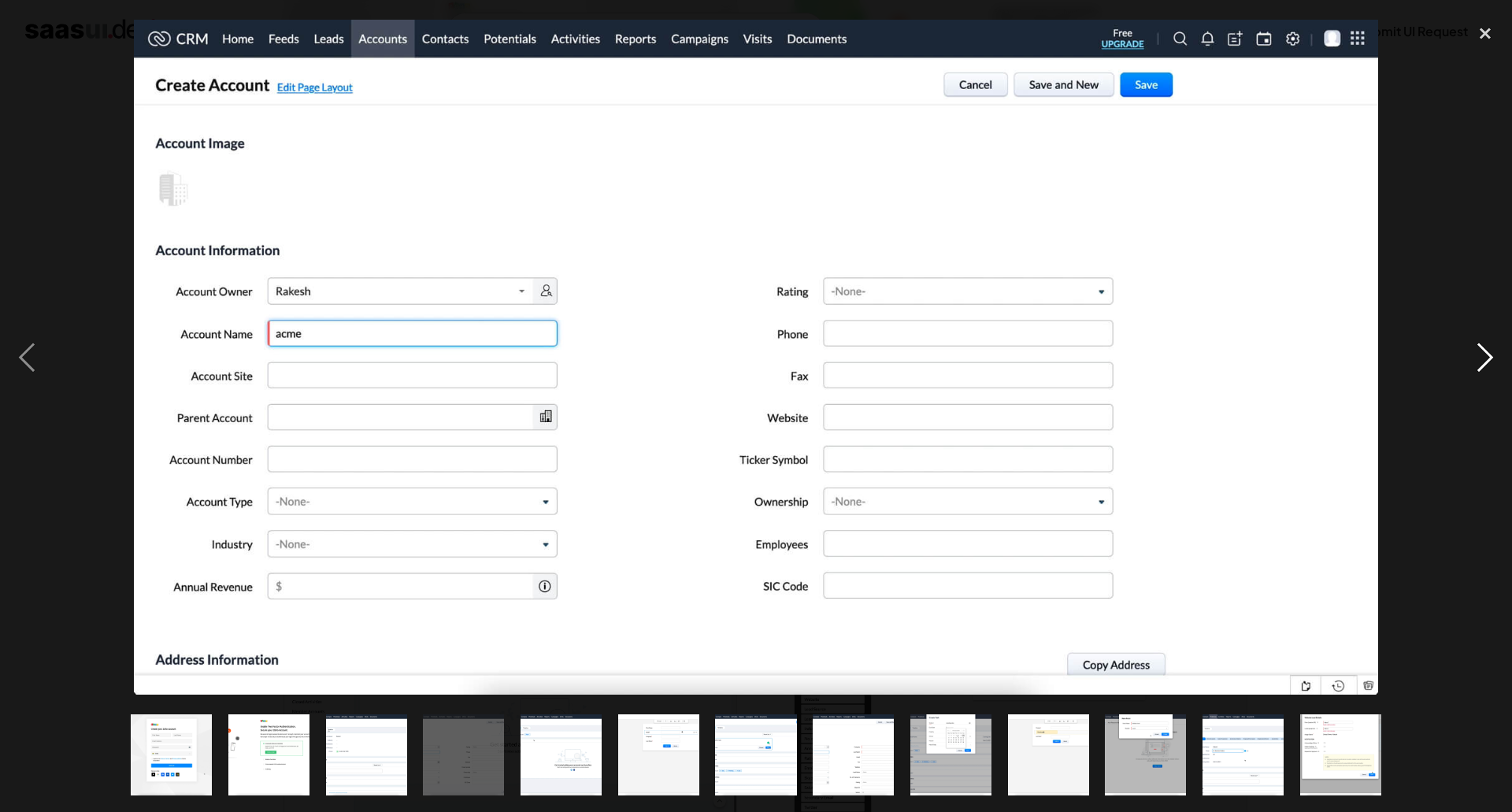
click at [1482, 347] on div "next image" at bounding box center [1485, 357] width 53 height 682
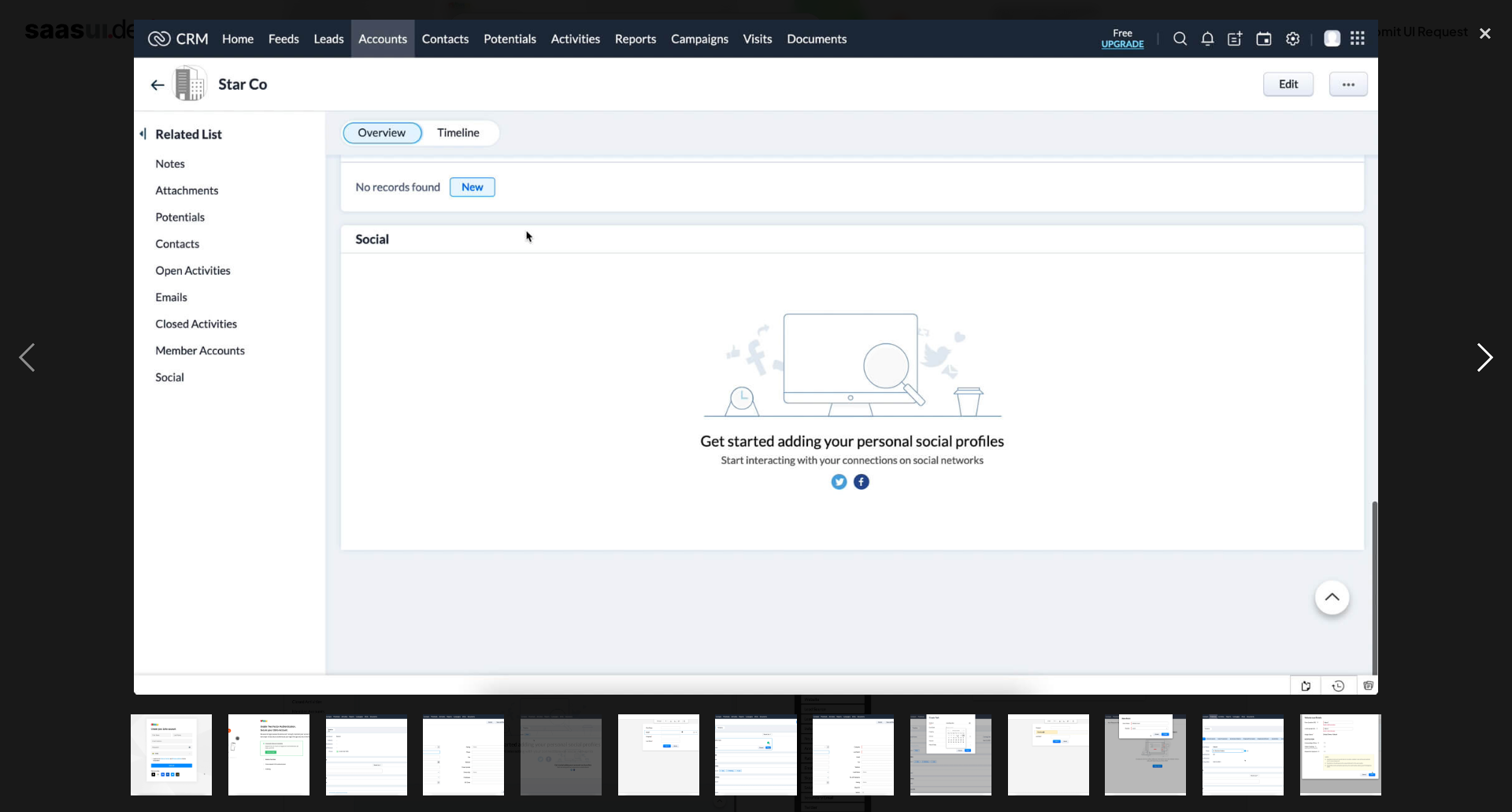
click at [1482, 347] on div "next image" at bounding box center [1485, 357] width 53 height 682
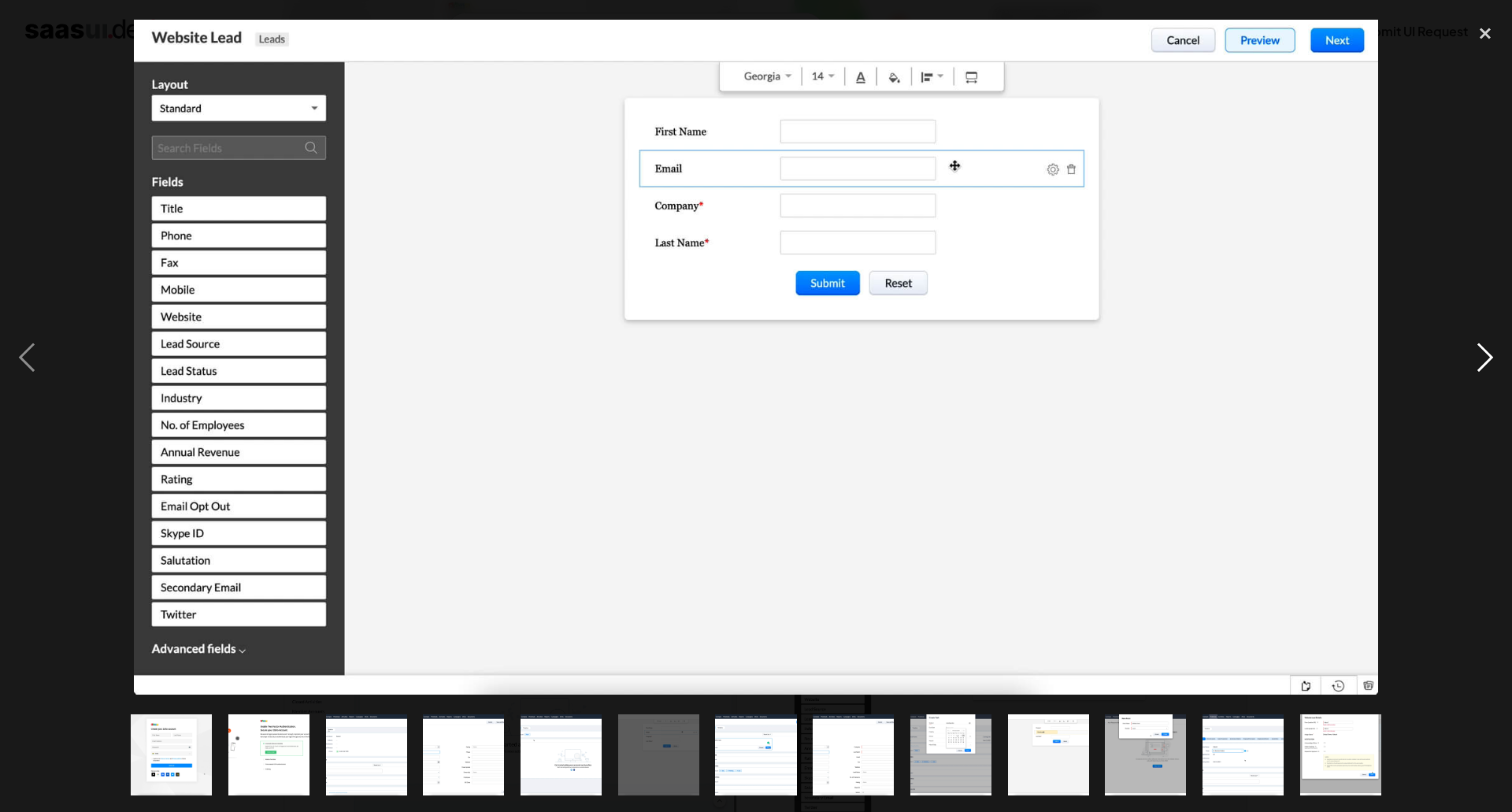
click at [1481, 350] on div "next image" at bounding box center [1485, 357] width 53 height 682
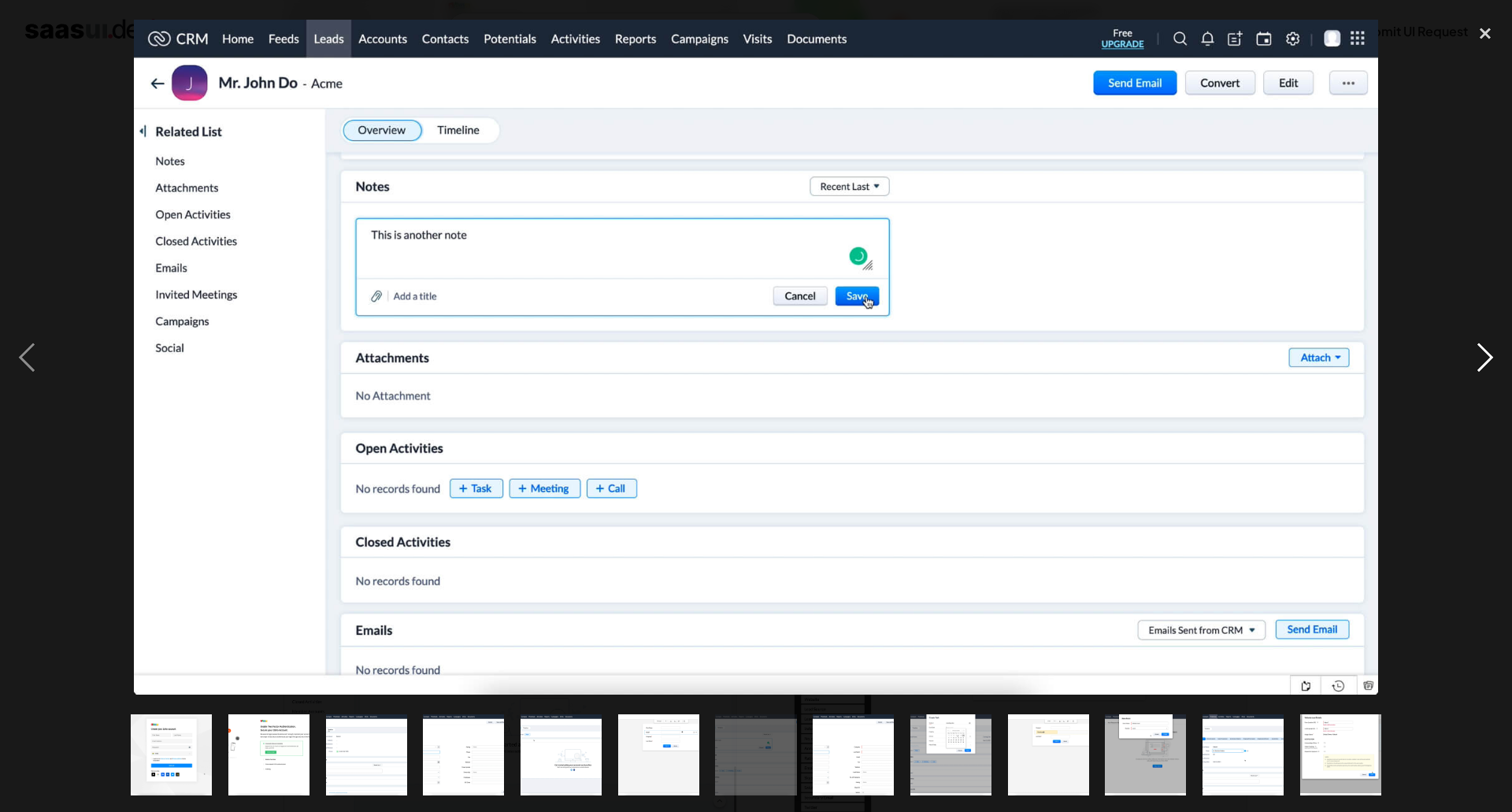
click at [1481, 350] on div "next image" at bounding box center [1485, 357] width 53 height 682
